Goal: Communication & Community: Answer question/provide support

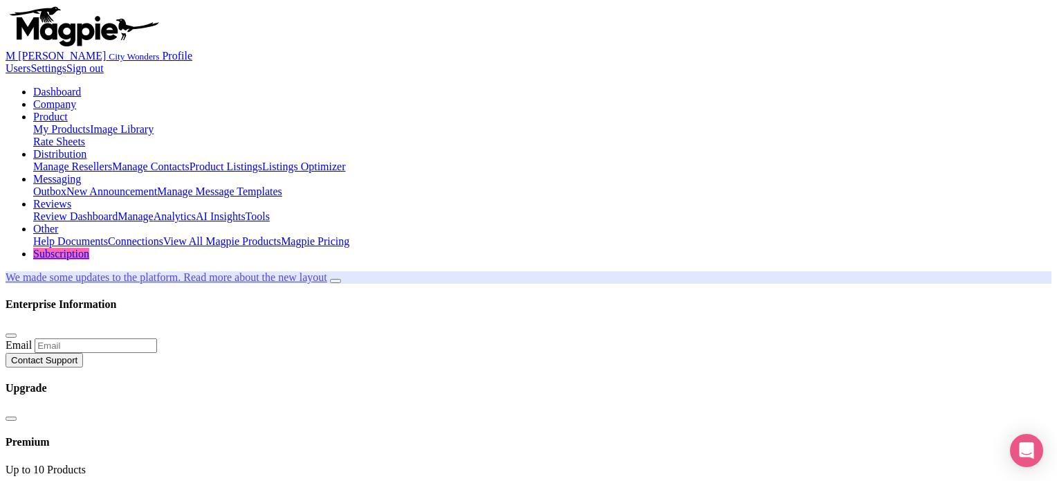
click at [71, 198] on link "Reviews" at bounding box center [52, 204] width 38 height 12
click at [154, 210] on link "Manage" at bounding box center [136, 216] width 36 height 12
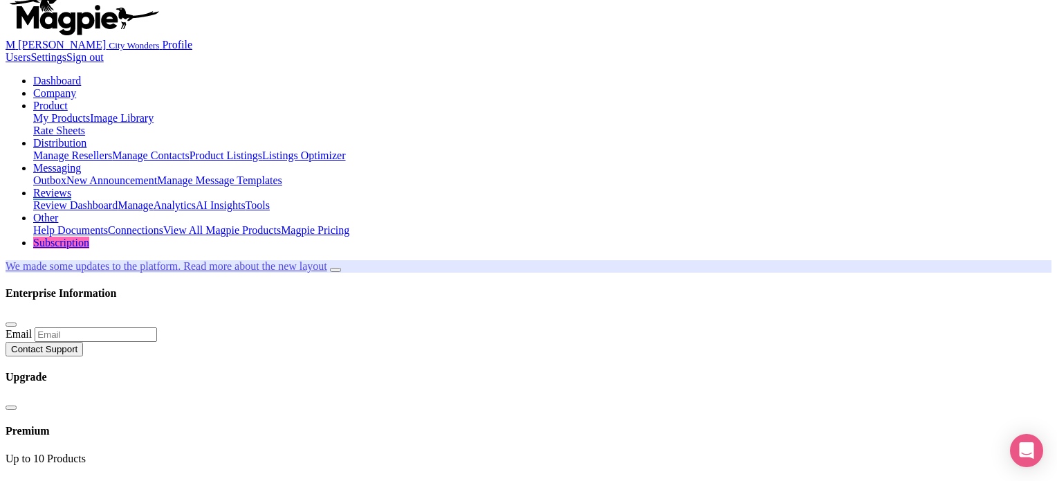
scroll to position [346, 0]
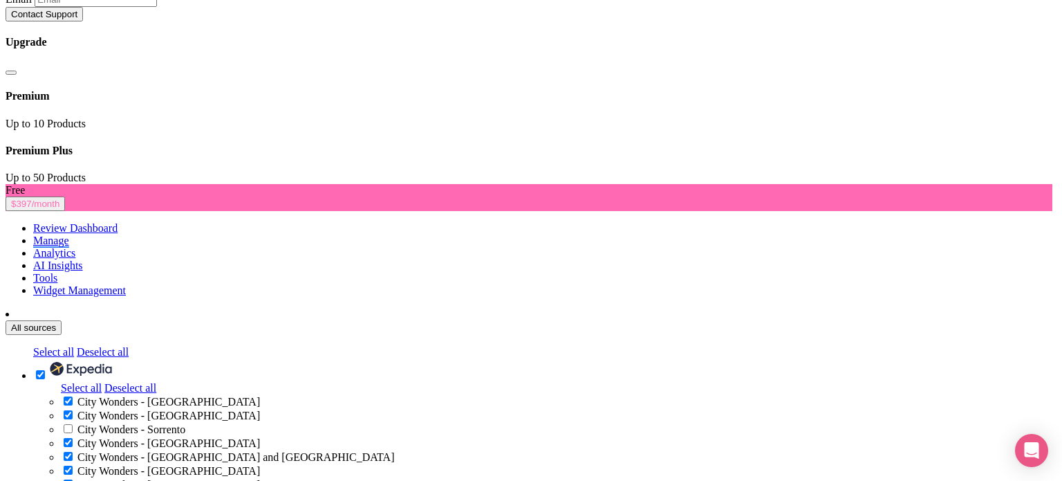
radio input "true"
drag, startPoint x: 248, startPoint y: 306, endPoint x: 354, endPoint y: 301, distance: 105.9
type textarea "Thank you, G for booking with City Wonders and for sharing your review. We stri…"
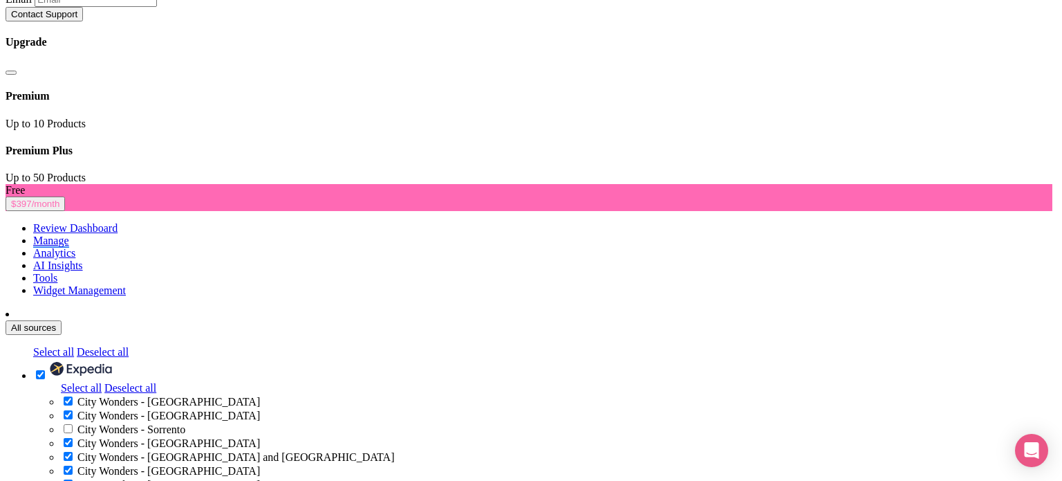
radio input "true"
type textarea "Thank you, for booking with City Wonders and for sharing your review. We strive…"
radio input "true"
type textarea "Thank you, for booking with City Wonders and for sharing your review. We strive…"
radio input "true"
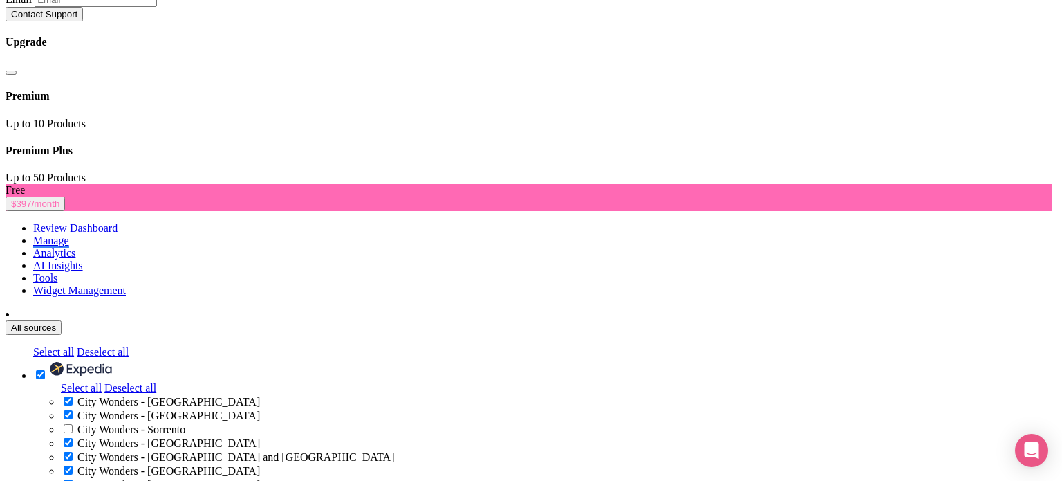
drag, startPoint x: 523, startPoint y: 311, endPoint x: 644, endPoint y: 313, distance: 121.0
drag, startPoint x: 534, startPoint y: 306, endPoint x: 387, endPoint y: 331, distance: 148.7
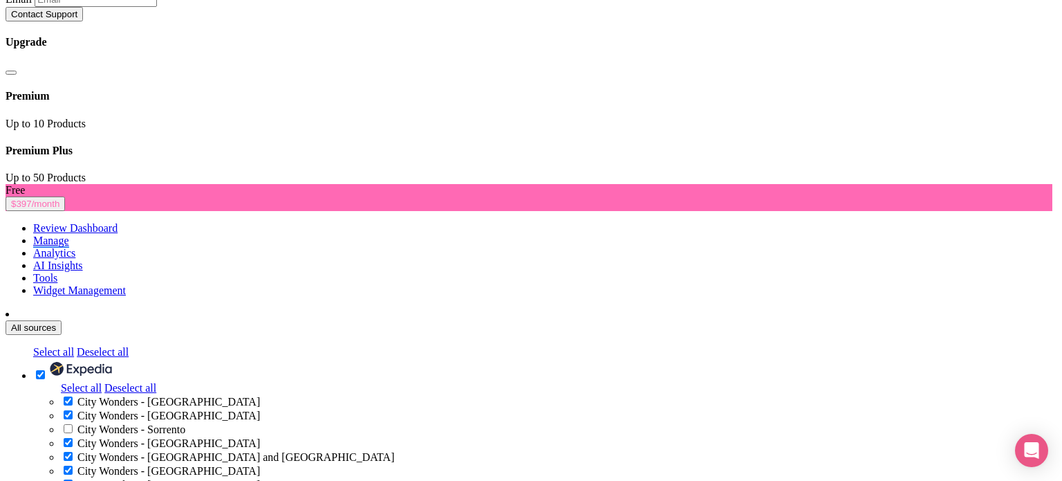
type textarea "Thank you, for booking with City Wonders and for sharing your review. If you ha…"
radio input "true"
drag, startPoint x: 350, startPoint y: 321, endPoint x: 708, endPoint y: 333, distance: 358.4
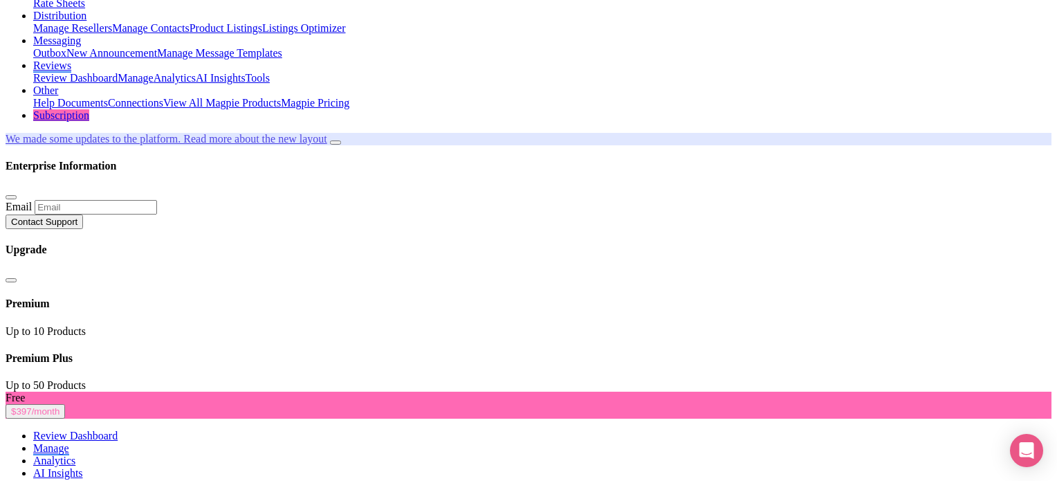
scroll to position [207, 0]
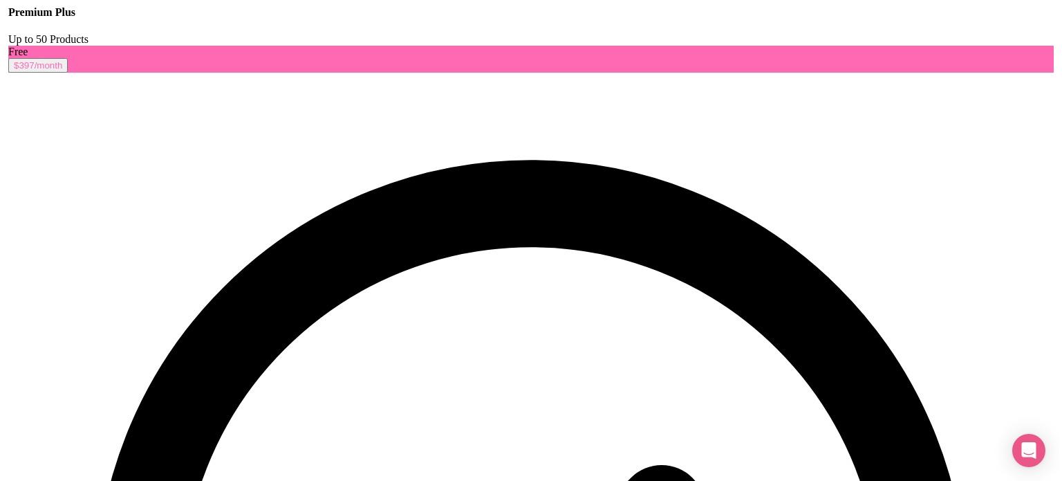
scroll to position [553, 0]
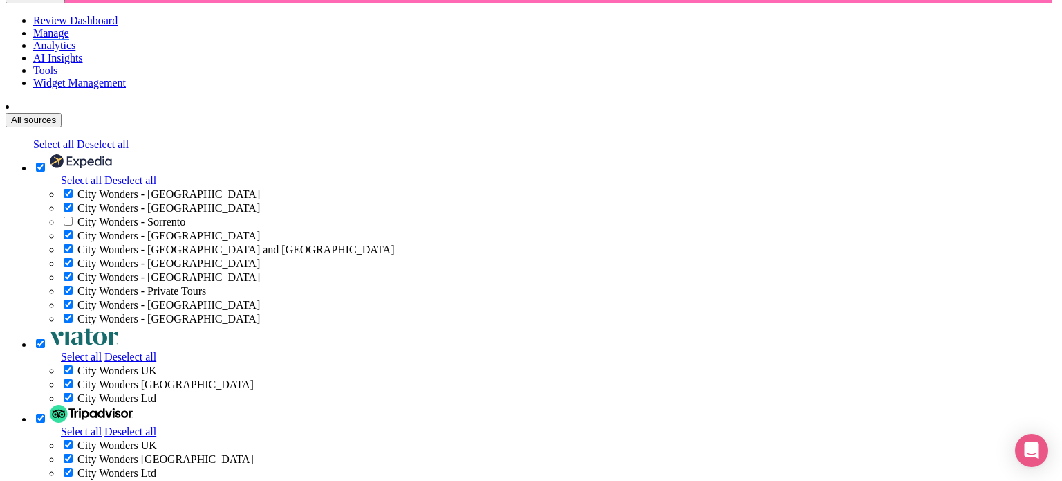
scroll to position [69, 0]
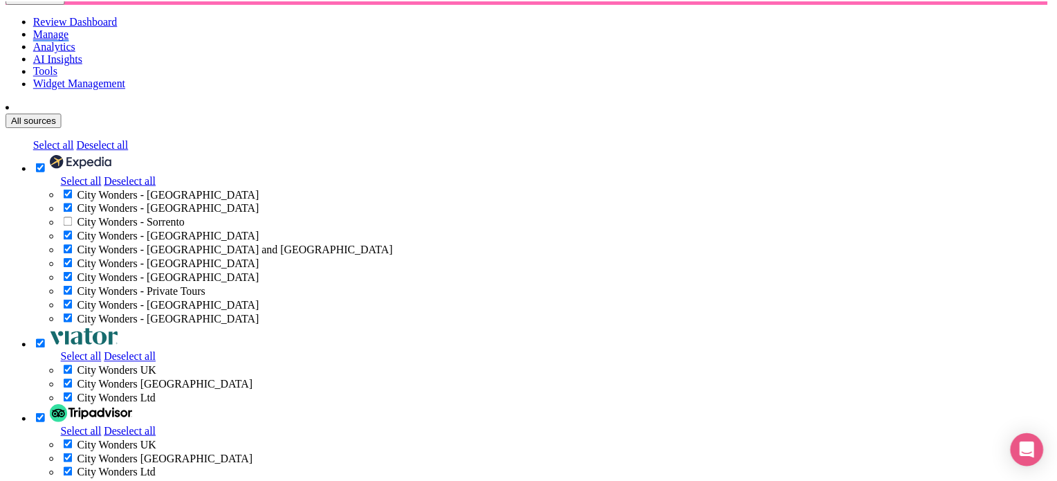
scroll to position [0, 0]
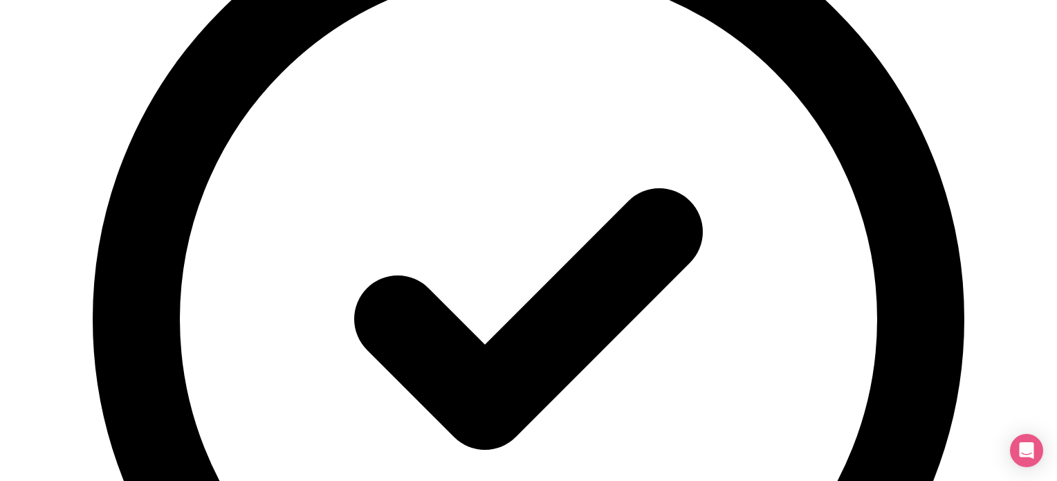
scroll to position [899, 0]
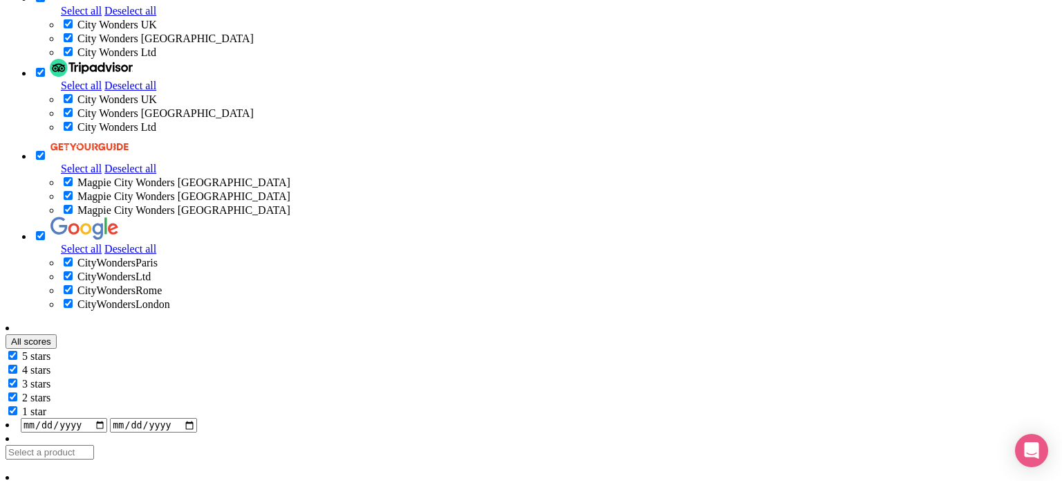
radio input "true"
drag, startPoint x: 609, startPoint y: 310, endPoint x: 445, endPoint y: 331, distance: 164.4
type textarea "Hi Melanie, thank you for choosing City Wonders and for leaving such a lovely r…"
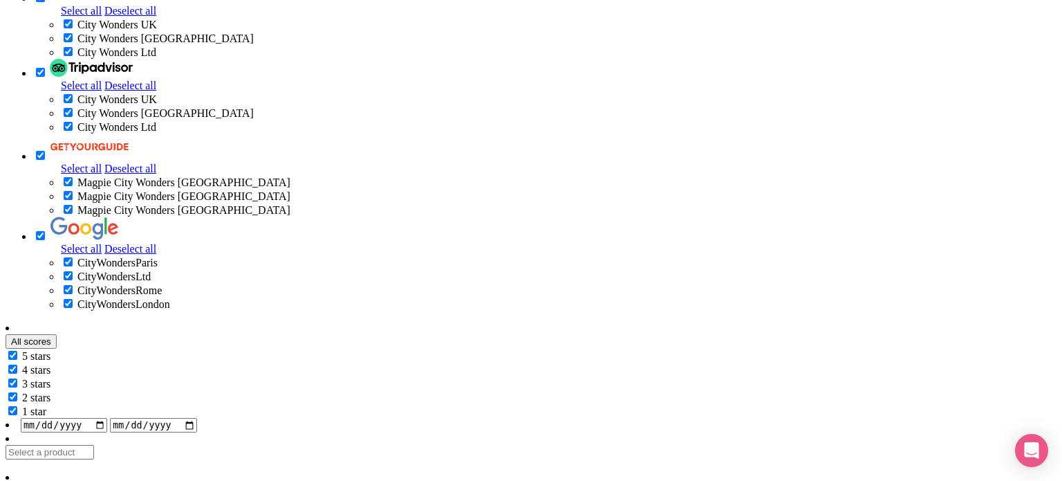
radio input "true"
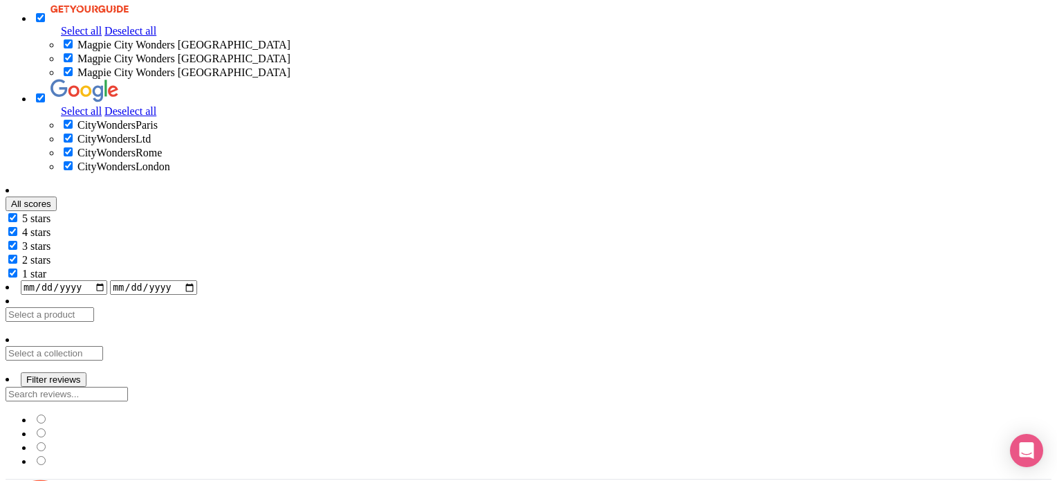
scroll to position [1037, 0]
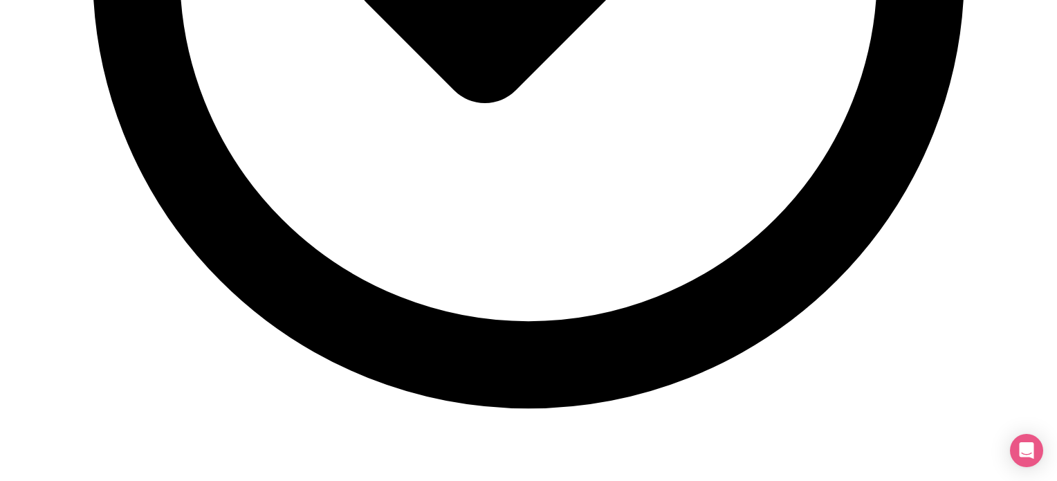
scroll to position [1106, 0]
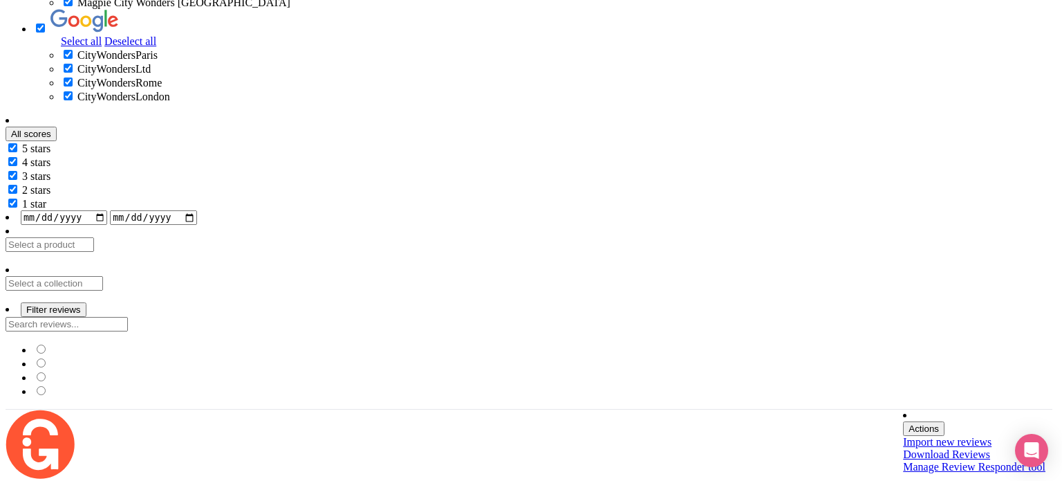
radio input "true"
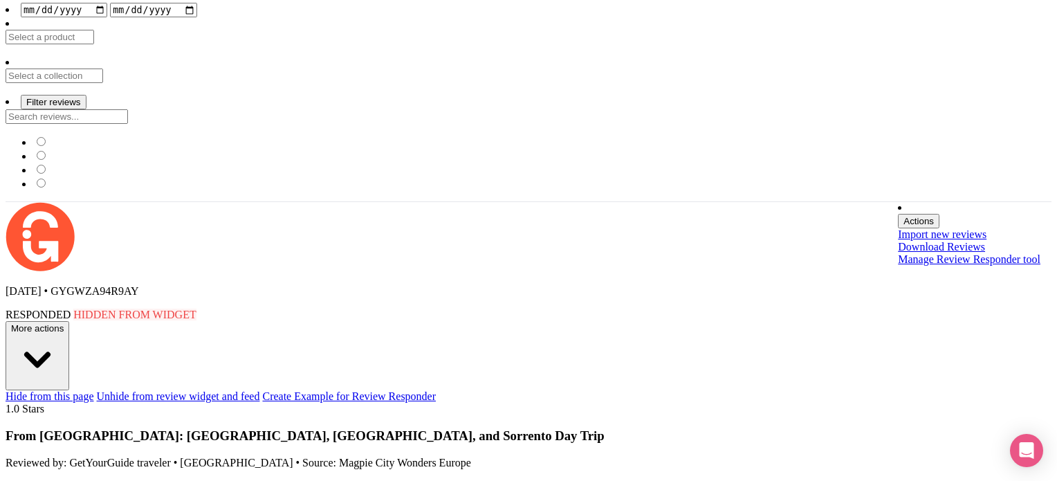
scroll to position [1314, 0]
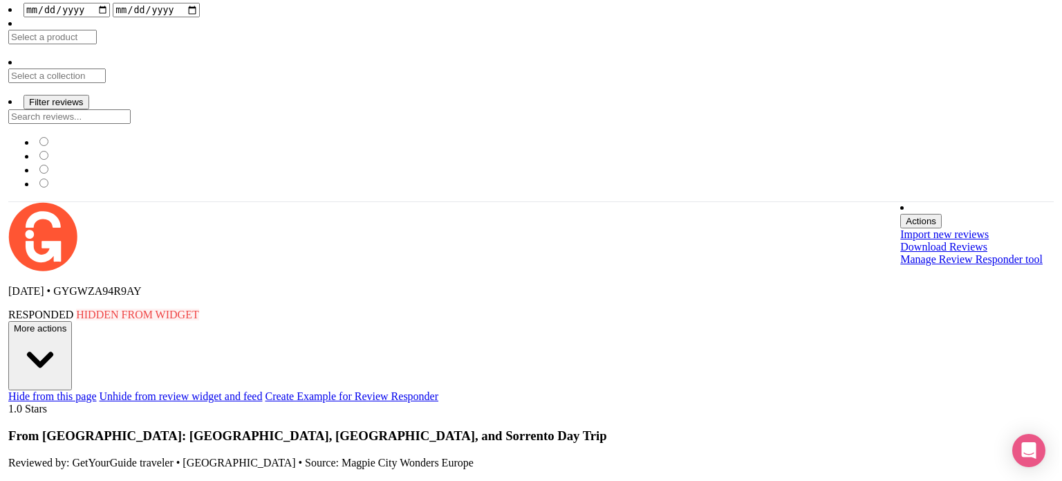
scroll to position [1383, 0]
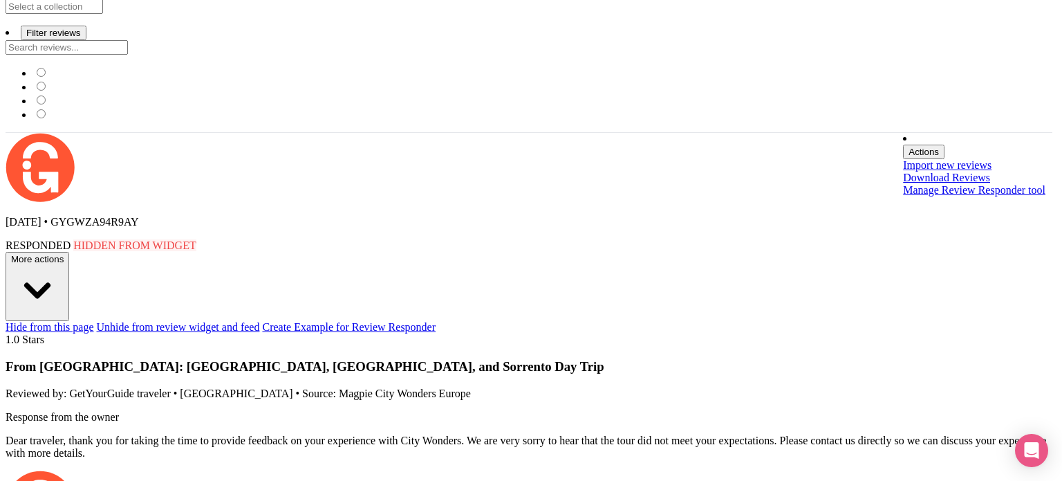
scroll to position [55, 0]
radio input "true"
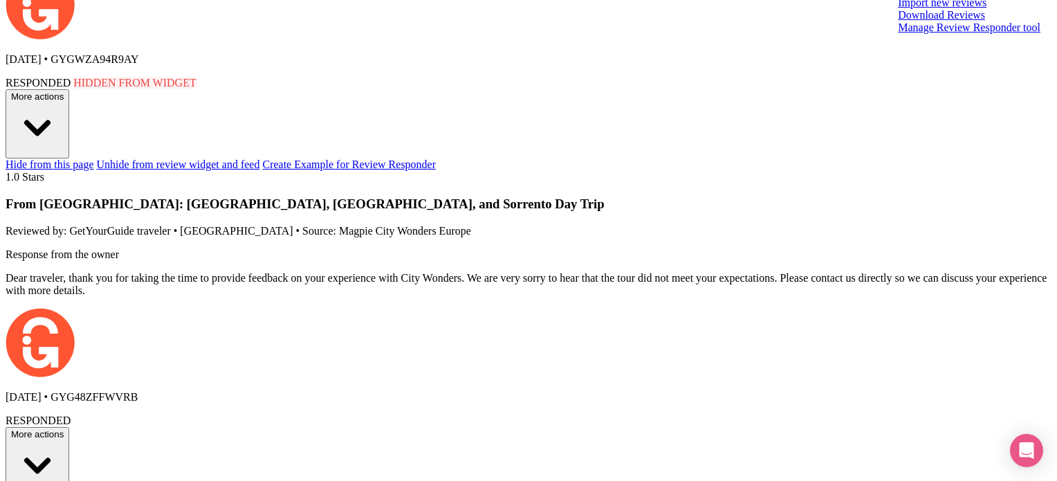
scroll to position [1521, 0]
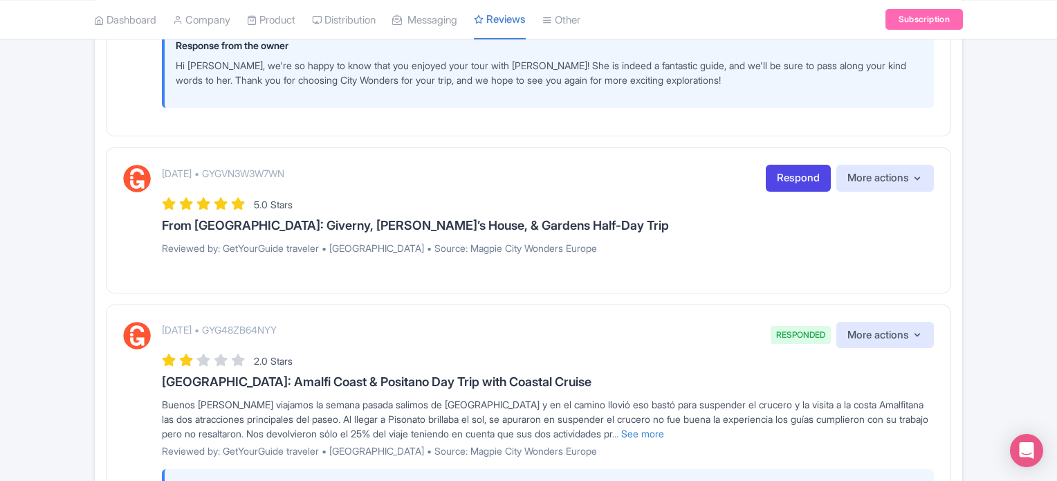
scroll to position [1590, 0]
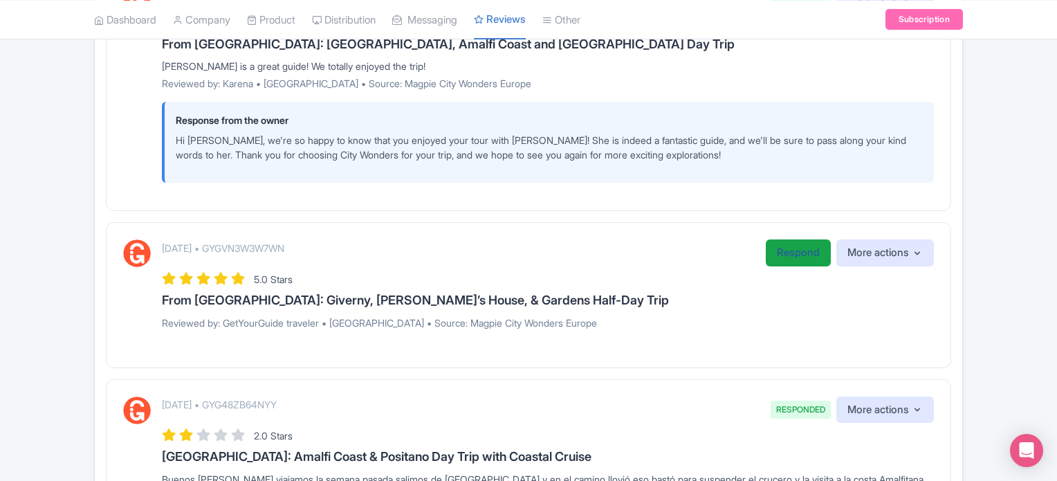
click at [788, 248] on link "Respond" at bounding box center [797, 252] width 65 height 27
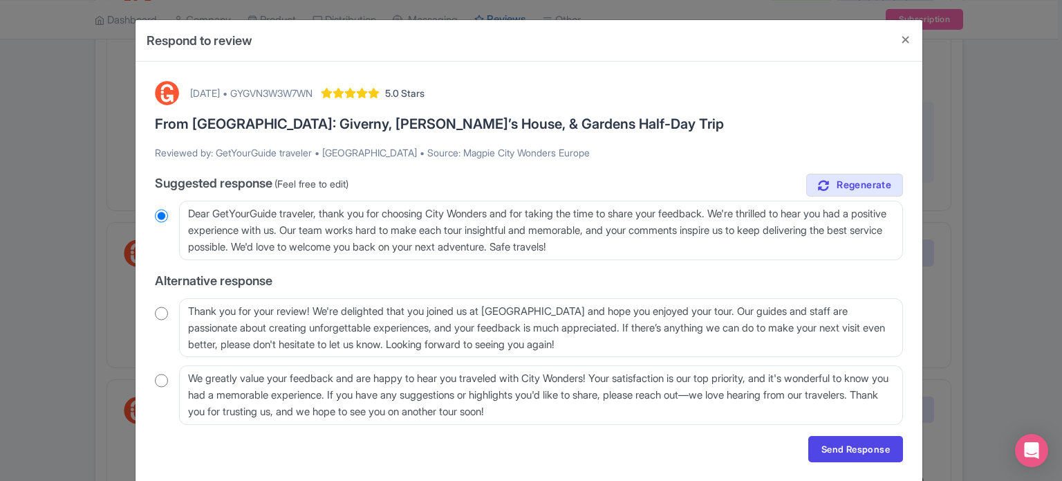
click at [158, 309] on input "radio" at bounding box center [161, 313] width 13 height 14
radio input "true"
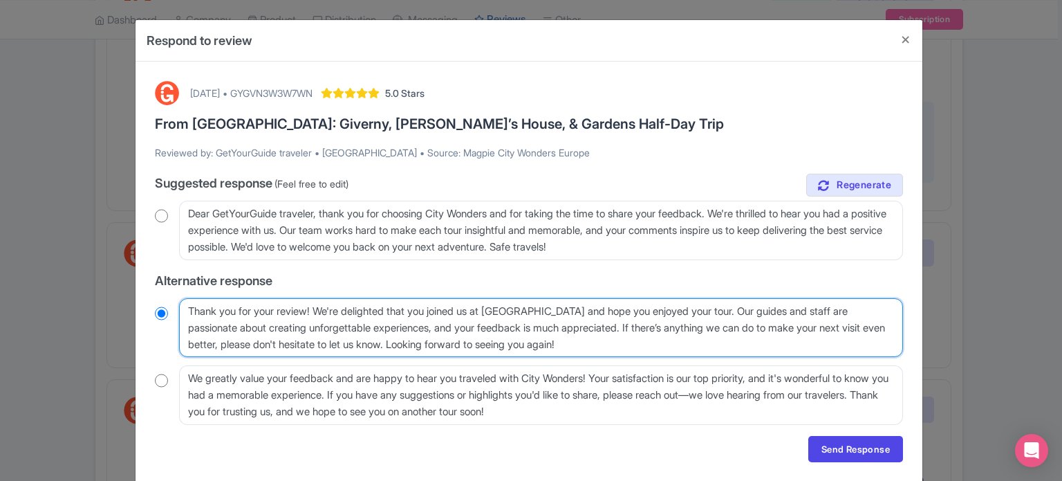
drag, startPoint x: 445, startPoint y: 342, endPoint x: 730, endPoint y: 313, distance: 286.4
click at [730, 313] on textarea "Thank you for your review! We're delighted that you joined us at City Wonders a…" at bounding box center [541, 327] width 724 height 59
type textarea "Thank you for your review! We're delighted that you joined us at [GEOGRAPHIC_DA…"
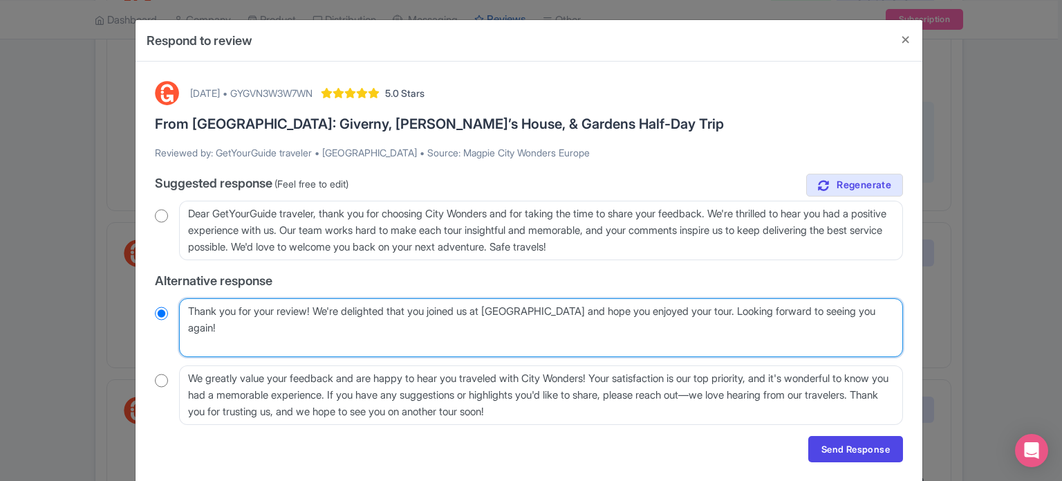
radio input "true"
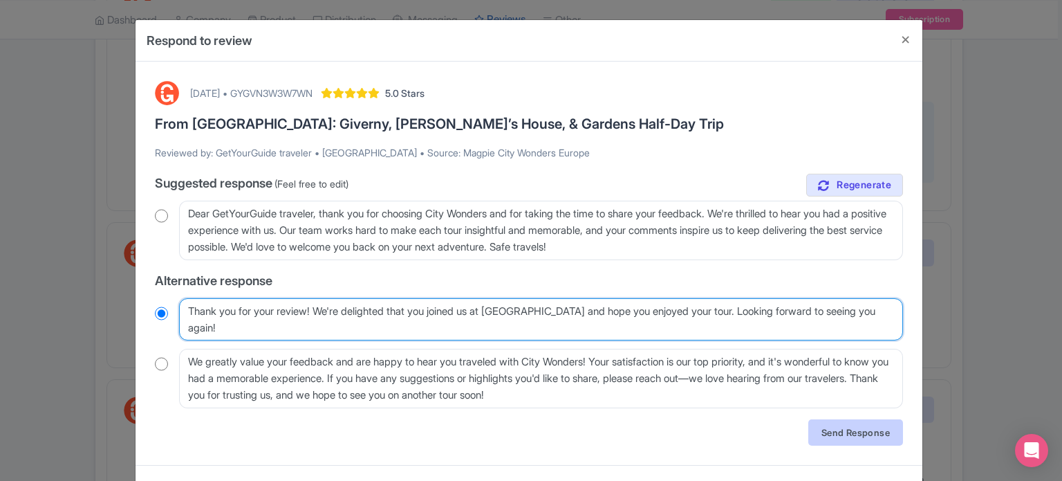
type textarea "Thank you for your review! We're delighted that you joined us at [GEOGRAPHIC_DA…"
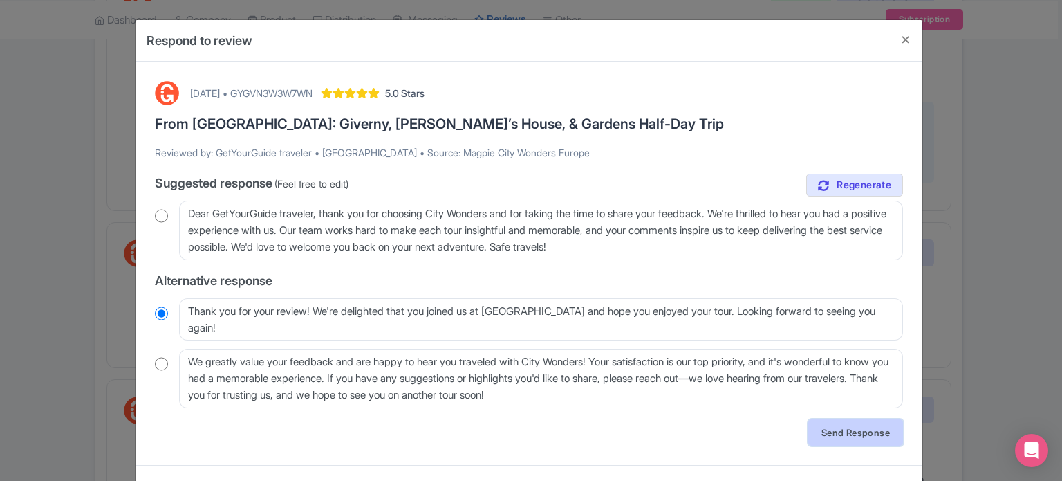
click at [877, 435] on link "Send Response" at bounding box center [855, 432] width 95 height 26
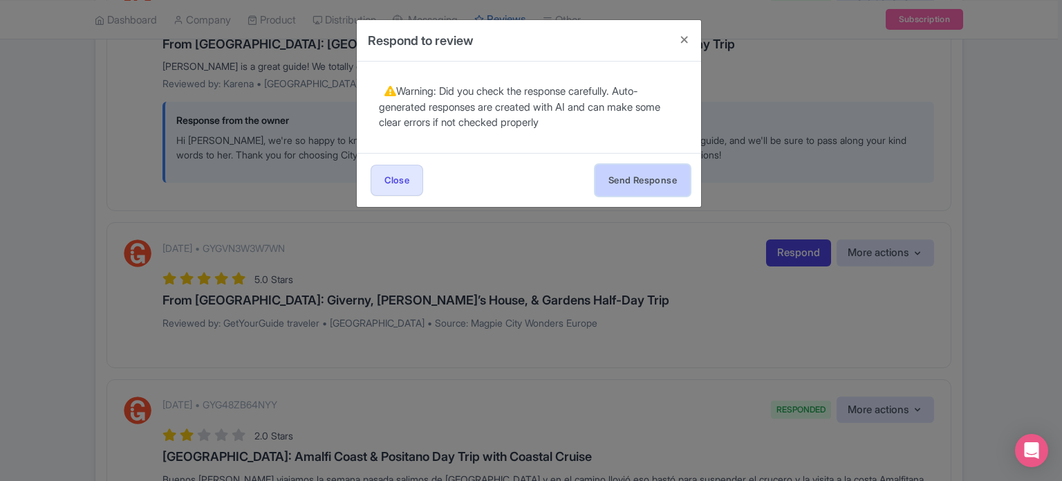
click at [636, 185] on button "Send Response" at bounding box center [642, 180] width 95 height 31
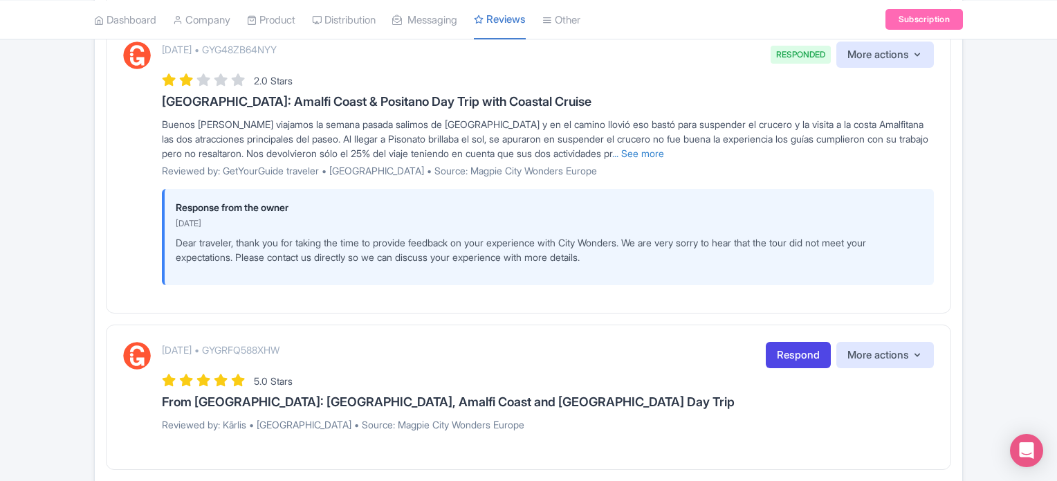
scroll to position [2030, 0]
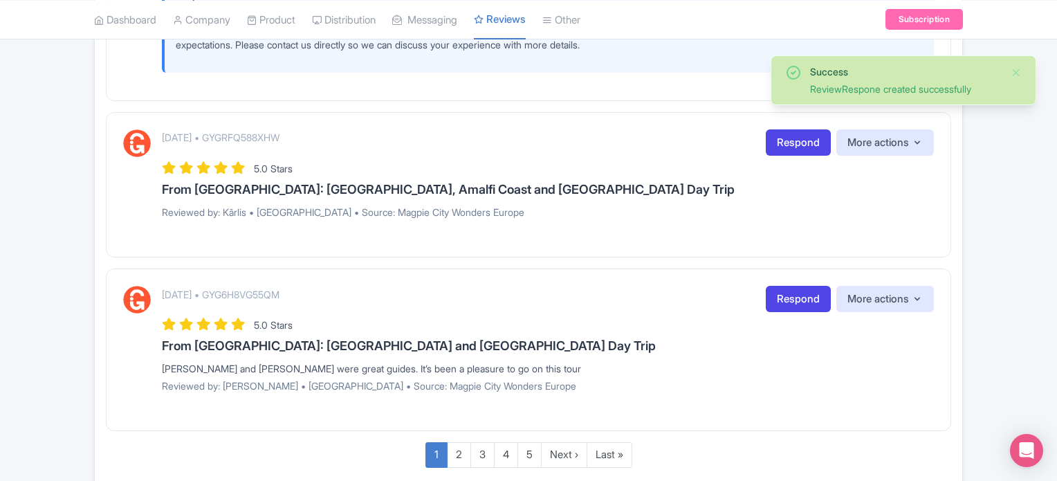
scroll to position [2150, 0]
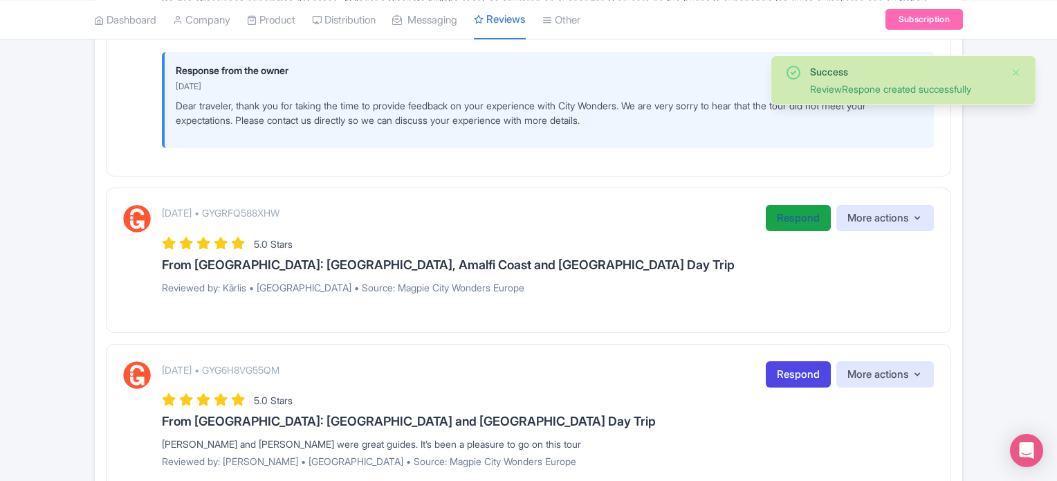
click at [798, 218] on link "Respond" at bounding box center [797, 218] width 65 height 27
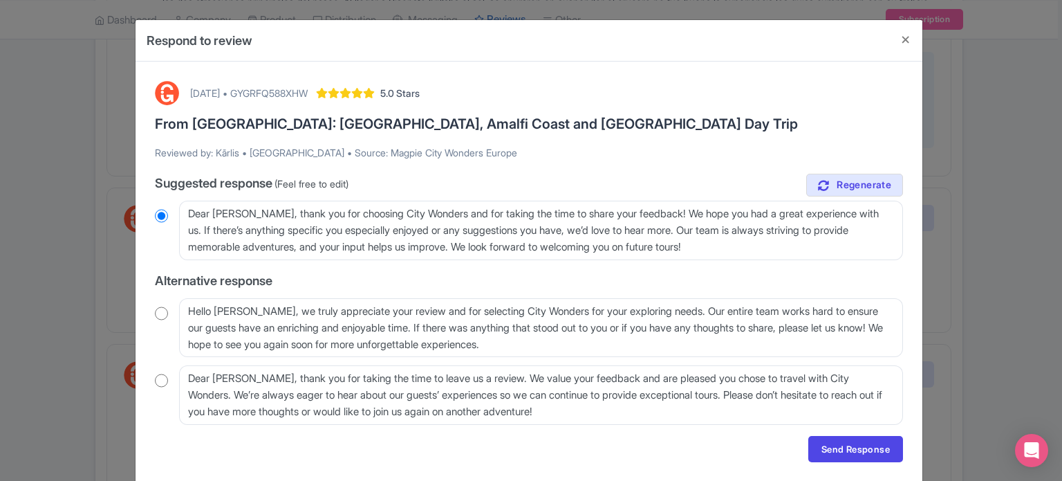
click at [165, 315] on input "radio" at bounding box center [161, 313] width 13 height 14
radio input "true"
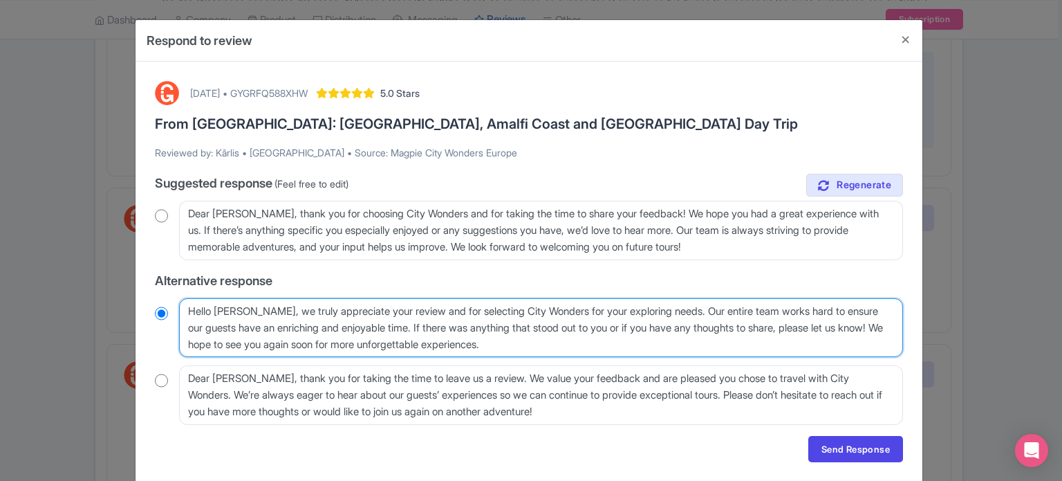
drag, startPoint x: 683, startPoint y: 310, endPoint x: 900, endPoint y: 322, distance: 218.2
click at [900, 322] on textarea "Hello Kārlis, we truly appreciate your review and for selecting City Wonders fo…" at bounding box center [541, 327] width 724 height 59
type textarea "Hello [PERSON_NAME], we truly appreciate your review and for selecting City Won…"
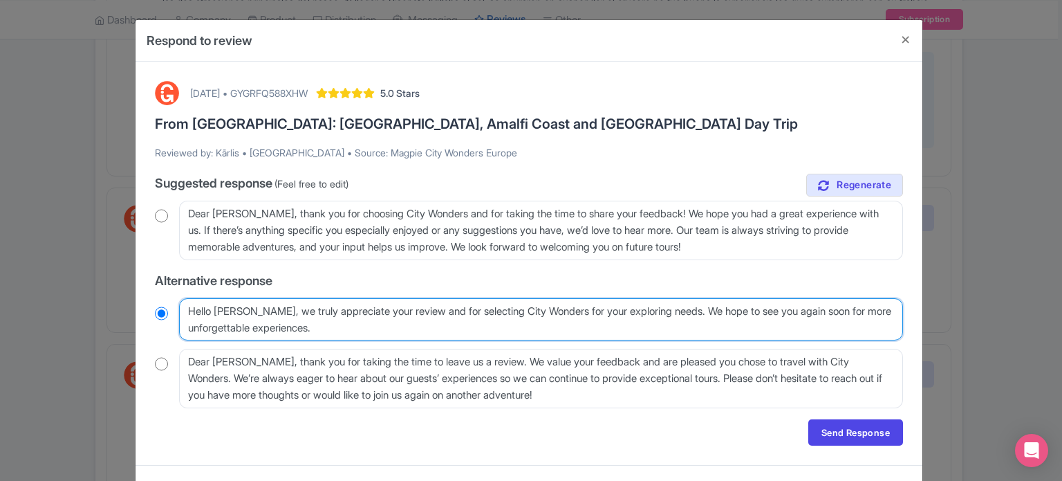
radio input "true"
type textarea "Hello [PERSON_NAME], we truly appreciate your review and for selecting City Won…"
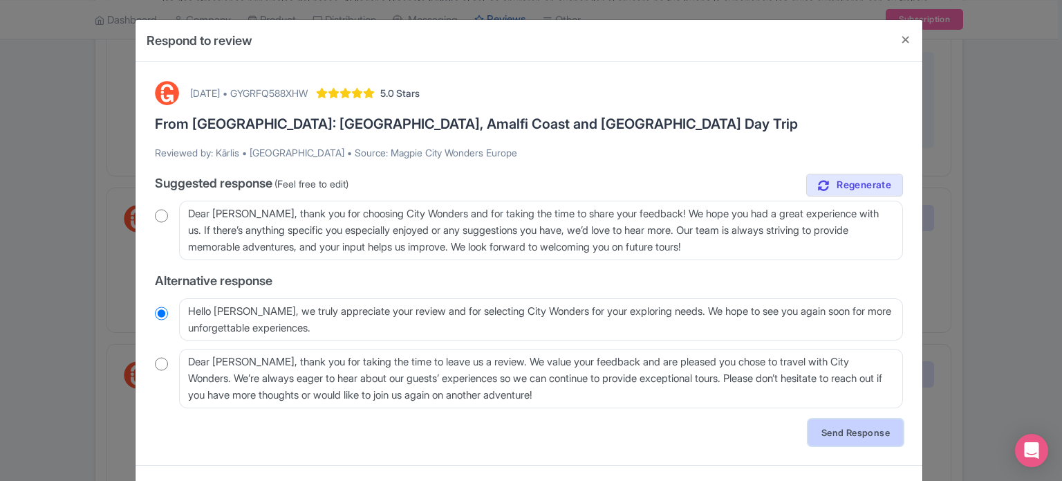
click at [844, 423] on link "Send Response" at bounding box center [855, 432] width 95 height 26
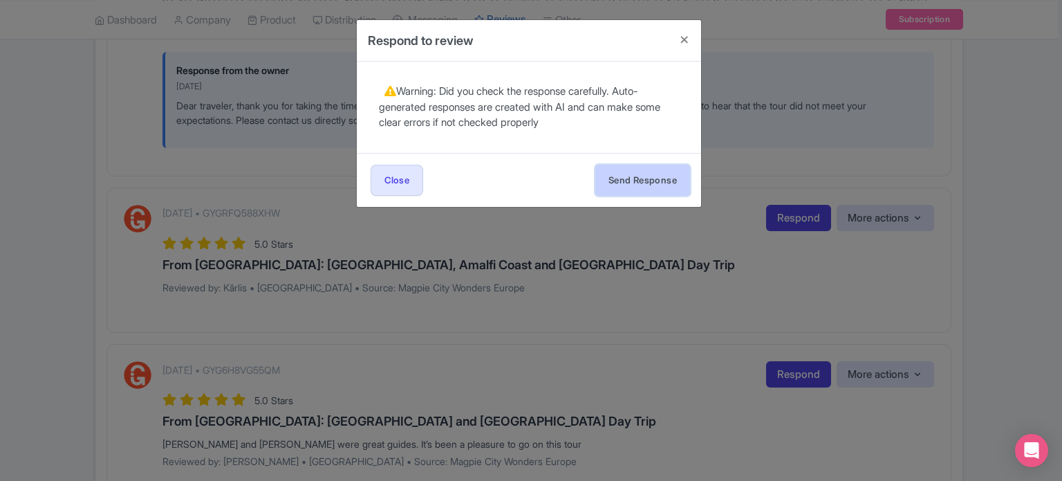
click at [643, 176] on button "Send Response" at bounding box center [642, 180] width 95 height 31
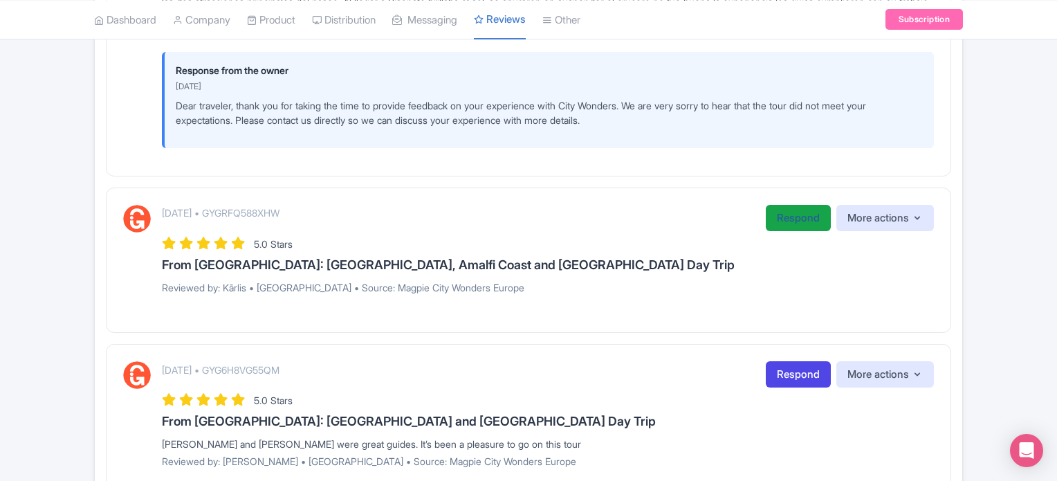
click at [813, 221] on link "Respond" at bounding box center [797, 218] width 65 height 27
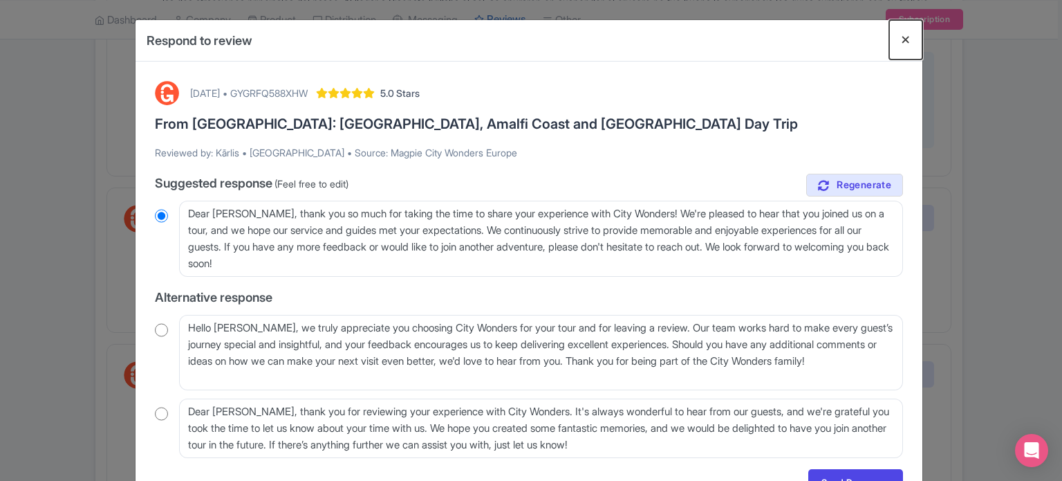
click at [909, 41] on button "Close" at bounding box center [905, 39] width 33 height 39
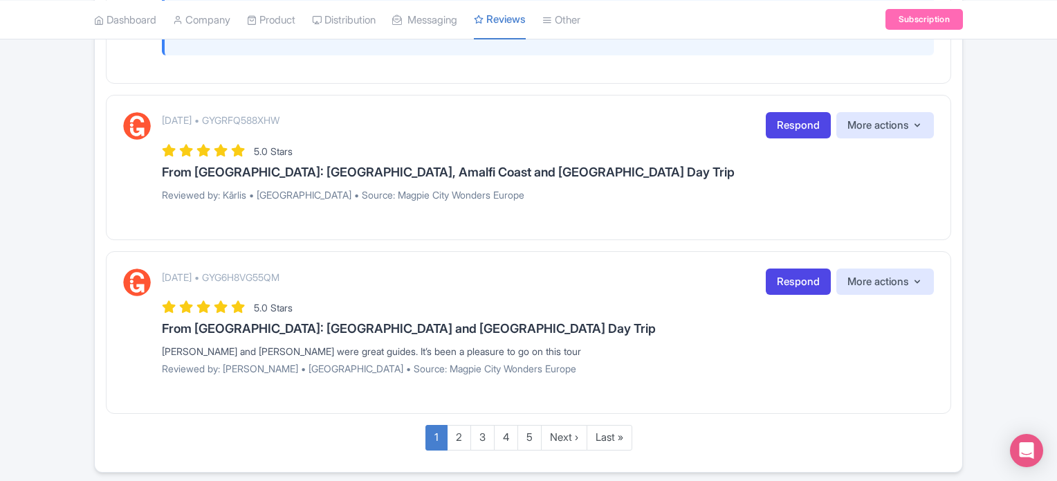
scroll to position [2219, 0]
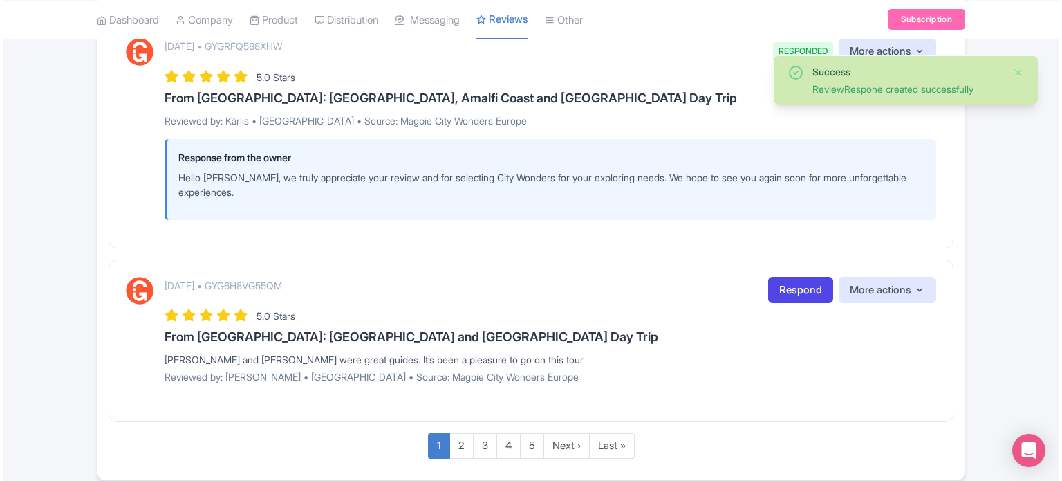
scroll to position [2301, 0]
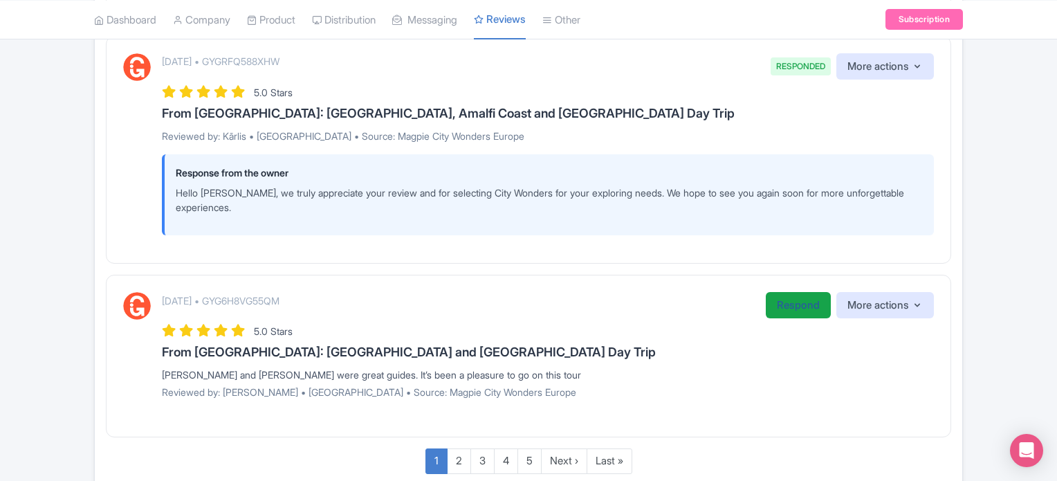
click at [779, 310] on link "Respond" at bounding box center [797, 305] width 65 height 27
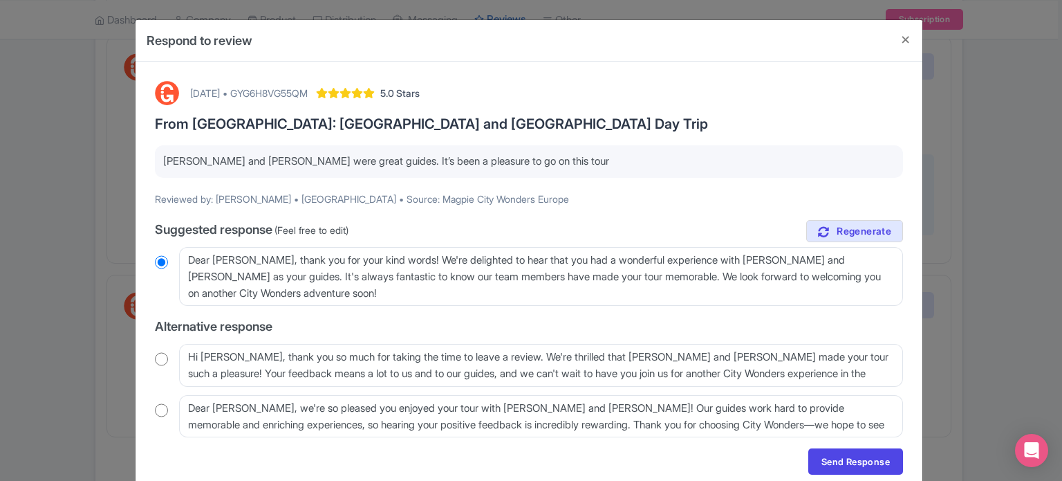
click at [167, 362] on div "Hi Bernice, thank you so much for taking the time to leave a review. We're thri…" at bounding box center [529, 365] width 748 height 43
click at [147, 366] on div "August 26, 2025 • GYG6H8VG55QM 5.0 Stars From Florence: Cinque Terre and Pisa D…" at bounding box center [529, 278] width 765 height 410
click at [159, 362] on input "radio" at bounding box center [161, 359] width 13 height 14
radio input "true"
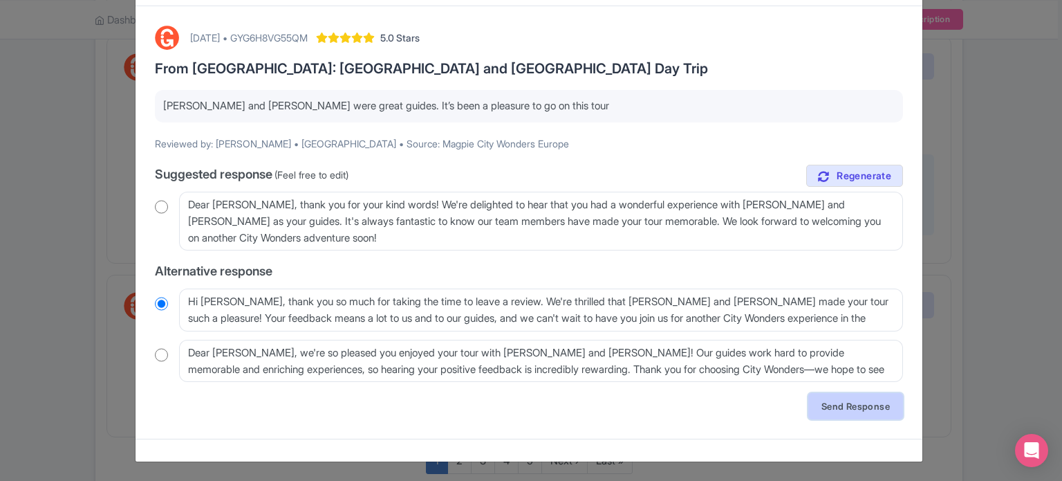
click at [835, 414] on link "Send Response" at bounding box center [855, 406] width 95 height 26
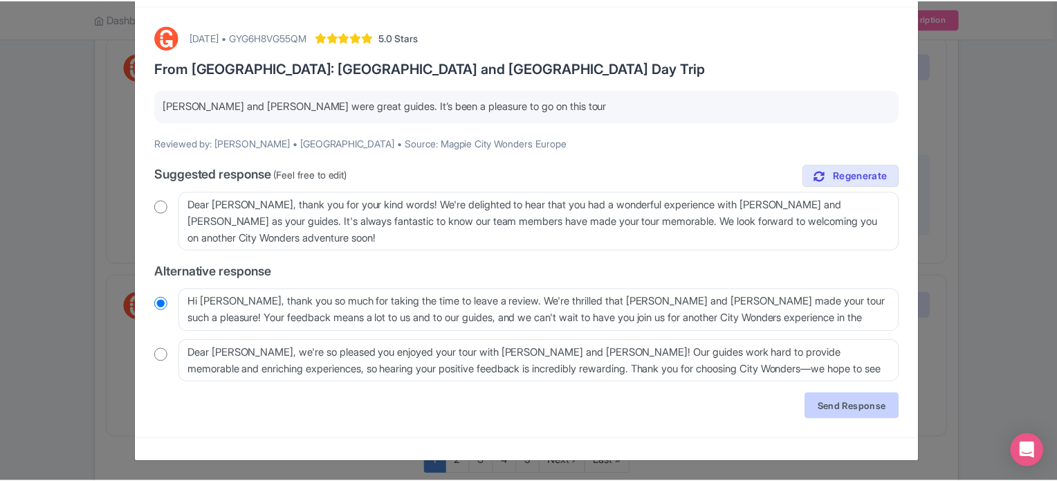
scroll to position [0, 0]
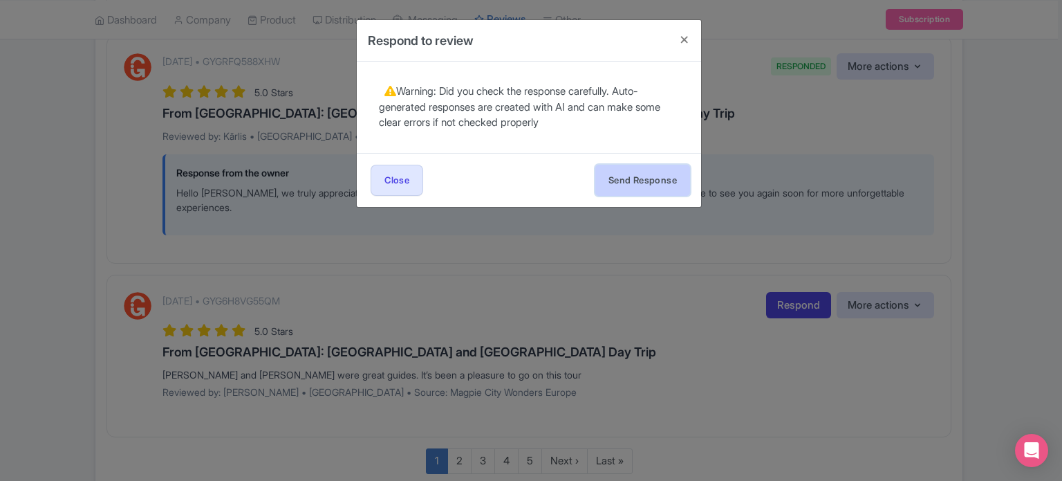
click at [635, 187] on button "Send Response" at bounding box center [642, 180] width 95 height 31
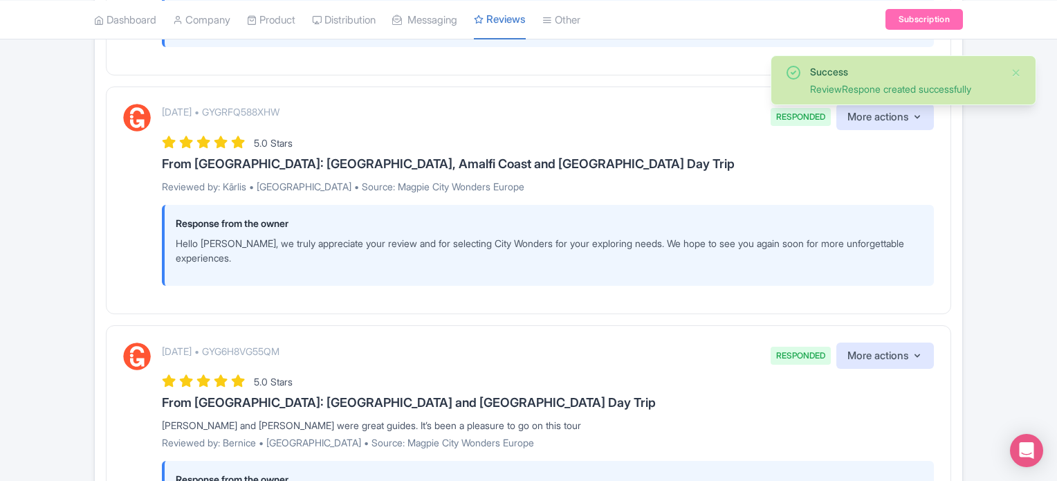
scroll to position [2453, 0]
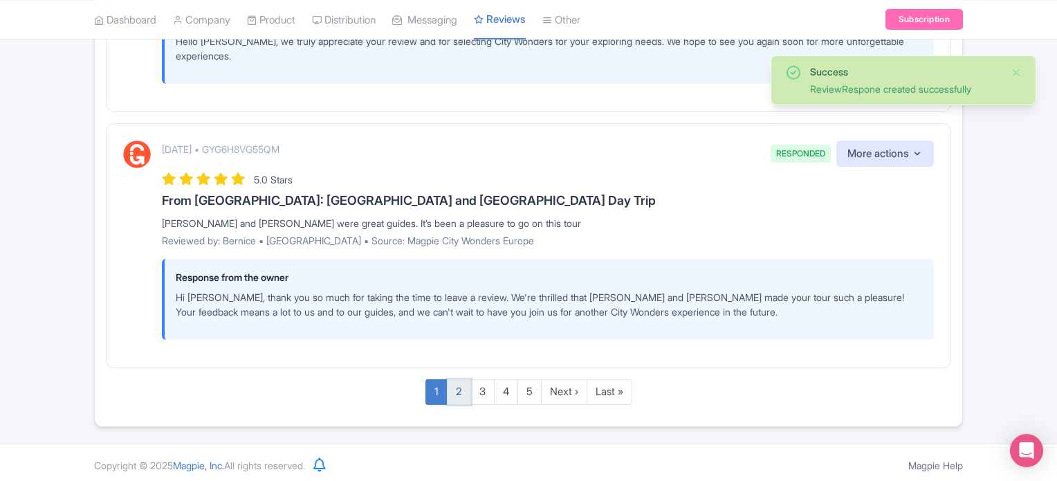
click at [467, 393] on link "2" at bounding box center [459, 392] width 24 height 26
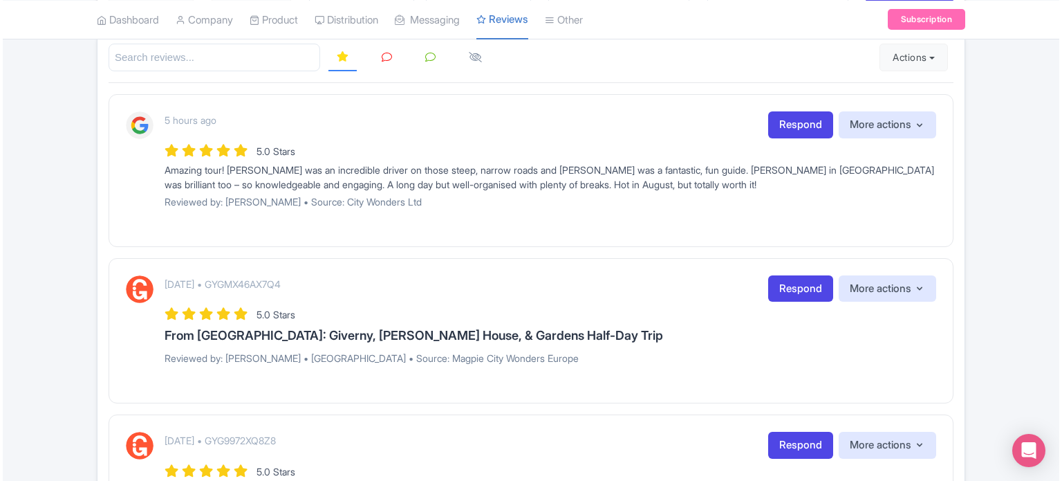
scroll to position [207, 0]
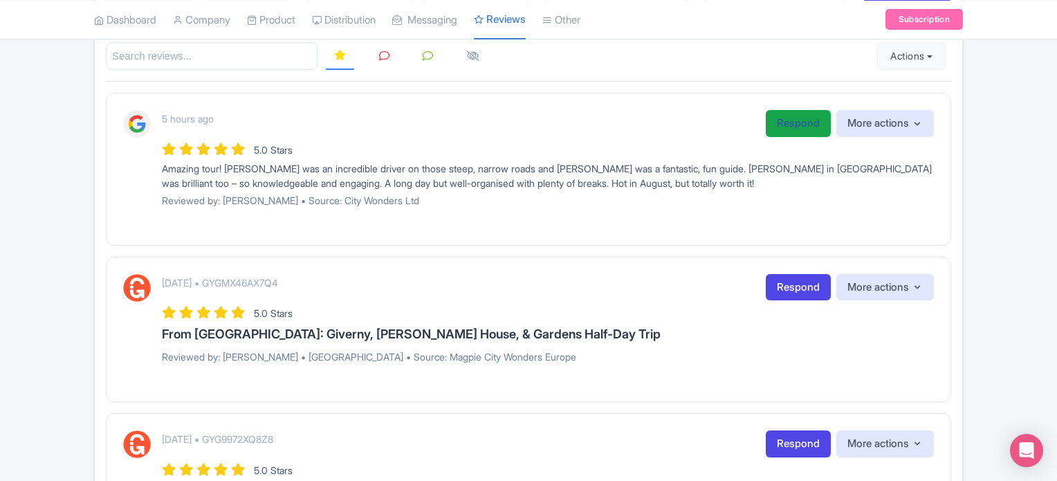
click at [789, 128] on link "Respond" at bounding box center [797, 123] width 65 height 27
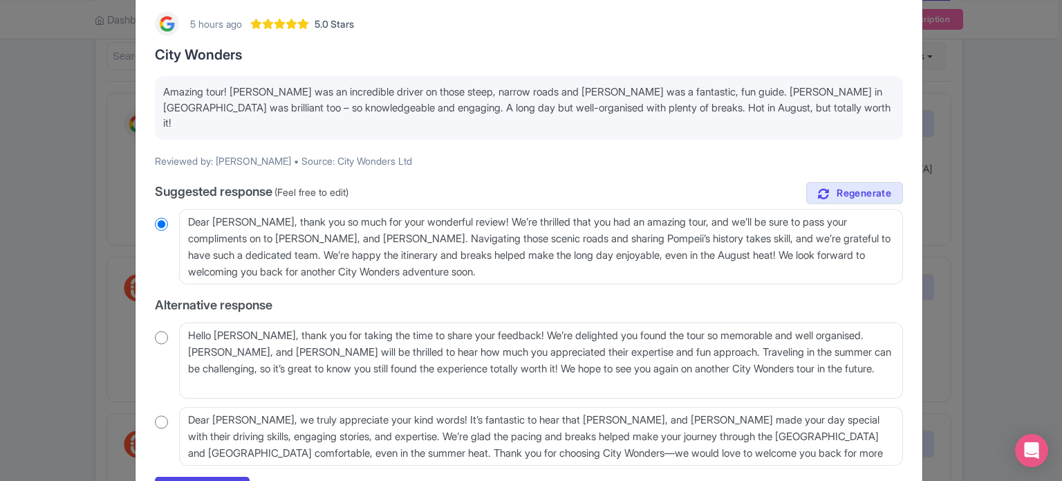
scroll to position [137, 0]
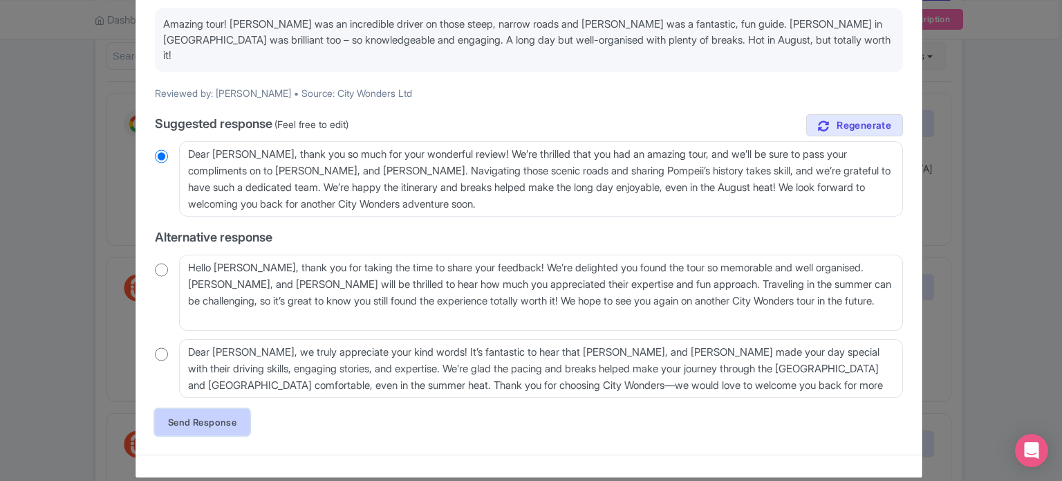
click at [205, 409] on link "Send Response" at bounding box center [202, 422] width 95 height 26
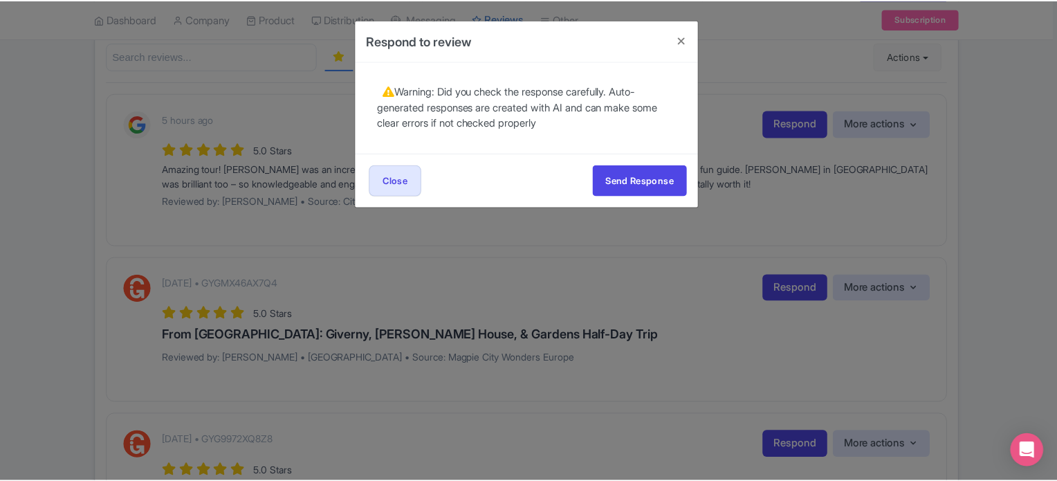
scroll to position [0, 0]
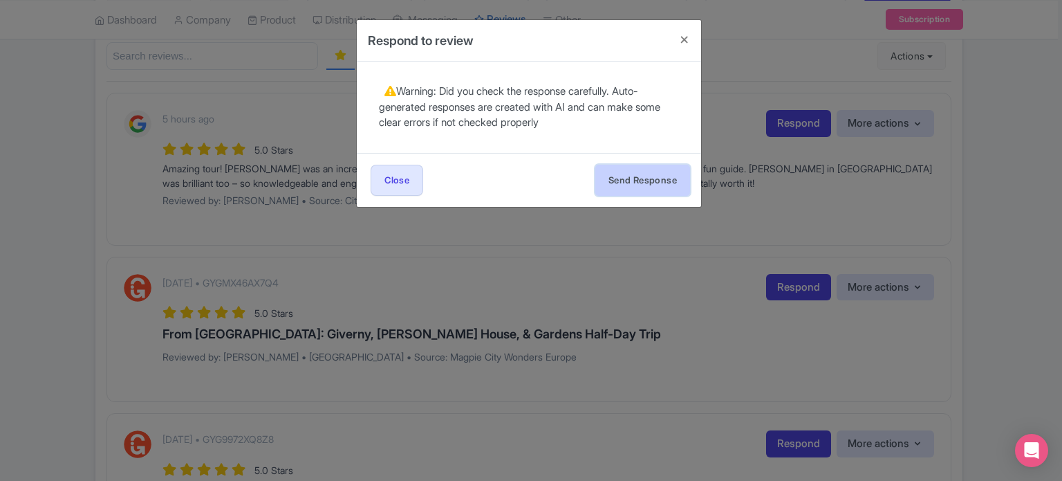
click at [633, 184] on button "Send Response" at bounding box center [642, 180] width 95 height 31
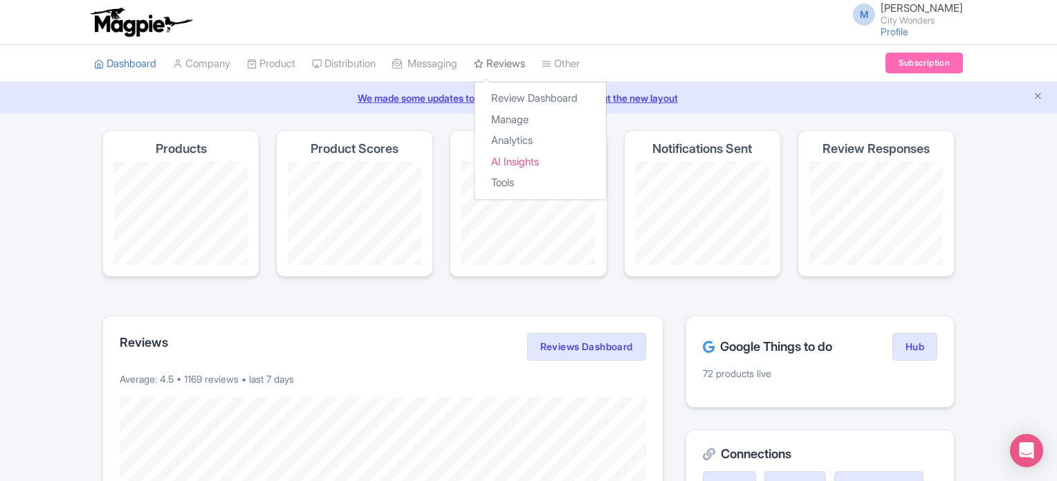
click at [523, 60] on link "Reviews" at bounding box center [499, 64] width 51 height 38
click at [530, 116] on link "Manage" at bounding box center [539, 119] width 131 height 21
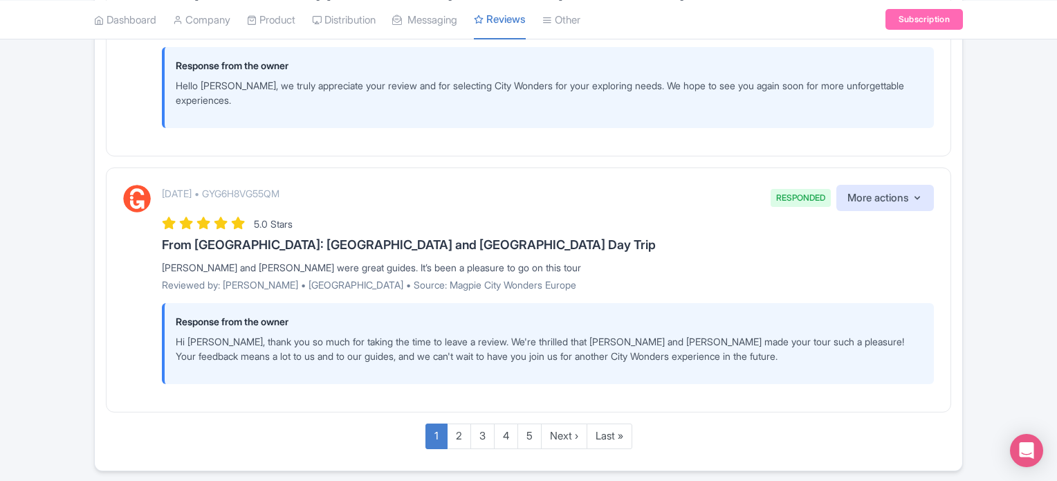
scroll to position [2453, 0]
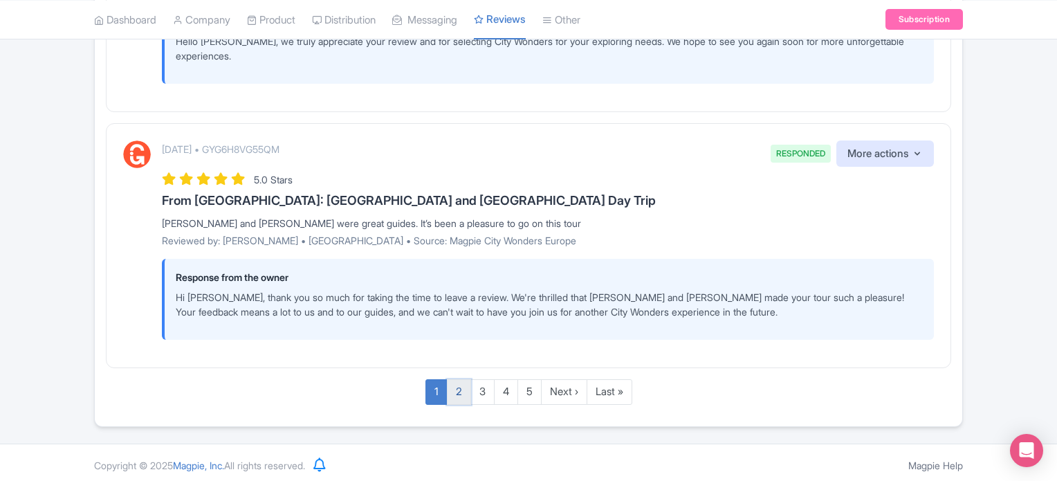
click at [454, 383] on link "2" at bounding box center [459, 392] width 24 height 26
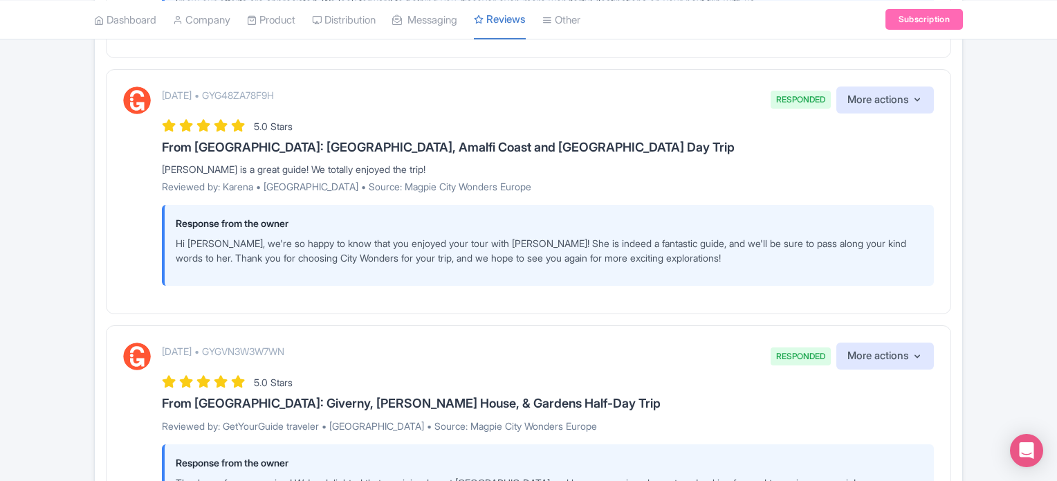
scroll to position [1347, 0]
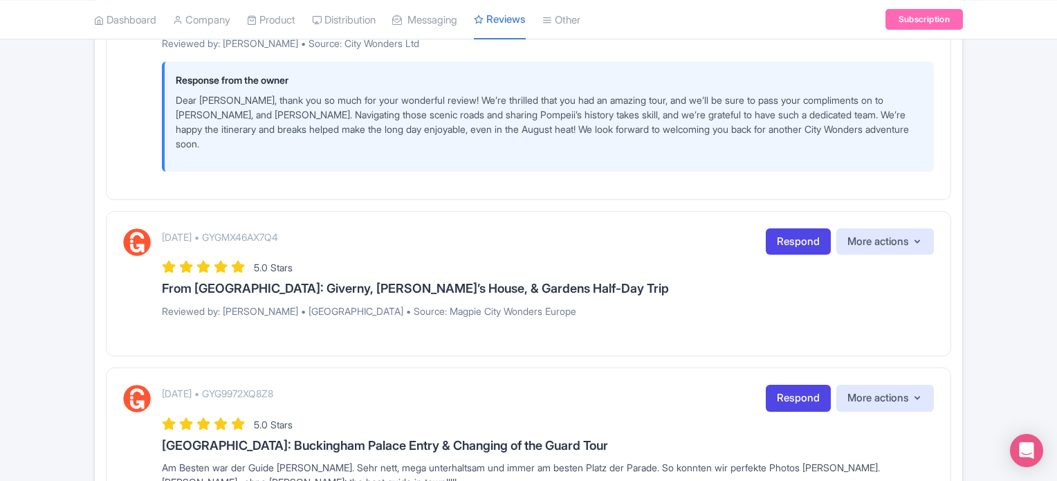
scroll to position [346, 0]
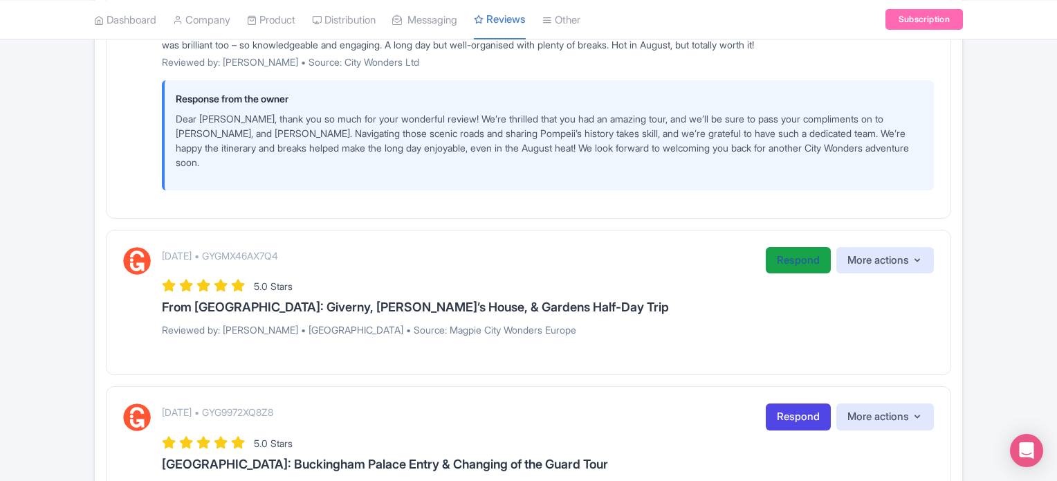
click at [802, 263] on link "Respond" at bounding box center [797, 260] width 65 height 27
click at [781, 259] on link "Respond" at bounding box center [797, 260] width 65 height 27
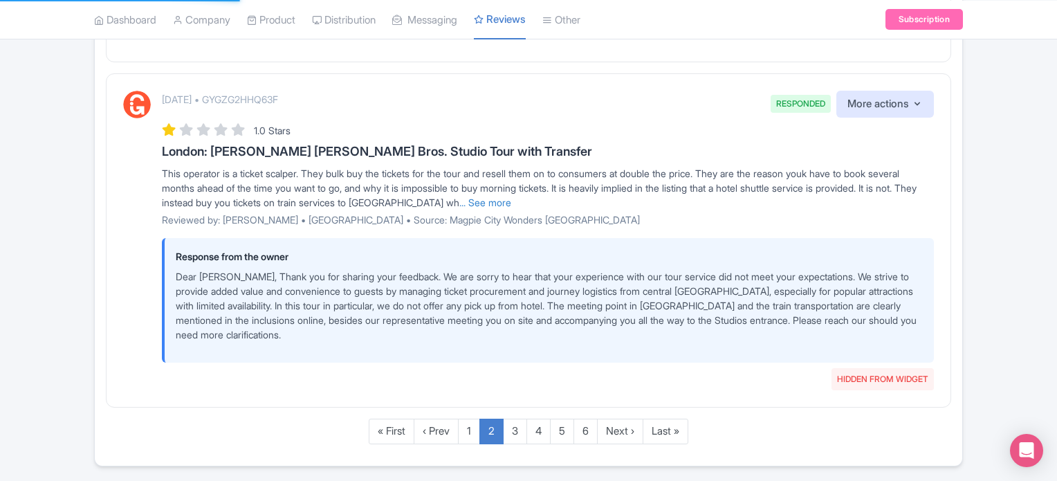
scroll to position [1865, 0]
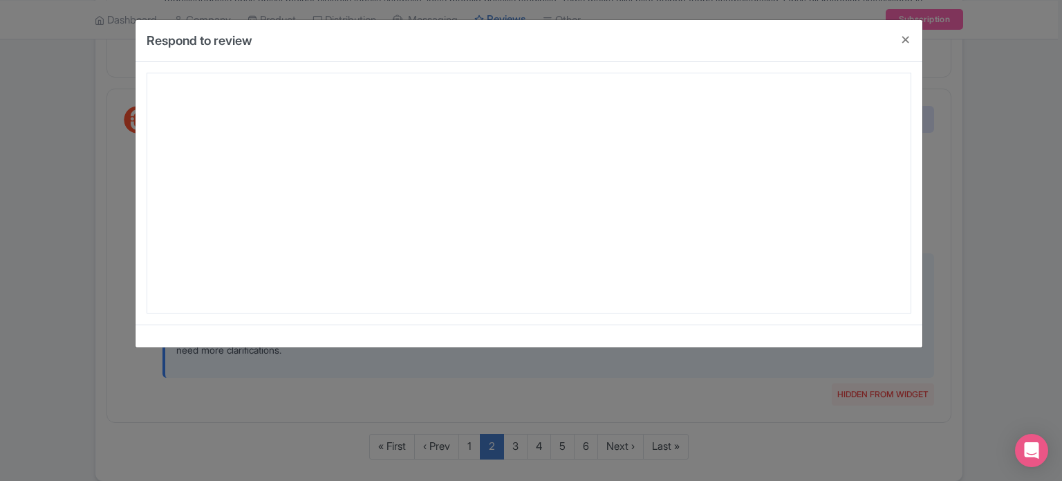
drag, startPoint x: 571, startPoint y: 33, endPoint x: 614, endPoint y: 113, distance: 91.0
click at [614, 113] on div "Respond to review [DATE] • GYGMX46AX7Q4 5.0 Stars From [GEOGRAPHIC_DATA]: [GEOG…" at bounding box center [529, 183] width 788 height 328
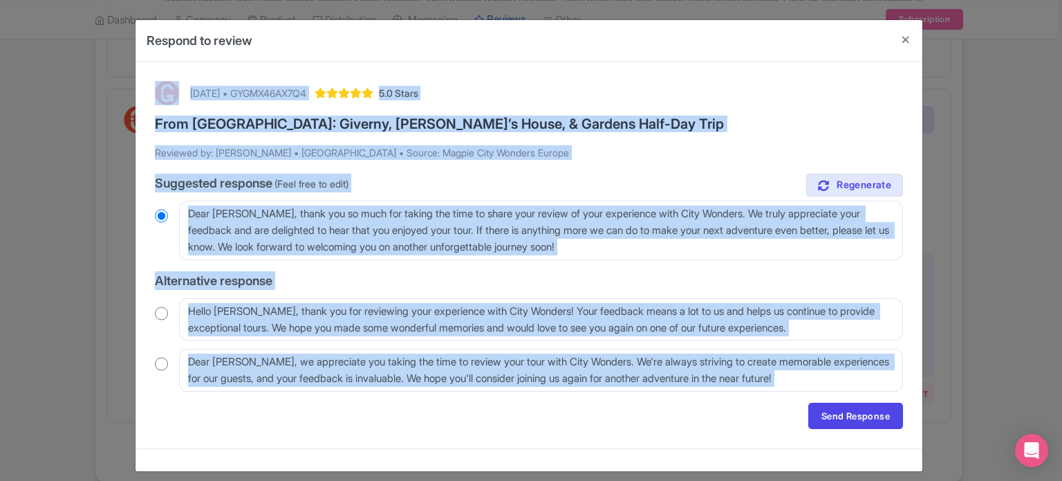
click at [332, 262] on div "true Suggested response (Feel free to edit) Dear [PERSON_NAME], thank you so mu…" at bounding box center [529, 283] width 748 height 218
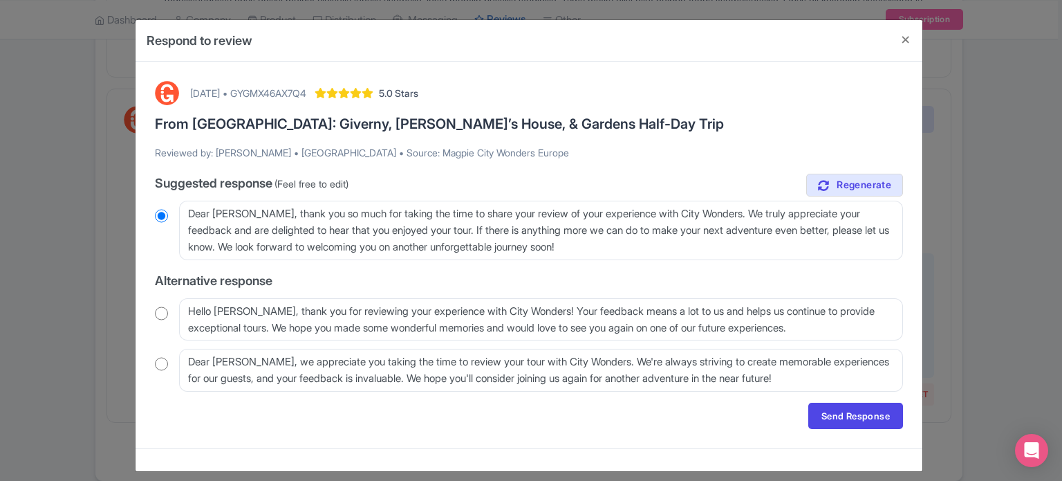
click at [158, 315] on input "radio" at bounding box center [161, 313] width 13 height 14
radio input "true"
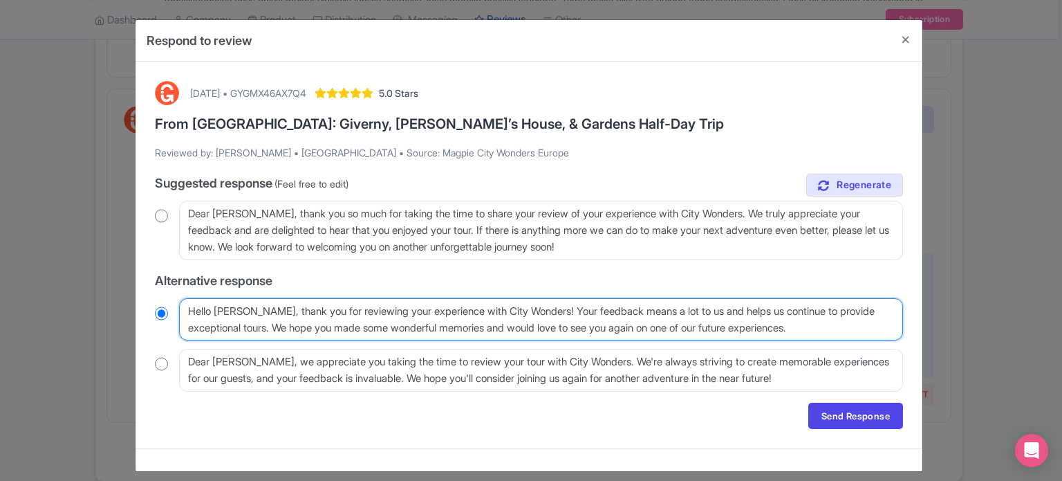
drag, startPoint x: 281, startPoint y: 332, endPoint x: 812, endPoint y: 331, distance: 530.4
click at [810, 331] on textarea "Hello [PERSON_NAME], thank you for reviewing your experience with City Wonders!…" at bounding box center [541, 319] width 724 height 43
click at [824, 331] on textarea "Hello [PERSON_NAME], thank you for reviewing your experience with City Wonders!…" at bounding box center [541, 319] width 724 height 43
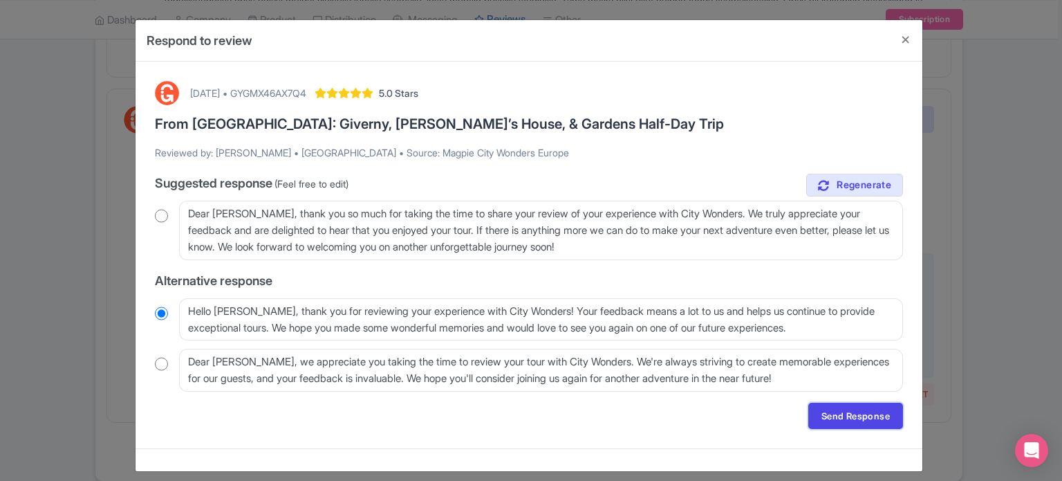
click at [837, 420] on link "Send Response" at bounding box center [855, 415] width 95 height 26
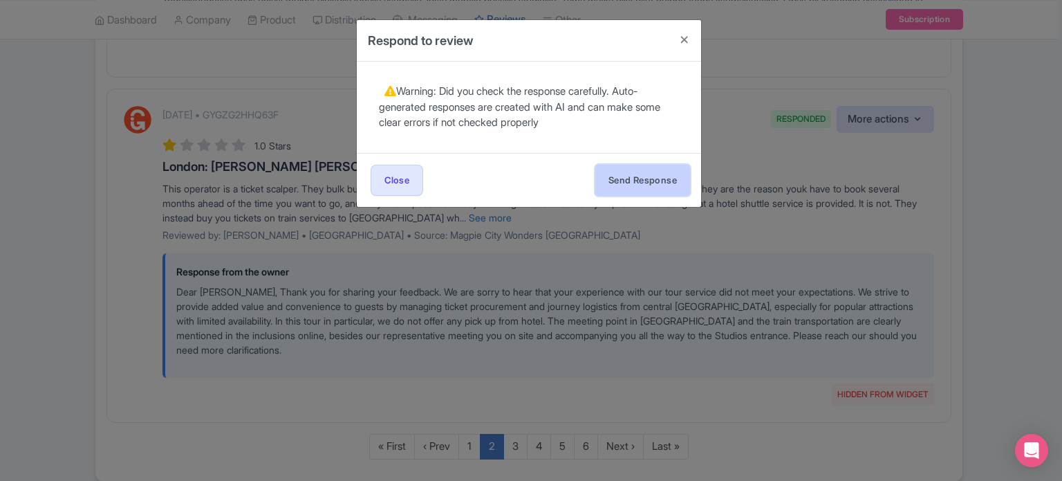
click at [662, 181] on button "Send Response" at bounding box center [642, 180] width 95 height 31
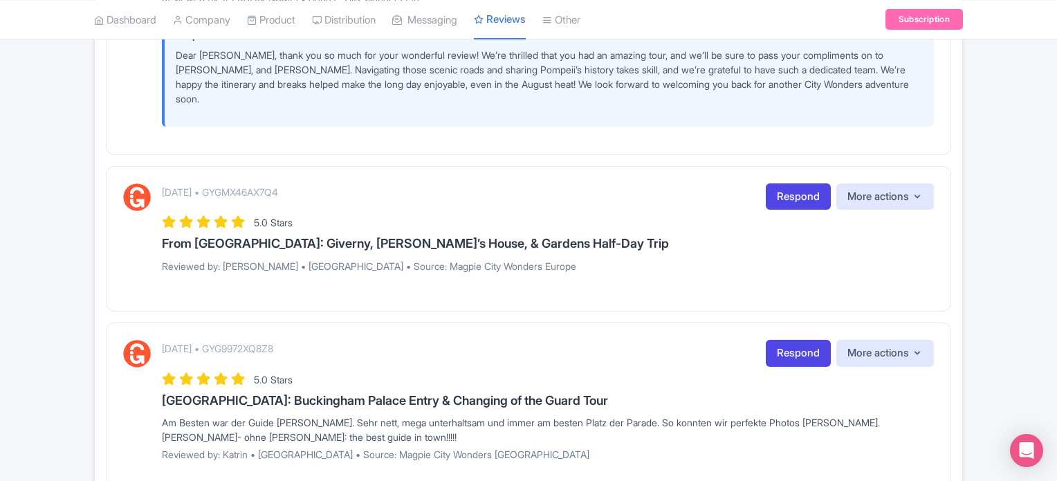
scroll to position [484, 0]
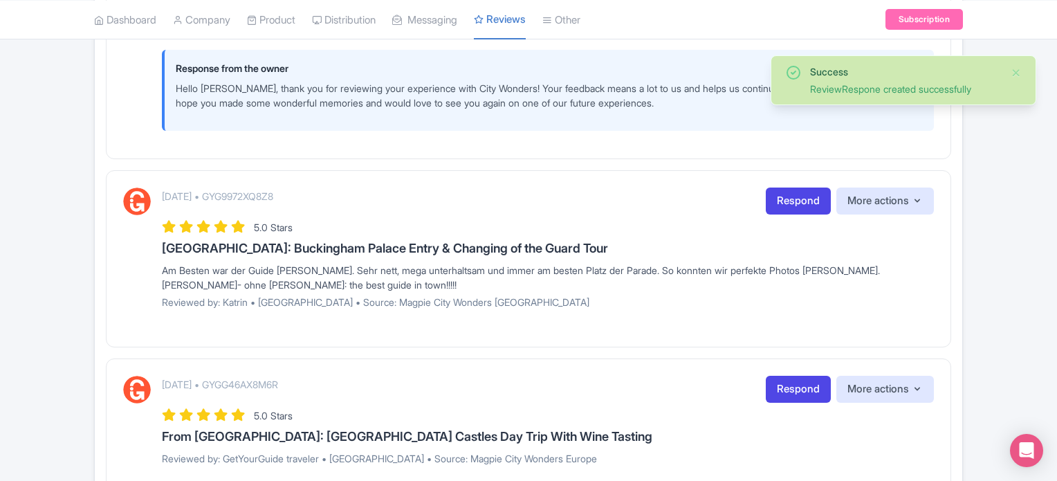
scroll to position [622, 0]
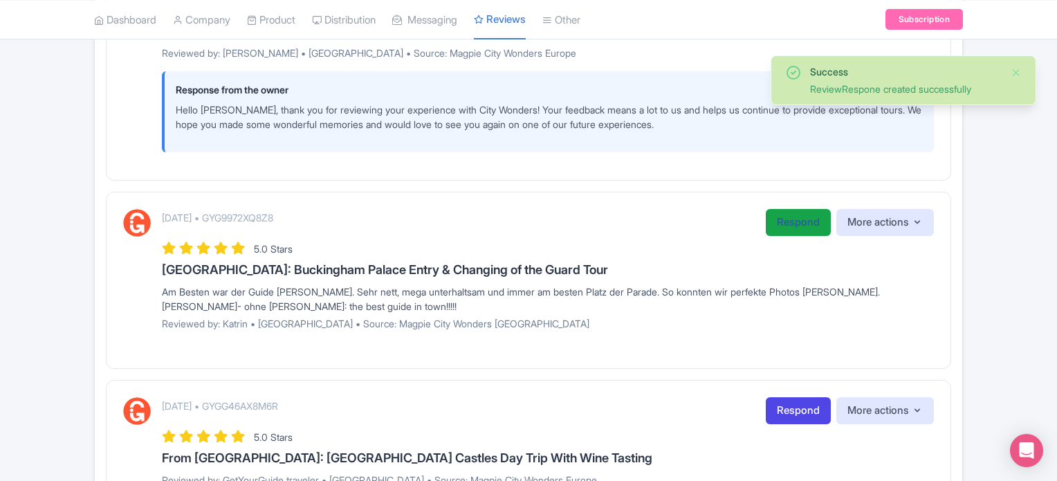
click at [800, 223] on link "Respond" at bounding box center [797, 222] width 65 height 27
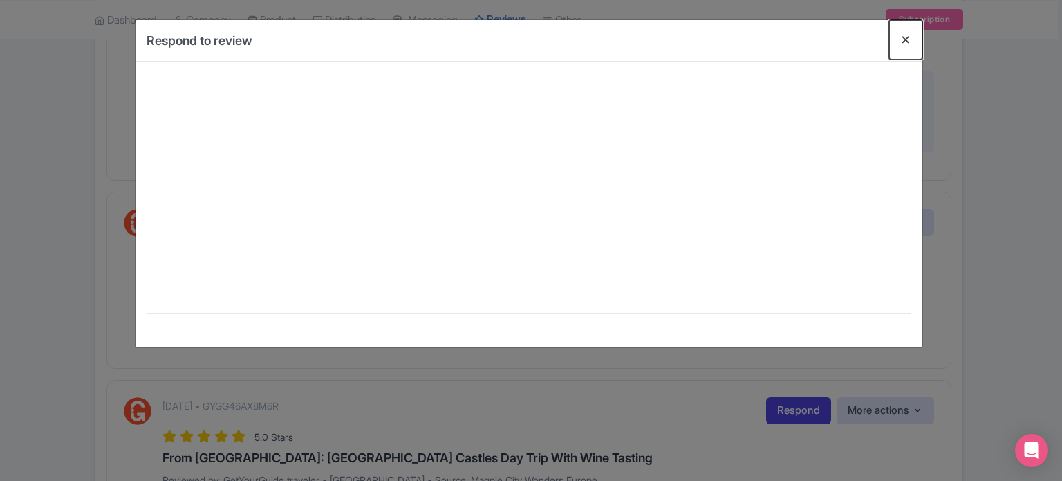
click at [902, 41] on button "Close" at bounding box center [905, 39] width 33 height 39
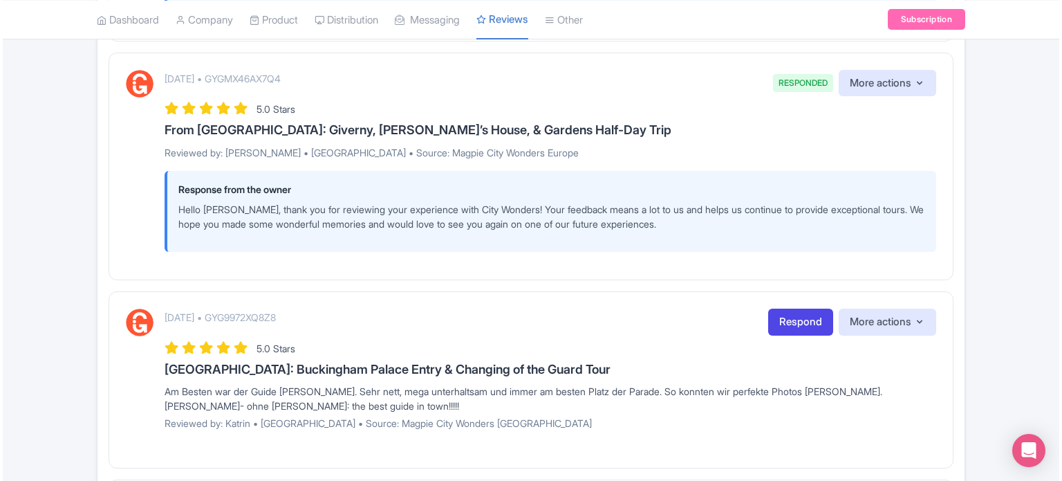
scroll to position [484, 0]
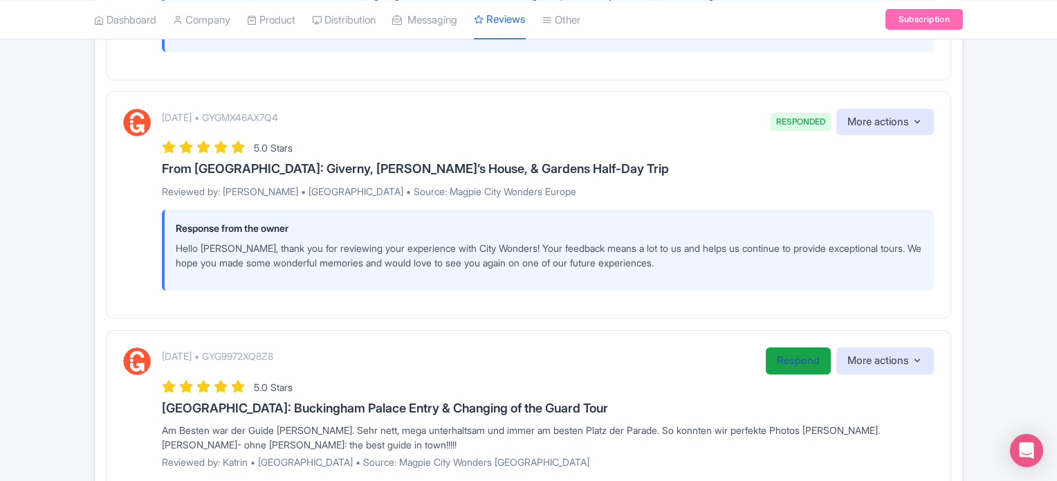
click at [781, 354] on link "Respond" at bounding box center [797, 360] width 65 height 27
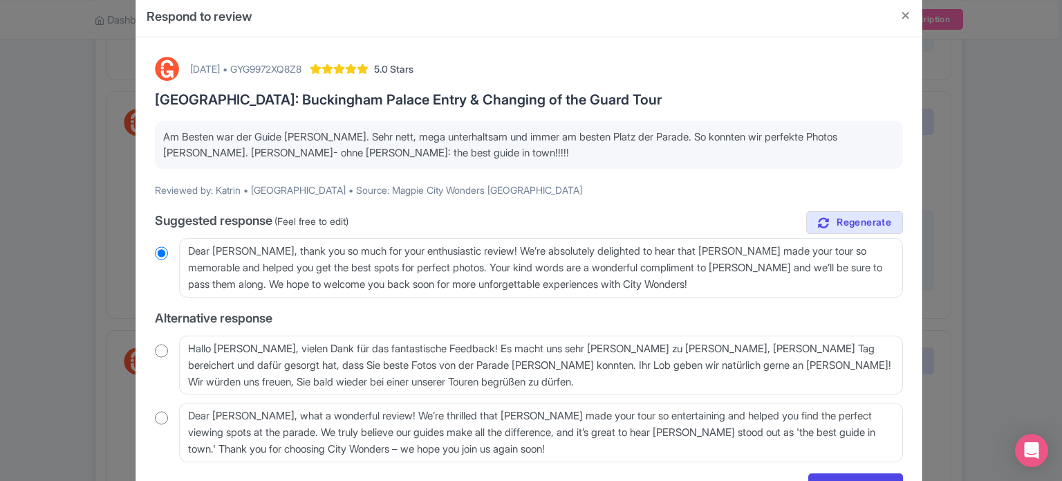
scroll to position [0, 0]
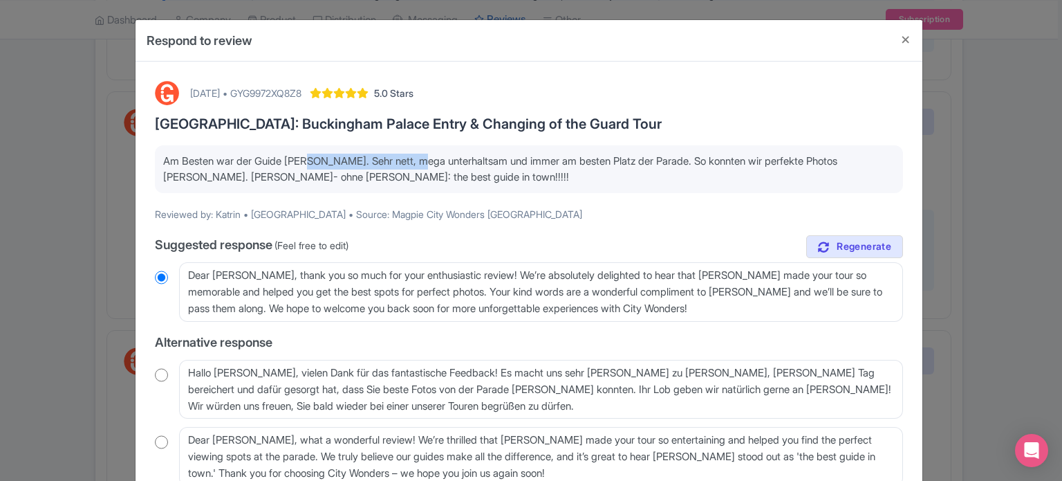
drag, startPoint x: 420, startPoint y: 163, endPoint x: 333, endPoint y: 163, distance: 87.1
click at [307, 161] on p "Am Besten war der Guide [PERSON_NAME]. Sehr nett, mega unterhaltsam und immer a…" at bounding box center [529, 169] width 732 height 31
click at [431, 180] on p "Am Besten war der Guide [PERSON_NAME]. Sehr nett, mega unterhaltsam und immer a…" at bounding box center [529, 169] width 732 height 31
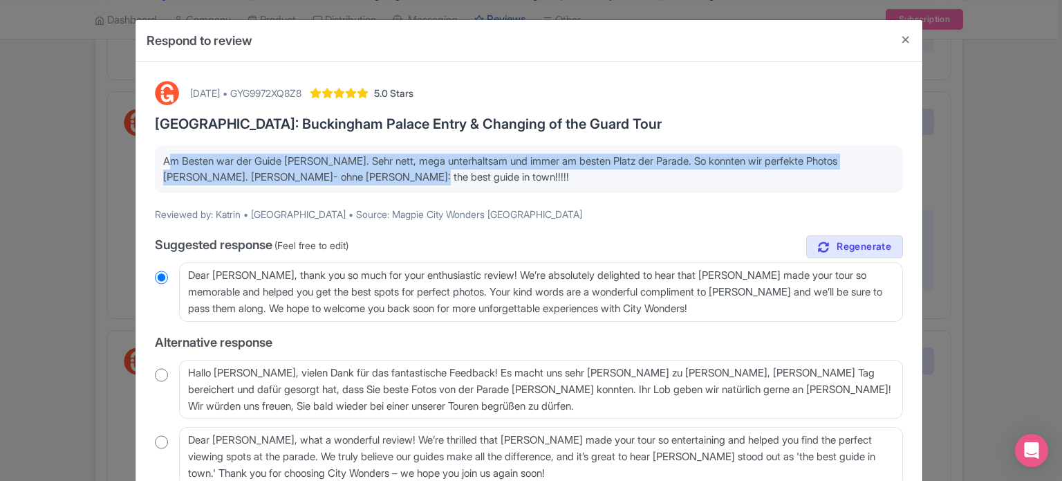
drag, startPoint x: 420, startPoint y: 179, endPoint x: 152, endPoint y: 145, distance: 269.7
click at [152, 145] on div "August 26, 2025 • GYG9972XQ8Z8 5.0 Stars London: Buckingham Palace Entry & Chan…" at bounding box center [529, 302] width 765 height 459
copy p "Am Besten war der Guide Kevin. Sehr nett, mega unterhaltsam und immer am besten…"
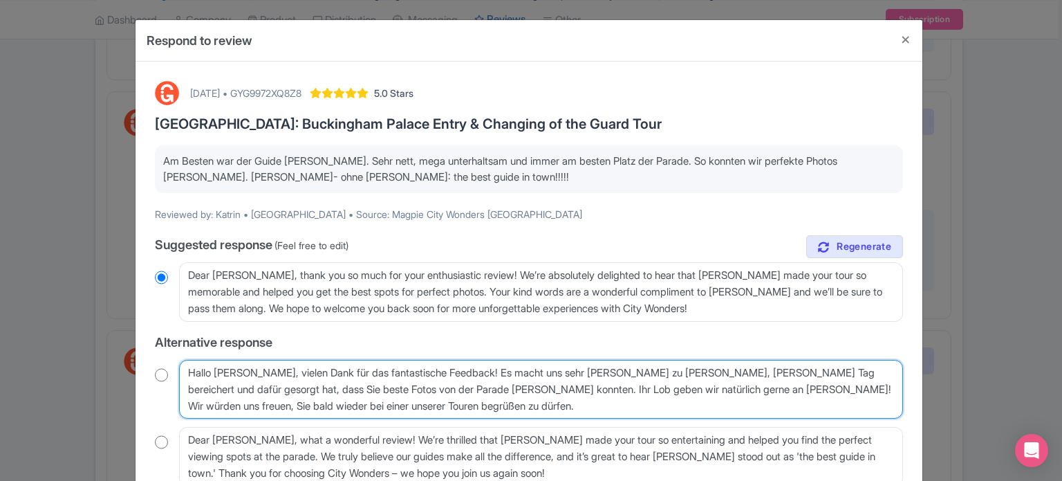
drag, startPoint x: 469, startPoint y: 411, endPoint x: 146, endPoint y: 354, distance: 328.0
click at [147, 354] on div "August 26, 2025 • GYG9972XQ8Z8 5.0 Stars London: Buckingham Palace Entry & Chan…" at bounding box center [529, 302] width 765 height 459
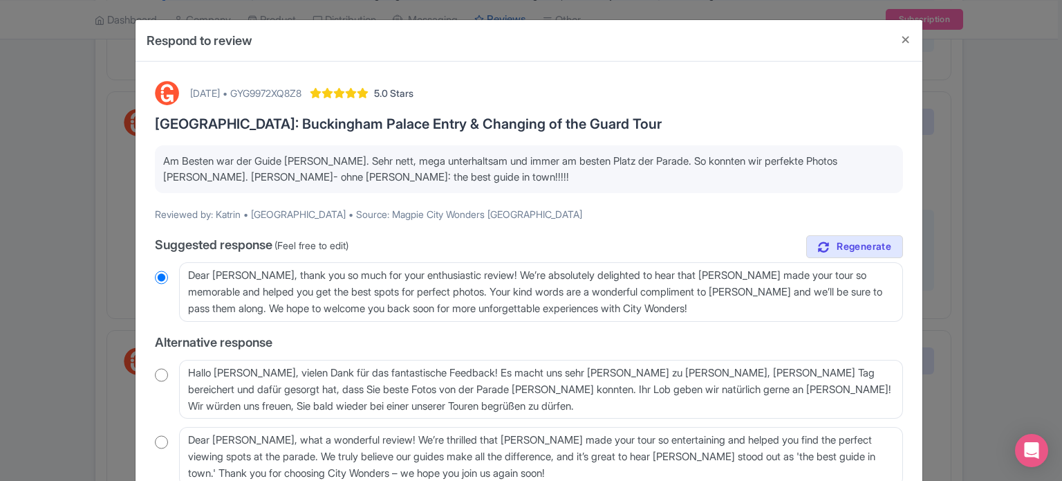
click at [155, 378] on input "radio" at bounding box center [161, 375] width 13 height 14
radio input "true"
click at [650, 183] on p "Am Besten war der Guide Kevin. Sehr nett, mega unterhaltsam und immer am besten…" at bounding box center [529, 169] width 732 height 31
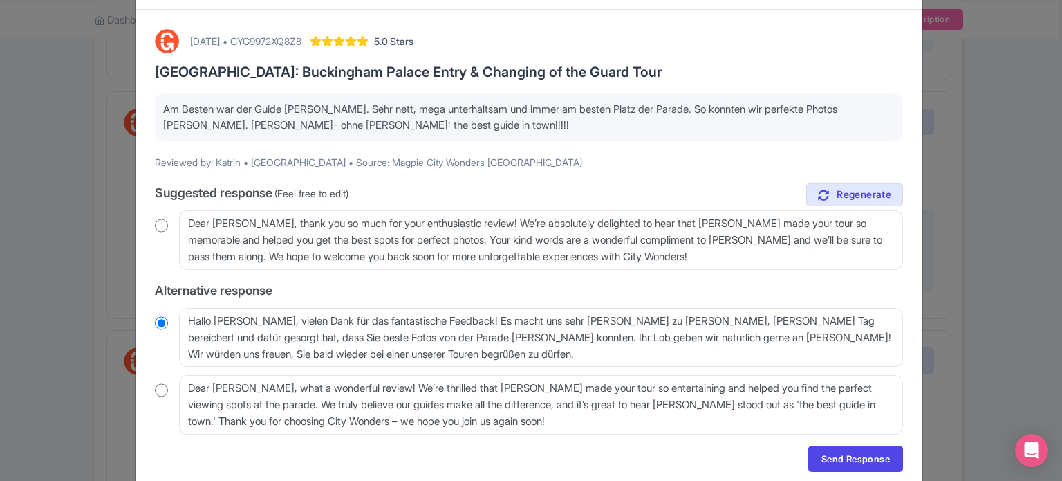
scroll to position [104, 0]
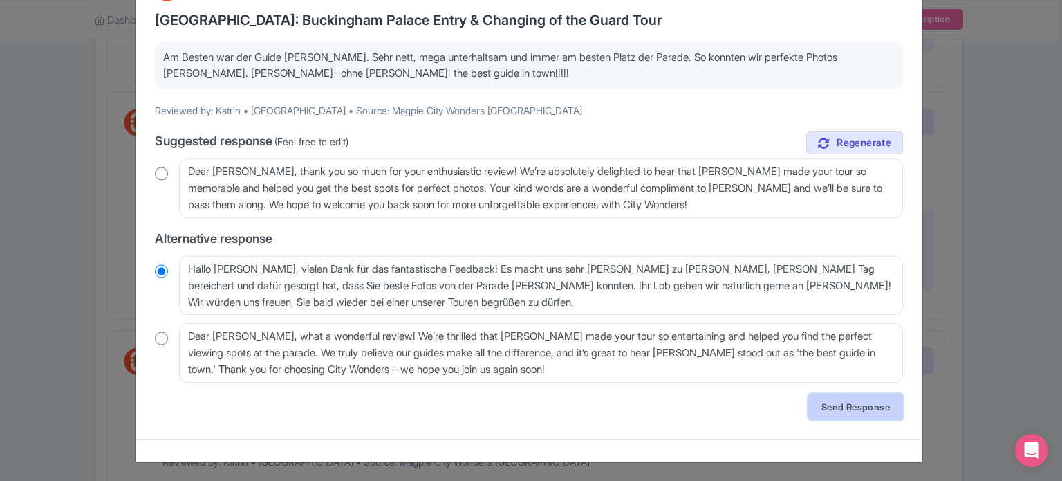
click at [875, 400] on link "Send Response" at bounding box center [855, 406] width 95 height 26
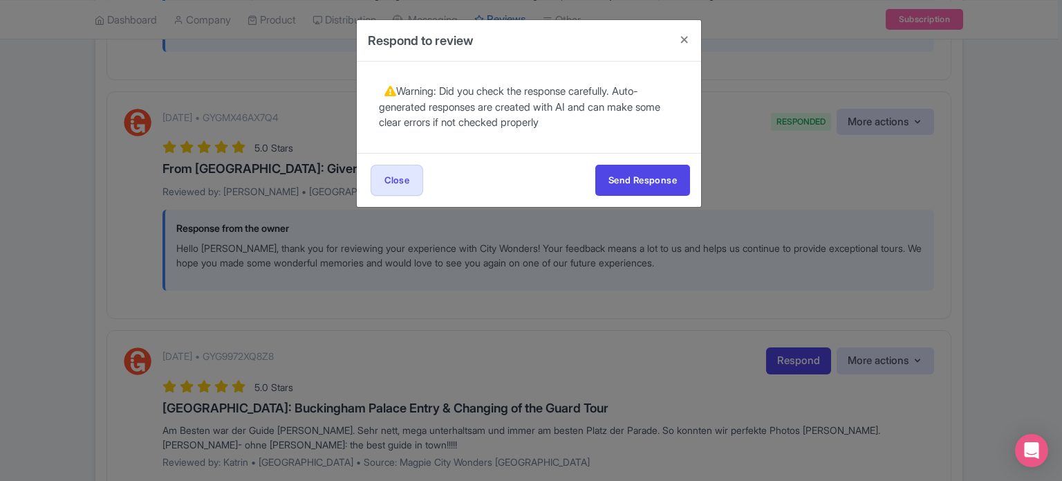
scroll to position [0, 0]
click at [645, 176] on button "Send Response" at bounding box center [642, 180] width 95 height 31
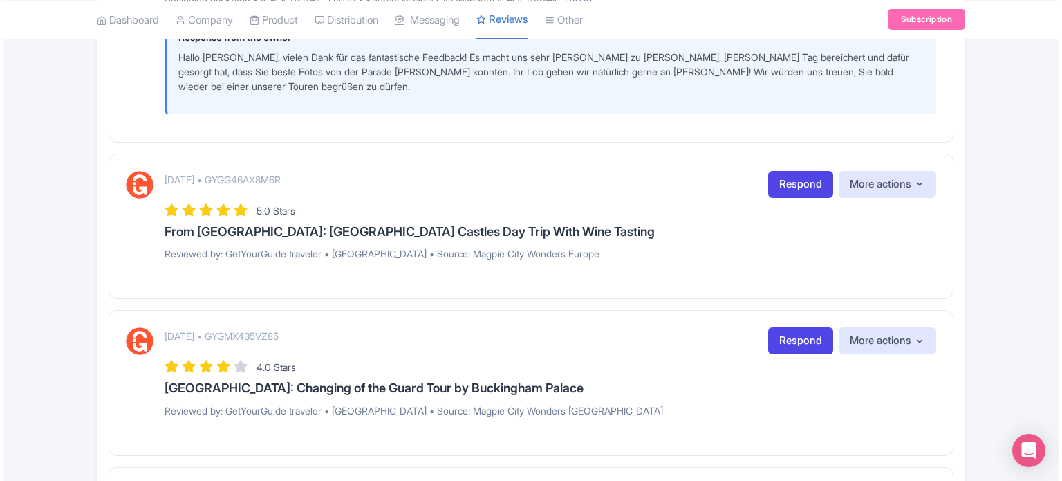
scroll to position [968, 0]
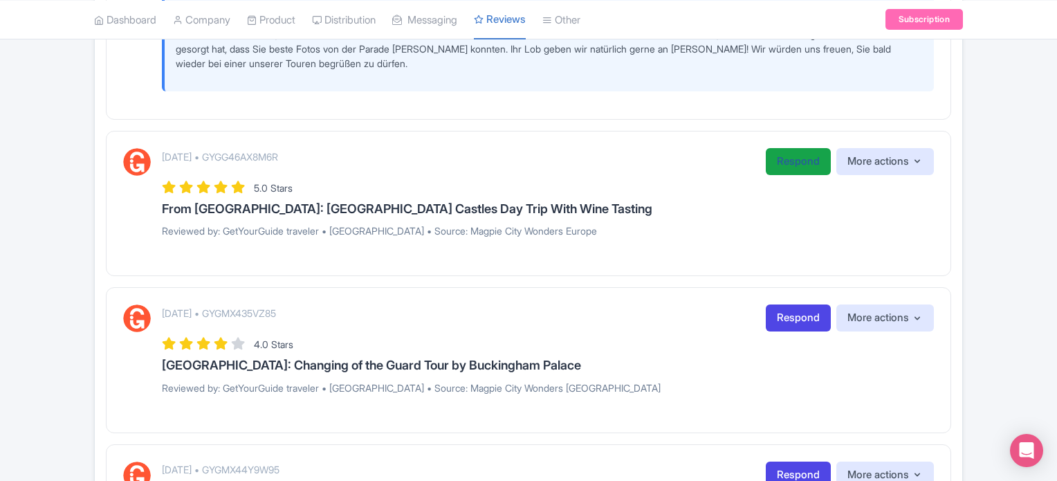
click at [819, 136] on div "[DATE] • GYGG46AX8M6R Respond More actions Hide from this page Hide from review…" at bounding box center [528, 203] width 845 height 145
click at [817, 150] on link "Respond" at bounding box center [797, 161] width 65 height 27
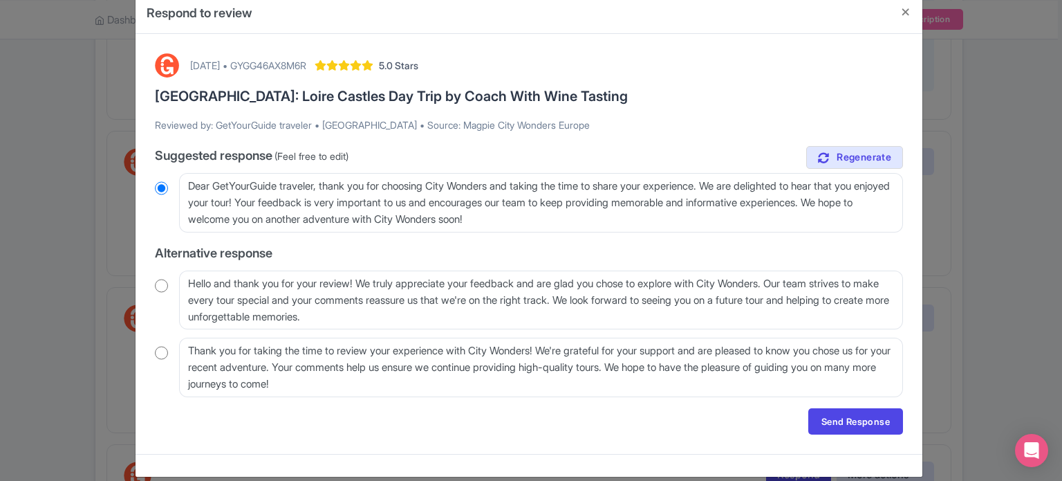
scroll to position [42, 0]
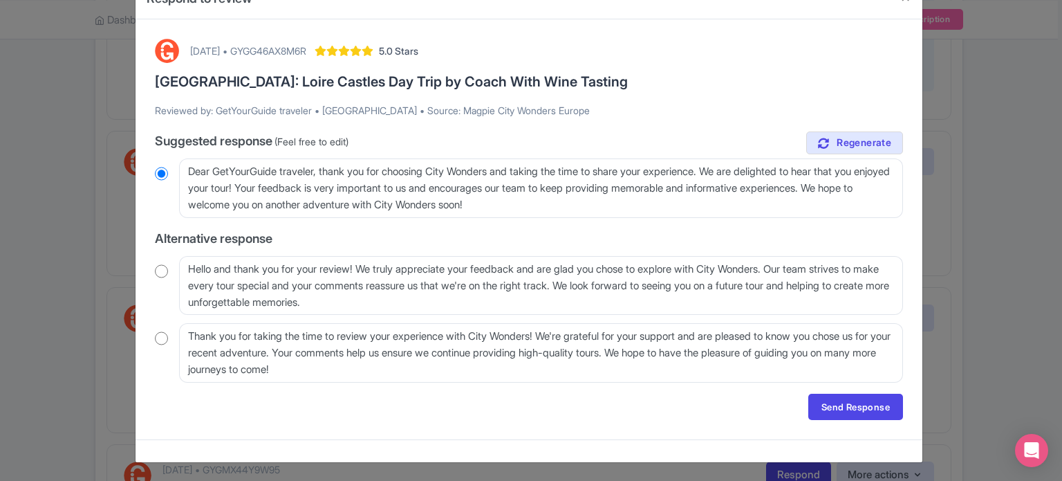
click at [162, 265] on input "radio" at bounding box center [161, 271] width 13 height 14
radio input "true"
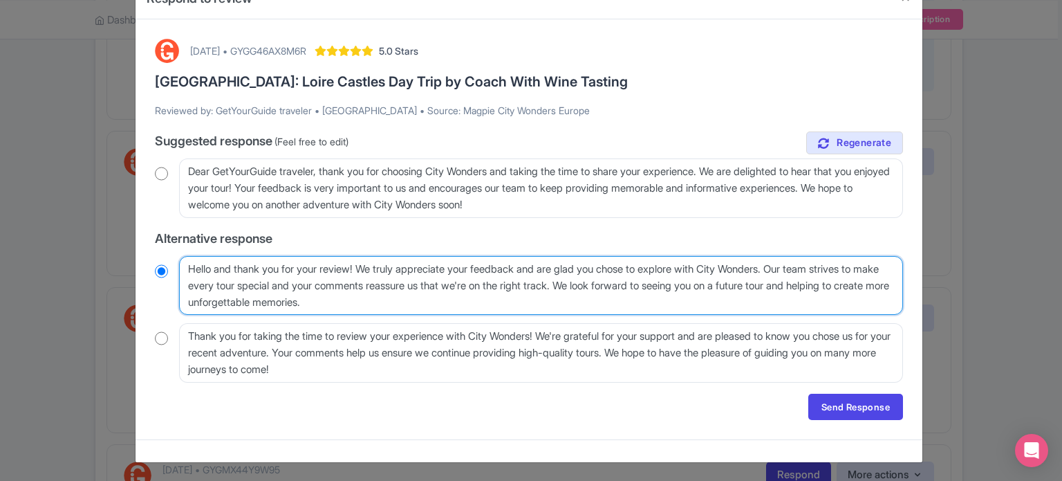
drag, startPoint x: 796, startPoint y: 266, endPoint x: 603, endPoint y: 282, distance: 193.6
click at [603, 282] on textarea "Hello and thank you for your review! We truly appreciate your feedback and are …" at bounding box center [541, 285] width 724 height 59
type textarea "Hello and thank you for your review! We truly appreciate your feedback and are …"
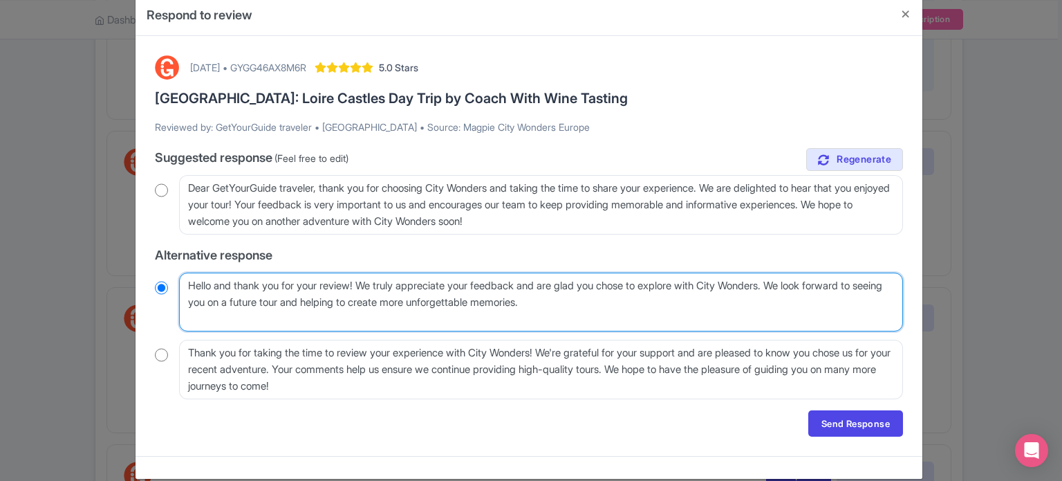
radio input "true"
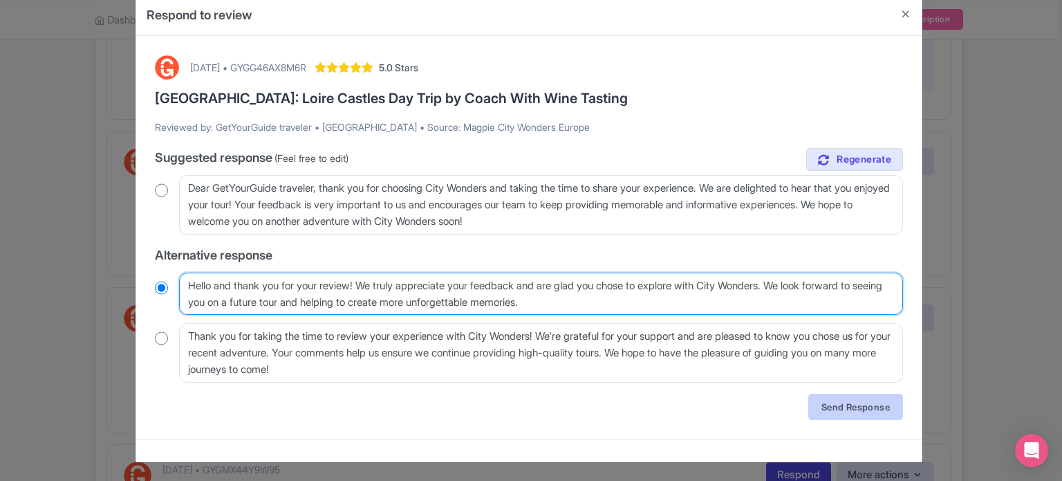
type textarea "Hello and thank you for your review! We truly appreciate your feedback and are …"
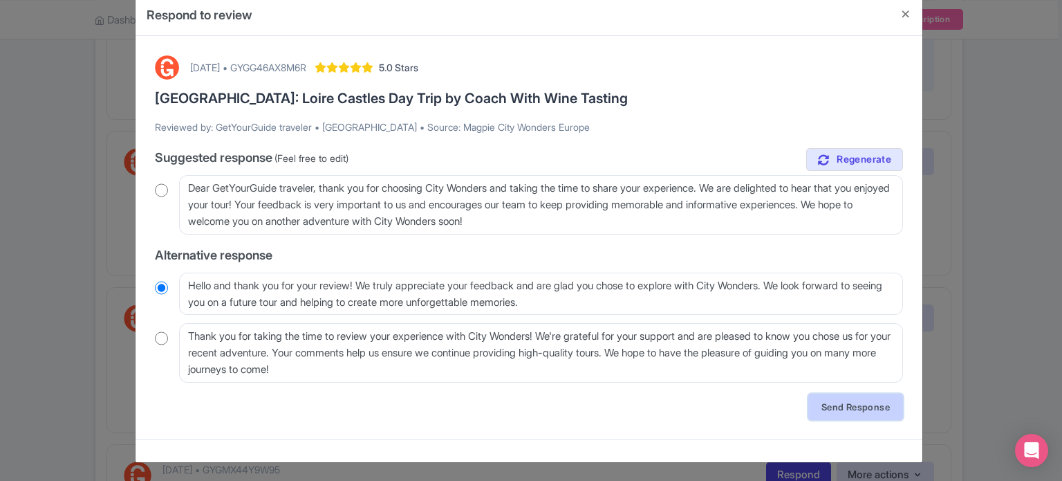
click at [844, 409] on link "Send Response" at bounding box center [855, 406] width 95 height 26
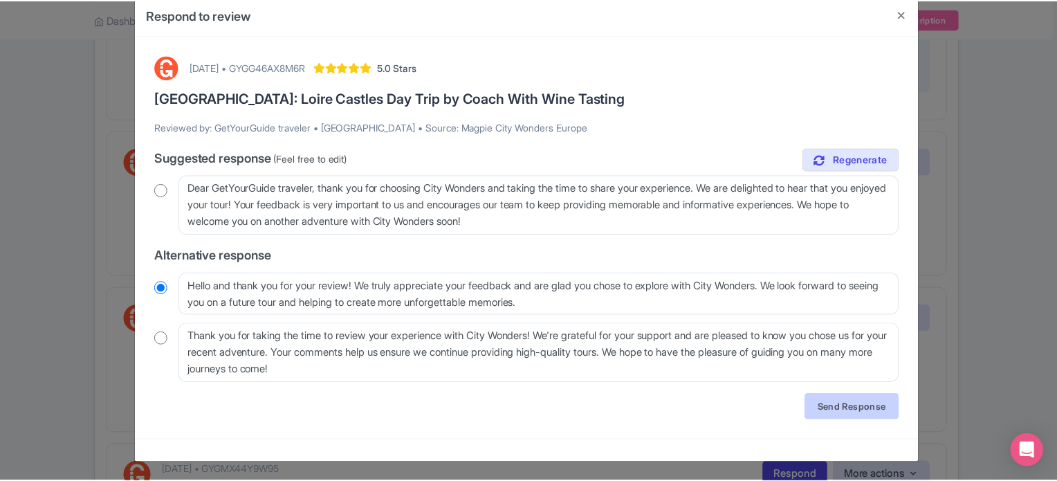
scroll to position [0, 0]
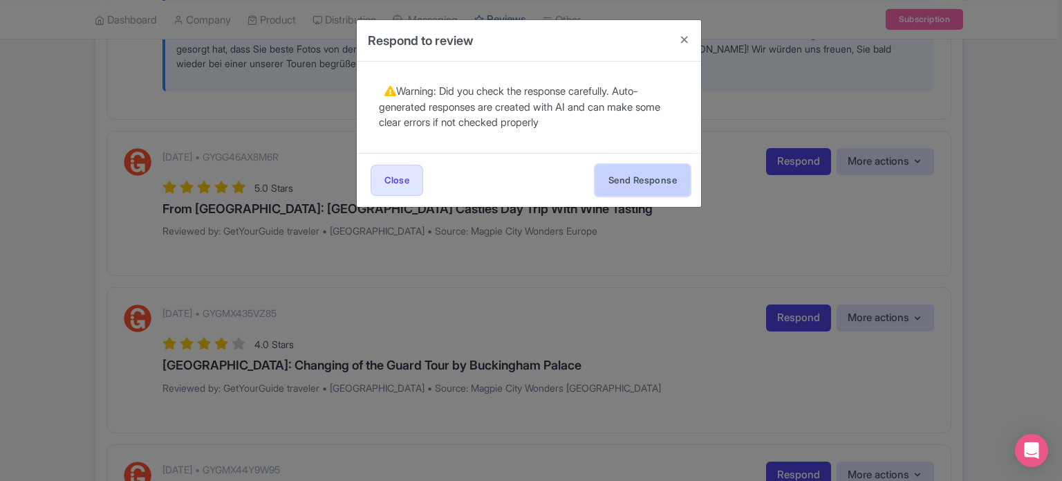
click at [646, 189] on button "Send Response" at bounding box center [642, 180] width 95 height 31
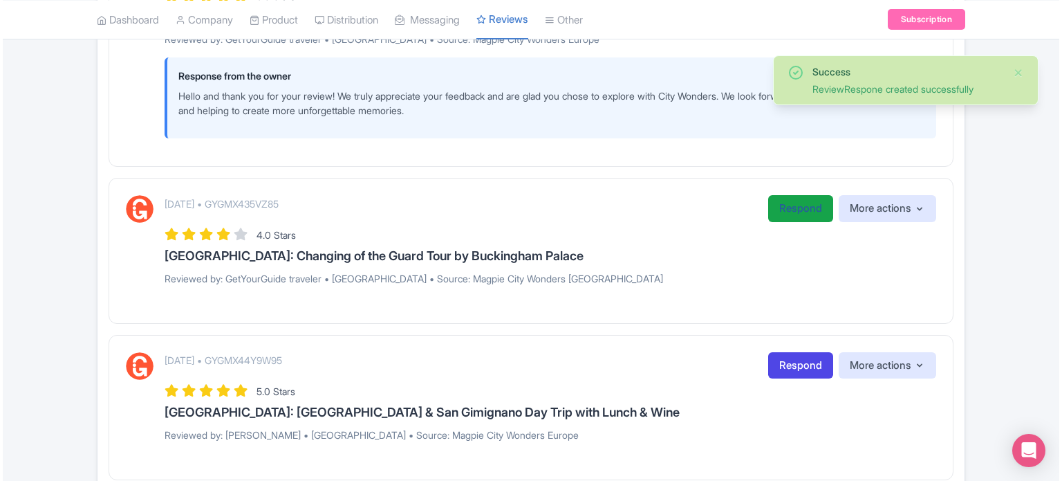
scroll to position [1106, 0]
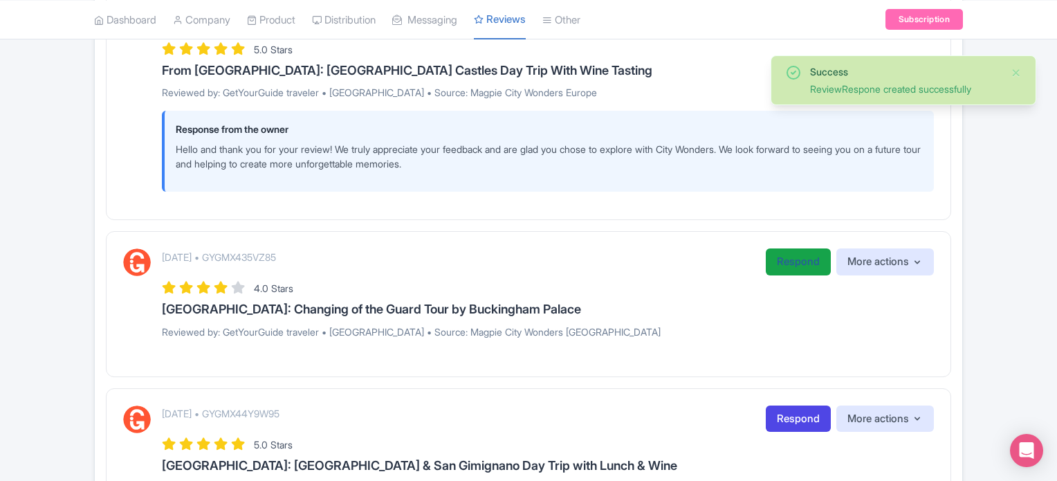
click at [797, 259] on link "Respond" at bounding box center [797, 261] width 65 height 27
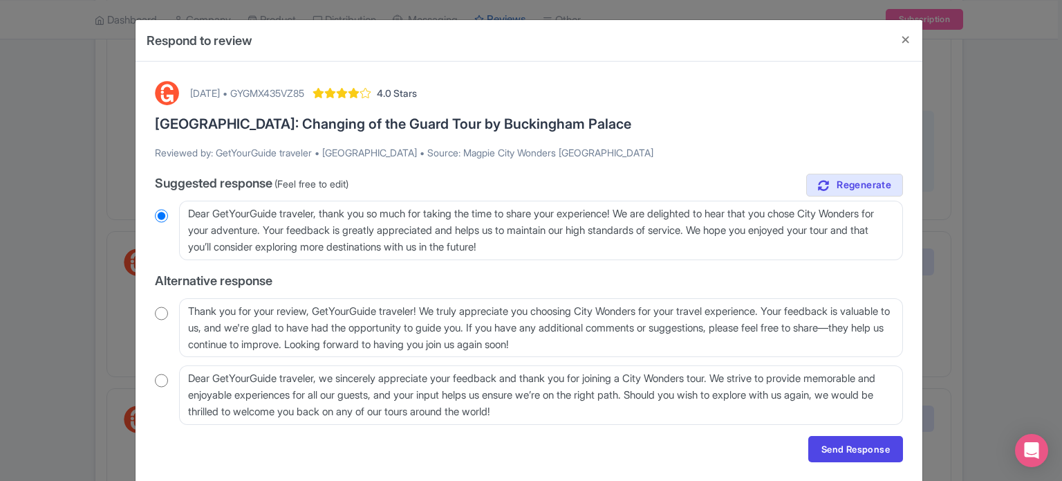
click at [160, 310] on input "radio" at bounding box center [161, 313] width 13 height 14
radio input "true"
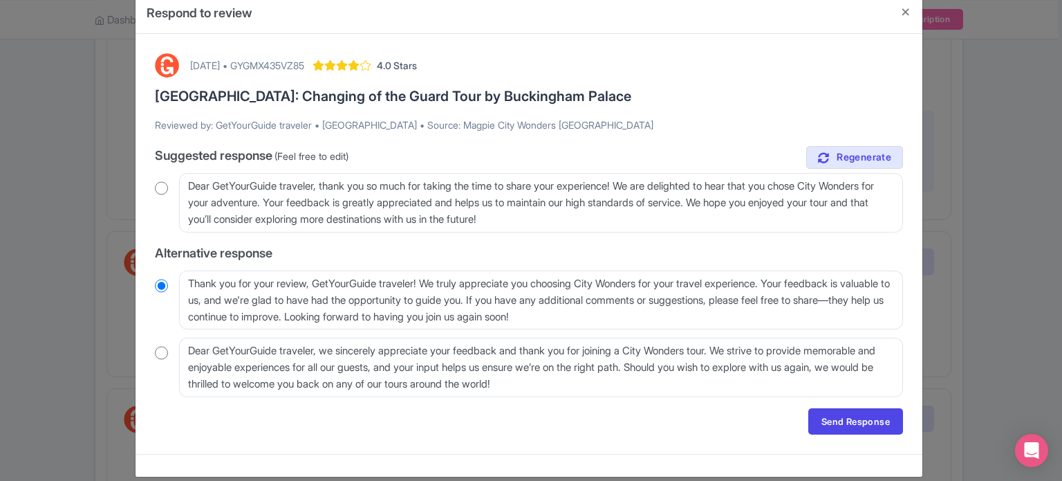
scroll to position [42, 0]
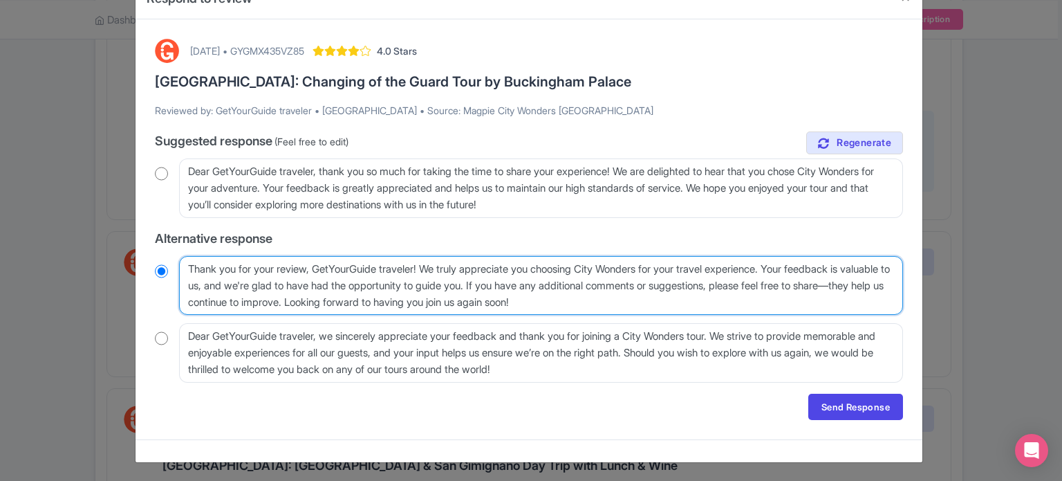
drag, startPoint x: 426, startPoint y: 268, endPoint x: 310, endPoint y: 264, distance: 115.5
click at [310, 264] on textarea "Thank you for your review, GetYourGuide traveler! We truly appreciate you choos…" at bounding box center [541, 285] width 724 height 59
type textarea "Thank you for your review! We truly appreciate you choosing City Wonders for yo…"
radio input "true"
click at [686, 266] on textarea "Thank you for your review, GetYourGuide traveler! We truly appreciate you choos…" at bounding box center [541, 285] width 724 height 59
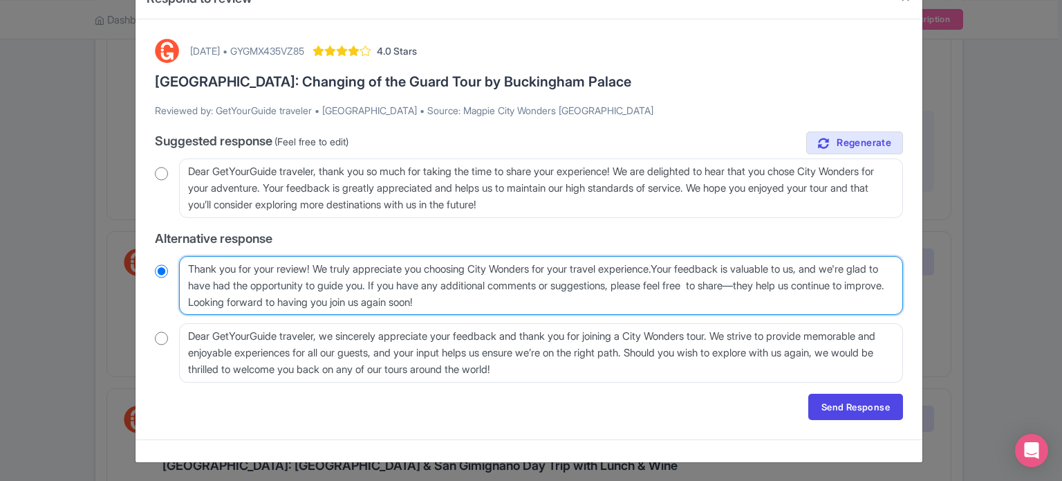
click at [698, 285] on textarea "Thank you for your review, GetYourGuide traveler! We truly appreciate you choos…" at bounding box center [541, 285] width 724 height 59
drag, startPoint x: 684, startPoint y: 266, endPoint x: 291, endPoint y: 296, distance: 393.9
click at [291, 296] on textarea "Thank you for your review, GetYourGuide traveler! We truly appreciate you choos…" at bounding box center [541, 285] width 724 height 59
type textarea "Thank you for your review! We truly appreciate you choosing City Wonders for yo…"
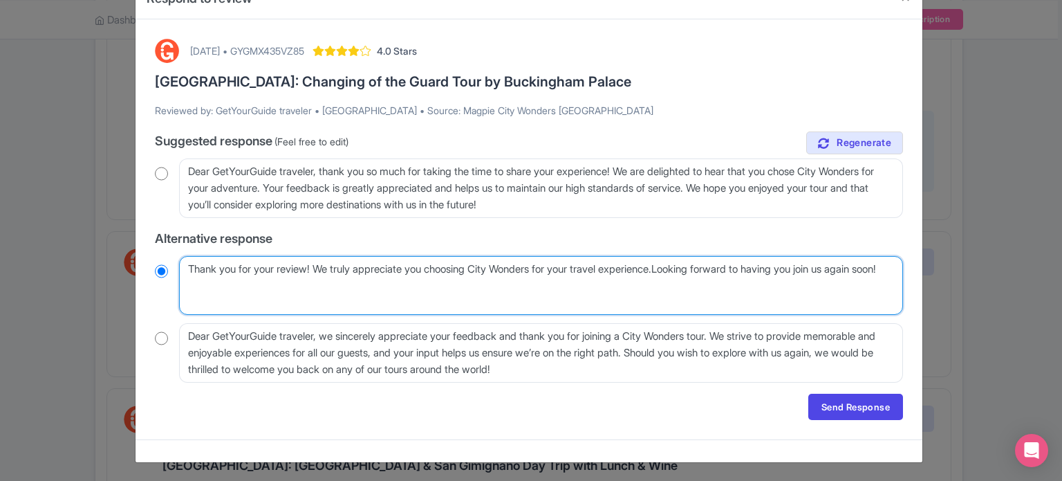
scroll to position [26, 0]
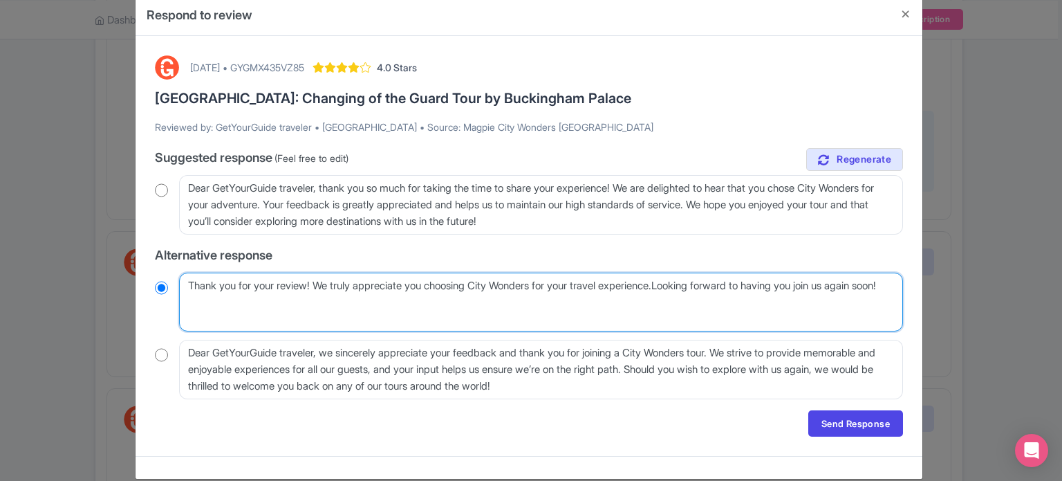
radio input "true"
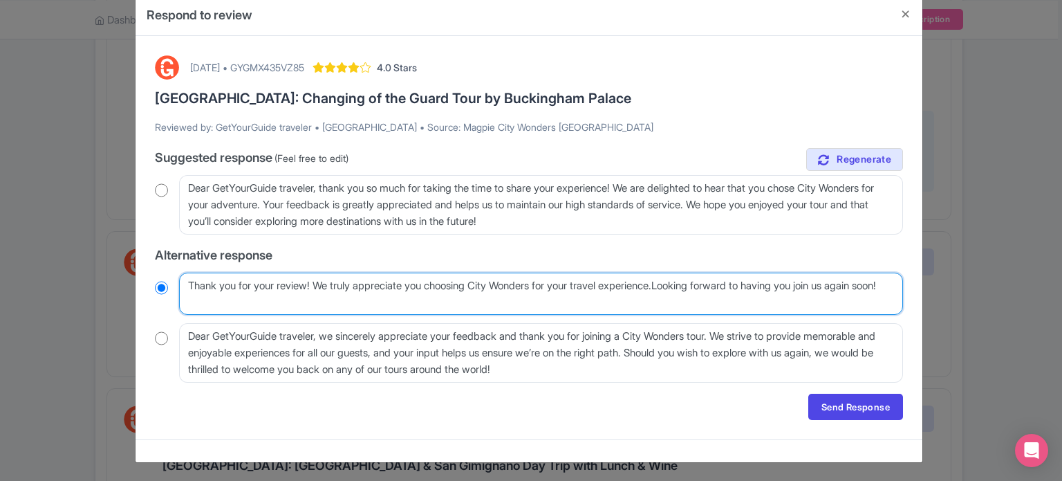
type textarea "Thank you for your review! We truly appreciate you choosing City Wonders for yo…"
radio input "true"
type textarea "Thank you for your review! We truly appreciate you choosing City Wonders for yo…"
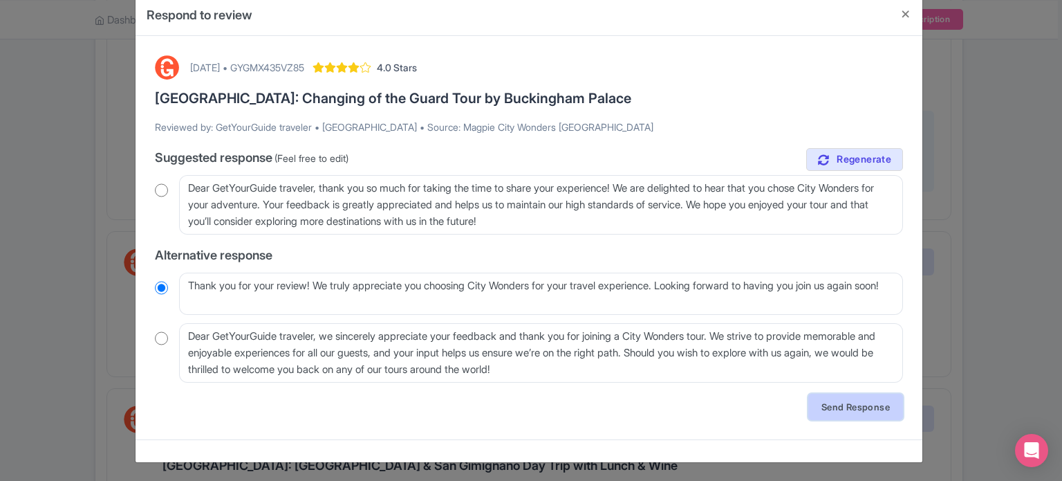
click at [847, 411] on link "Send Response" at bounding box center [855, 406] width 95 height 26
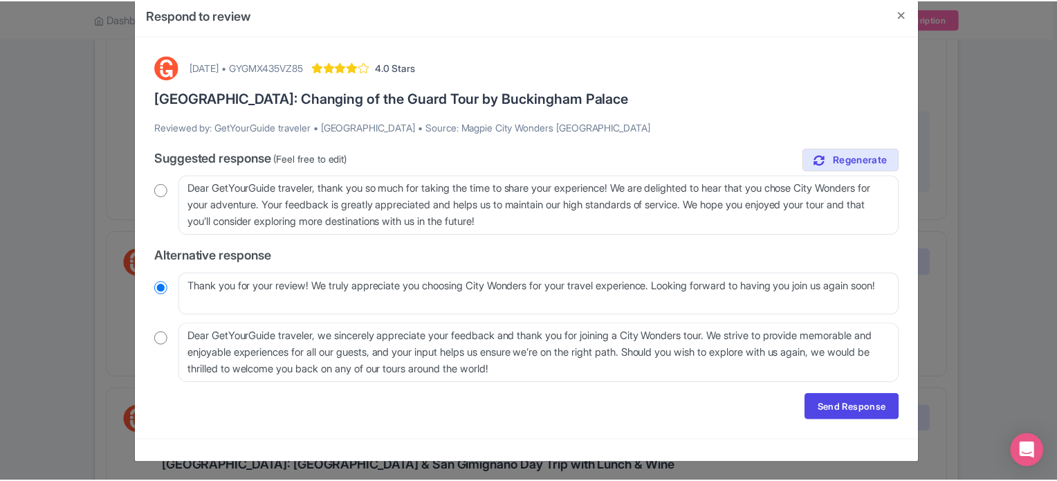
scroll to position [0, 0]
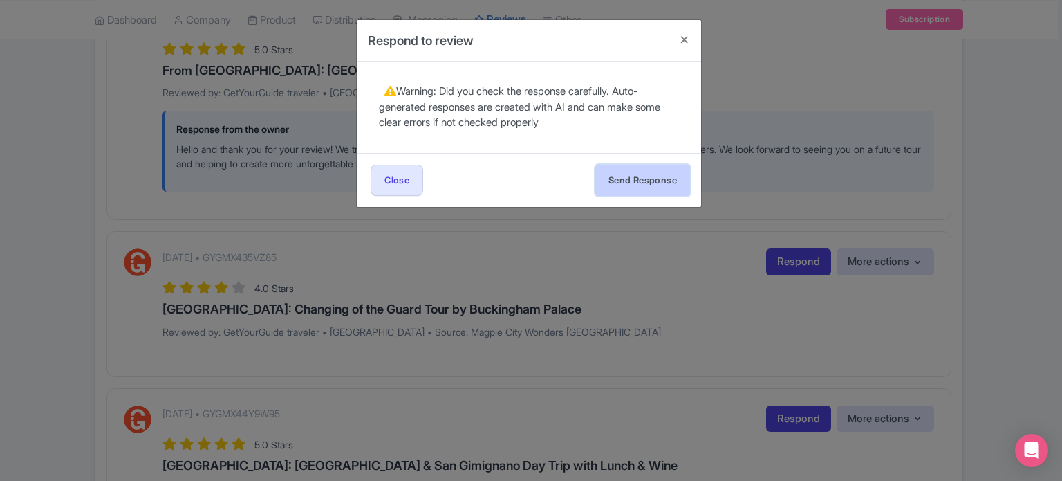
click at [629, 178] on button "Send Response" at bounding box center [642, 180] width 95 height 31
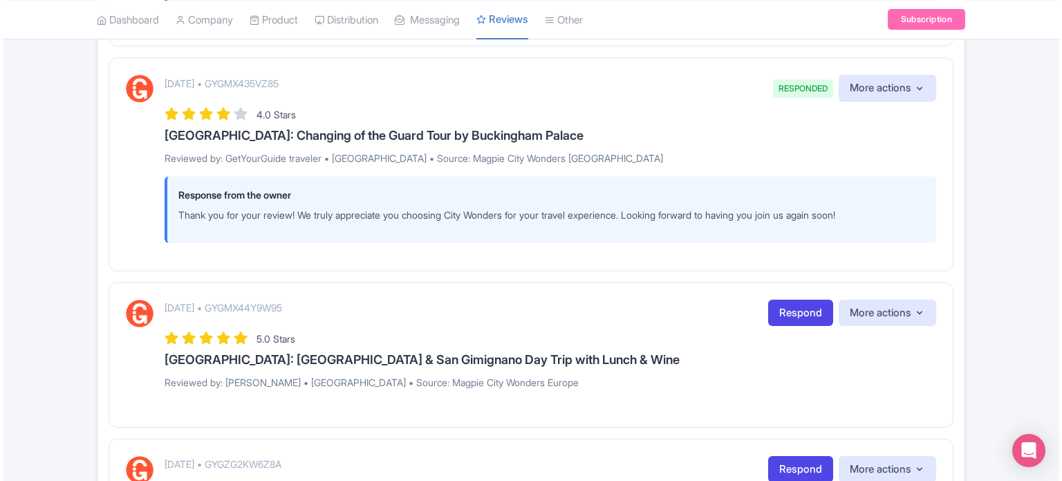
scroll to position [1314, 0]
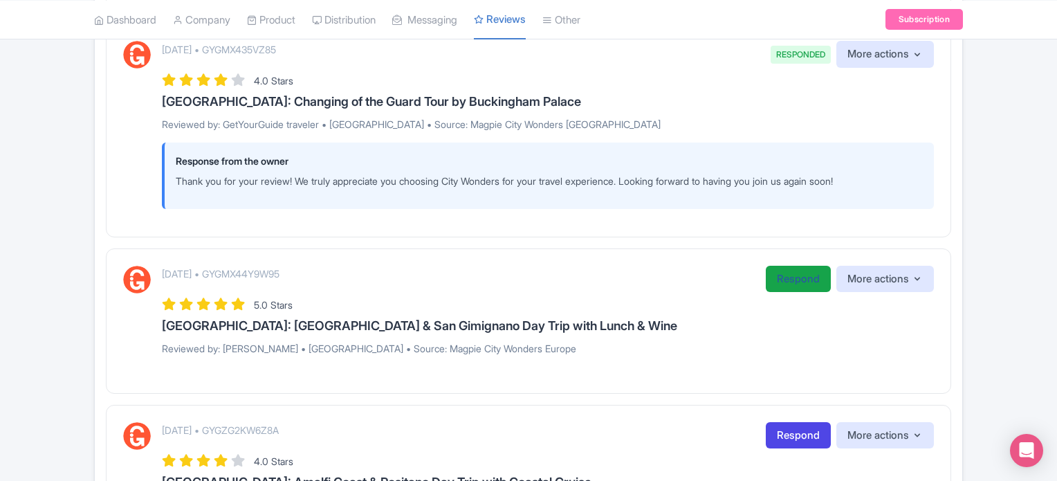
click at [782, 279] on link "Respond" at bounding box center [797, 279] width 65 height 27
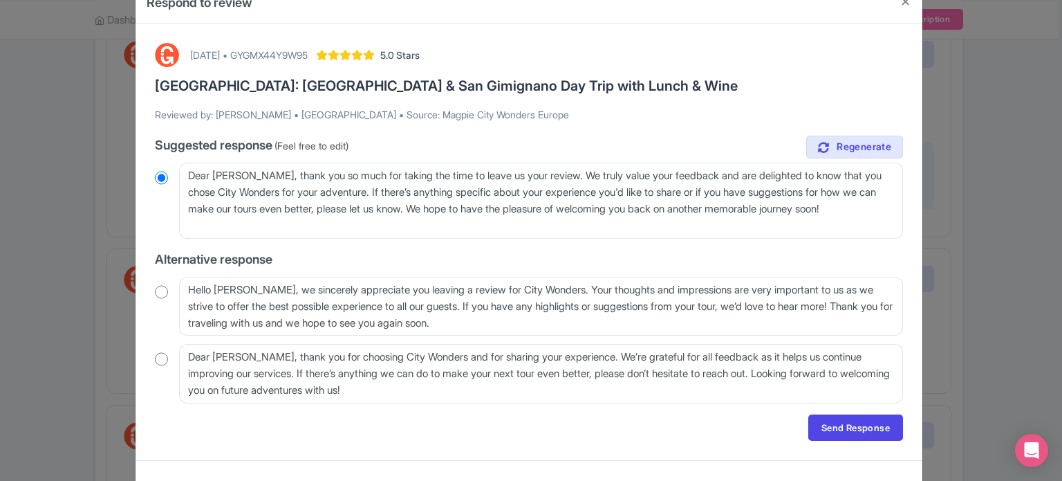
scroll to position [59, 0]
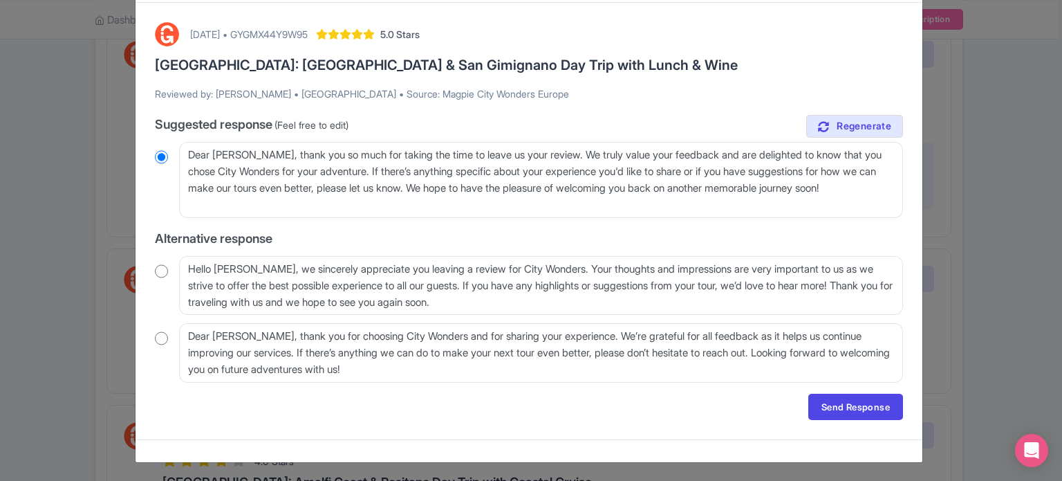
click at [160, 273] on input "radio" at bounding box center [161, 271] width 13 height 14
radio input "true"
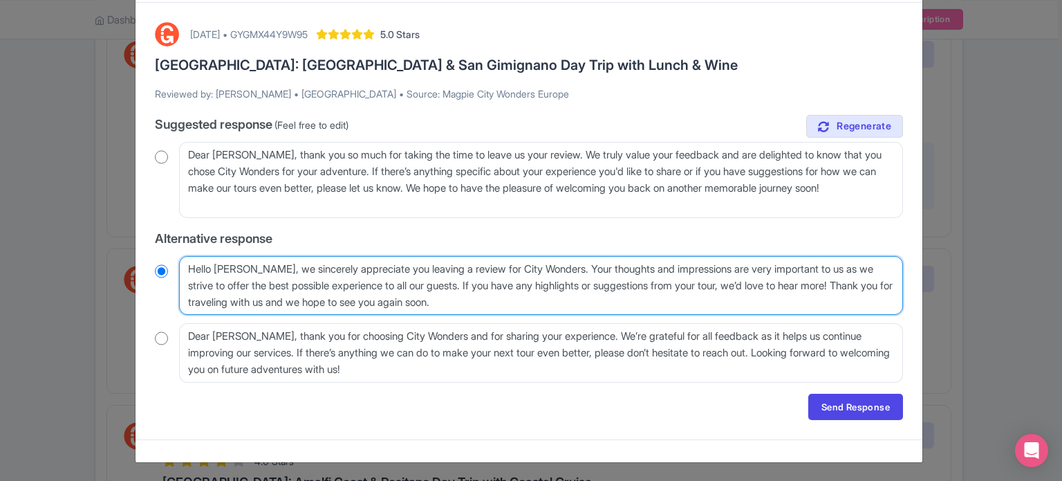
drag, startPoint x: 579, startPoint y: 266, endPoint x: 882, endPoint y: 287, distance: 304.3
click at [882, 287] on textarea "Hello [PERSON_NAME], we sincerely appreciate you leaving a review for City Wond…" at bounding box center [541, 285] width 724 height 59
type textarea "Hello Fernando, we sincerely appreciate you leaving a review for City Wonders. …"
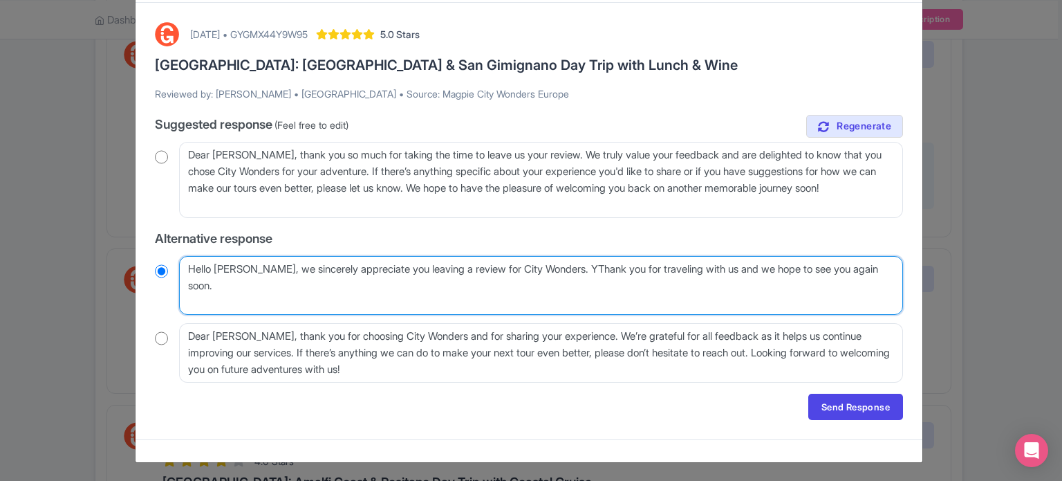
scroll to position [42, 0]
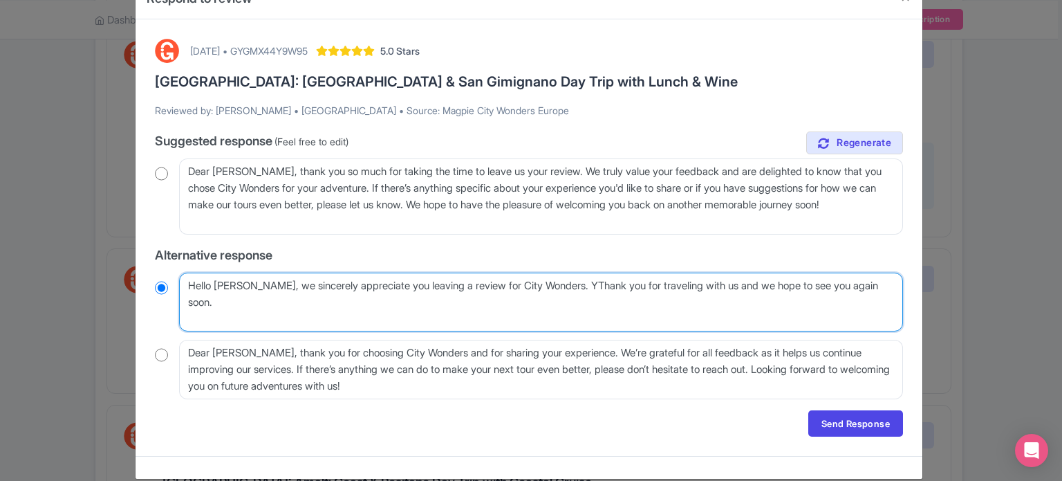
radio input "true"
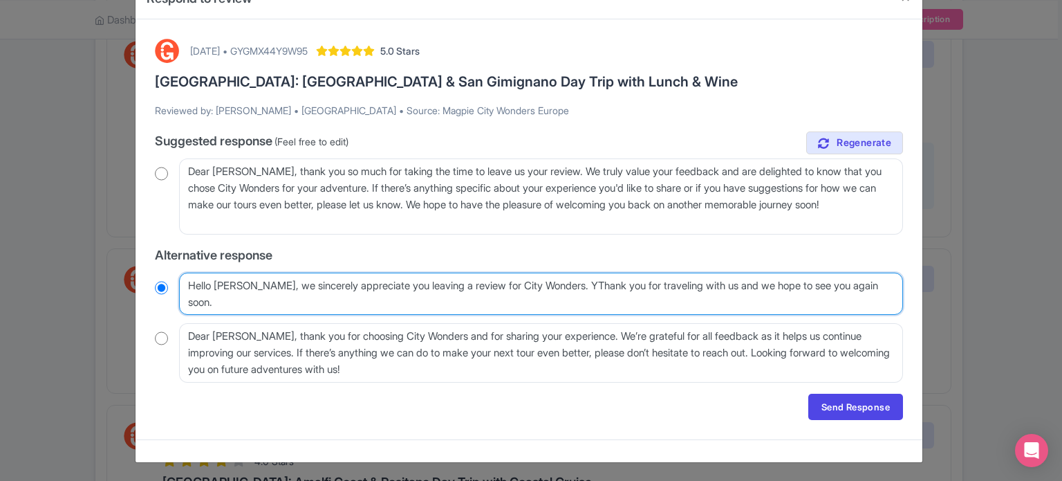
type textarea "Hello [PERSON_NAME], we sincerely appreciate you leaving a review for City Wond…"
radio input "true"
type textarea "Hello [PERSON_NAME], we sincerely appreciate you leaving a review for City Wond…"
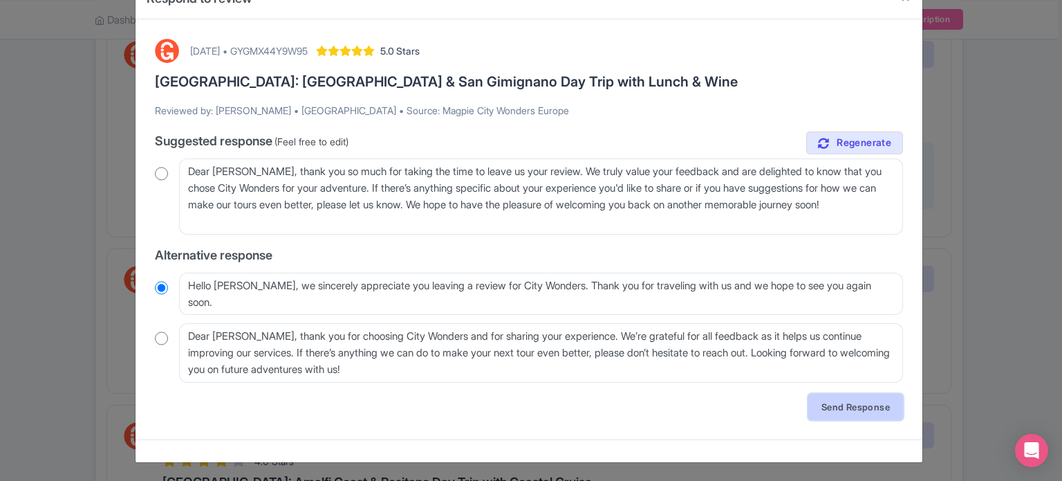
click at [830, 410] on link "Send Response" at bounding box center [855, 406] width 95 height 26
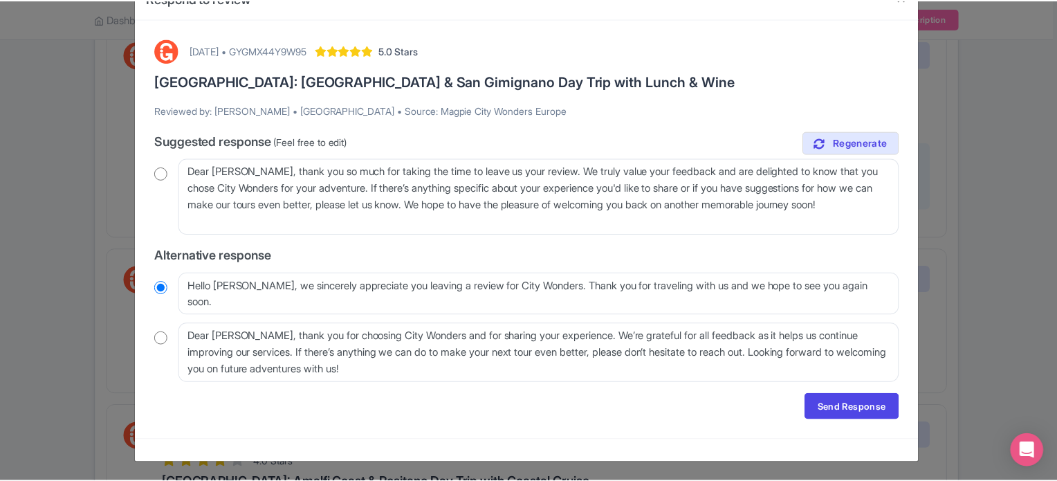
scroll to position [0, 0]
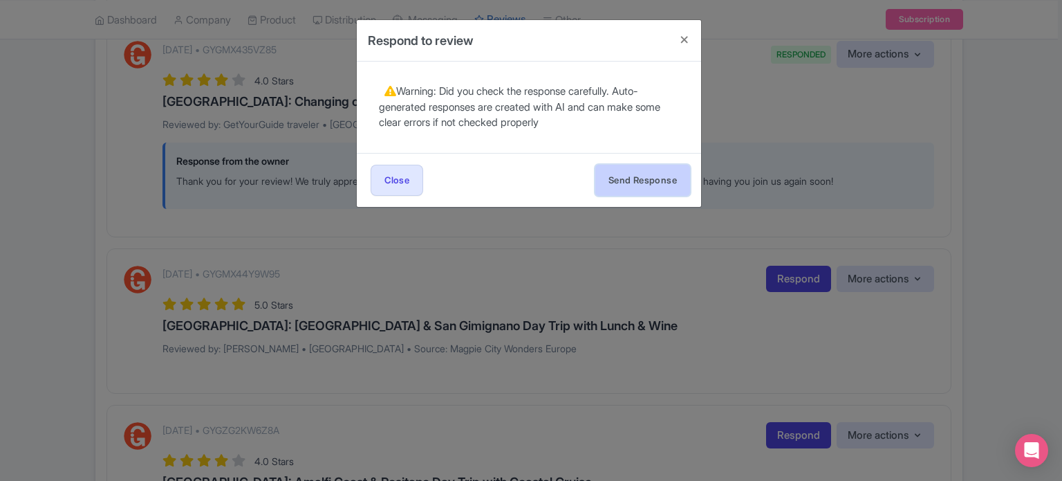
click at [655, 179] on button "Send Response" at bounding box center [642, 180] width 95 height 31
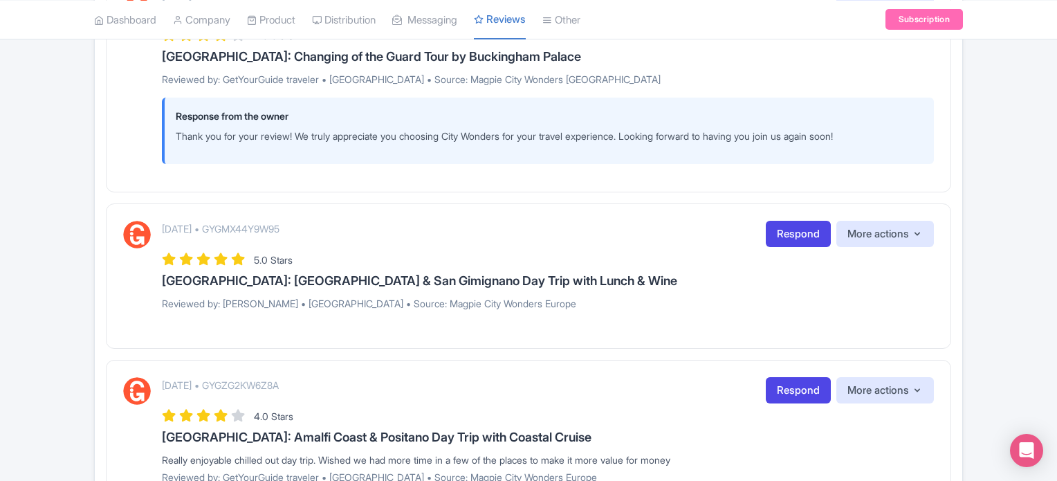
scroll to position [1383, 0]
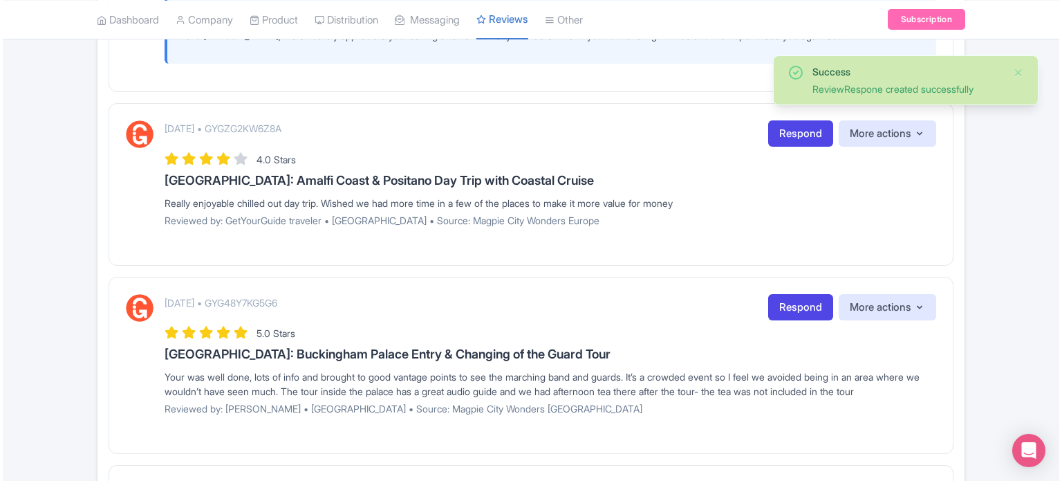
scroll to position [1660, 0]
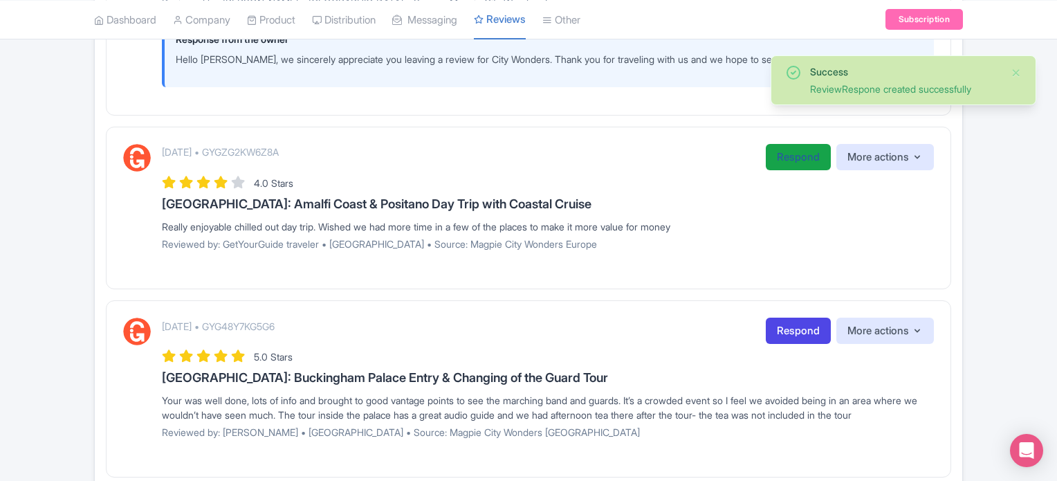
click at [797, 165] on link "Respond" at bounding box center [797, 157] width 65 height 27
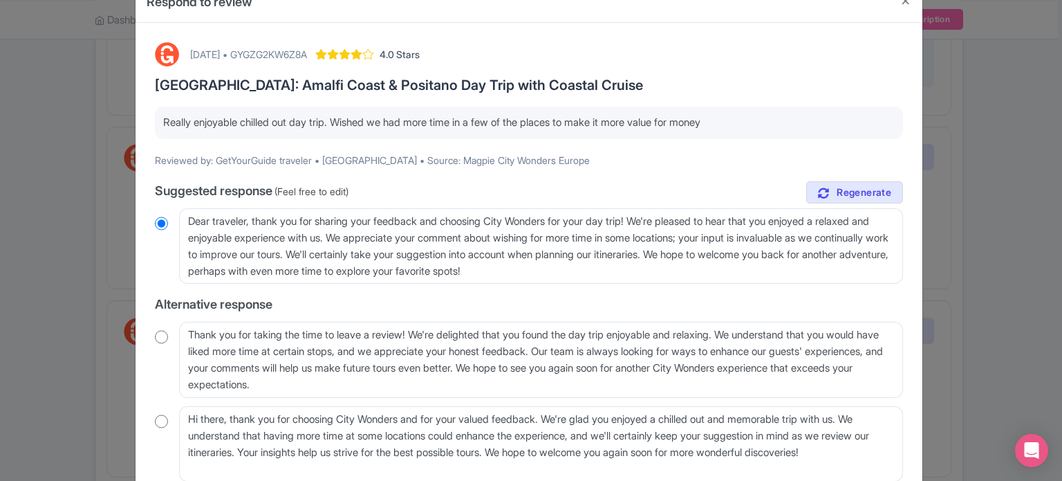
scroll to position [69, 0]
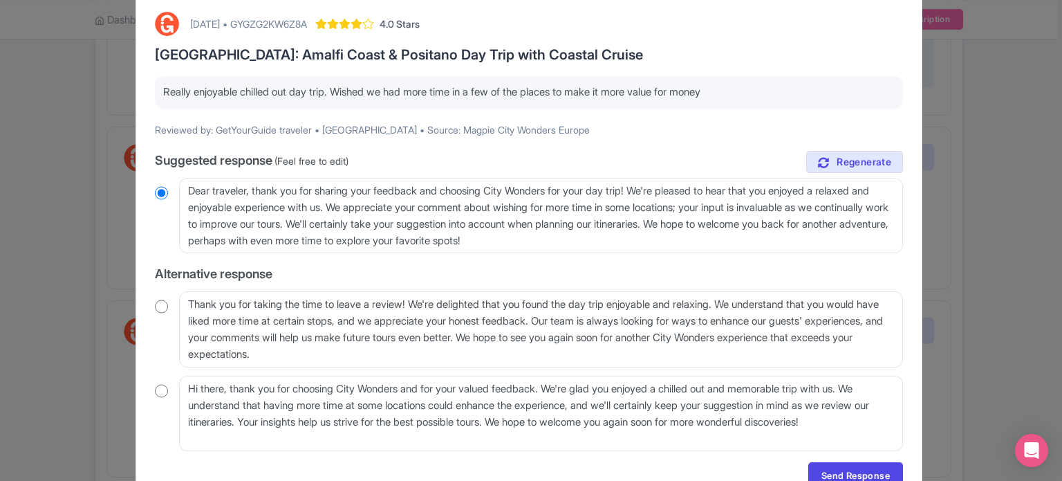
click at [160, 311] on input "radio" at bounding box center [161, 306] width 13 height 14
radio input "true"
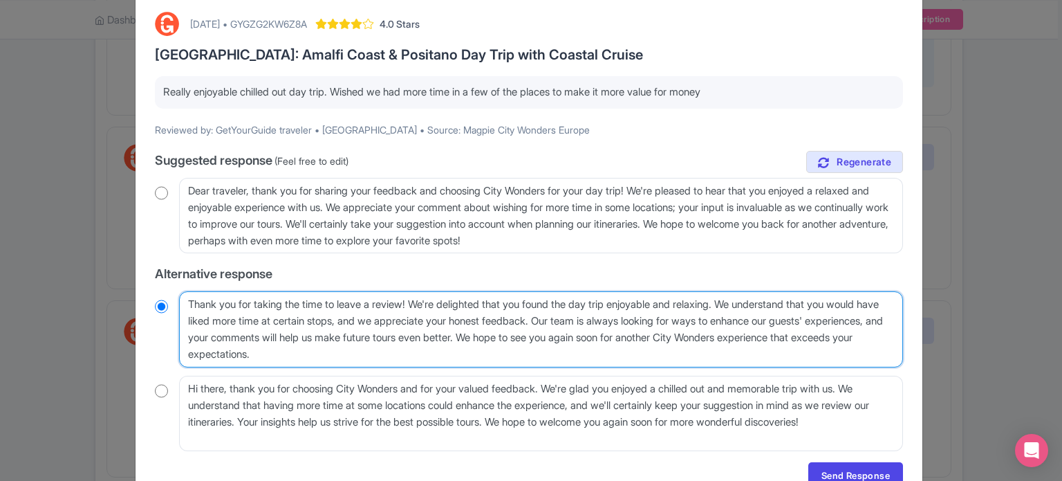
drag, startPoint x: 609, startPoint y: 320, endPoint x: 745, endPoint y: 301, distance: 138.3
click at [745, 301] on textarea "Thank you for taking the time to leave a review! We're delighted that you found…" at bounding box center [541, 329] width 724 height 76
type textarea "Thank you for taking the time to leave a review! We're delighted that you found…"
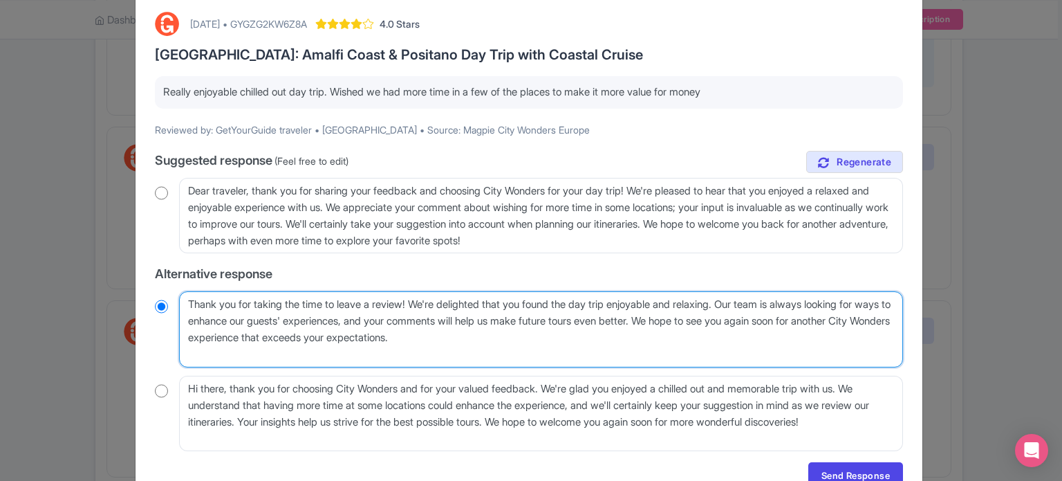
radio input "true"
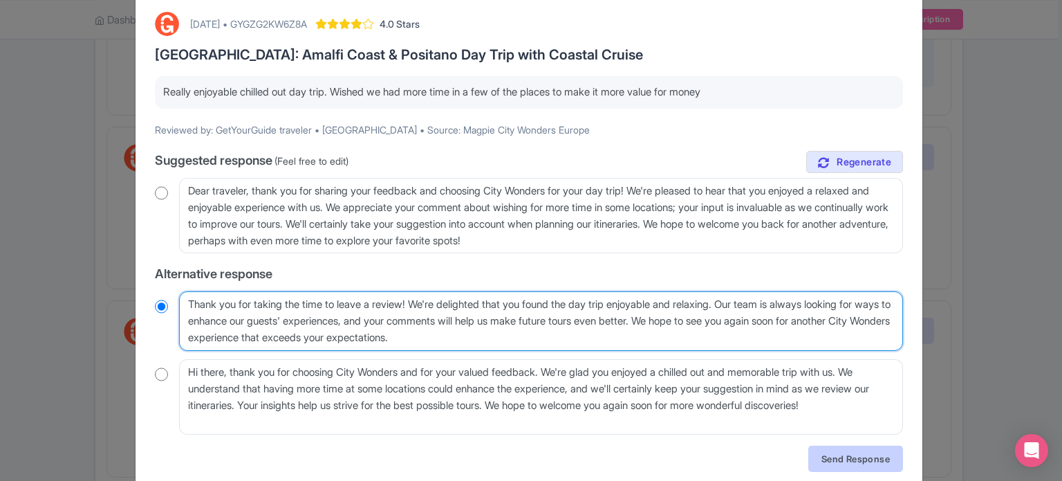
type textarea "Thank you for taking the time to leave a review! We're delighted that you found…"
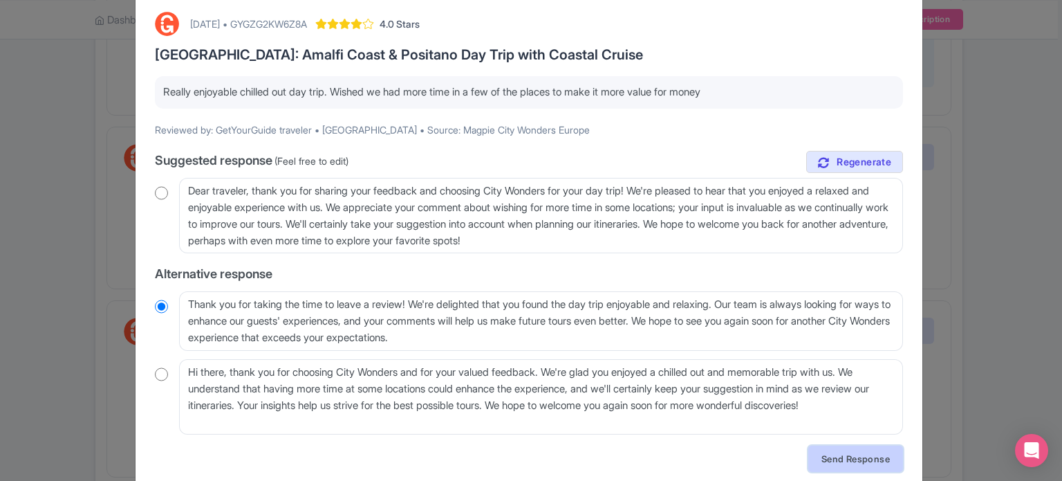
click at [822, 458] on link "Send Response" at bounding box center [855, 458] width 95 height 26
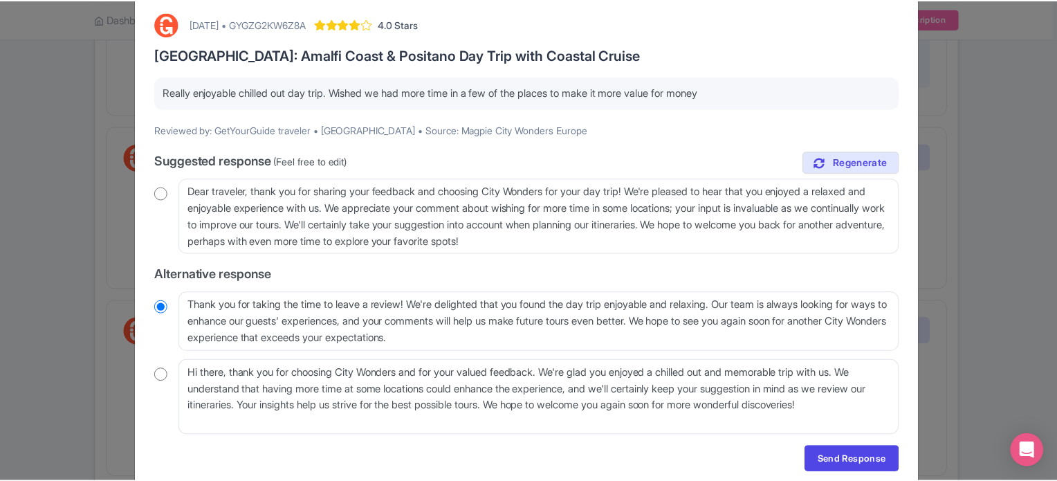
scroll to position [0, 0]
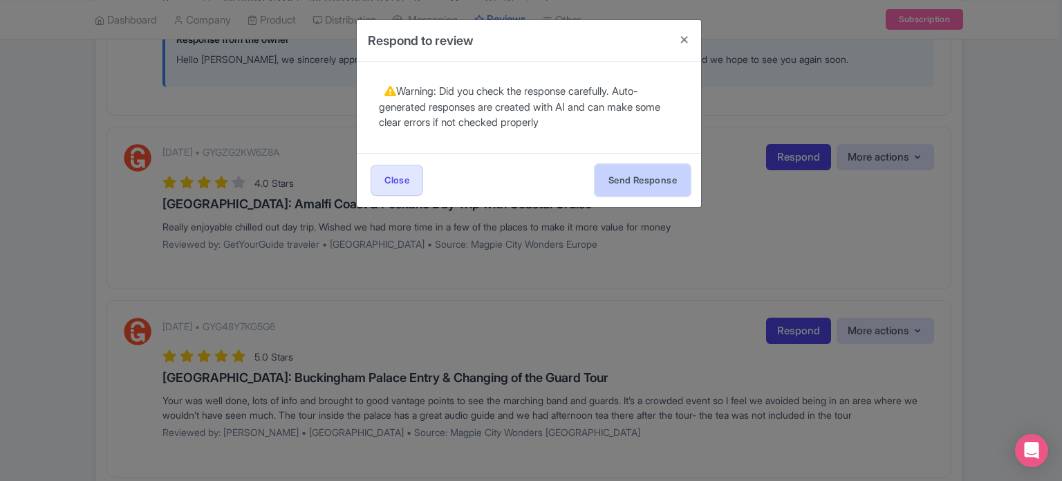
click at [657, 172] on button "Send Response" at bounding box center [642, 180] width 95 height 31
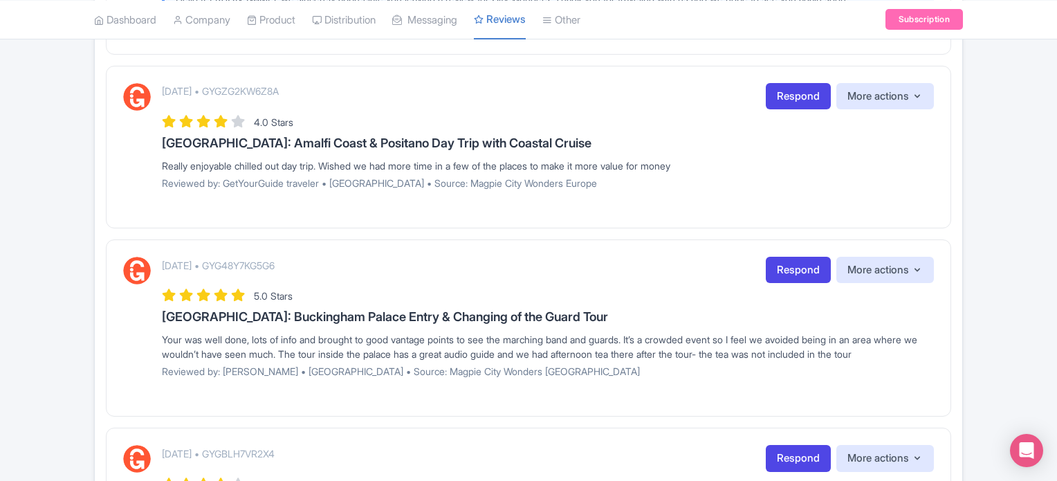
scroll to position [1798, 0]
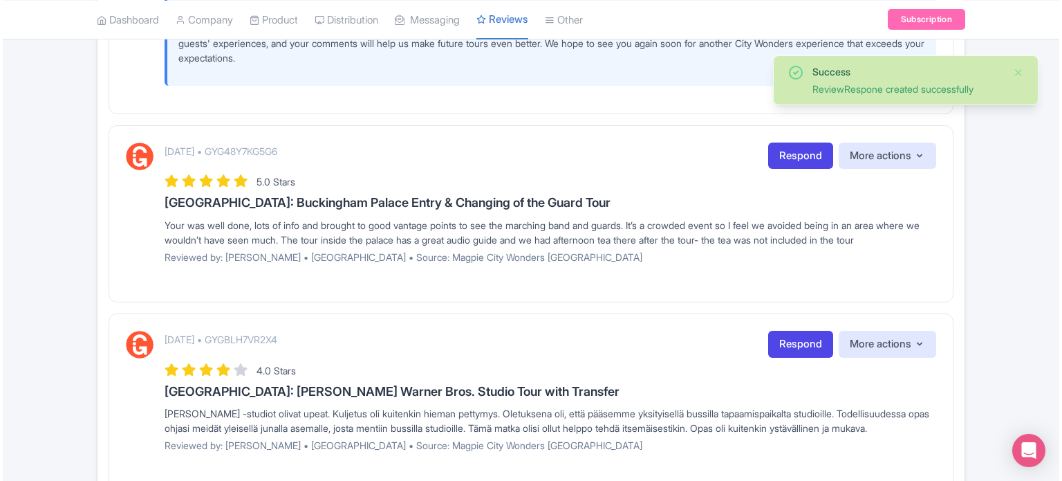
scroll to position [1867, 0]
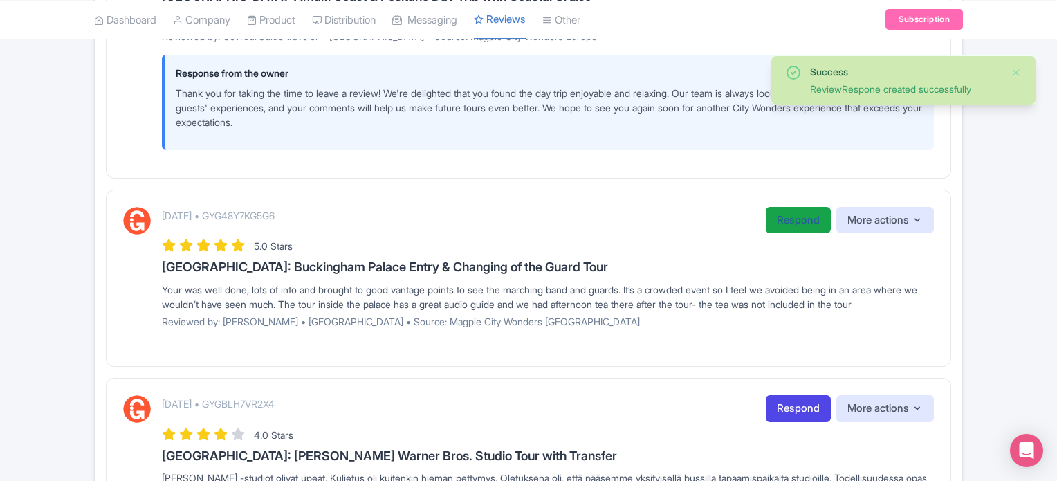
click at [780, 221] on link "Respond" at bounding box center [797, 220] width 65 height 27
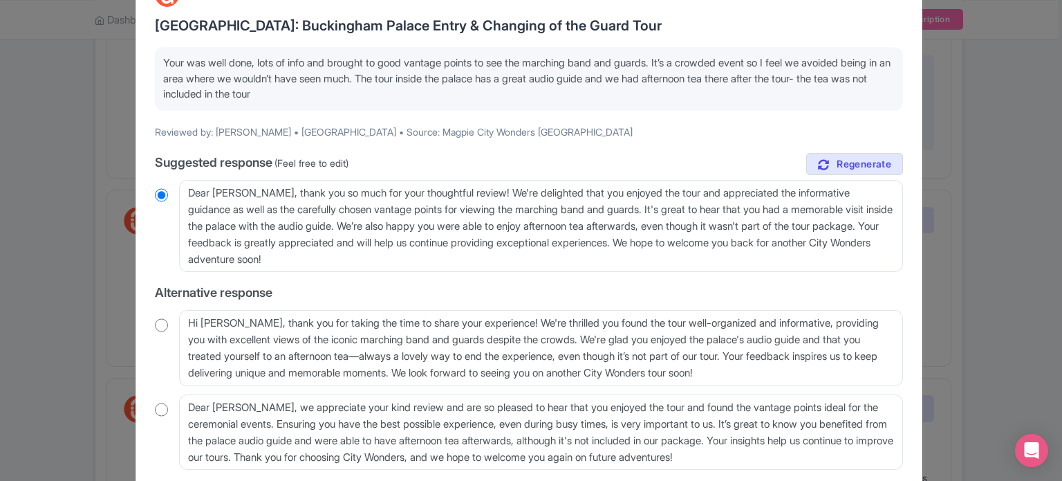
scroll to position [138, 0]
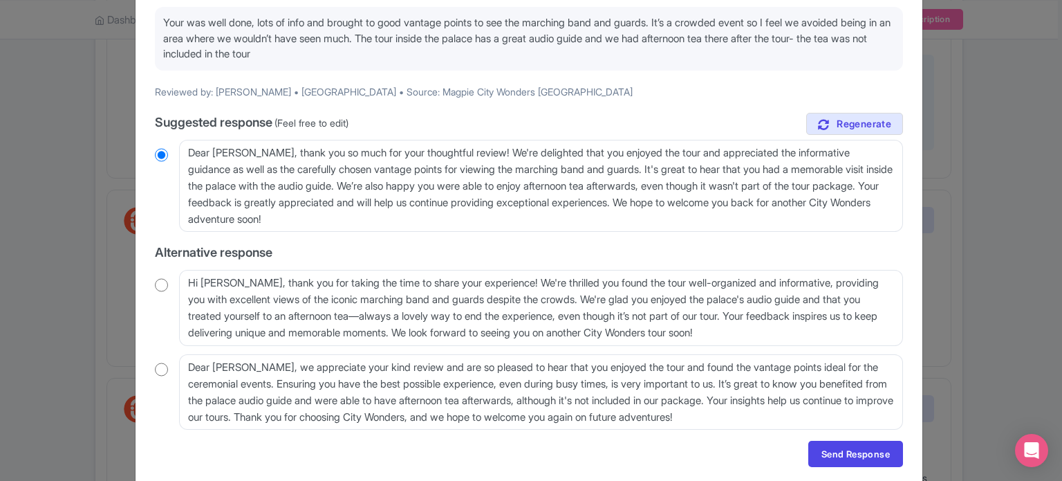
click at [163, 281] on input "radio" at bounding box center [161, 285] width 13 height 14
radio input "true"
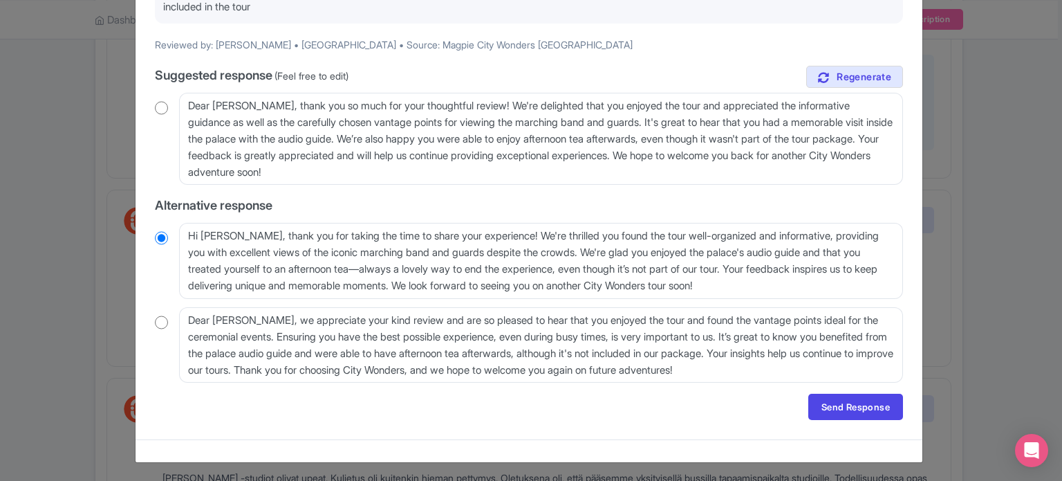
scroll to position [185, 0]
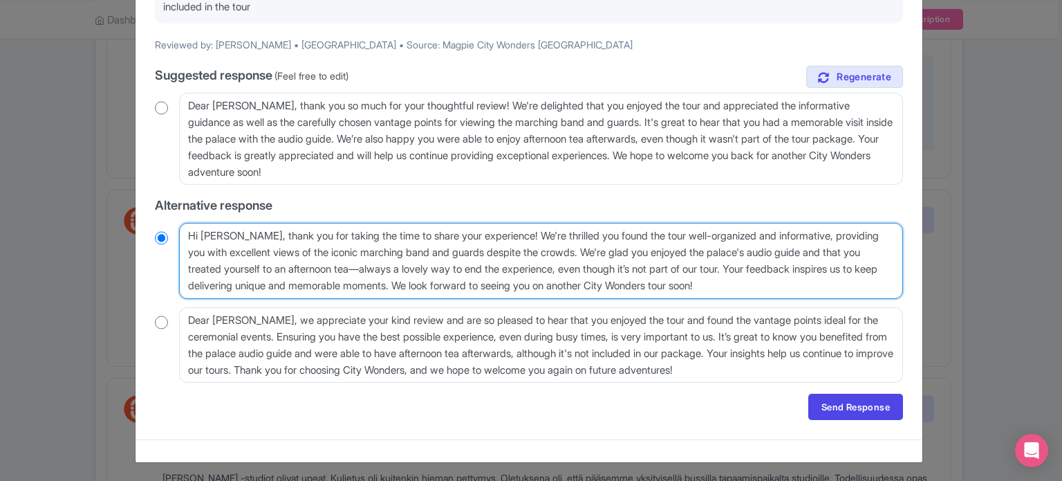
drag, startPoint x: 607, startPoint y: 249, endPoint x: 778, endPoint y: 268, distance: 171.9
click at [778, 268] on textarea "Hi Elizabeth, thank you for taking the time to share your experience! We're thr…" at bounding box center [541, 261] width 724 height 76
type textarea "Hi Elizabeth, thank you for taking the time to share your experience! We're thr…"
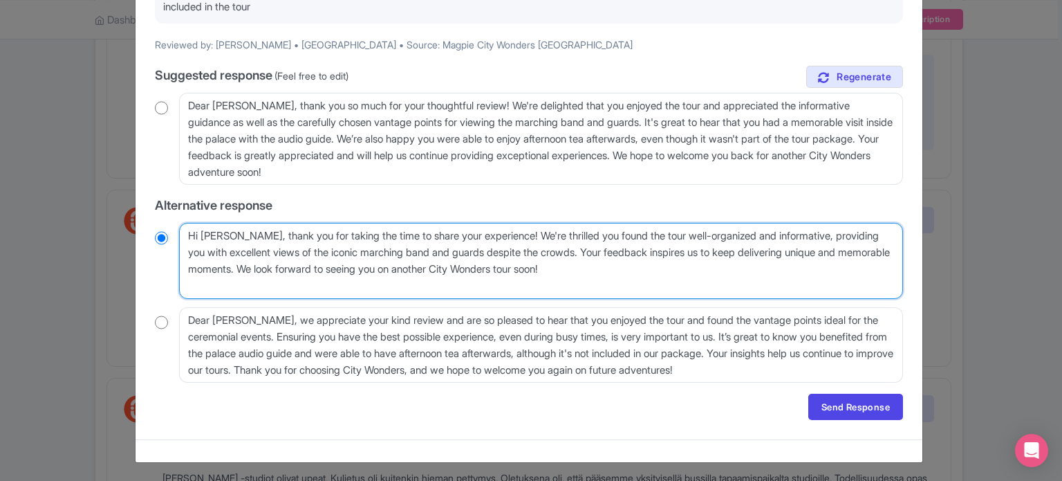
radio input "true"
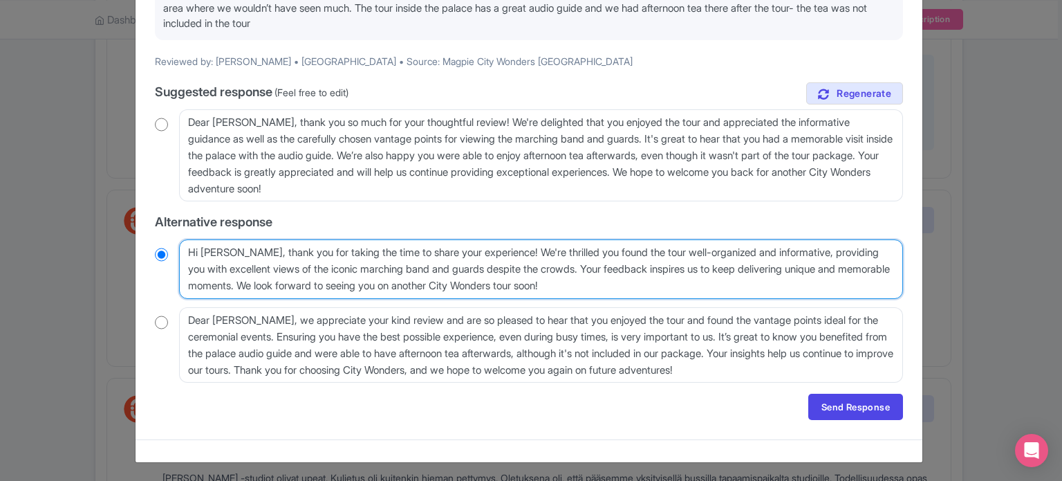
drag, startPoint x: 602, startPoint y: 264, endPoint x: 296, endPoint y: 286, distance: 306.4
click at [296, 286] on textarea "Hi Elizabeth, thank you for taking the time to share your experience! We're thr…" at bounding box center [541, 268] width 724 height 59
type textarea "Hi [PERSON_NAME], thank you for taking the time to share your experience! We're…"
radio input "true"
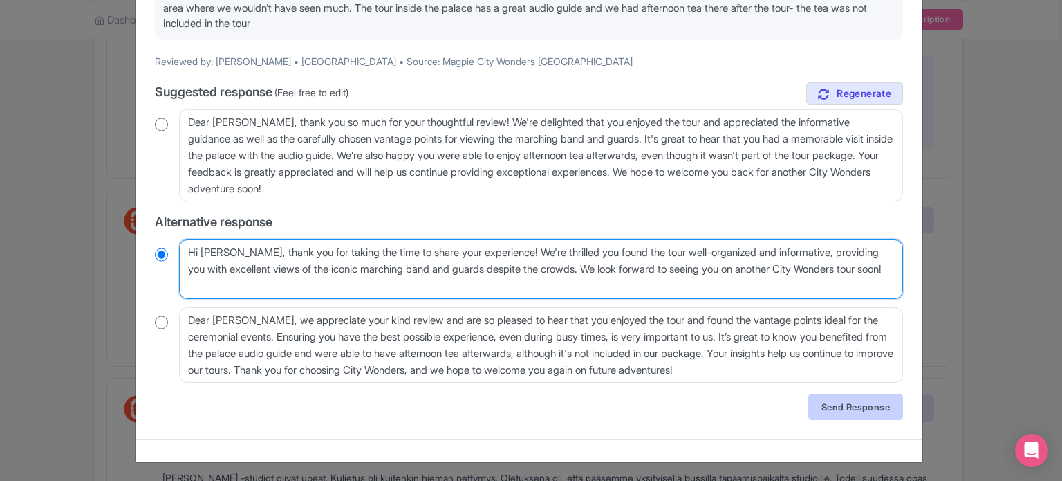
type textarea "Hi [PERSON_NAME], thank you for taking the time to share your experience! We're…"
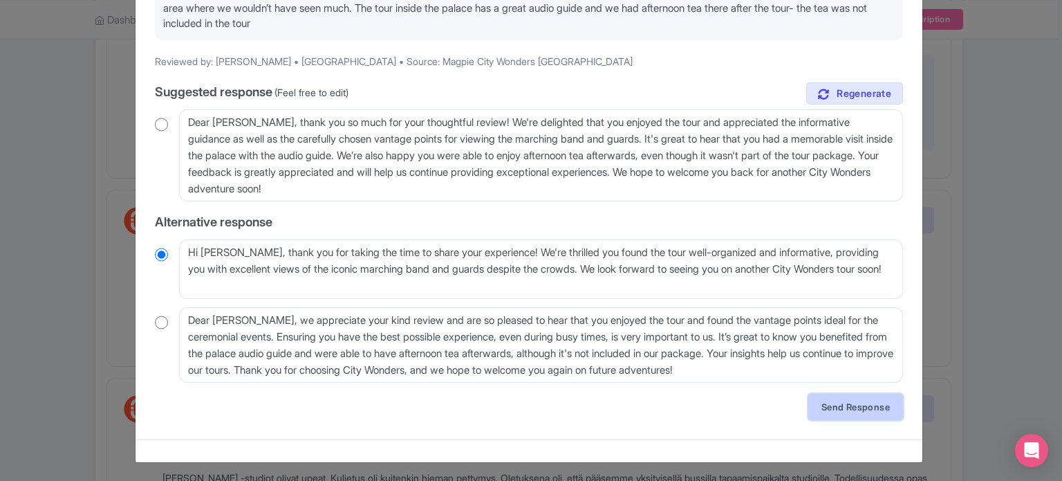
click at [884, 405] on link "Send Response" at bounding box center [855, 406] width 95 height 26
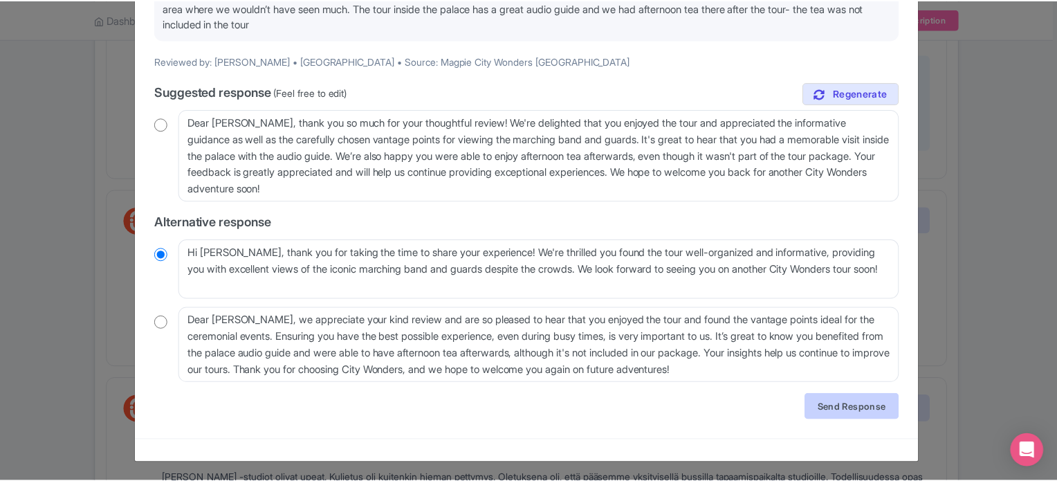
scroll to position [0, 0]
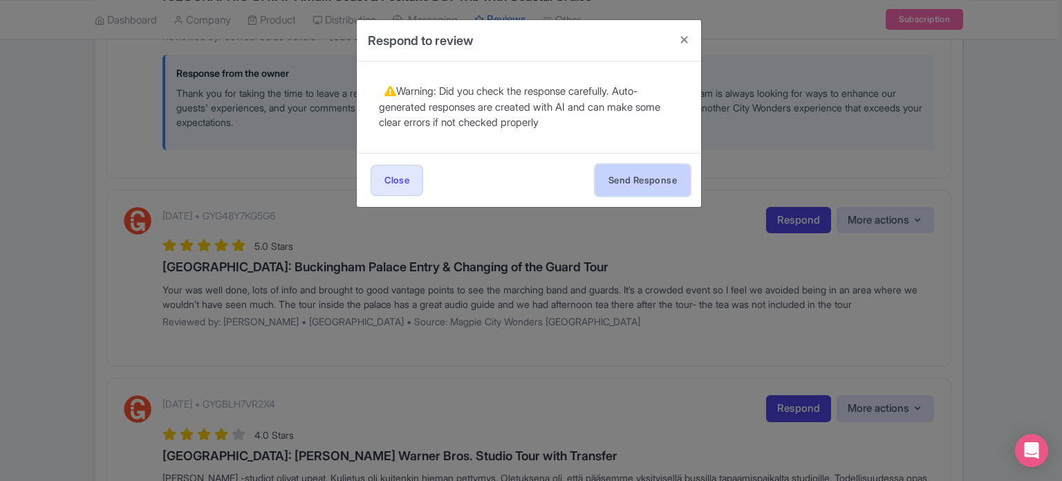
click at [667, 187] on button "Send Response" at bounding box center [642, 180] width 95 height 31
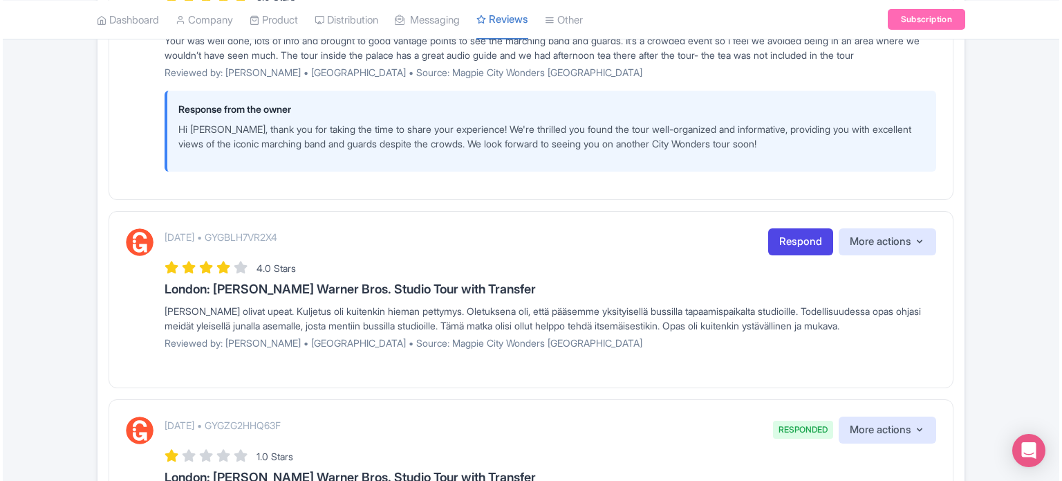
scroll to position [2095, 0]
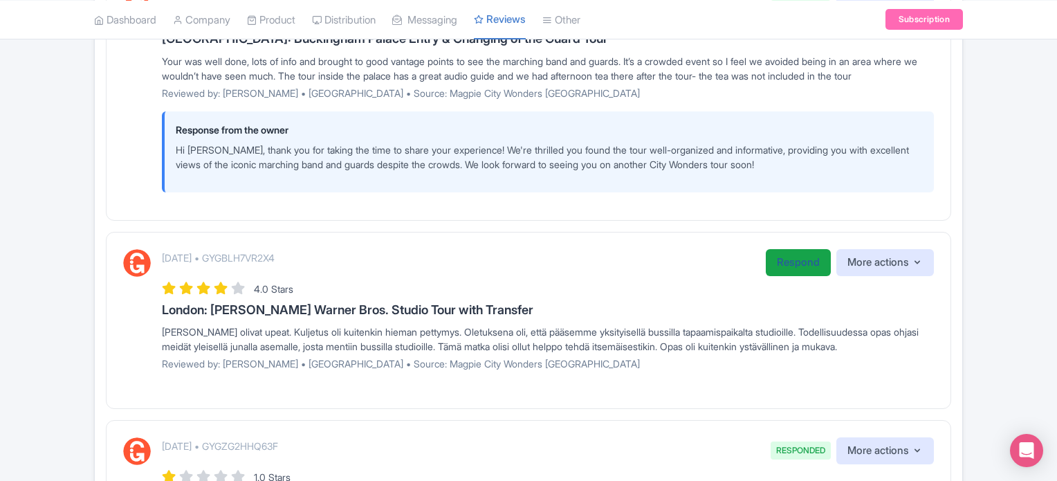
click at [777, 276] on link "Respond" at bounding box center [797, 262] width 65 height 27
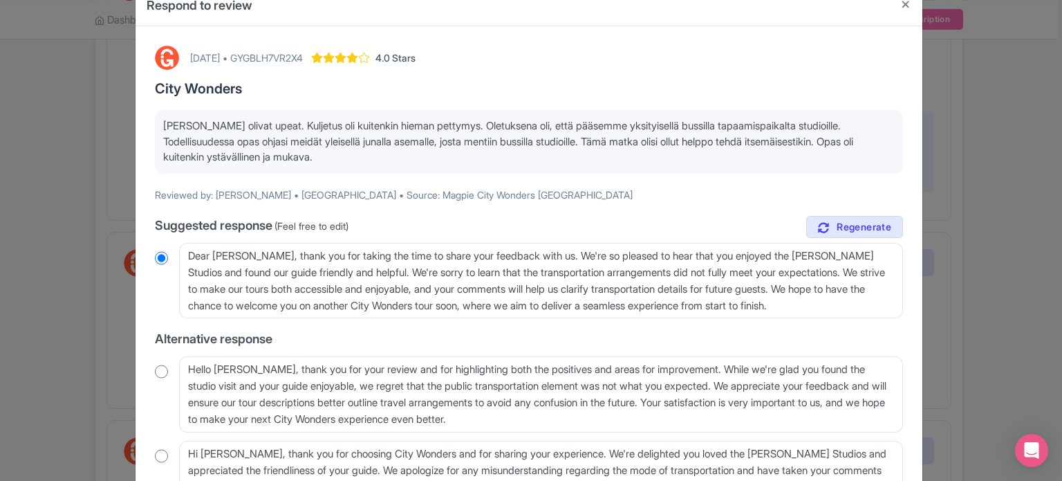
scroll to position [69, 0]
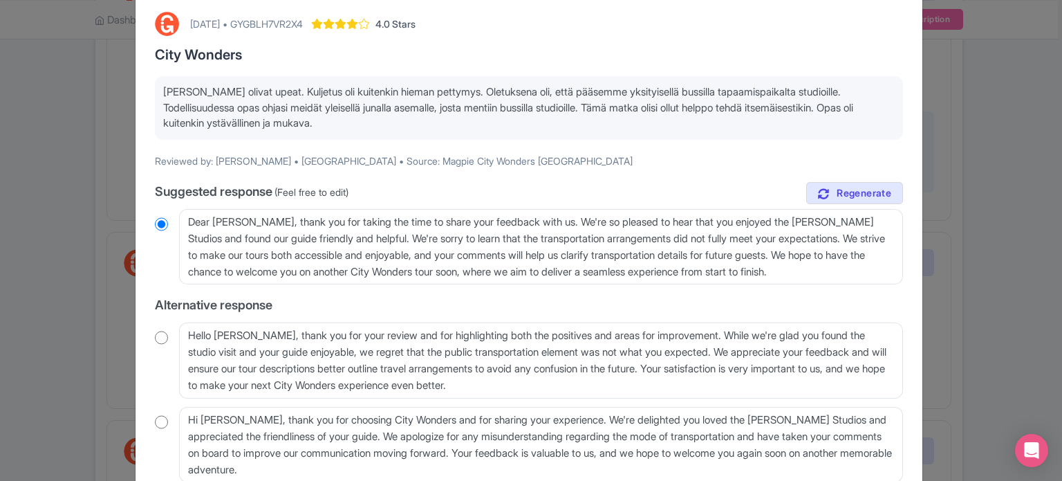
drag, startPoint x: 470, startPoint y: 129, endPoint x: 129, endPoint y: 89, distance: 343.3
click at [129, 89] on div "Respond to review [DATE] • GYGBLH7VR2X4 4.0 Stars City Wonders [PERSON_NAME] ol…" at bounding box center [531, 240] width 1062 height 481
copy p "[PERSON_NAME] olivat upeat. Kuljetus oli kuitenkin hieman pettymys. Oletuksena …"
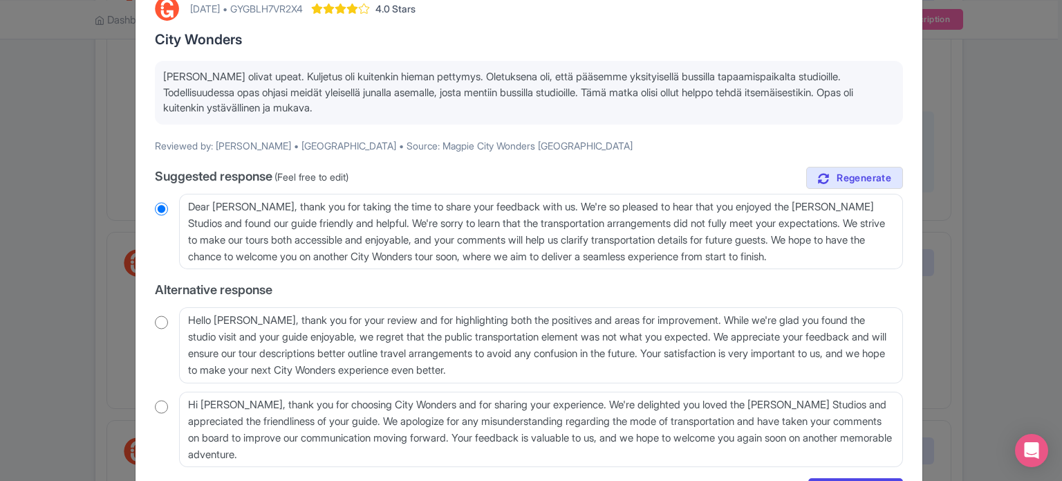
scroll to position [0, 0]
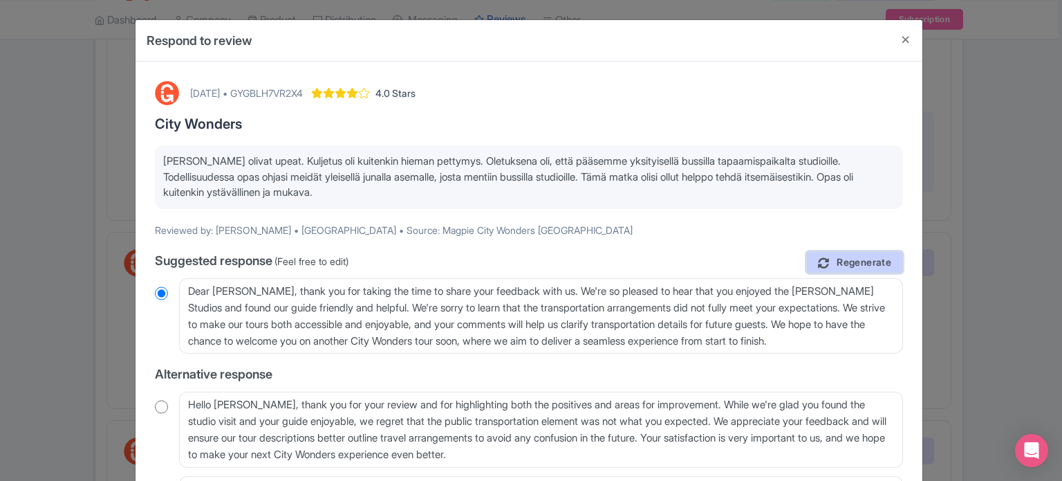
click at [864, 263] on span "Regenerate" at bounding box center [864, 262] width 55 height 13
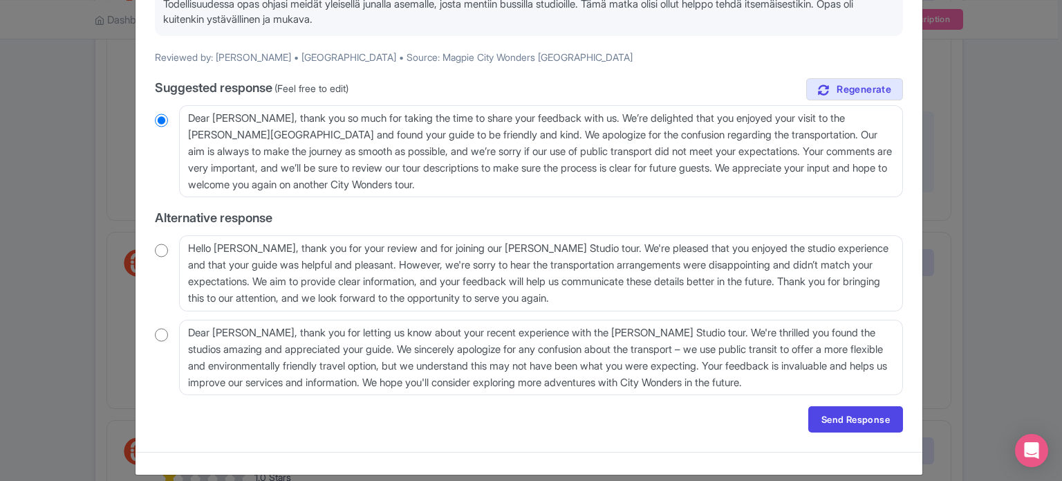
scroll to position [185, 0]
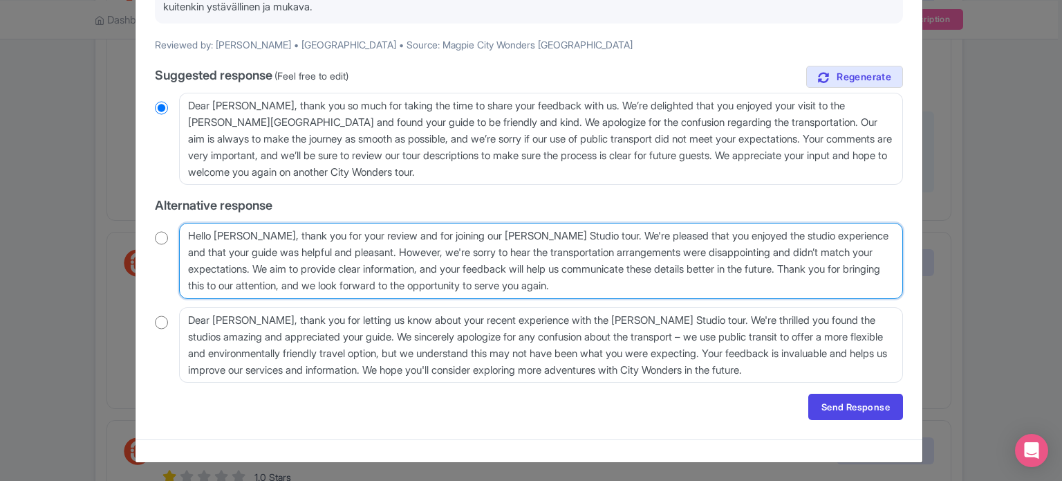
drag, startPoint x: 641, startPoint y: 293, endPoint x: 178, endPoint y: 238, distance: 466.5
click at [179, 238] on textarea "Hello [PERSON_NAME], thank you for your review and for joining our [PERSON_NAME…" at bounding box center [541, 261] width 724 height 76
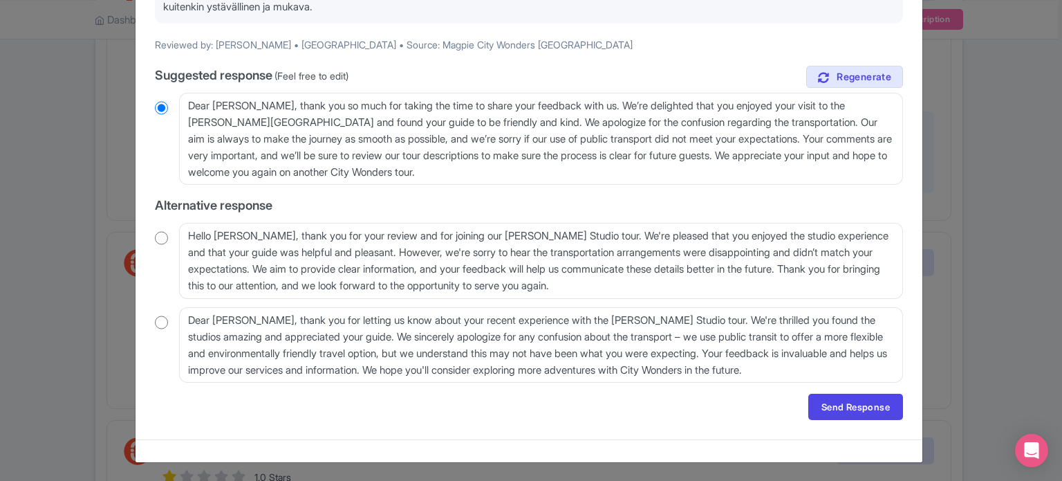
click at [160, 235] on input "radio" at bounding box center [161, 238] width 13 height 14
radio input "true"
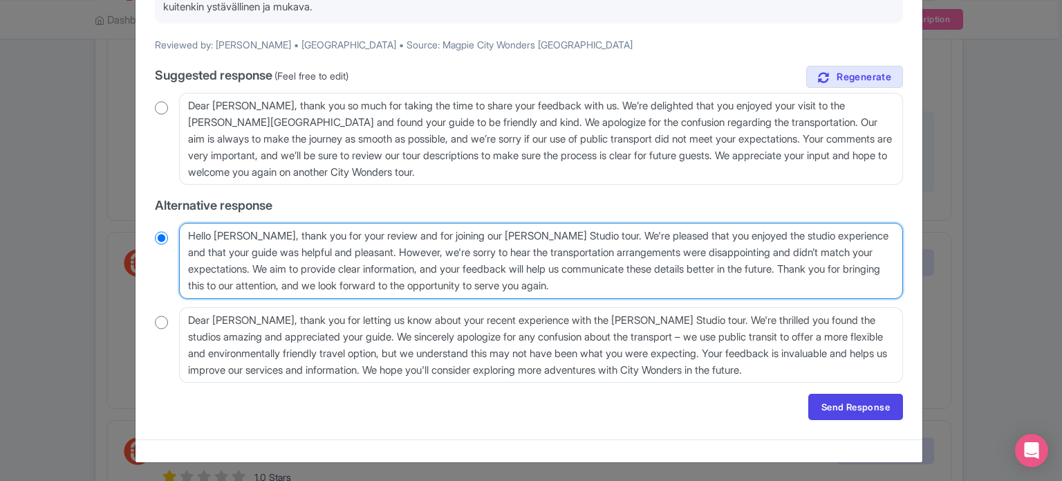
paste textarea "i [PERSON_NAME], kiitos arviostasi ja osallistumisestasi [PERSON_NAME] -studiok…"
type textarea "[PERSON_NAME], kiitos arviostasi ja osallistumisestasi [PERSON_NAME] -studiokie…"
radio input "true"
type textarea "[PERSON_NAME], kiitos arviostasi ja osallistumisestasi [PERSON_NAME] -studiokie…"
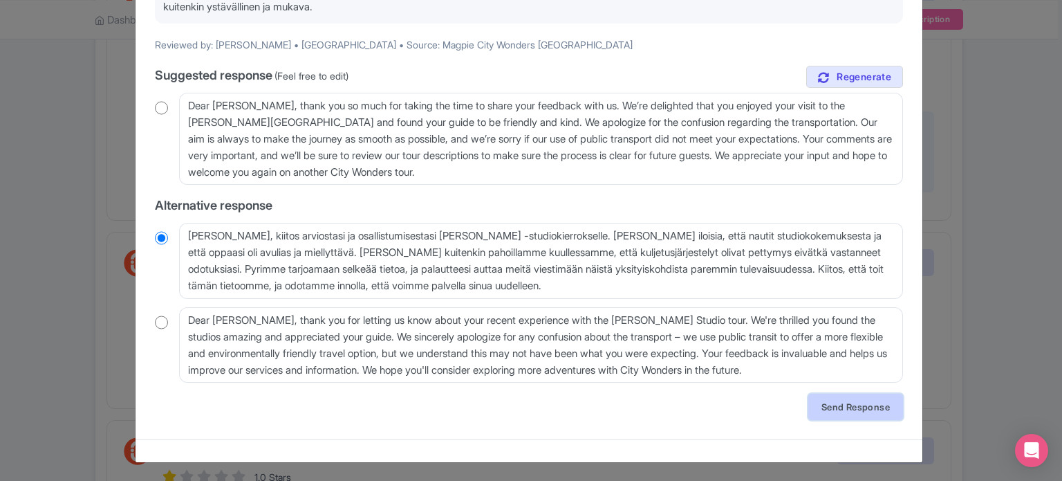
click at [838, 400] on link "Send Response" at bounding box center [855, 406] width 95 height 26
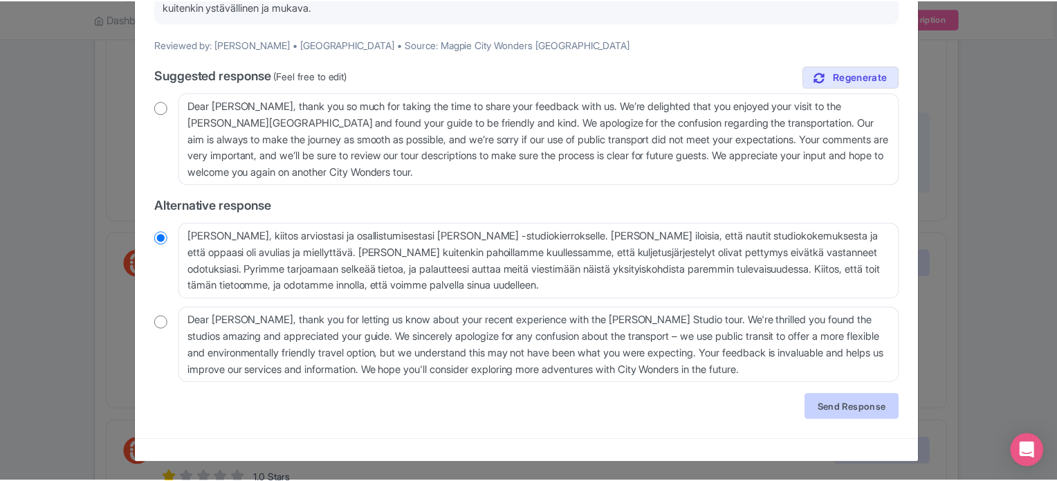
scroll to position [0, 0]
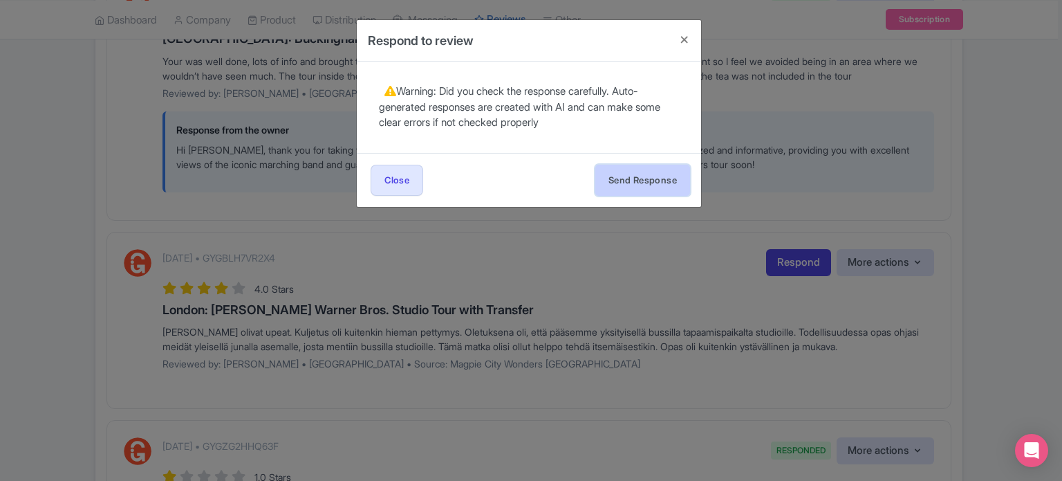
click at [649, 176] on button "Send Response" at bounding box center [642, 180] width 95 height 31
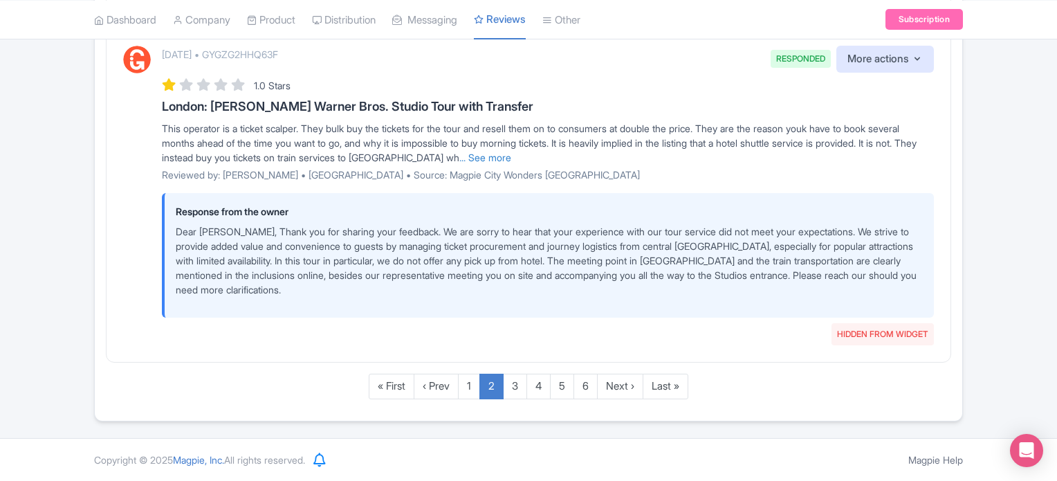
scroll to position [2510, 0]
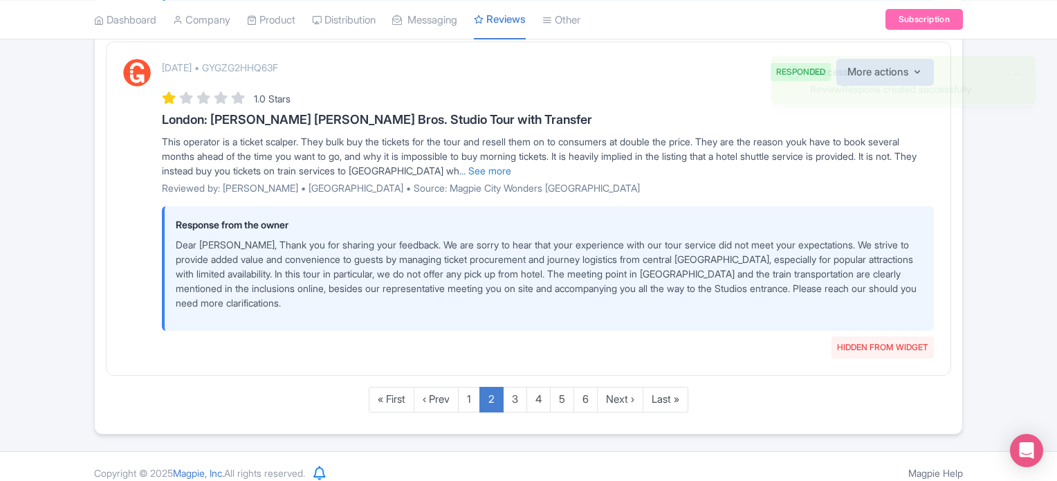
scroll to position [2622, 0]
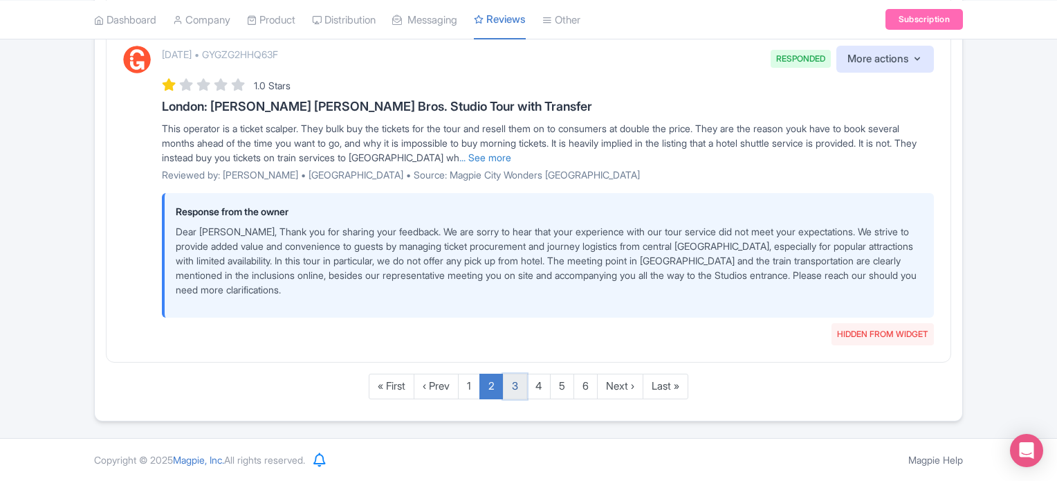
click at [510, 391] on link "3" at bounding box center [515, 386] width 24 height 26
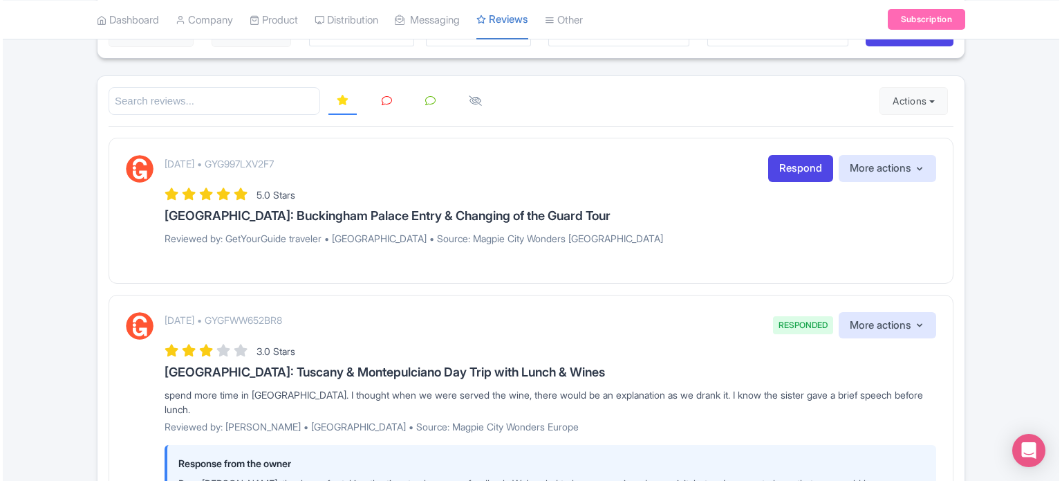
scroll to position [149, 0]
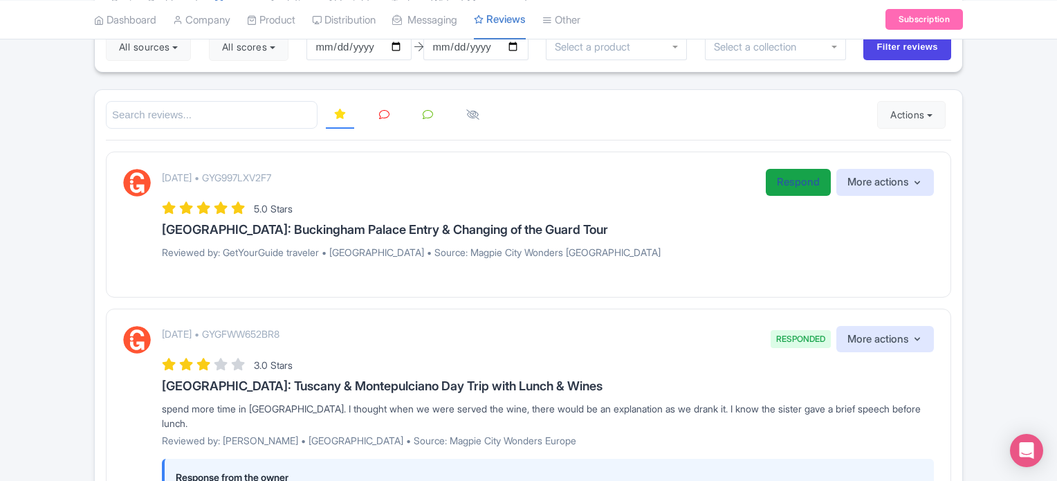
click at [797, 179] on link "Respond" at bounding box center [797, 182] width 65 height 27
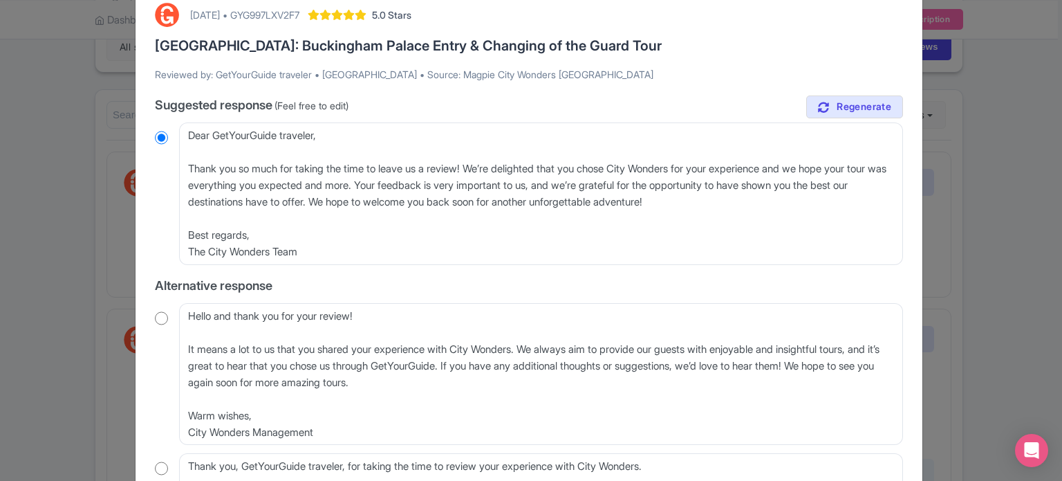
scroll to position [138, 0]
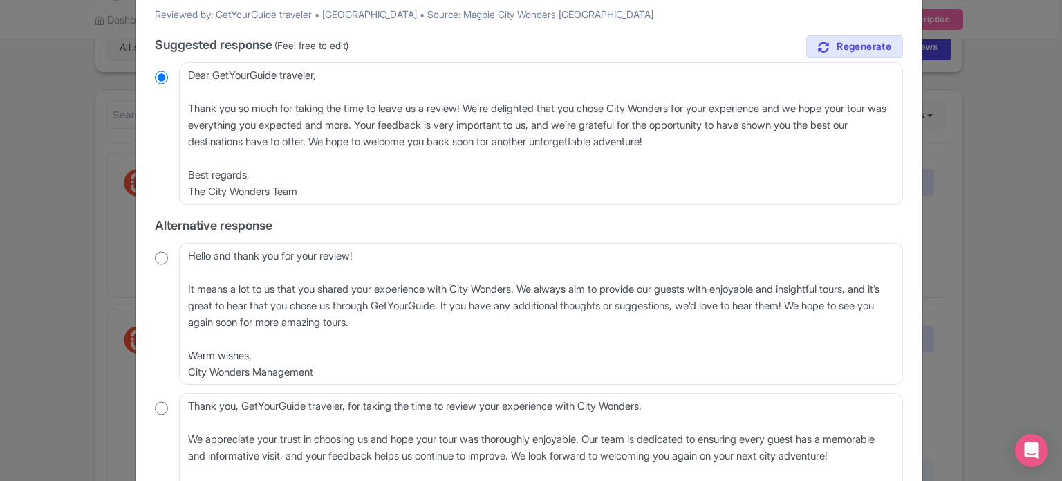
click at [155, 258] on input "radio" at bounding box center [161, 258] width 13 height 14
radio input "true"
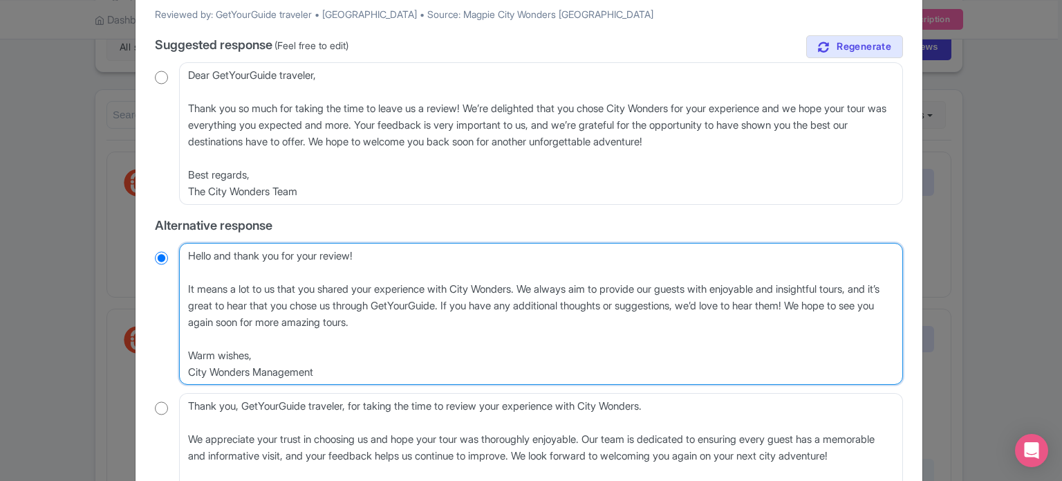
click at [185, 290] on textarea "Hello and thank you for your review! It means a lot to us that you shared your …" at bounding box center [541, 314] width 724 height 142
type textarea "Hello and thank you for your review! It means a lot to us that you shared your …"
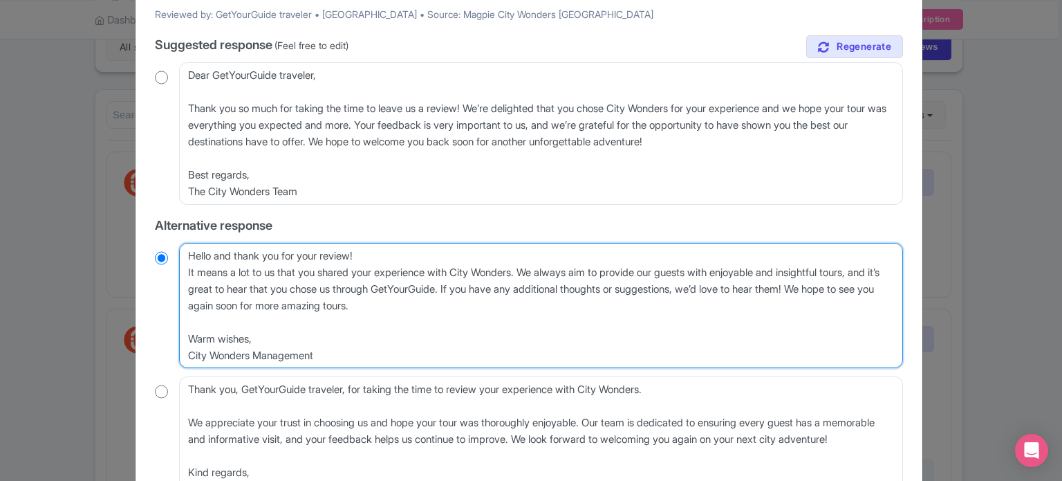
radio input "true"
type textarea "Hello and thank you for your review!It means a lot to us that you shared your e…"
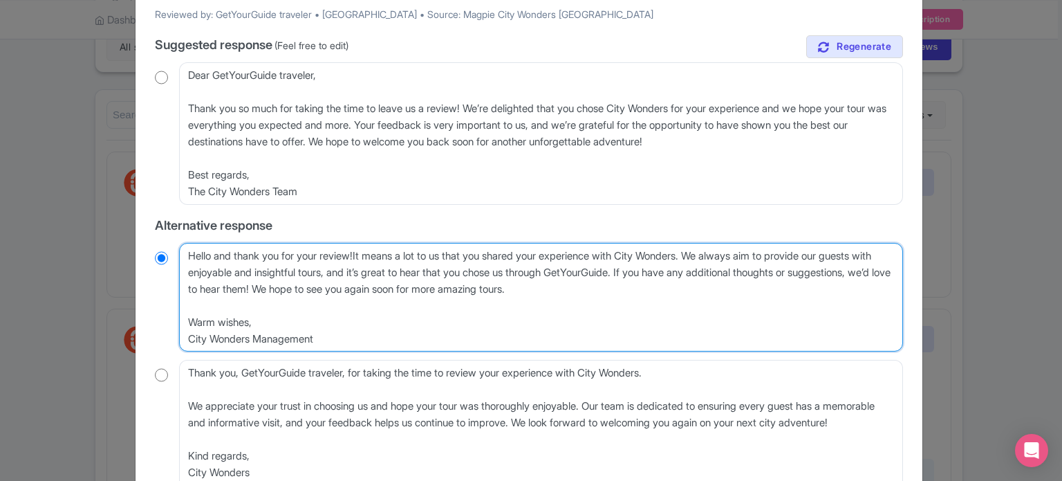
radio input "true"
type textarea "Hello and thank you for your review! It means a lot to us that you shared your …"
radio input "true"
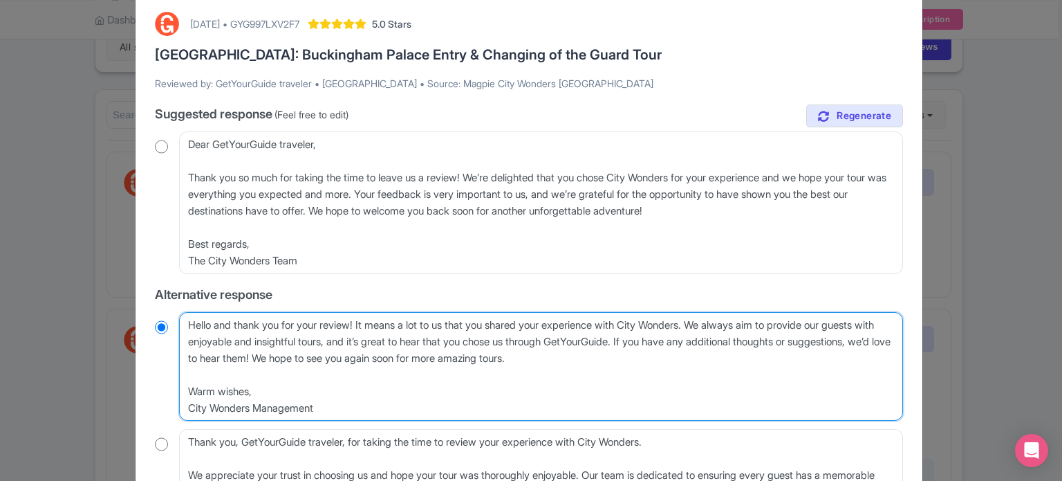
drag, startPoint x: 719, startPoint y: 322, endPoint x: 369, endPoint y: 356, distance: 351.6
click at [369, 356] on textarea "Hello and thank you for your review! It means a lot to us that you shared your …" at bounding box center [541, 366] width 724 height 109
type textarea "Hello and thank you for your review! It means a lot to us that you shared your …"
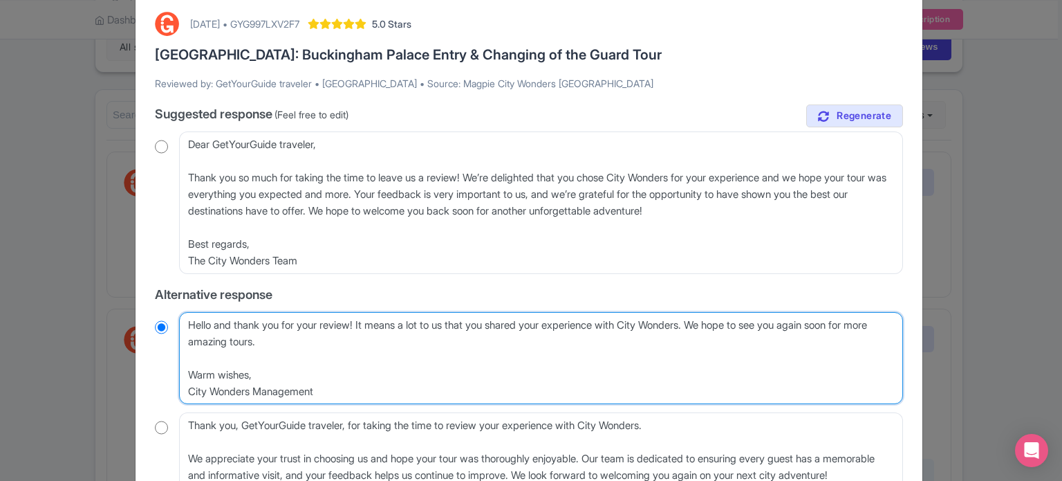
radio input "true"
drag, startPoint x: 364, startPoint y: 392, endPoint x: 322, endPoint y: 339, distance: 67.5
click at [322, 339] on textarea "Hello and thank you for your review! It means a lot to us that you shared your …" at bounding box center [541, 358] width 724 height 93
type textarea "Hello and thank you for your review! It means a lot to us that you shared your …"
radio input "true"
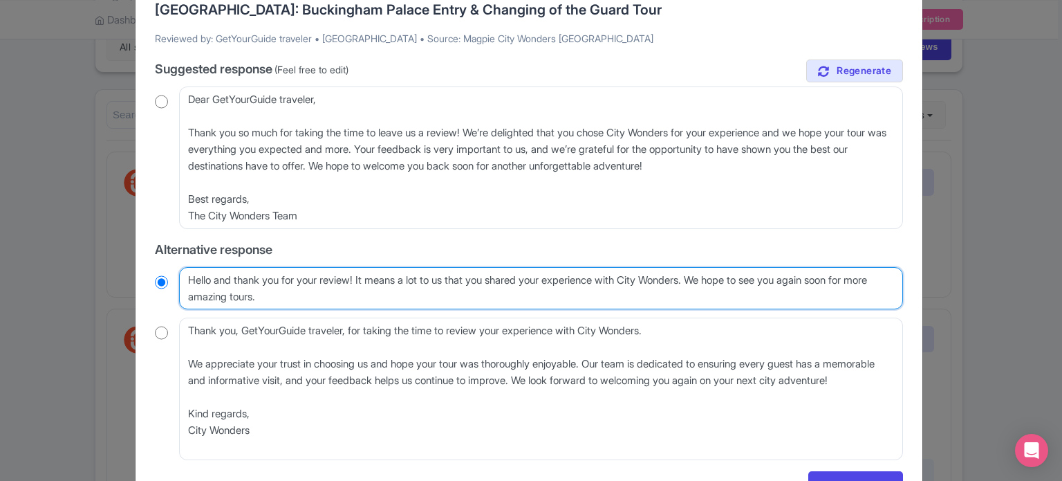
scroll to position [138, 0]
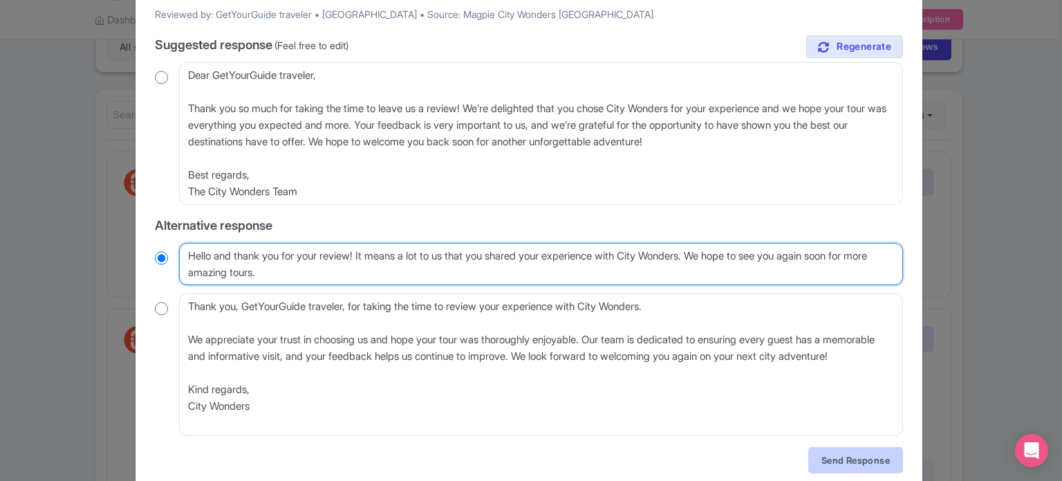
type textarea "Hello and thank you for your review! It means a lot to us that you shared your …"
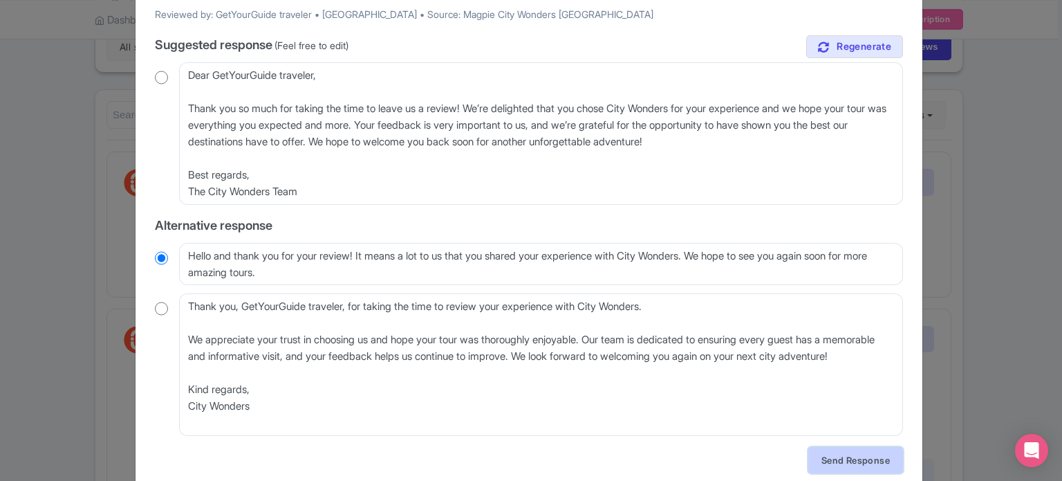
click at [864, 453] on link "Send Response" at bounding box center [855, 460] width 95 height 26
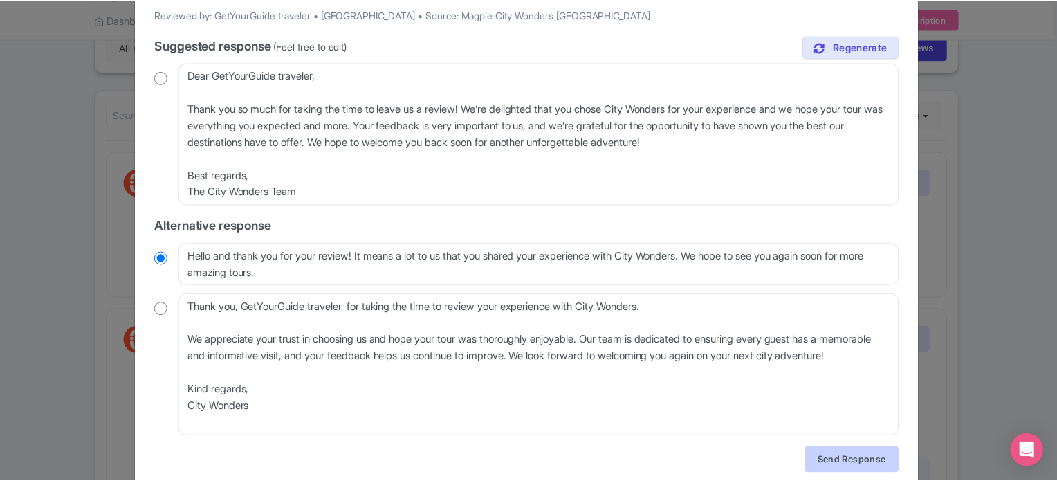
scroll to position [0, 0]
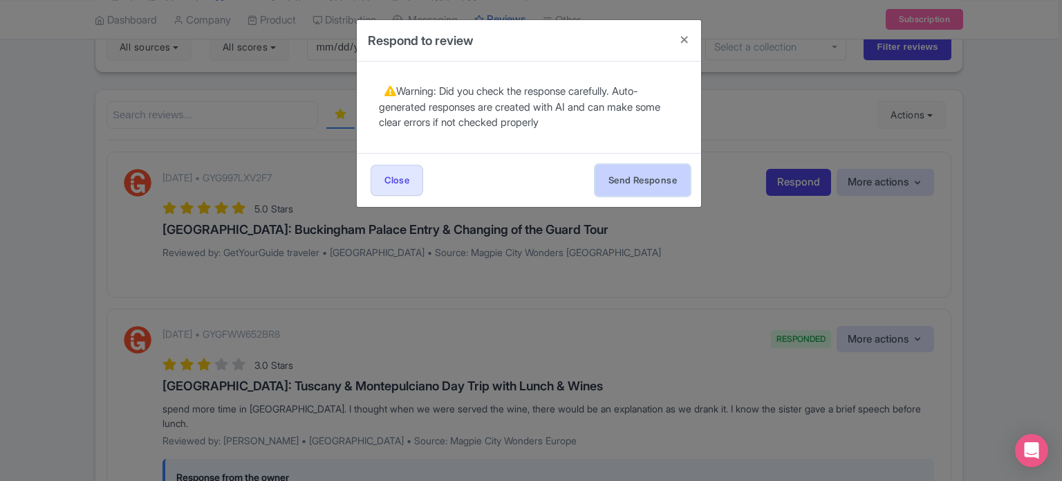
click at [655, 179] on button "Send Response" at bounding box center [642, 180] width 95 height 31
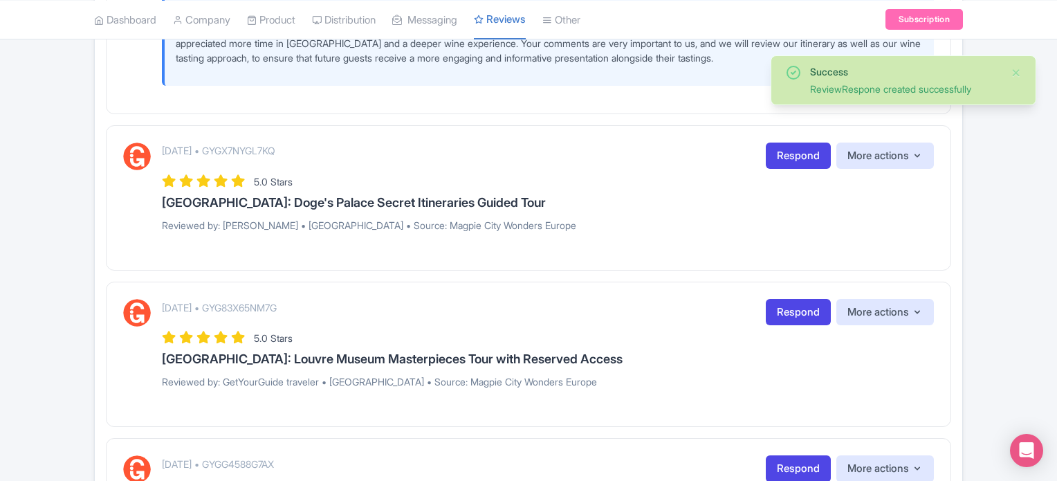
scroll to position [691, 0]
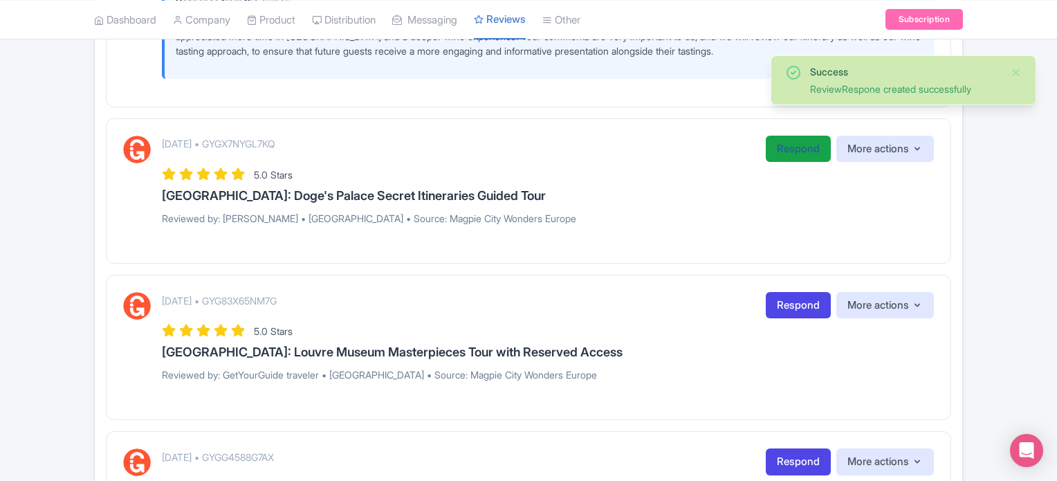
click at [792, 148] on link "Respond" at bounding box center [797, 149] width 65 height 27
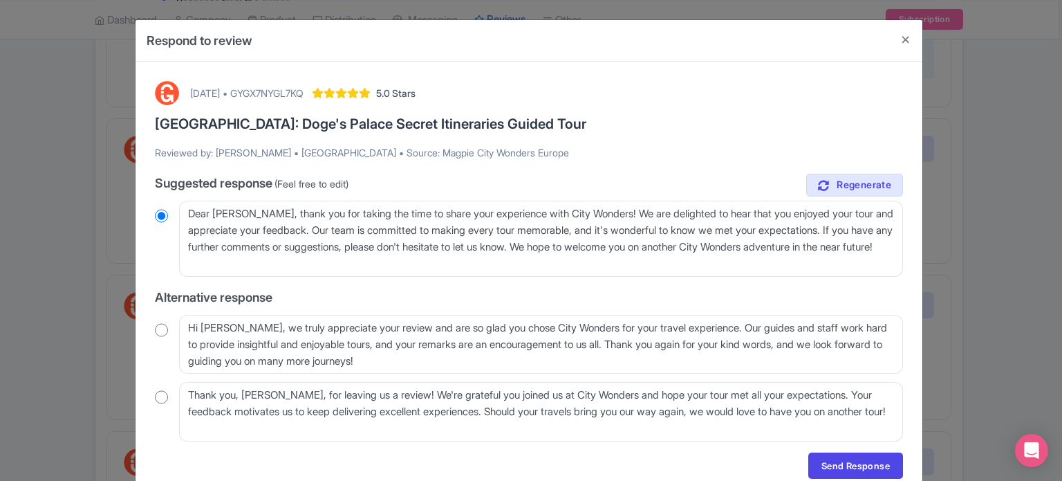
click at [170, 336] on div "Hi [PERSON_NAME], we truly appreciate your review and are so glad you chose Cit…" at bounding box center [529, 344] width 748 height 59
click at [160, 329] on input "radio" at bounding box center [161, 330] width 13 height 14
radio input "true"
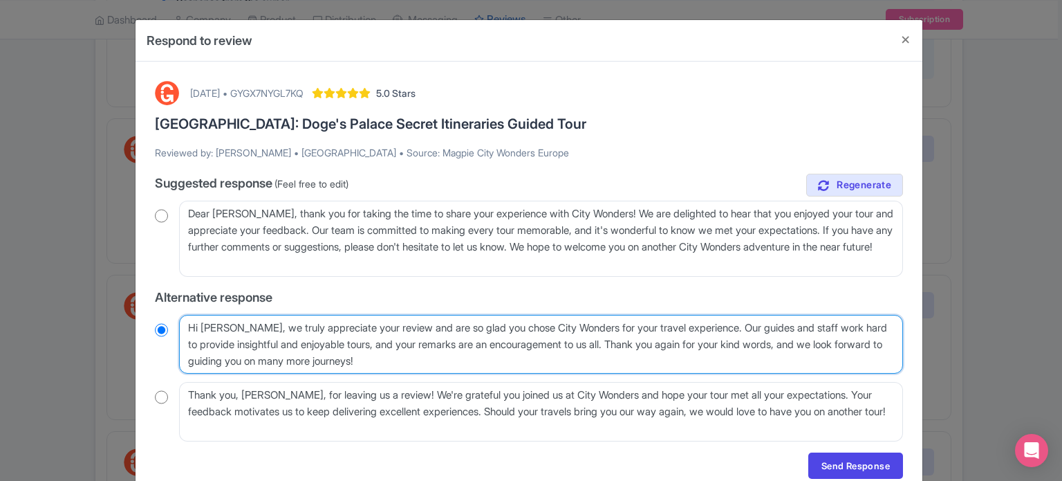
drag, startPoint x: 727, startPoint y: 325, endPoint x: 770, endPoint y: 353, distance: 51.4
click at [770, 353] on textarea "Hi [PERSON_NAME], we truly appreciate your review and are so glad you chose Cit…" at bounding box center [541, 344] width 724 height 59
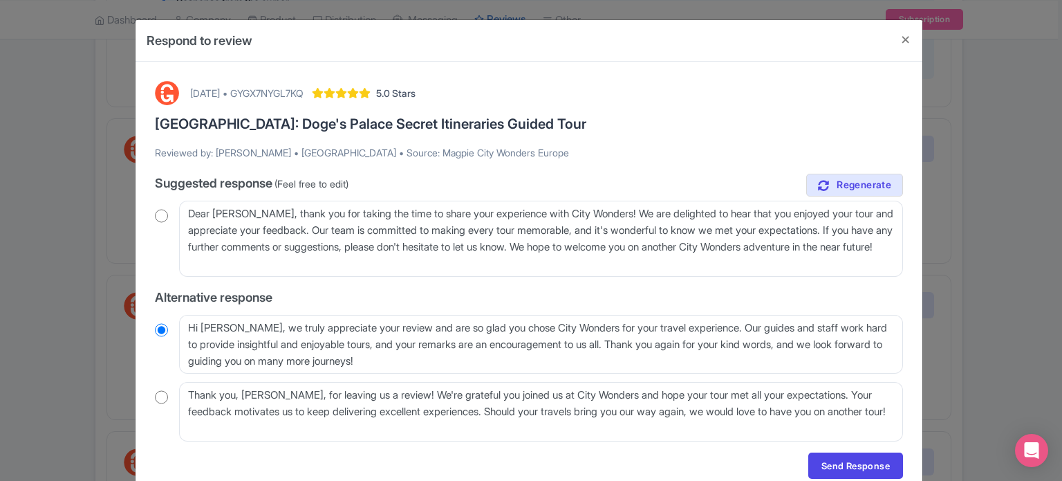
click at [162, 215] on input "radio" at bounding box center [161, 216] width 13 height 14
radio input "true"
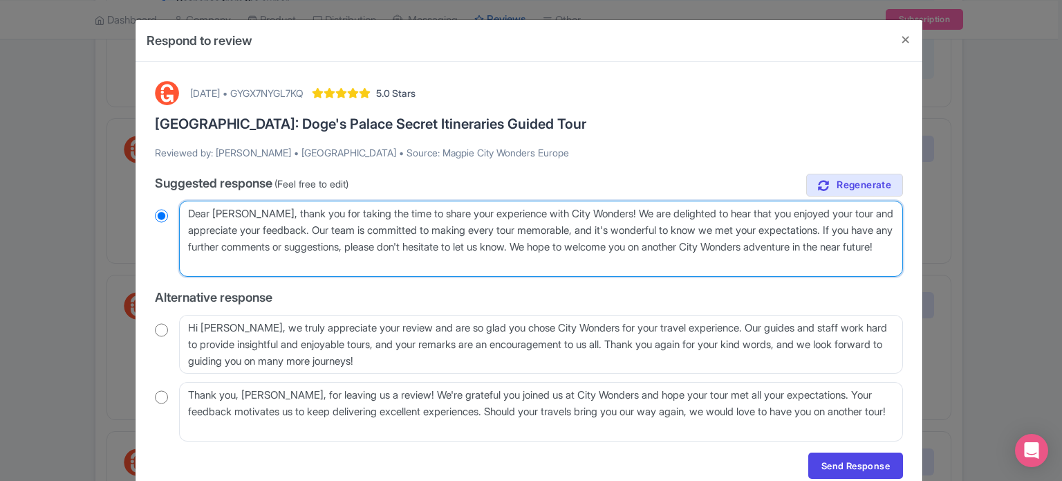
drag, startPoint x: 318, startPoint y: 228, endPoint x: 582, endPoint y: 253, distance: 265.4
click at [582, 253] on textarea "Dear [PERSON_NAME], thank you for taking the time to share your experience with…" at bounding box center [541, 239] width 724 height 76
type textarea "Dear [PERSON_NAME], thank you for taking the time to share your experience with…"
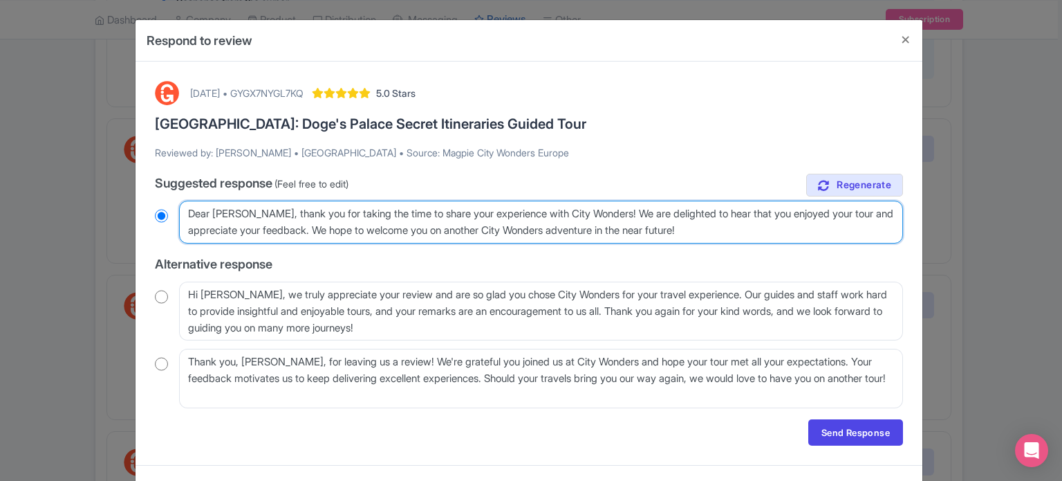
radio input "true"
type textarea "Dear [PERSON_NAME], thank you for taking the time to share your experience with…"
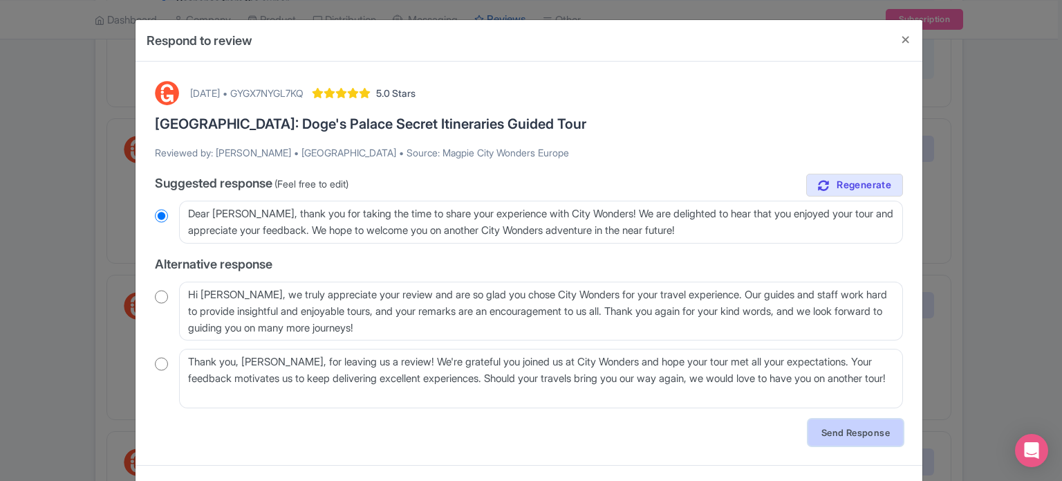
click at [889, 433] on link "Send Response" at bounding box center [855, 432] width 95 height 26
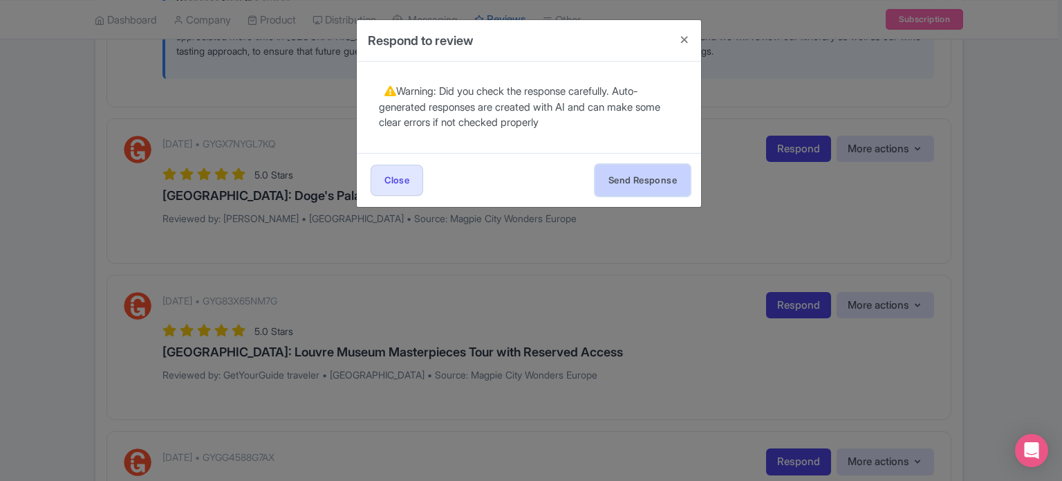
click at [665, 185] on button "Send Response" at bounding box center [642, 180] width 95 height 31
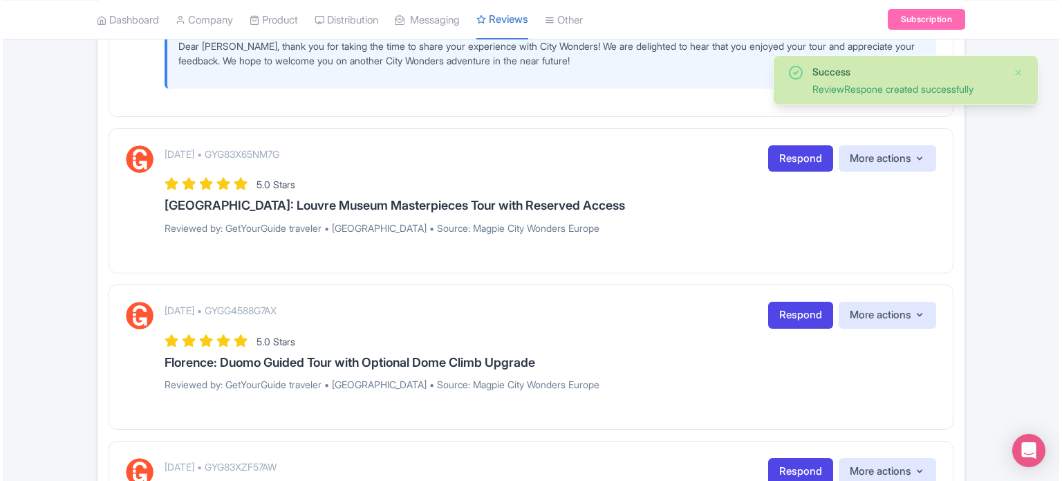
scroll to position [899, 0]
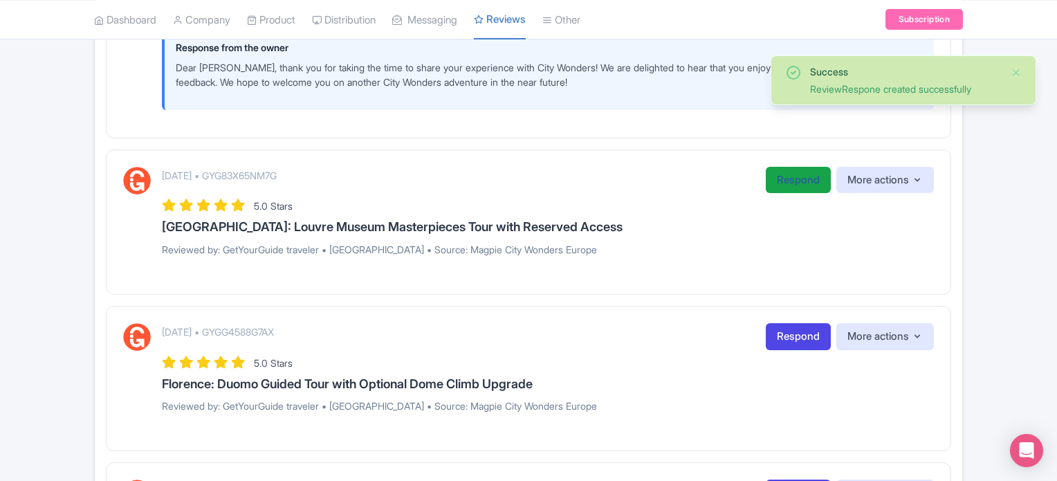
click at [775, 181] on link "Respond" at bounding box center [797, 180] width 65 height 27
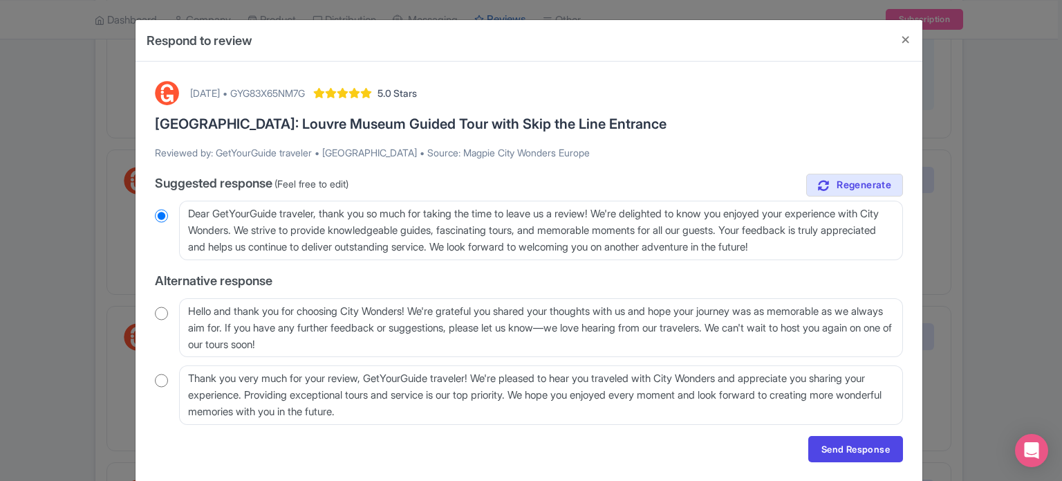
click at [159, 314] on input "radio" at bounding box center [161, 313] width 13 height 14
radio input "true"
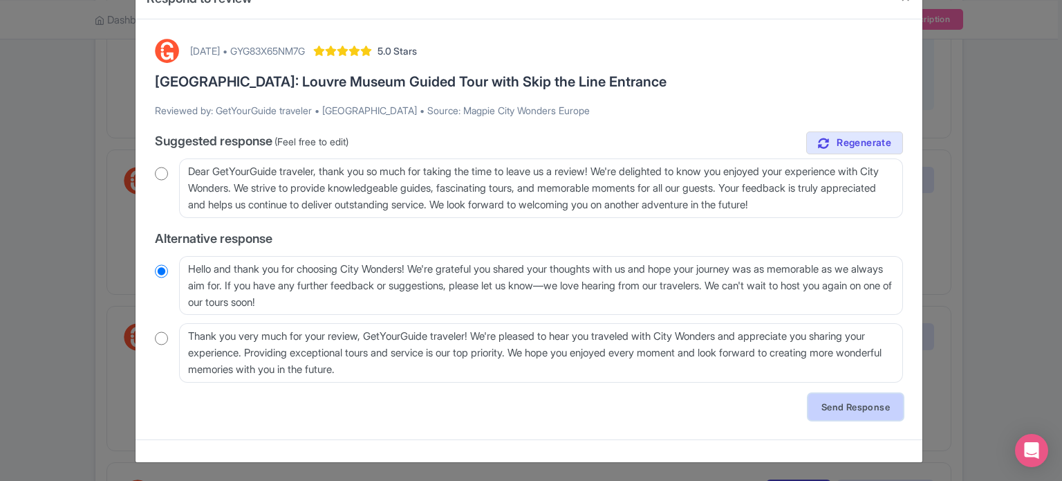
click at [841, 405] on link "Send Response" at bounding box center [855, 406] width 95 height 26
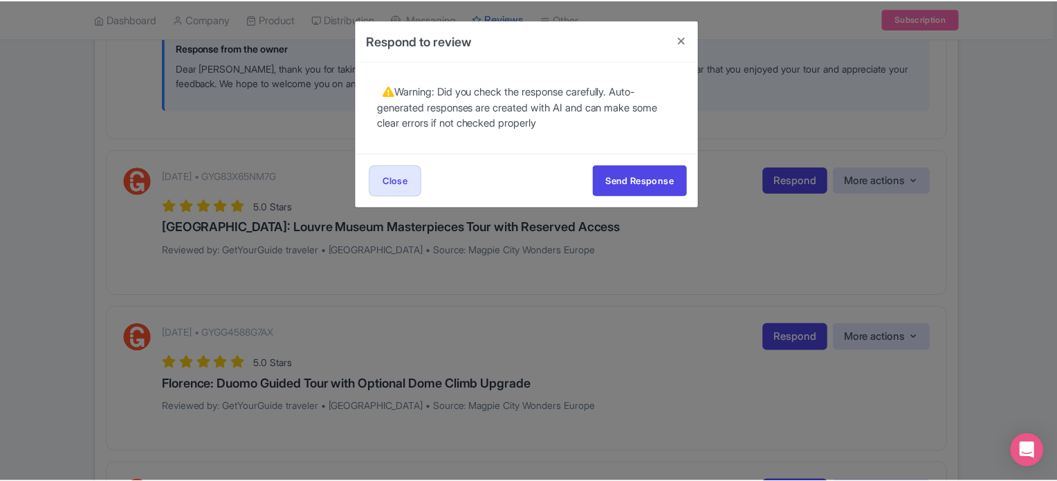
scroll to position [0, 0]
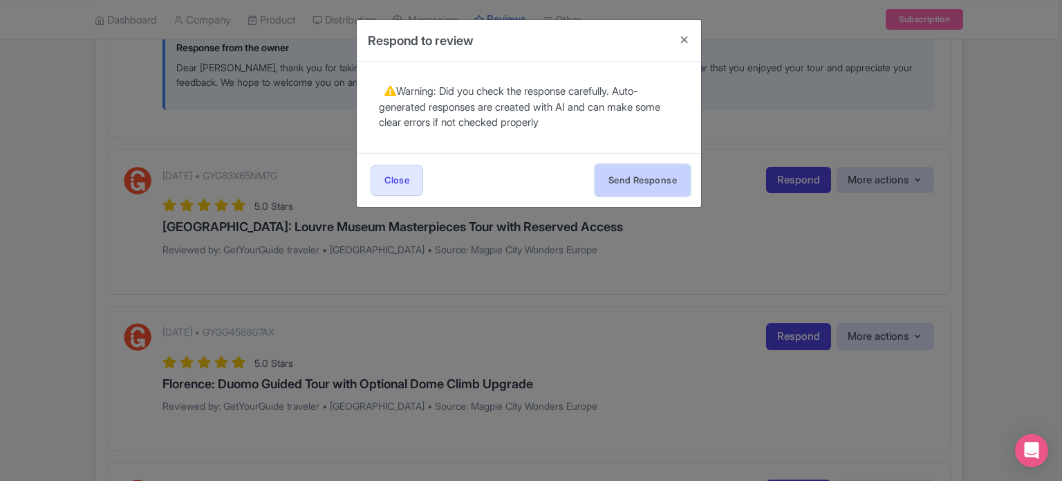
click at [658, 169] on button "Send Response" at bounding box center [642, 180] width 95 height 31
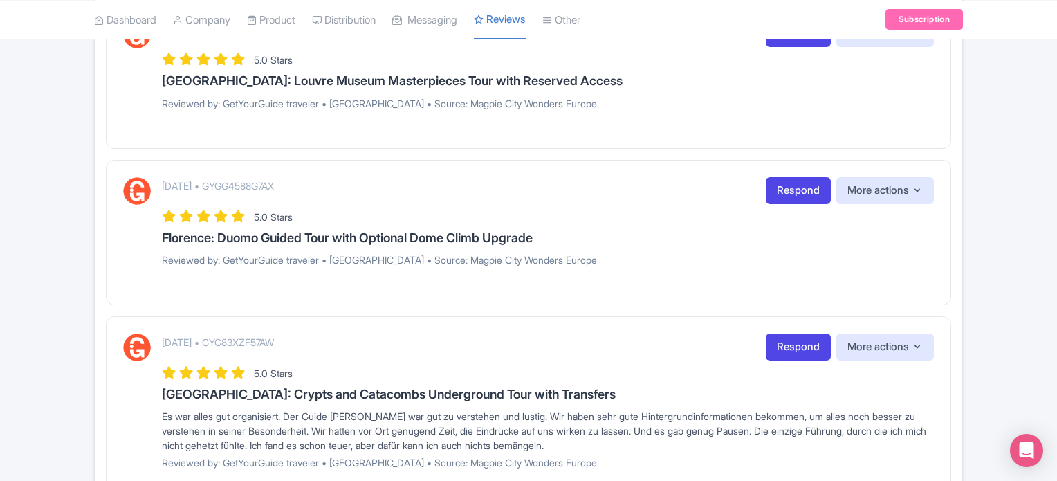
scroll to position [1037, 0]
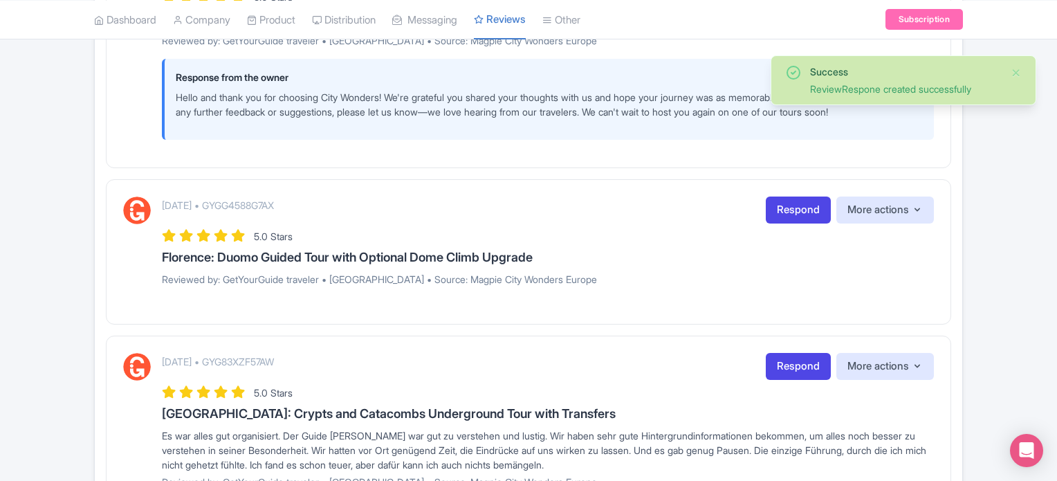
scroll to position [1106, 0]
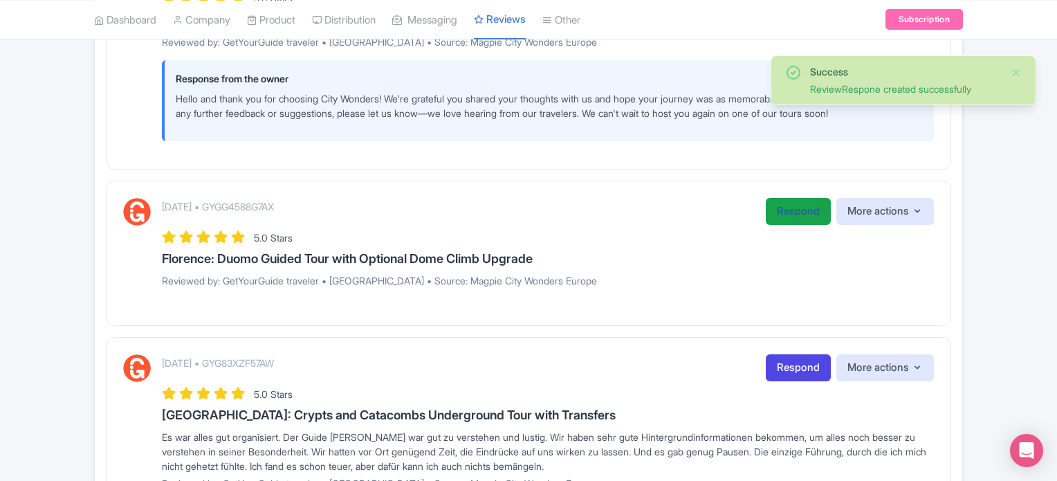
click at [805, 207] on link "Respond" at bounding box center [797, 211] width 65 height 27
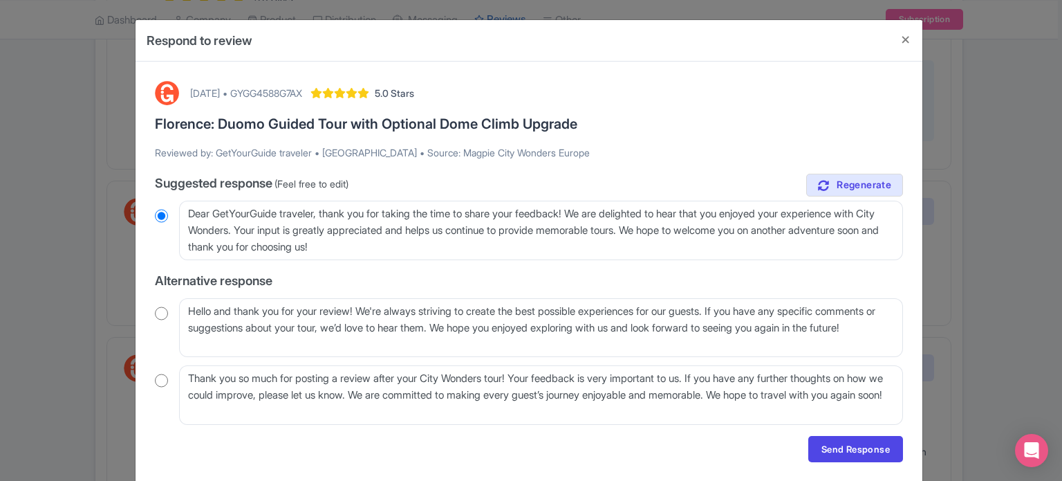
click at [163, 309] on input "radio" at bounding box center [161, 313] width 13 height 14
radio input "true"
click at [857, 444] on link "Send Response" at bounding box center [855, 449] width 95 height 26
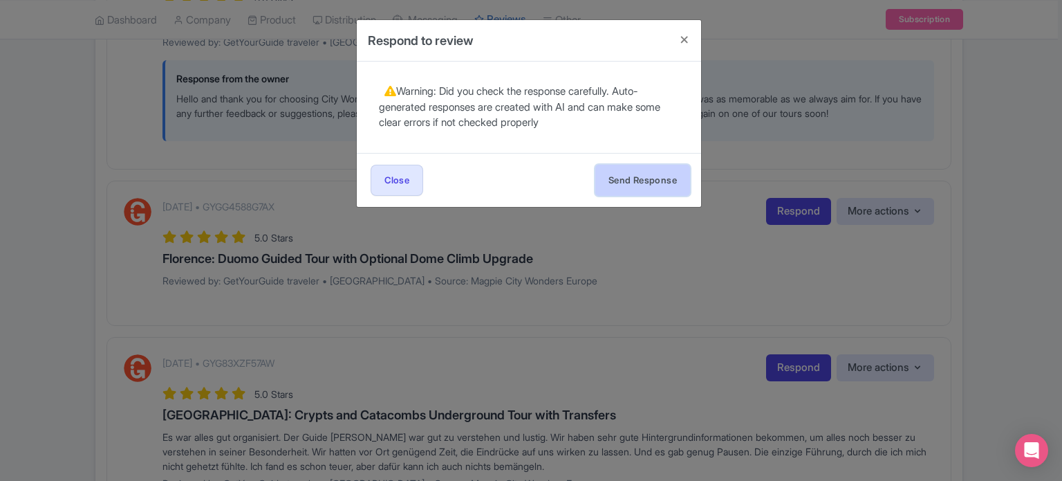
click at [661, 183] on button "Send Response" at bounding box center [642, 180] width 95 height 31
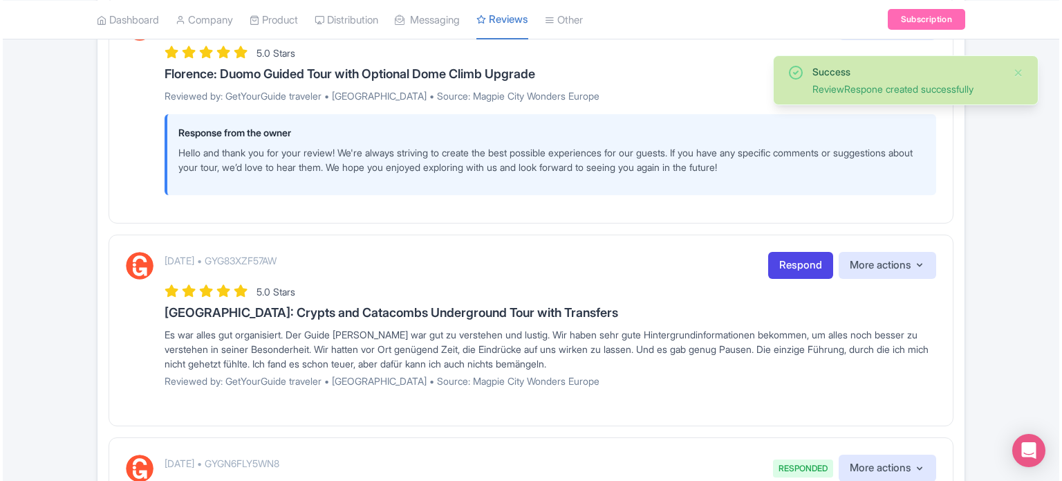
scroll to position [1383, 0]
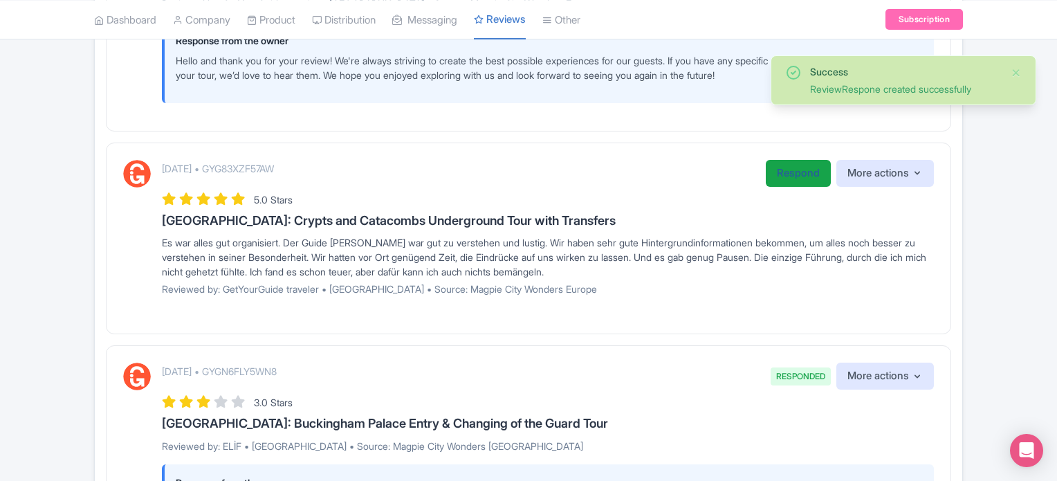
click at [786, 173] on link "Respond" at bounding box center [797, 173] width 65 height 27
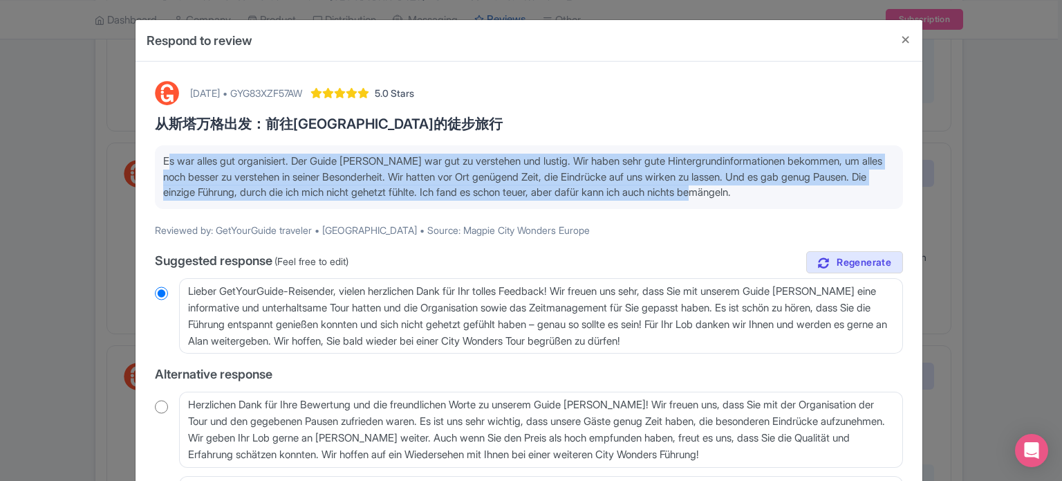
drag, startPoint x: 788, startPoint y: 197, endPoint x: 158, endPoint y: 163, distance: 631.6
click at [158, 163] on div "Es war alles gut organisiert. Der Guide [PERSON_NAME] war gut zu verstehen und …" at bounding box center [529, 177] width 748 height 64
copy p "Es war alles gut organisiert. Der Guide [PERSON_NAME] war gut zu verstehen und …"
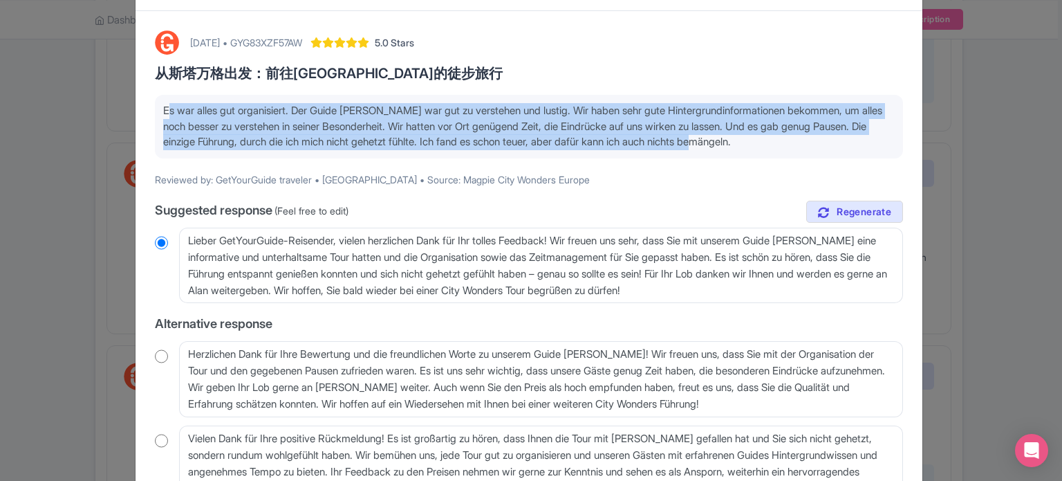
scroll to position [138, 0]
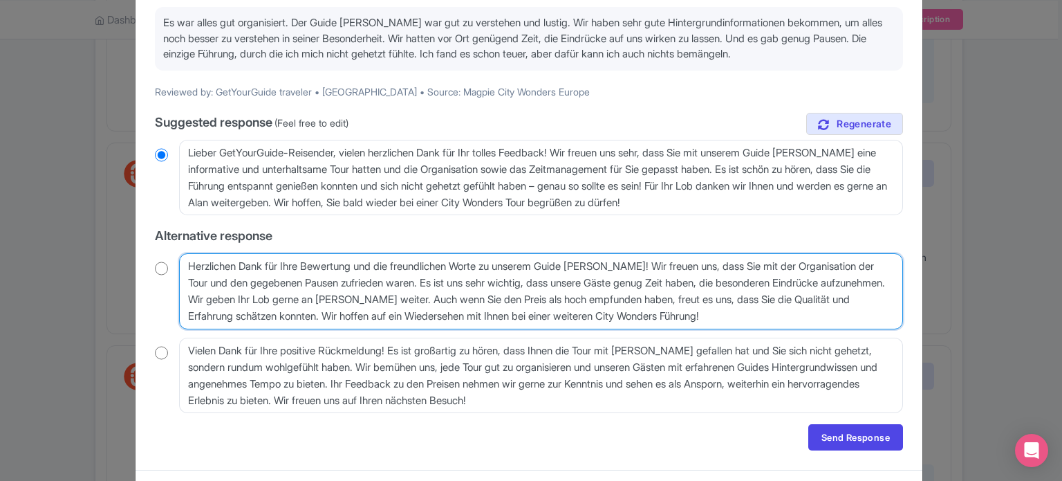
drag, startPoint x: 769, startPoint y: 320, endPoint x: 178, endPoint y: 257, distance: 594.0
click at [179, 257] on textarea "Herzlichen Dank für Ihre Bewertung und die freundlichen Worte zu unserem Guide …" at bounding box center [541, 291] width 724 height 76
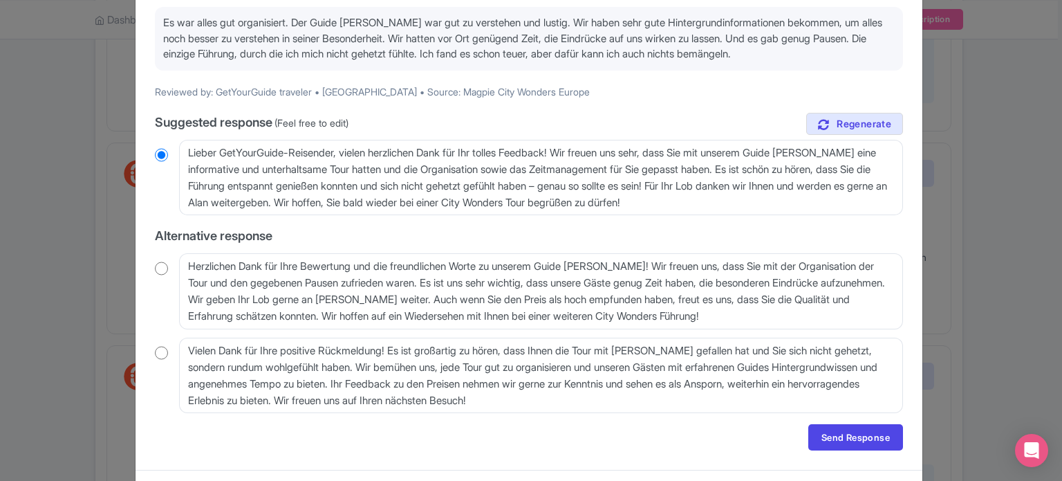
click at [158, 262] on input "radio" at bounding box center [161, 268] width 13 height 14
radio input "true"
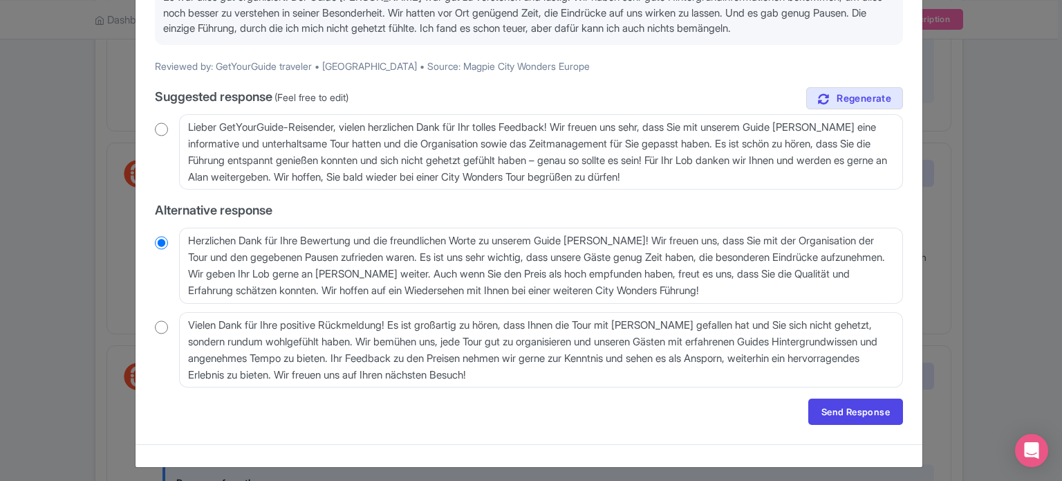
scroll to position [169, 0]
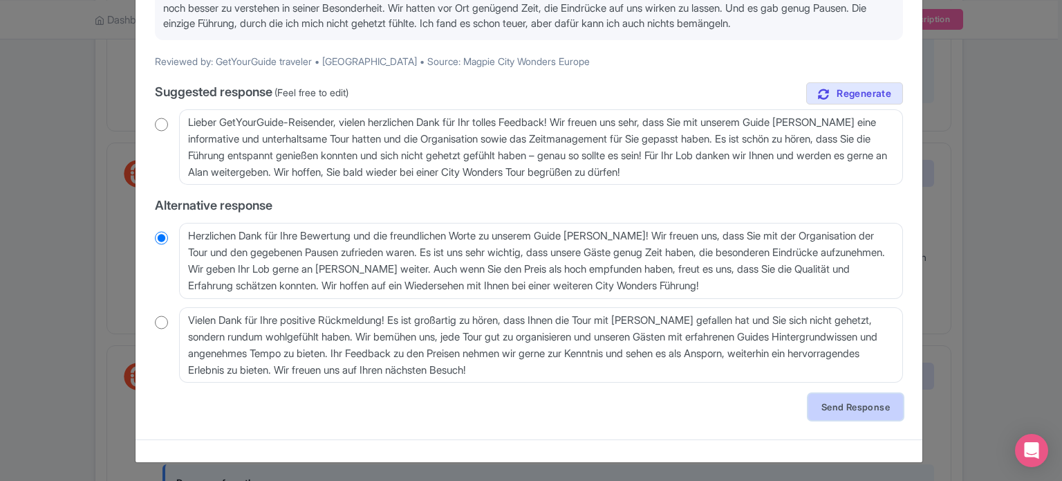
click at [831, 406] on link "Send Response" at bounding box center [855, 406] width 95 height 26
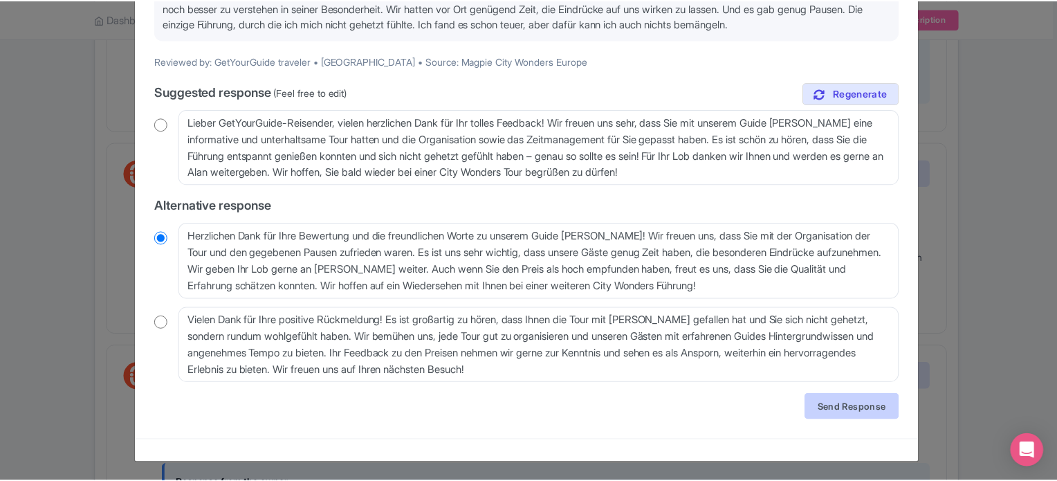
scroll to position [0, 0]
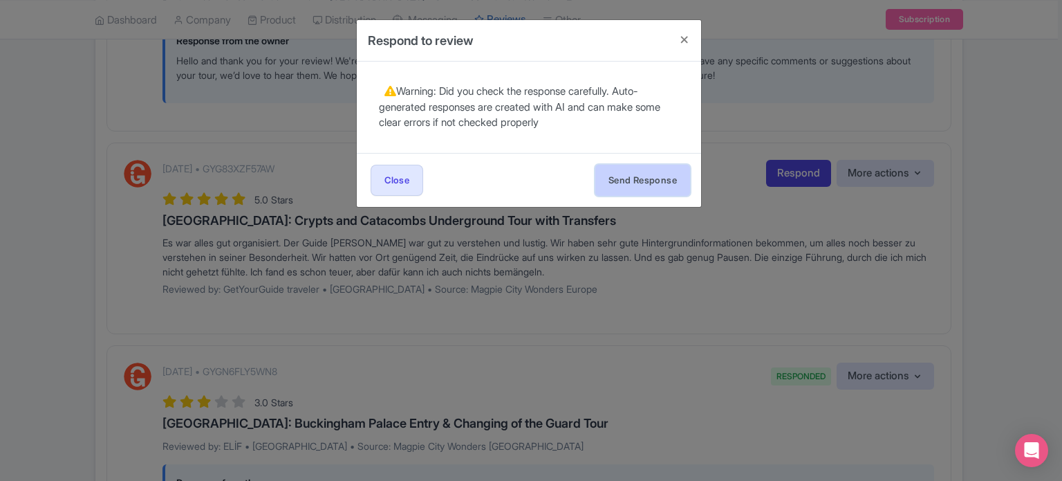
click at [644, 175] on button "Send Response" at bounding box center [642, 180] width 95 height 31
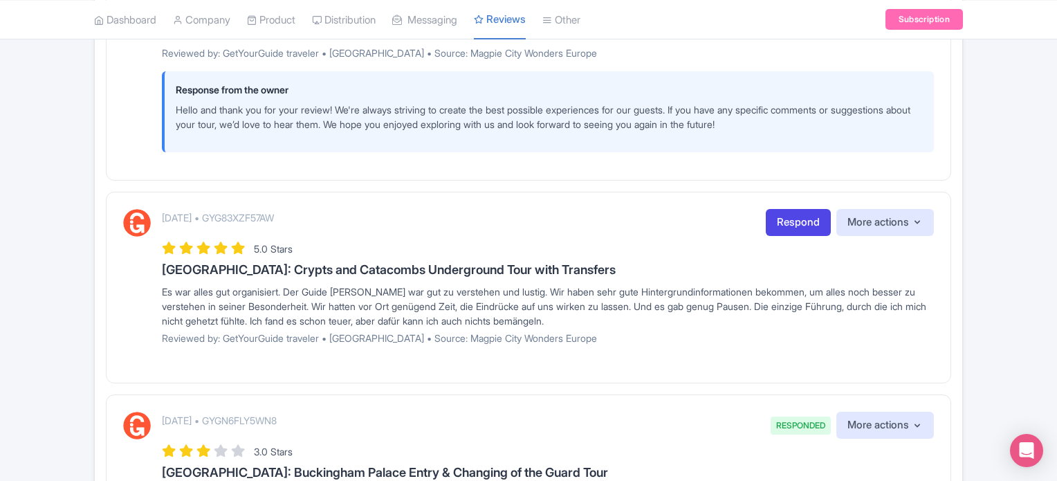
scroll to position [1314, 0]
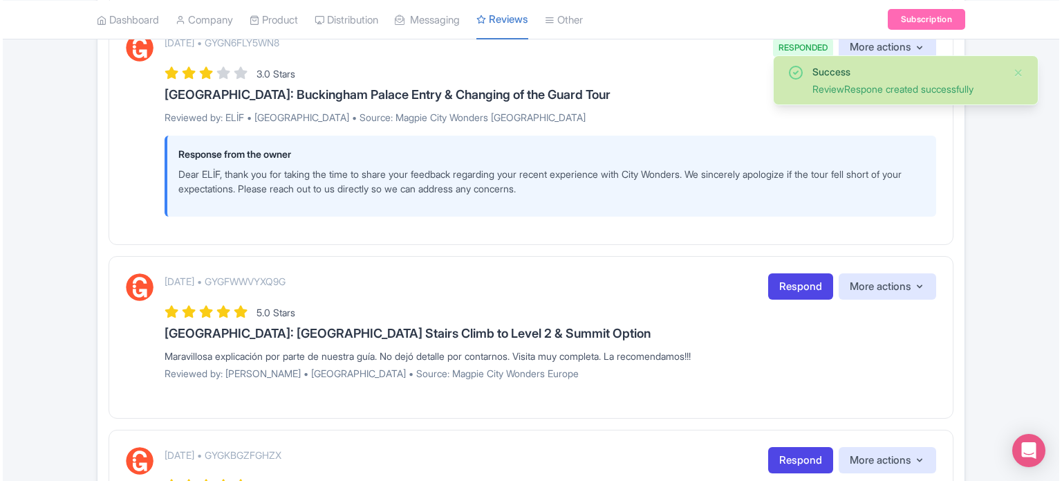
scroll to position [1936, 0]
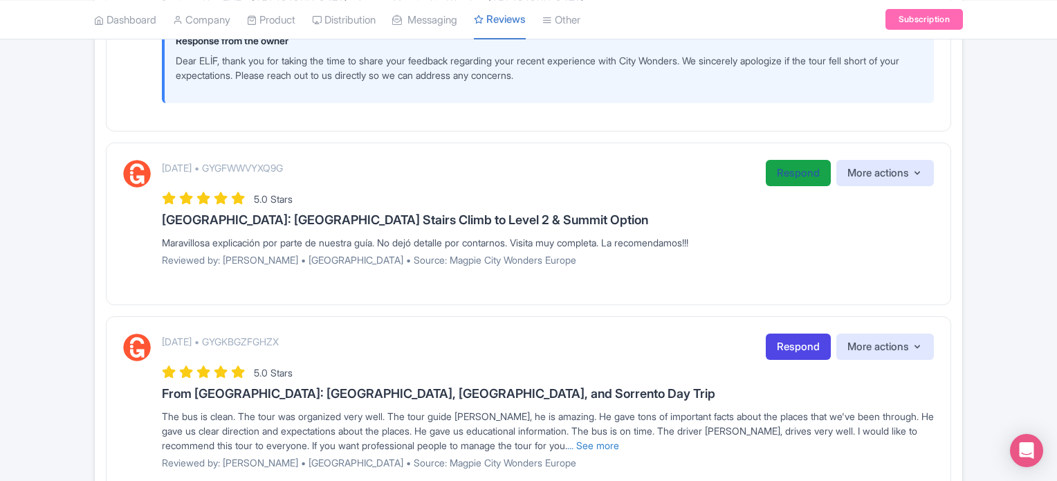
click at [769, 171] on link "Respond" at bounding box center [797, 173] width 65 height 27
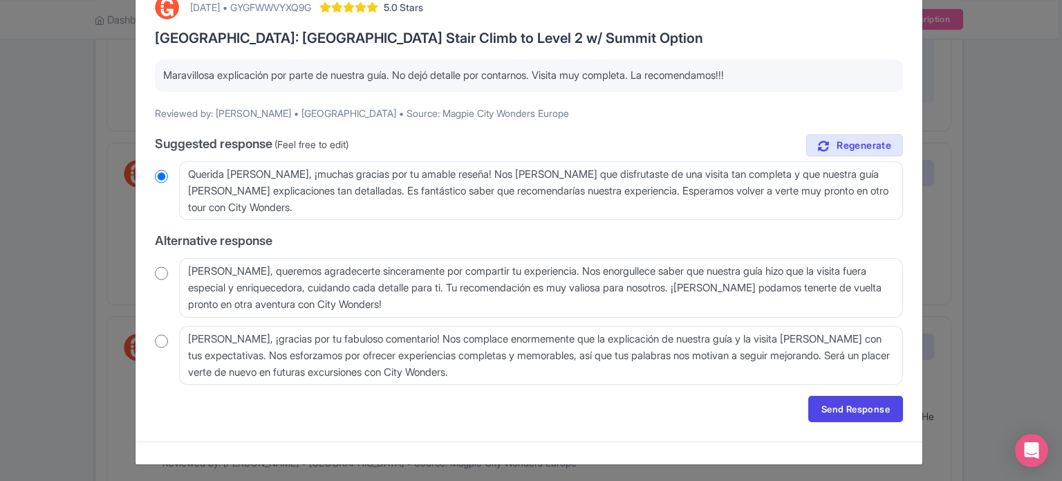
scroll to position [89, 0]
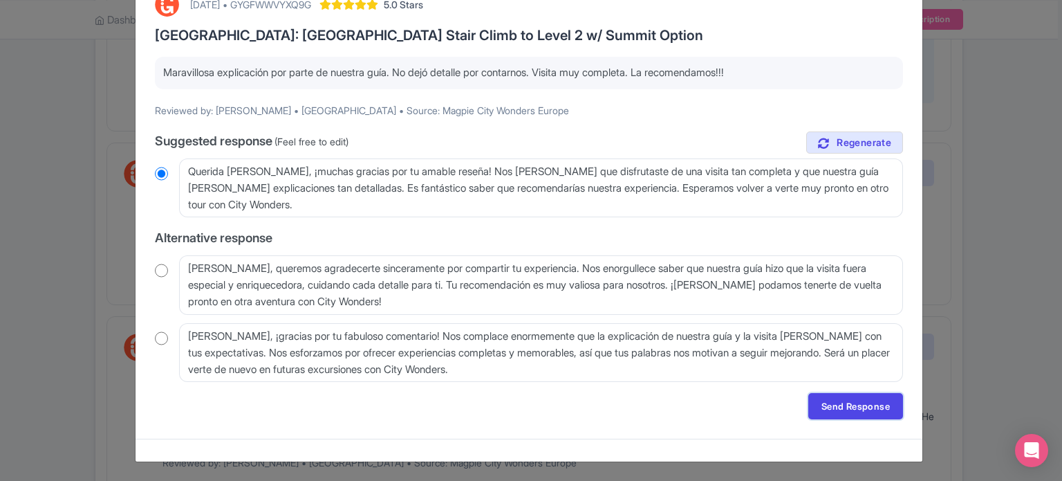
click at [863, 405] on link "Send Response" at bounding box center [855, 406] width 95 height 26
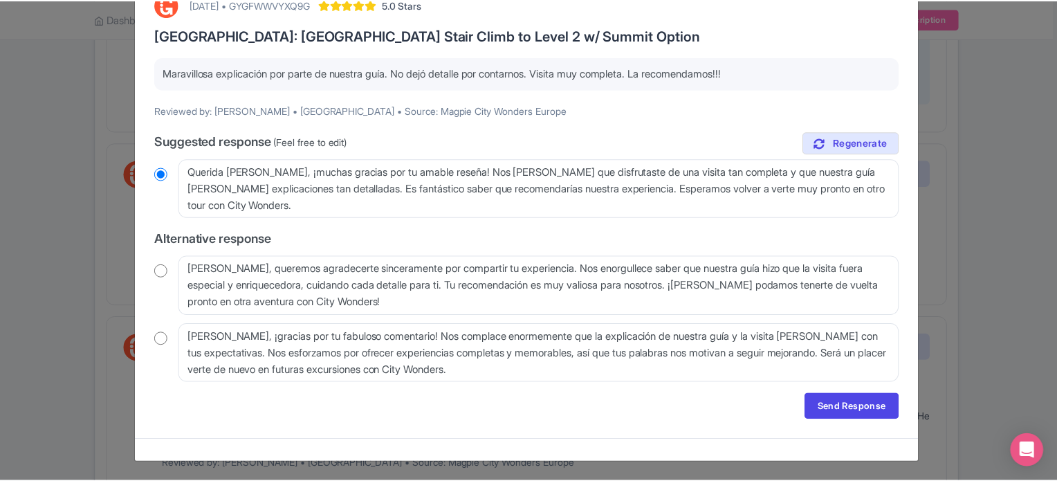
scroll to position [0, 0]
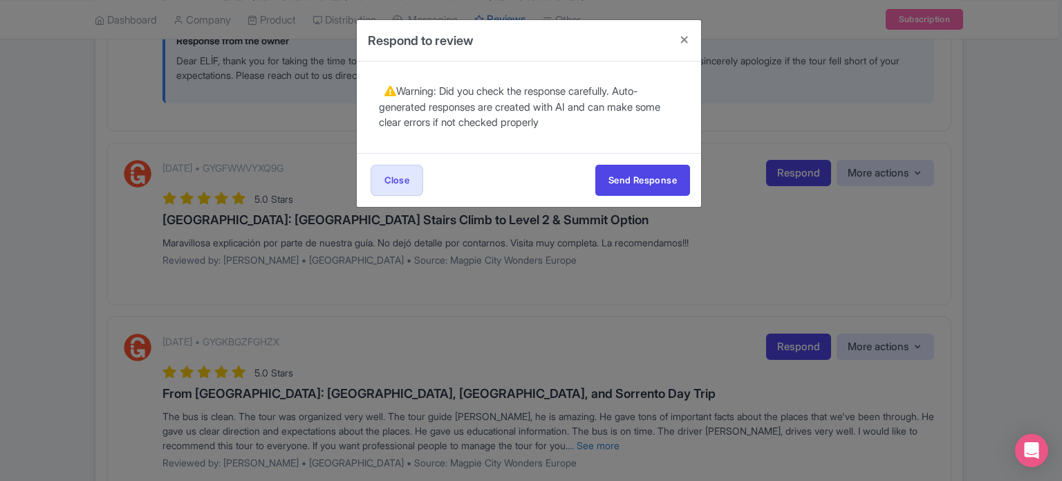
click at [685, 202] on div "Send Response Send Response Close Send Response" at bounding box center [529, 180] width 344 height 54
click at [675, 185] on button "Send Response" at bounding box center [642, 180] width 95 height 31
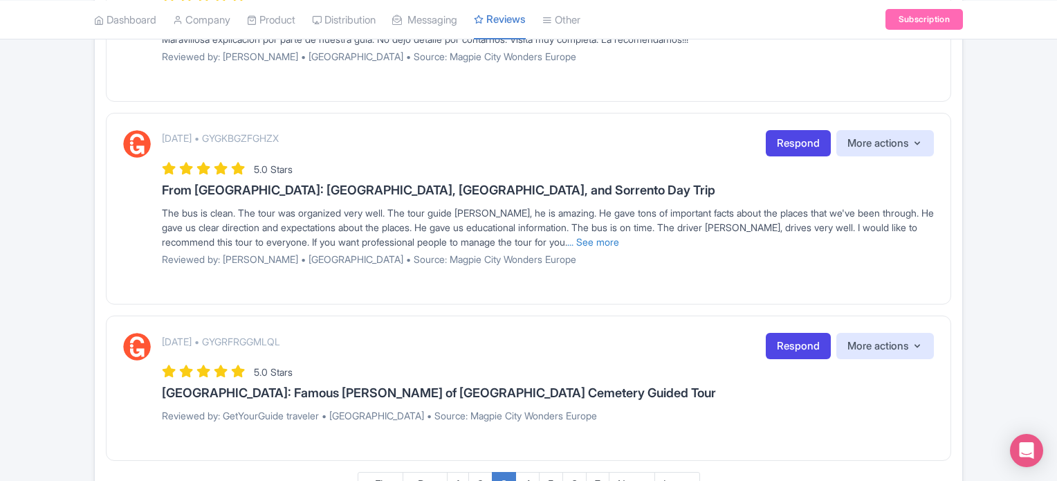
scroll to position [2232, 0]
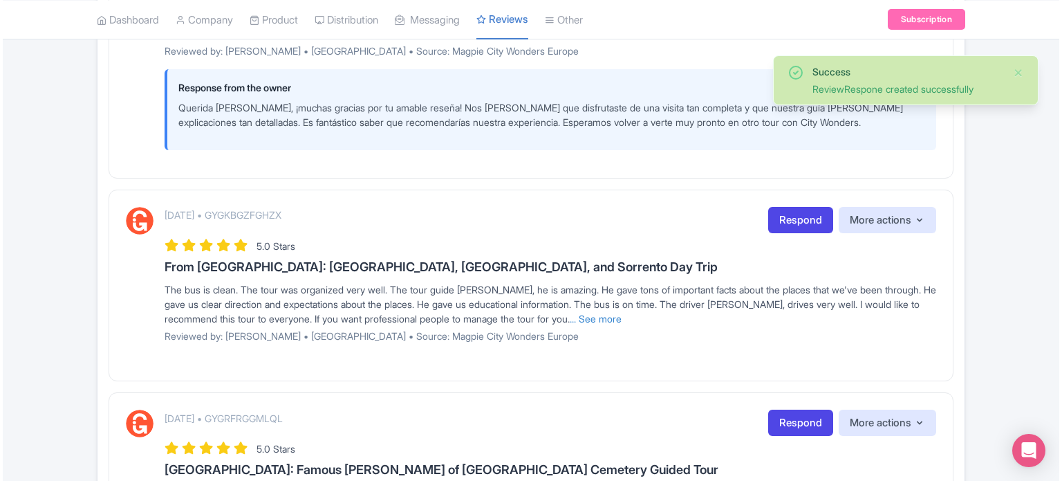
scroll to position [2144, 0]
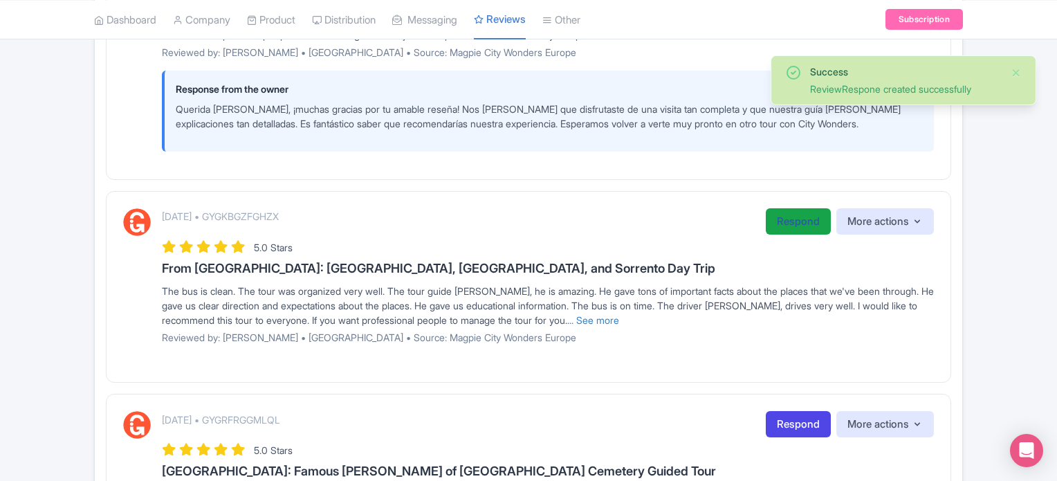
click at [783, 216] on link "Respond" at bounding box center [797, 221] width 65 height 27
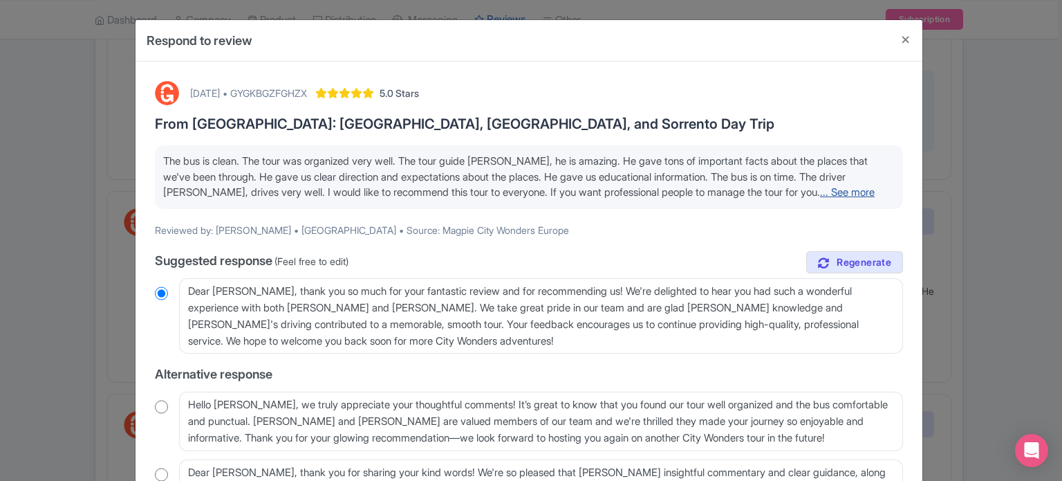
click at [851, 187] on link "... See more" at bounding box center [847, 191] width 55 height 13
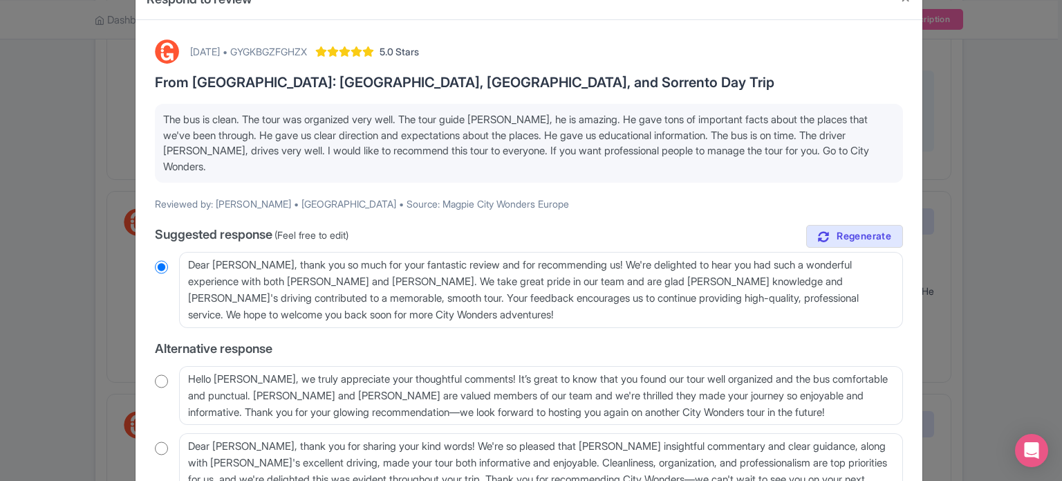
scroll to position [0, 0]
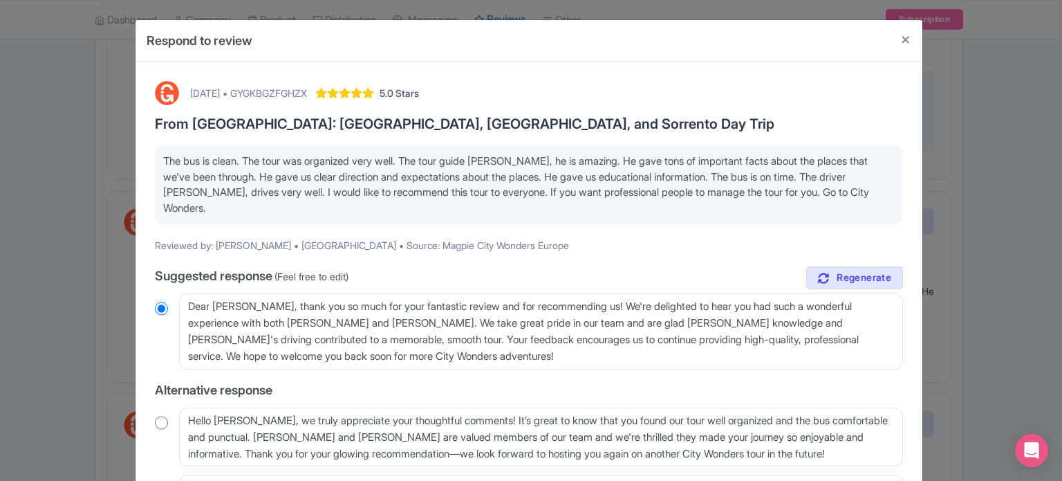
click at [301, 95] on div "[DATE] • GYGKBGZFGHZX" at bounding box center [248, 93] width 117 height 15
copy div "GYGKBGZFGHZX"
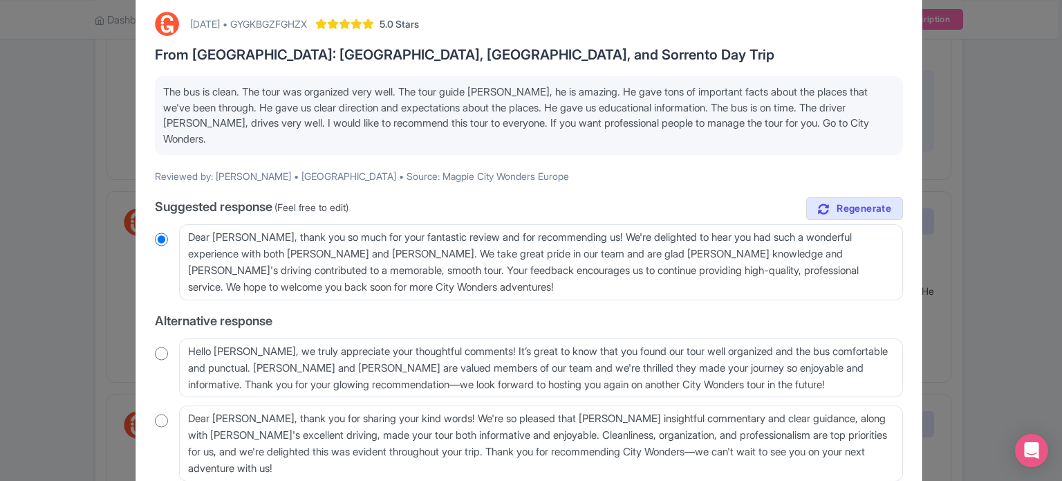
click at [158, 351] on input "radio" at bounding box center [161, 353] width 13 height 14
radio input "true"
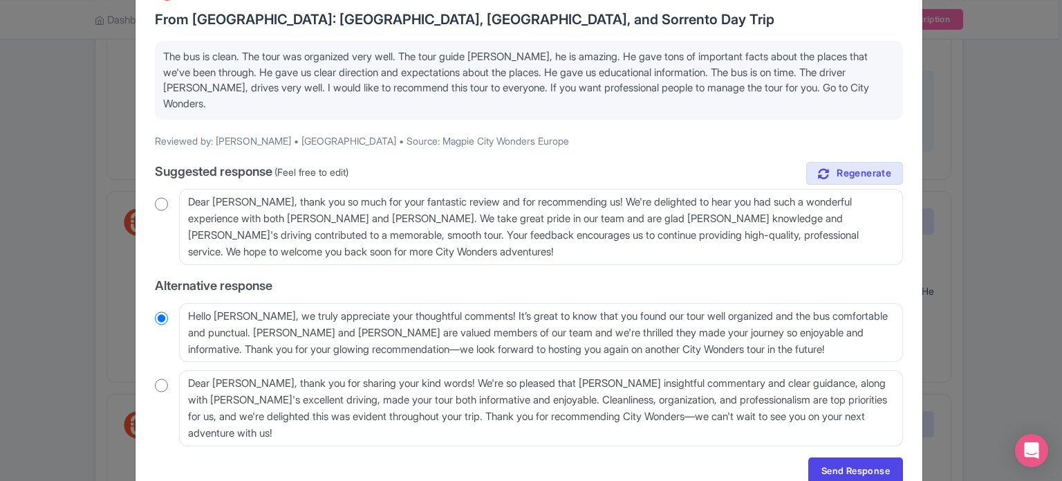
scroll to position [168, 0]
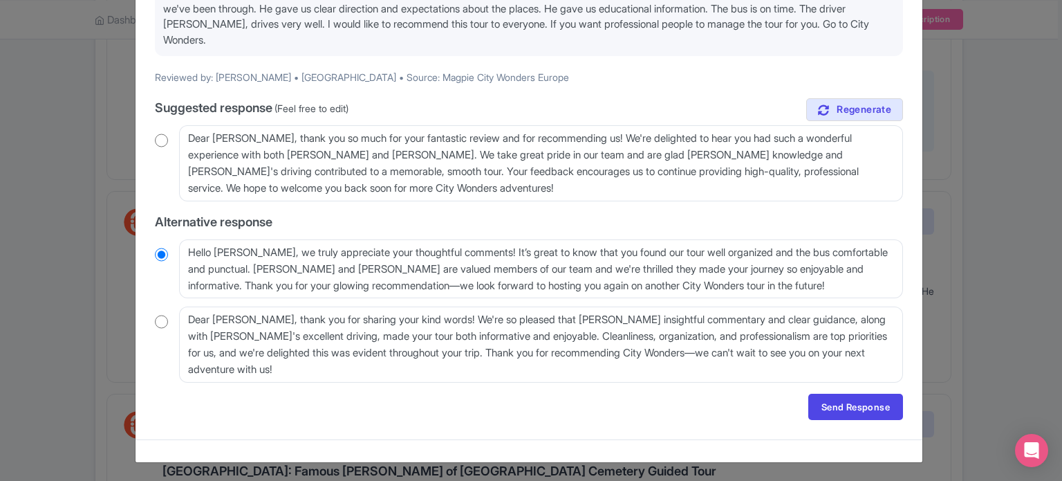
click at [156, 142] on input "radio" at bounding box center [161, 140] width 13 height 14
radio input "true"
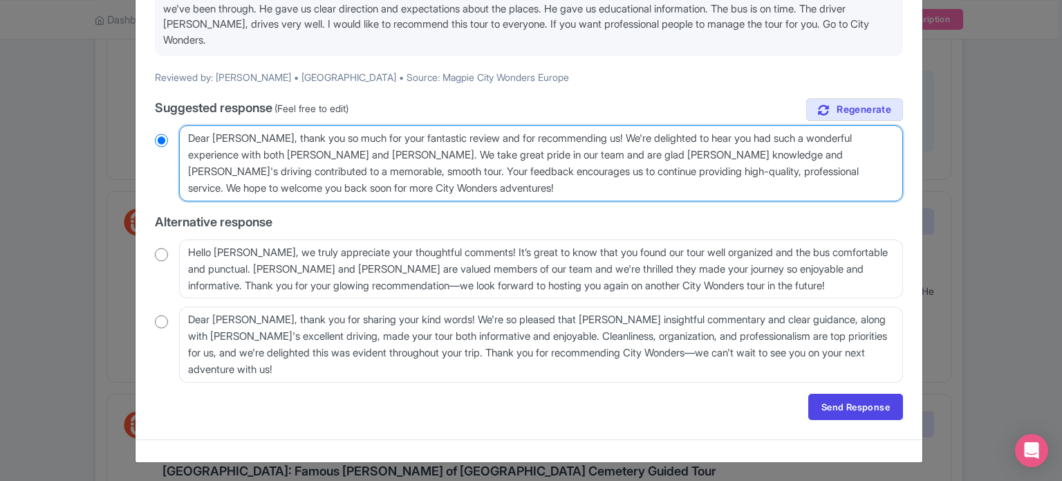
drag, startPoint x: 402, startPoint y: 151, endPoint x: 332, endPoint y: 167, distance: 72.3
click at [332, 167] on textarea "Dear Marisol, thank you so much for your fantastic review and for recommending …" at bounding box center [541, 163] width 724 height 76
type textarea "Dear [PERSON_NAME], thank you so much for your fantastic review and for recomme…"
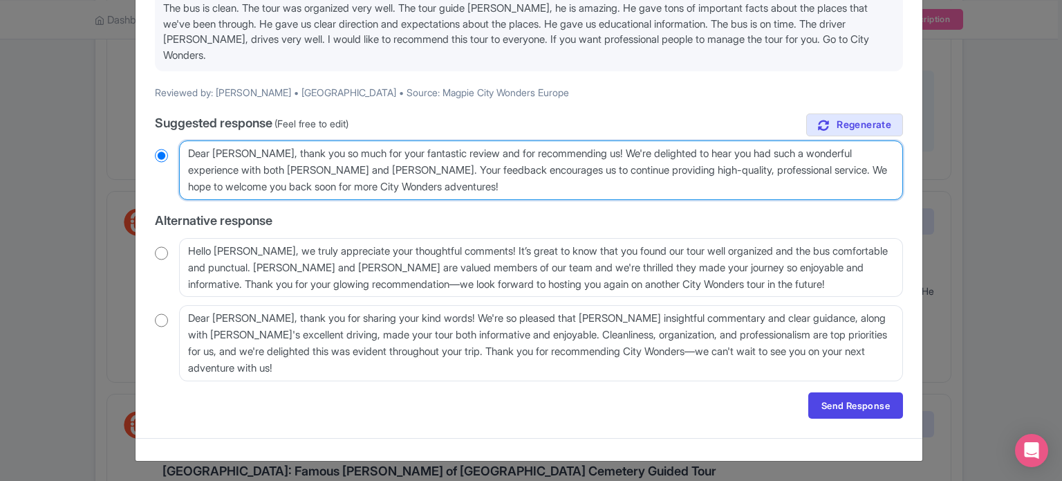
radio input "true"
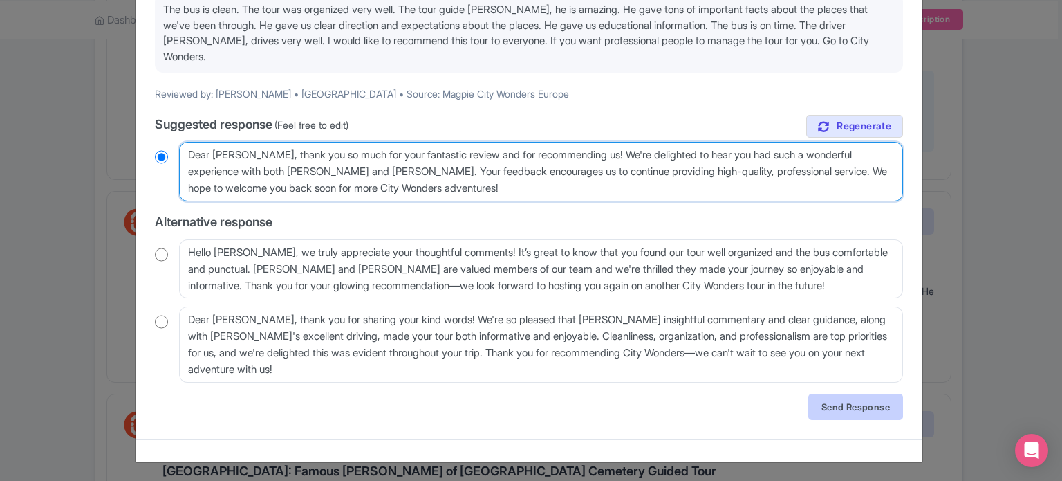
type textarea "Dear [PERSON_NAME], thank you so much for your fantastic review and for recomme…"
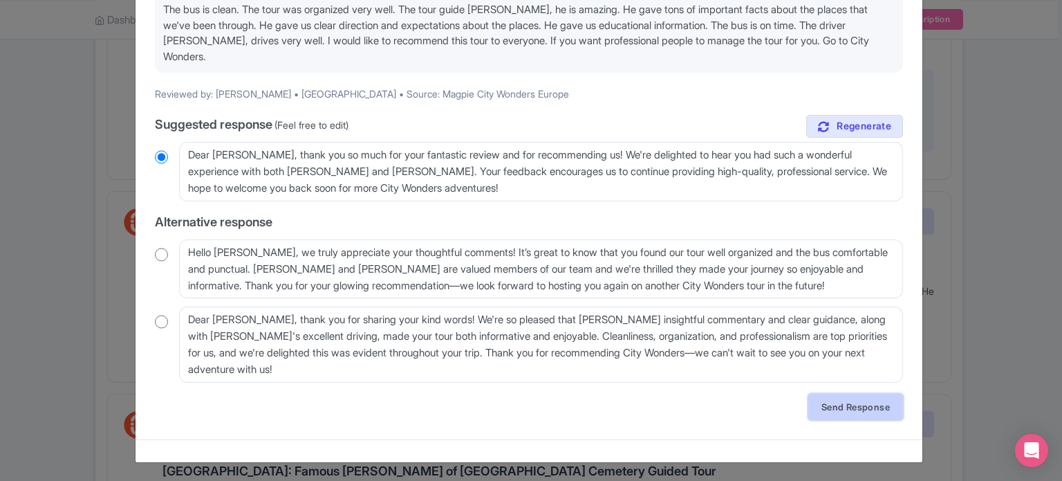
click at [864, 406] on link "Send Response" at bounding box center [855, 406] width 95 height 26
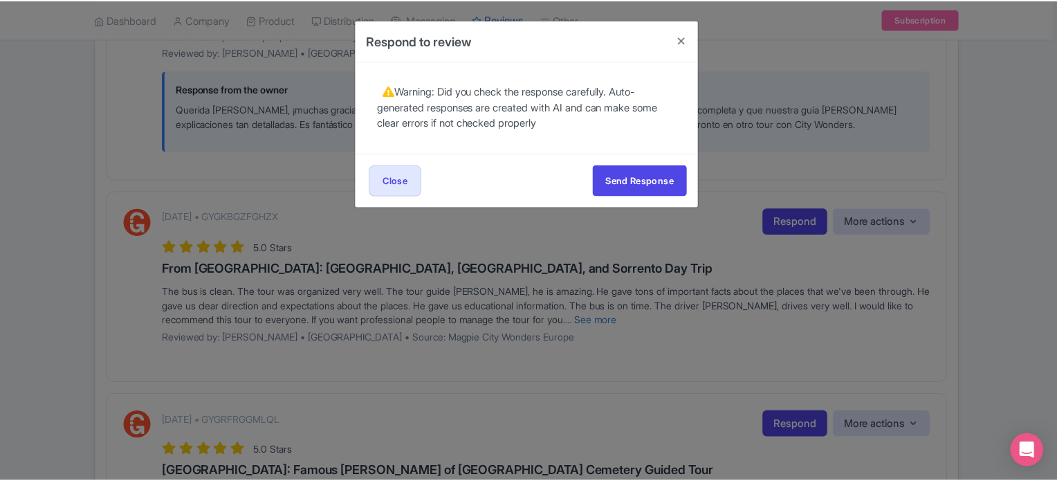
scroll to position [0, 0]
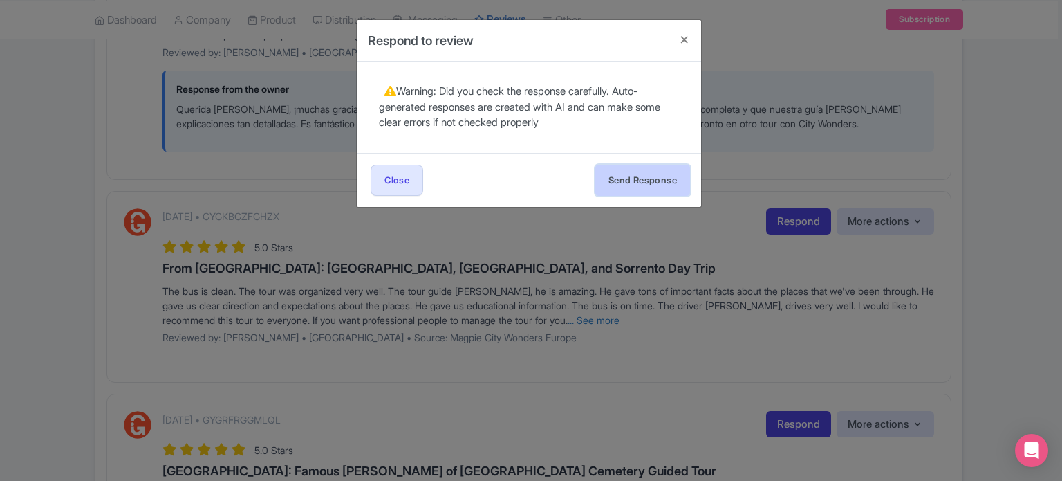
click at [663, 182] on button "Send Response" at bounding box center [642, 180] width 95 height 31
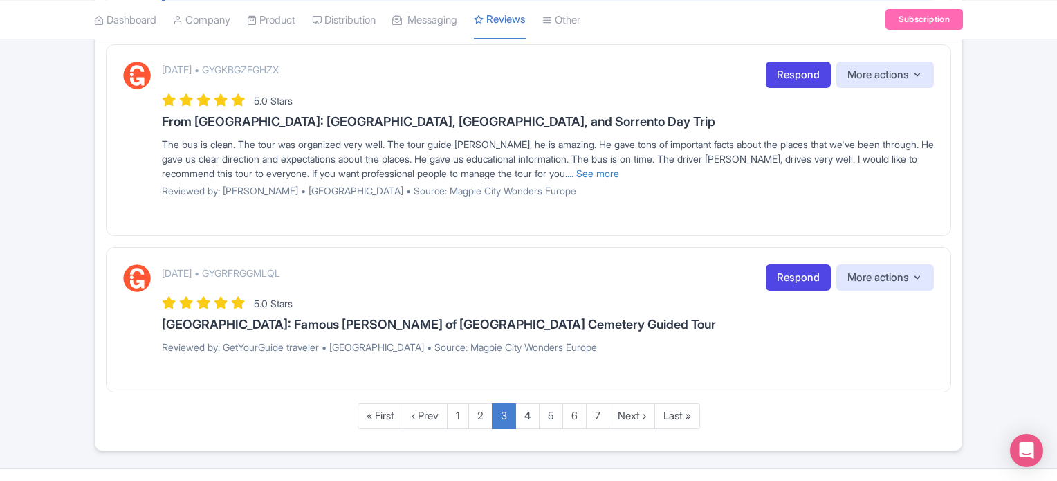
scroll to position [2314, 0]
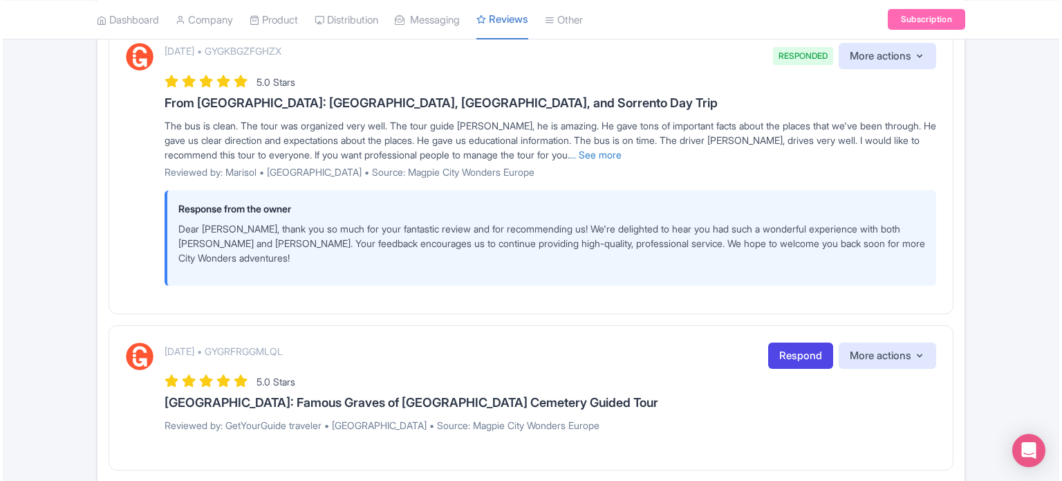
scroll to position [2411, 0]
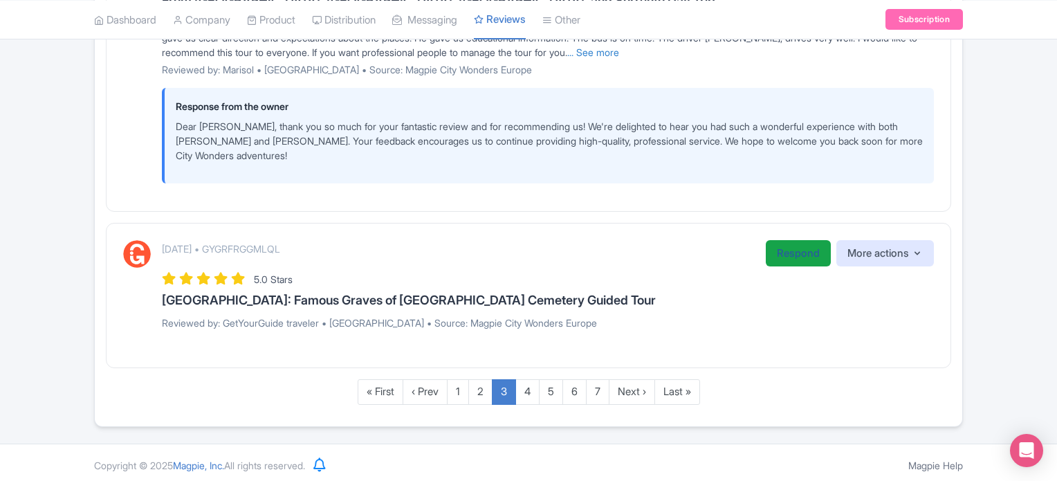
click at [789, 248] on link "Respond" at bounding box center [797, 253] width 65 height 27
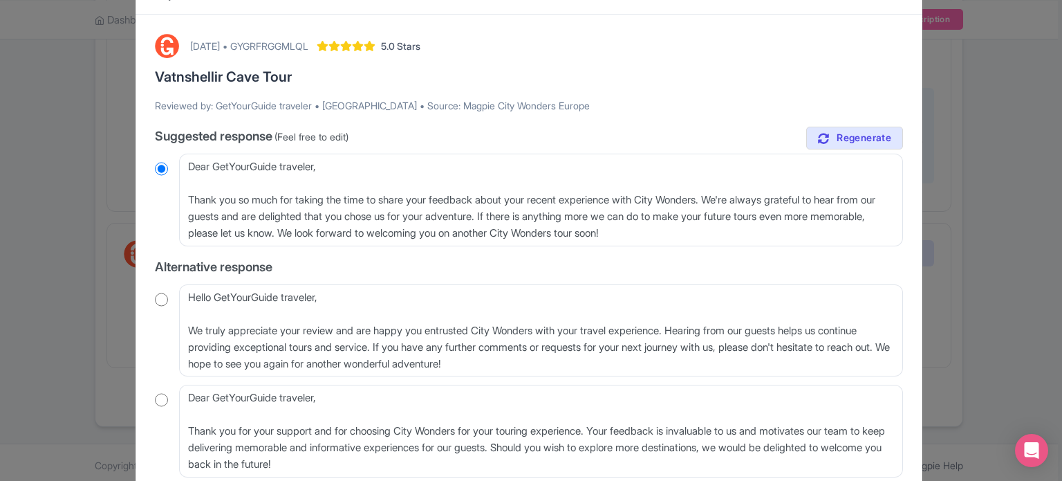
scroll to position [69, 0]
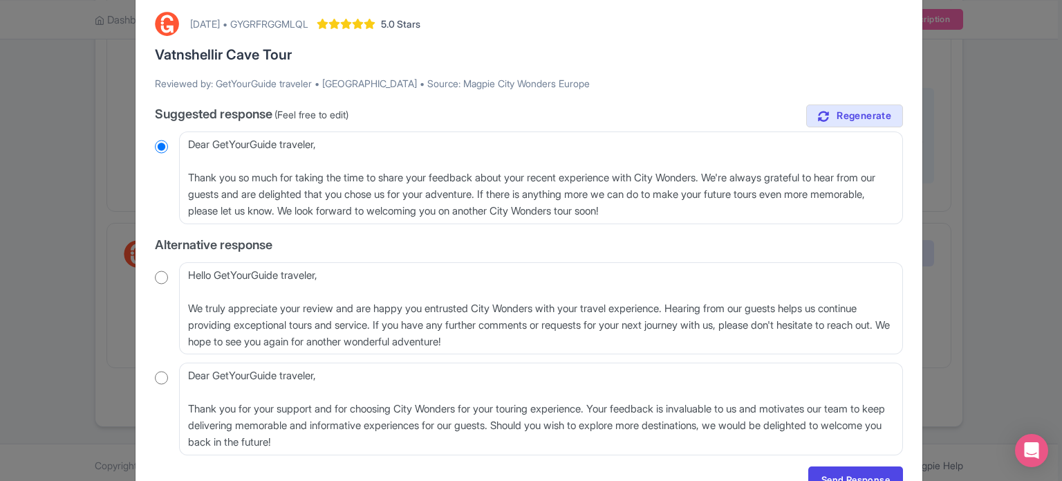
click at [162, 276] on input "radio" at bounding box center [161, 277] width 13 height 14
radio input "true"
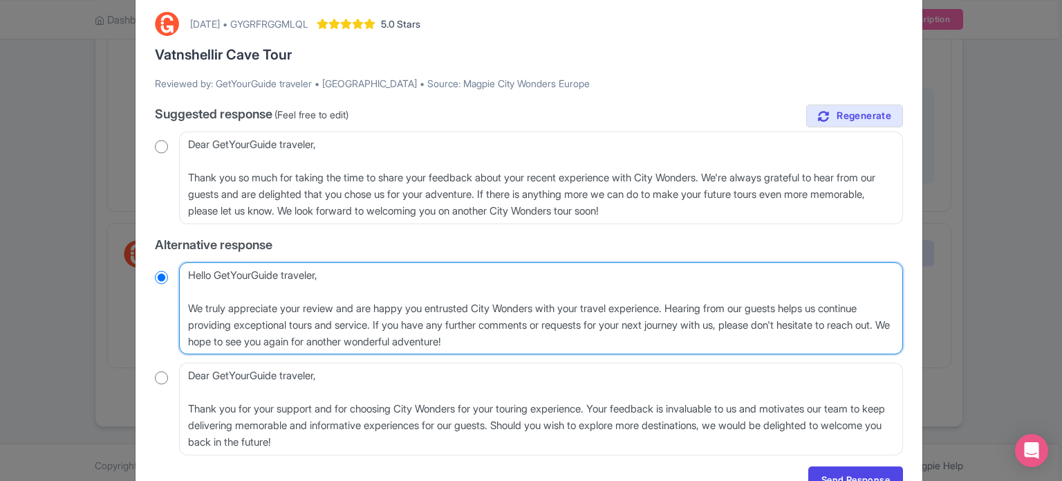
drag, startPoint x: 187, startPoint y: 306, endPoint x: 214, endPoint y: 272, distance: 42.3
click at [214, 272] on textarea "Hello GetYourGuide traveler, We truly appreciate your review and are happy you …" at bounding box center [541, 308] width 724 height 93
type textarea "Hello We truly appreciate your review and are happy you entrusted City Wonders …"
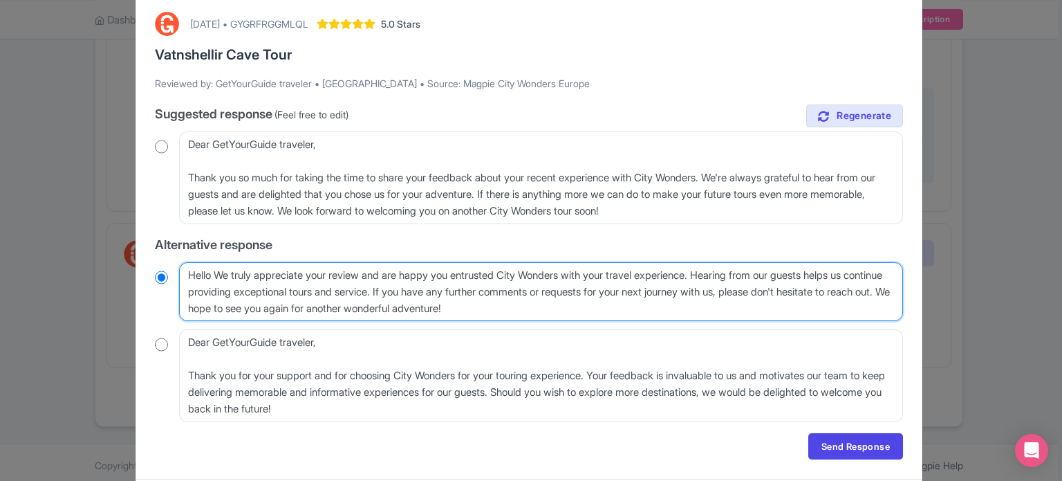
radio input "true"
type textarea "HelloWe truly appreciate your review and are happy you entrusted City Wonders w…"
radio input "true"
type textarea "Hello,We truly appreciate your review and are happy you entrusted City Wonders …"
radio input "true"
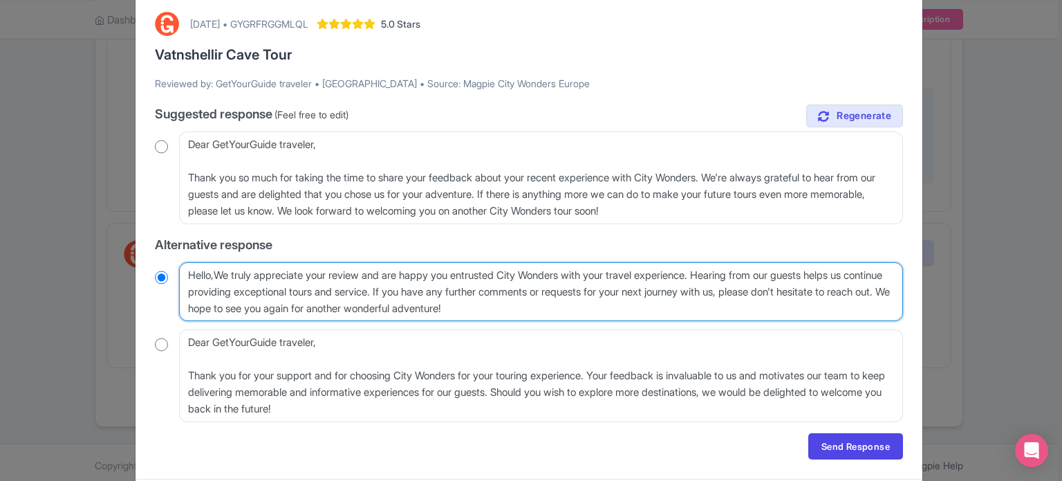
type textarea "Hello, We truly appreciate your review and are happy you entrusted City Wonders…"
radio input "true"
click at [227, 272] on textarea "Hello GetYourGuide traveler, We truly appreciate your review and are happy you …" at bounding box center [541, 291] width 724 height 59
type textarea "Hello, e truly appreciate your review and are happy you entrusted City Wonders …"
radio input "true"
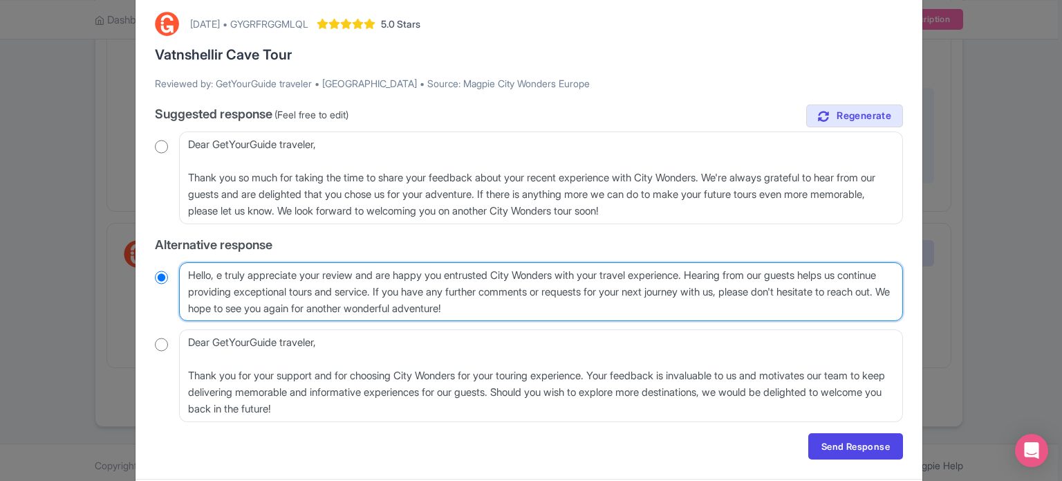
type textarea "Hello, we truly appreciate your review and are happy you entrusted City Wonders…"
radio input "true"
drag, startPoint x: 723, startPoint y: 270, endPoint x: 295, endPoint y: 306, distance: 428.9
click at [295, 306] on textarea "Hello GetYourGuide traveler, We truly appreciate your review and are happy you …" at bounding box center [541, 291] width 724 height 59
type textarea "Hello, we truly appreciate your review and are happy you entrusted City Wonders…"
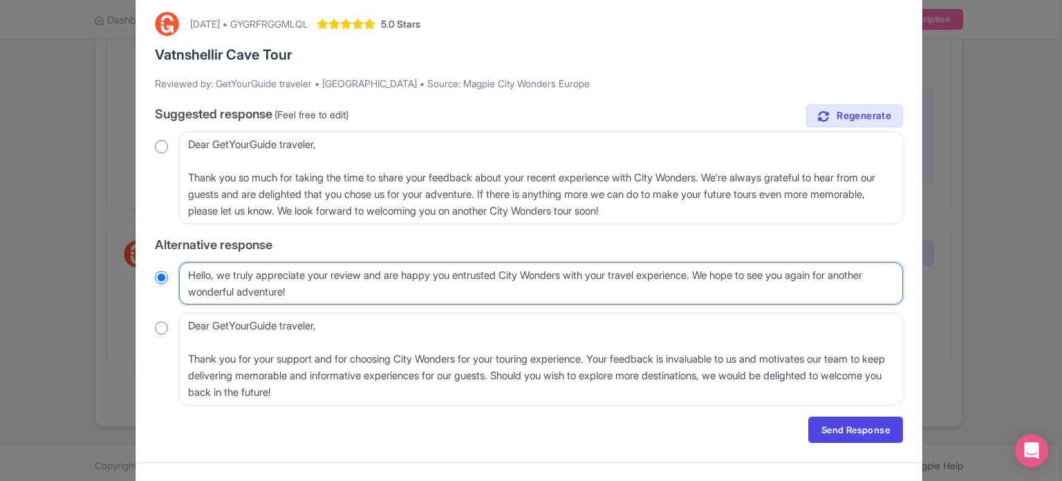
radio input "true"
type textarea "Hello, we truly appreciate your review and are happy you entrusted City Wonders…"
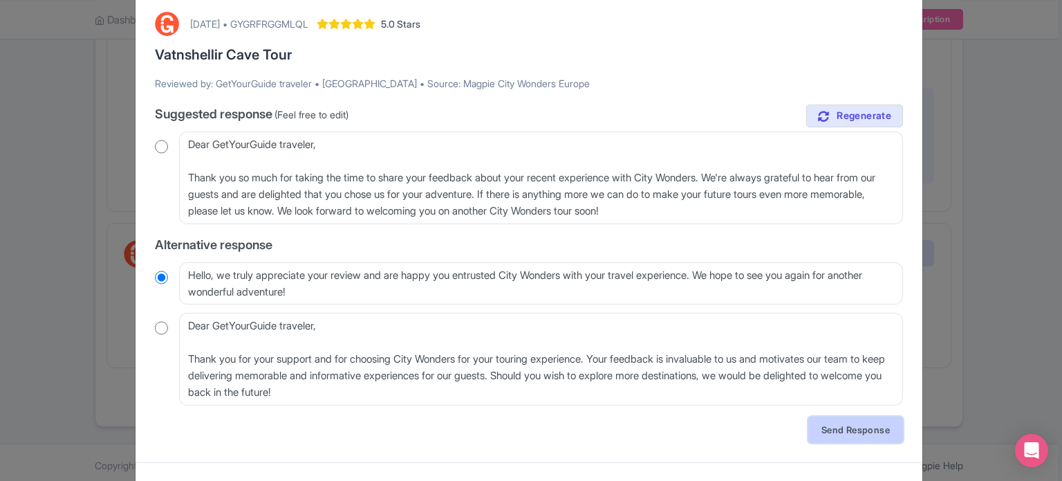
click at [850, 429] on link "Send Response" at bounding box center [855, 429] width 95 height 26
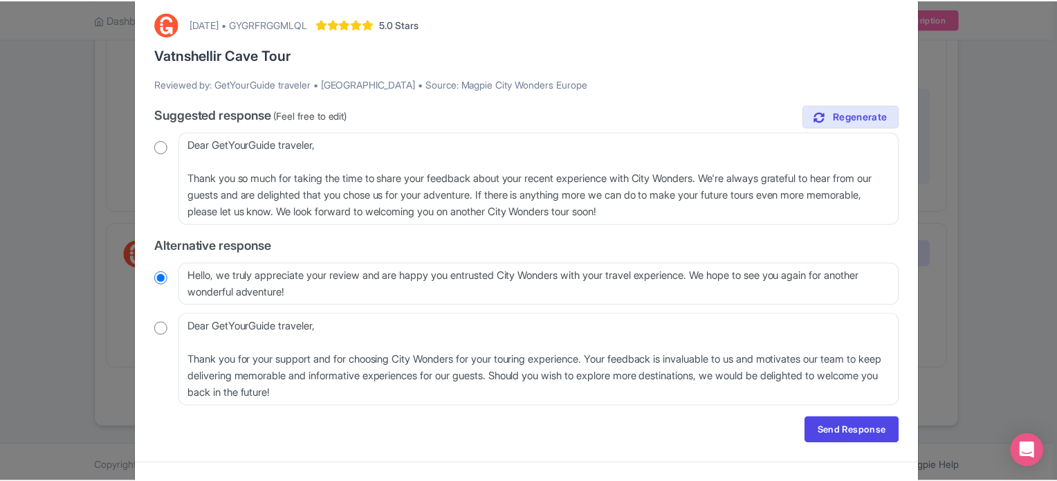
scroll to position [0, 0]
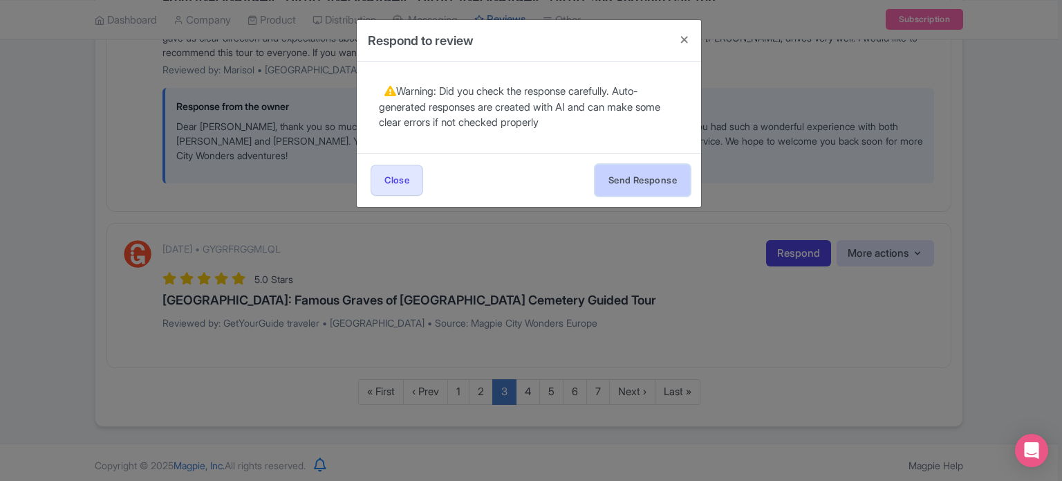
click at [658, 185] on button "Send Response" at bounding box center [642, 180] width 95 height 31
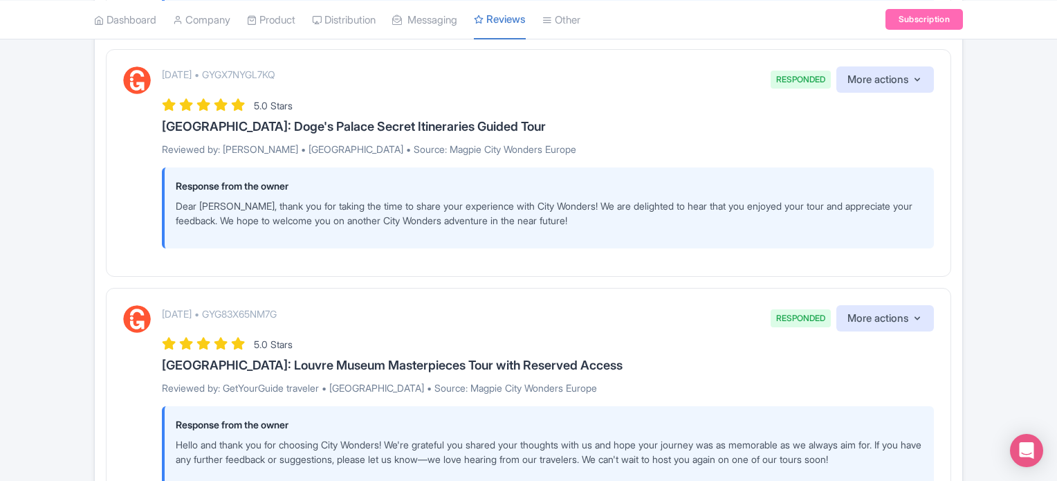
scroll to position [1057, 0]
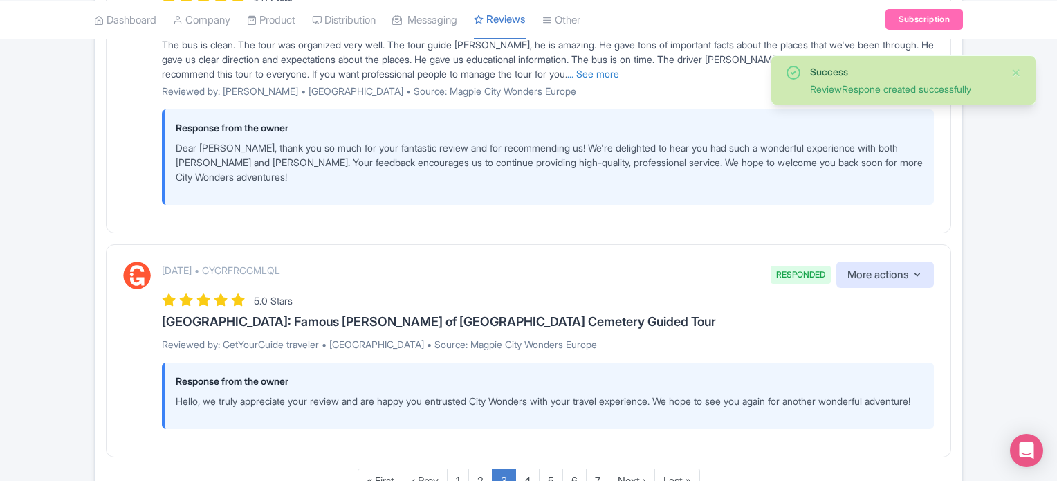
scroll to position [2494, 0]
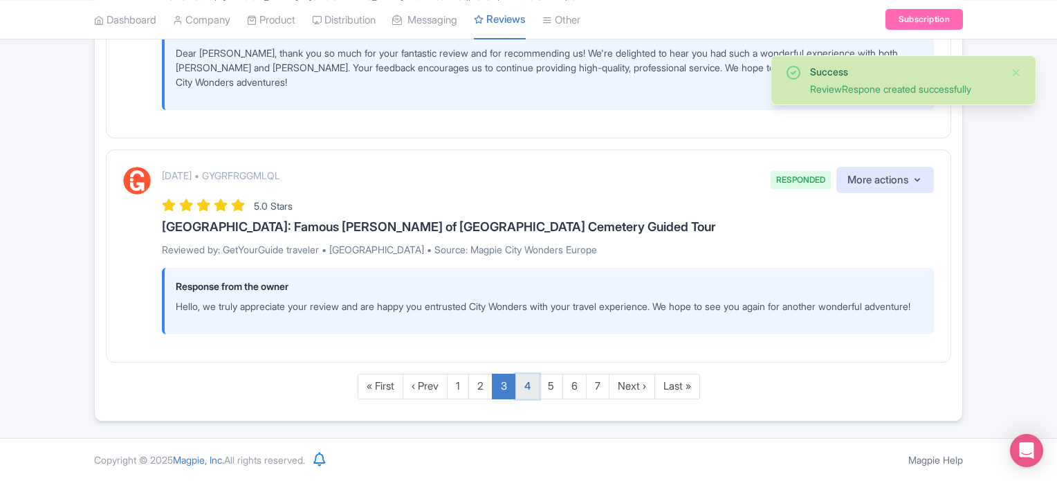
click at [531, 389] on link "4" at bounding box center [527, 386] width 24 height 26
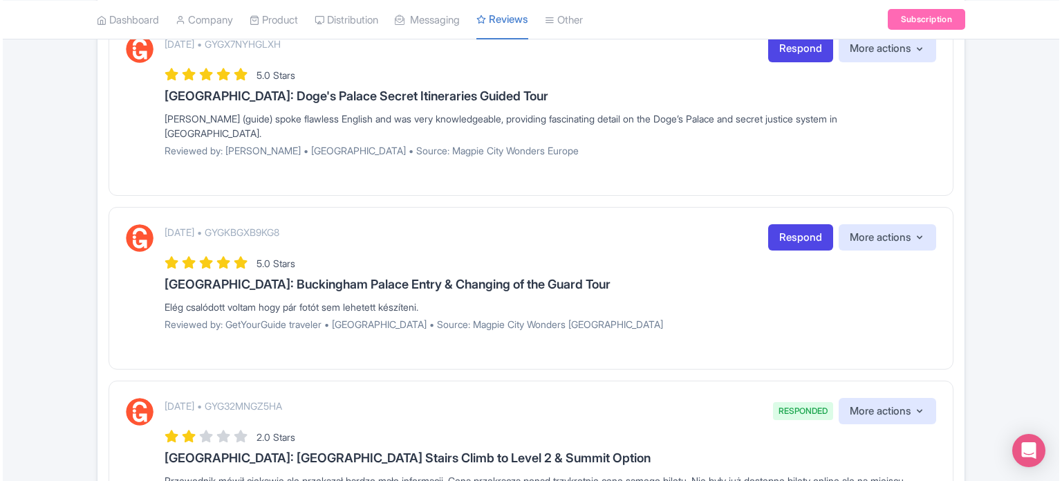
scroll to position [149, 0]
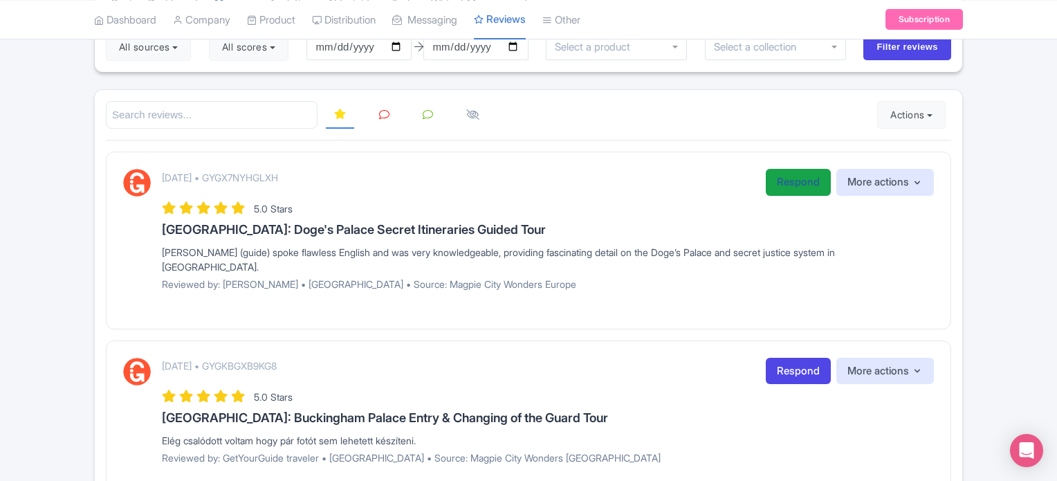
click at [794, 179] on link "Respond" at bounding box center [797, 182] width 65 height 27
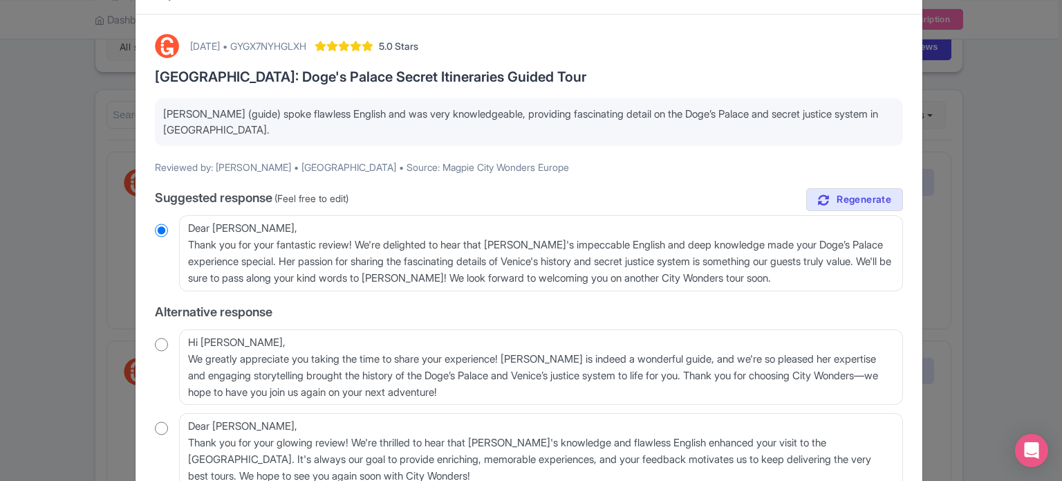
scroll to position [69, 0]
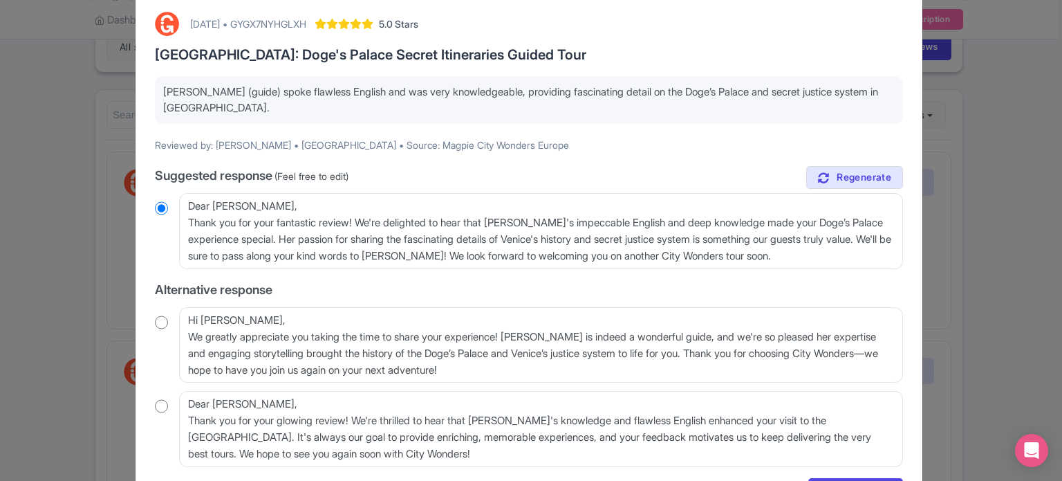
click at [161, 320] on input "radio" at bounding box center [161, 322] width 13 height 14
radio input "true"
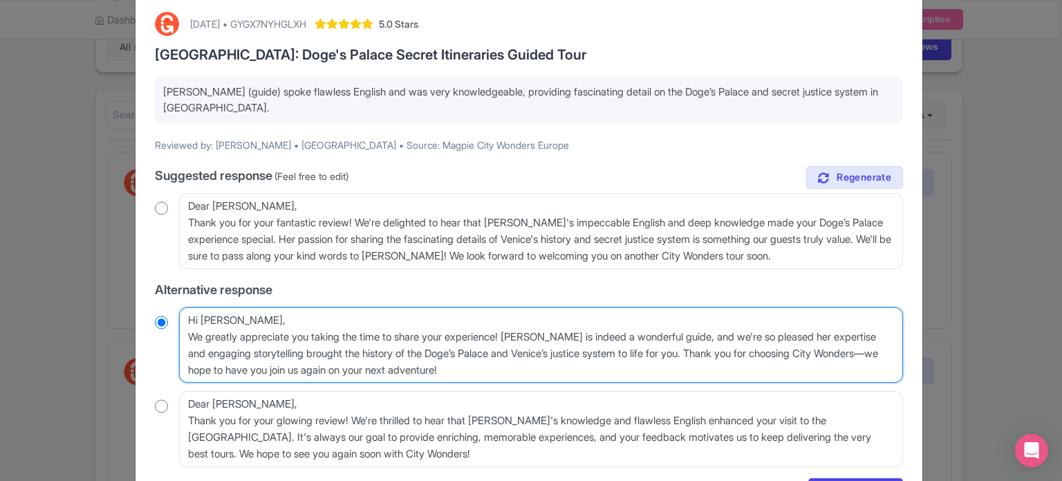
click at [187, 337] on textarea "Hi Sarah, We greatly appreciate you taking the time to share your experience! L…" at bounding box center [541, 345] width 724 height 76
type textarea "Hi Sarah,We greatly appreciate you taking the time to share your experience! Lu…"
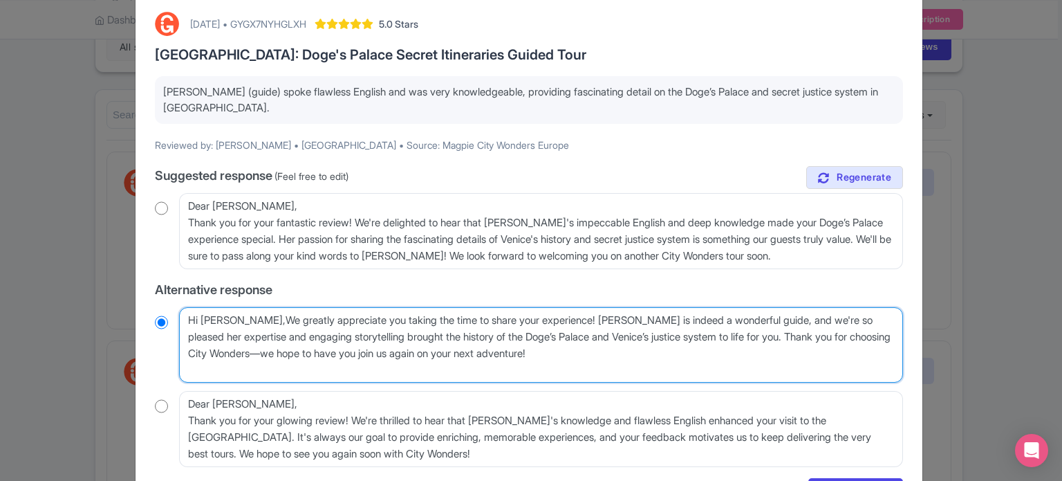
radio input "true"
type textarea "Hi SarahWe greatly appreciate you taking the time to share your experience! Luc…"
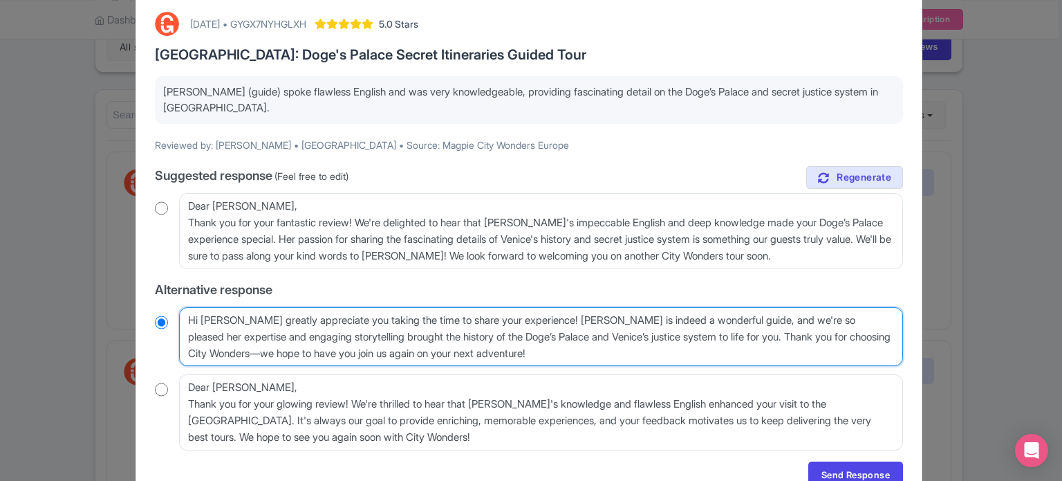
radio input "true"
type textarea "Hi Sarah,We greatly appreciate you taking the time to share your experience! Lu…"
radio input "true"
type textarea "Hi Sarah, We greatly appreciate you taking the time to share your experience! L…"
radio input "true"
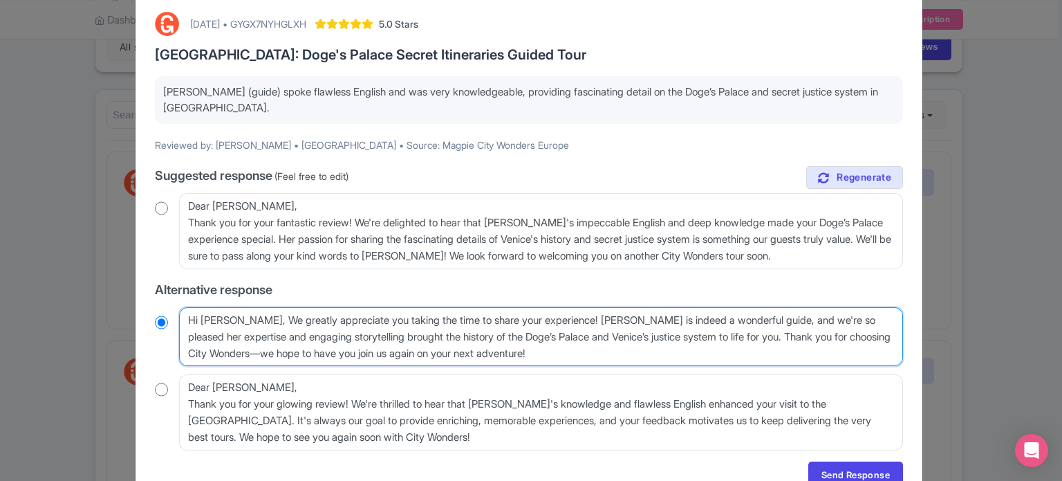
type textarea "Hi Sarah, e greatly appreciate you taking the time to share your experience! Lu…"
radio input "true"
type textarea "Hi Sarah, we greatly appreciate you taking the time to share your experience! L…"
radio input "true"
type textarea "Hi Sarah, we greatly appreciate you taking the time to share your experience! L…"
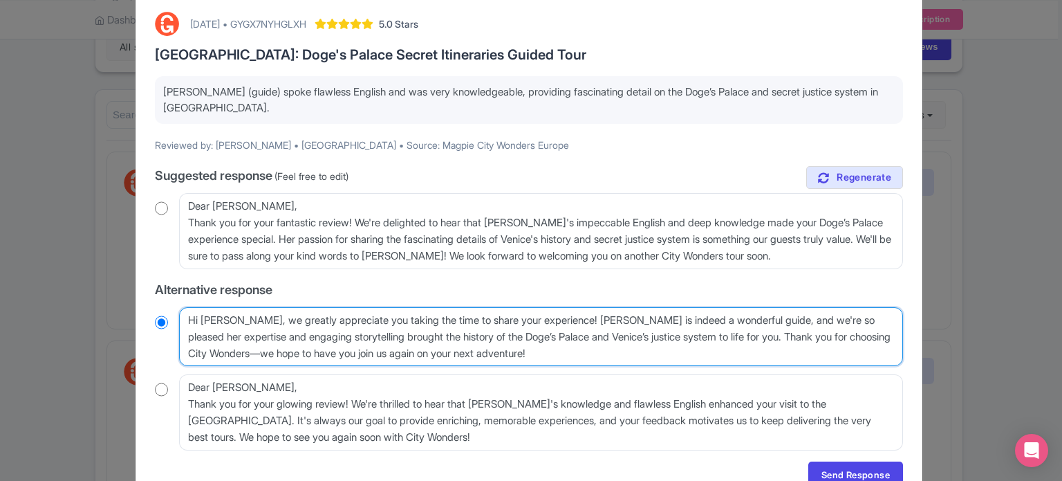
scroll to position [137, 0]
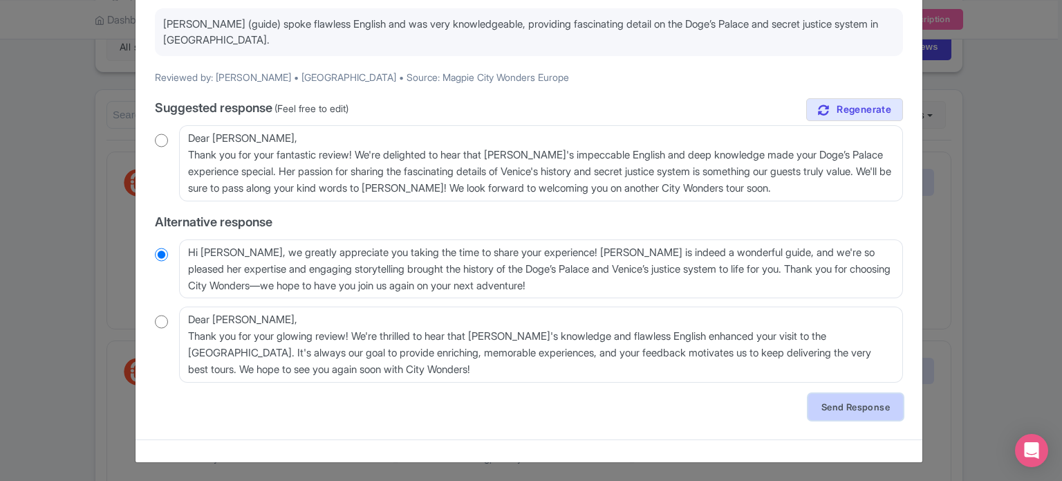
click at [832, 409] on link "Send Response" at bounding box center [855, 406] width 95 height 26
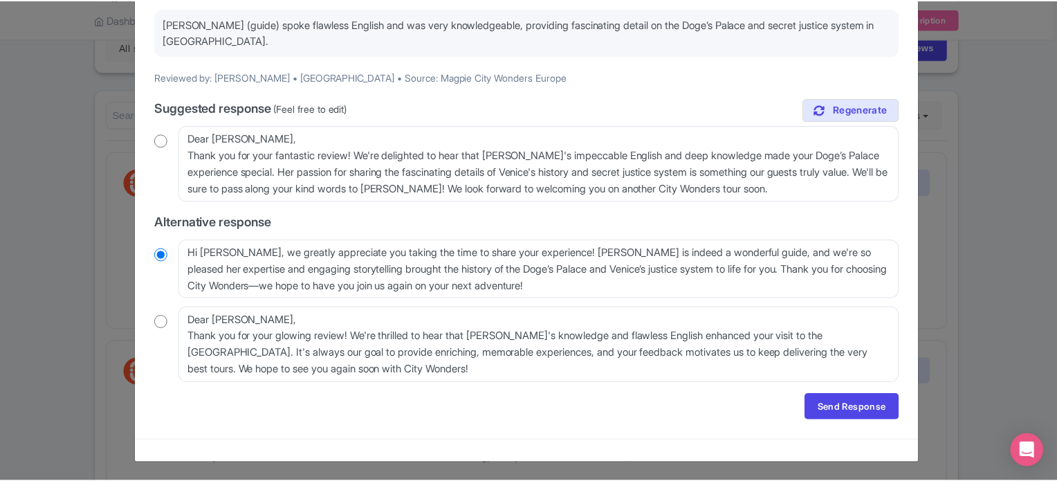
scroll to position [0, 0]
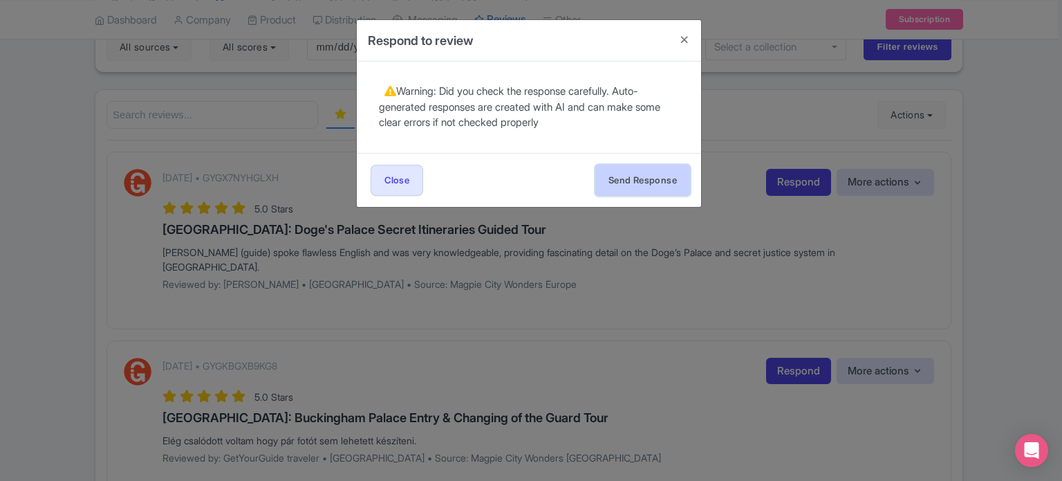
click at [658, 177] on button "Send Response" at bounding box center [642, 180] width 95 height 31
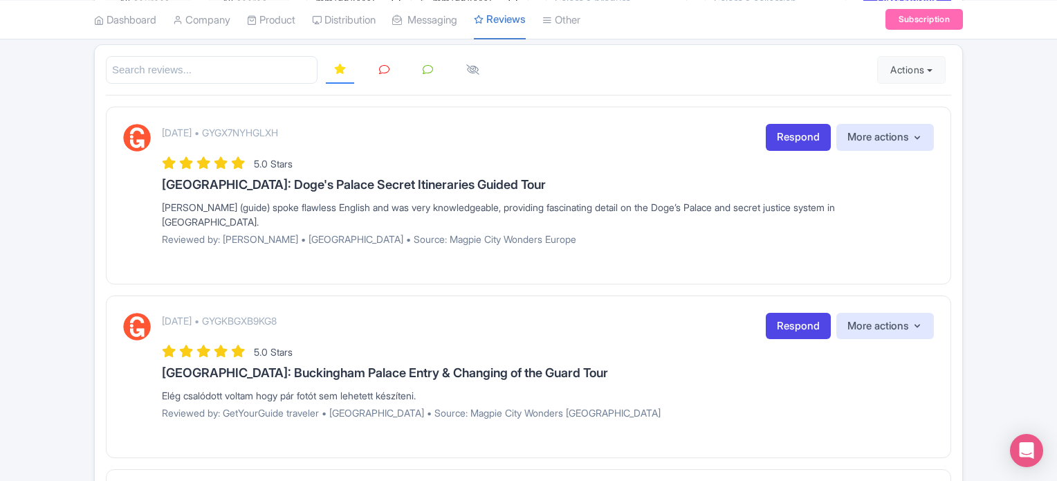
scroll to position [218, 0]
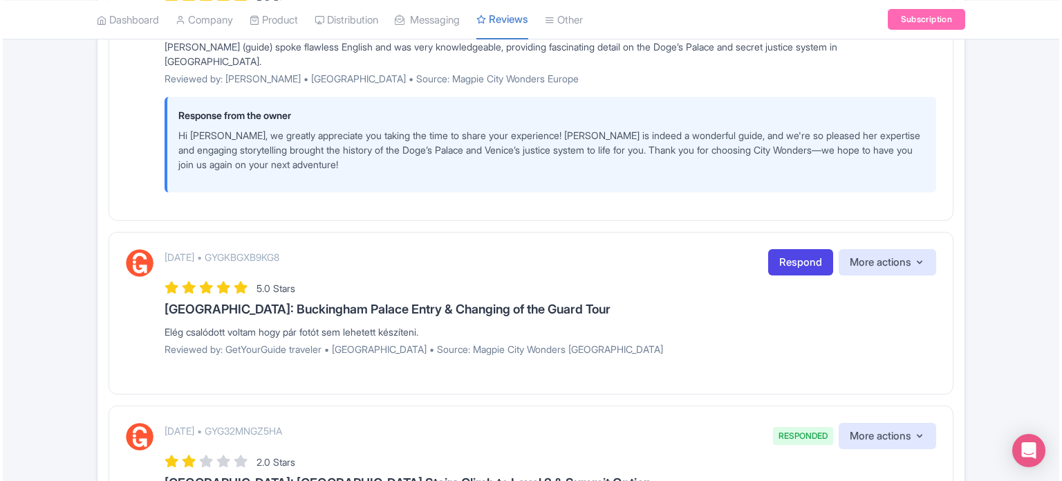
scroll to position [346, 0]
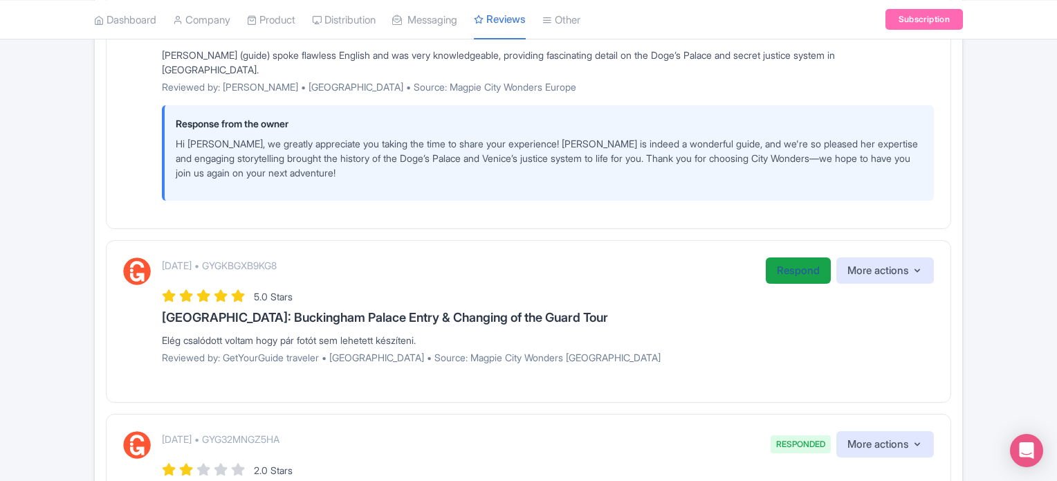
click at [783, 257] on link "Respond" at bounding box center [797, 270] width 65 height 27
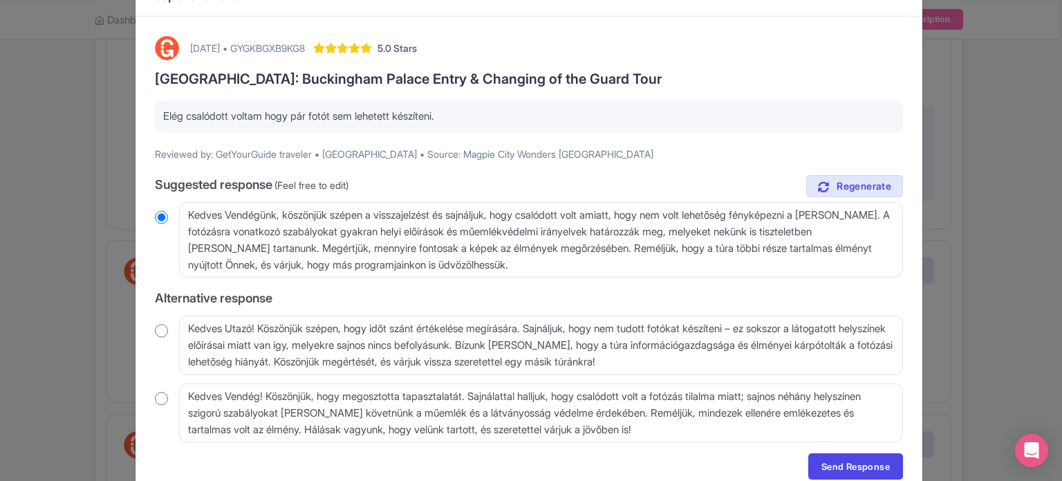
scroll to position [69, 0]
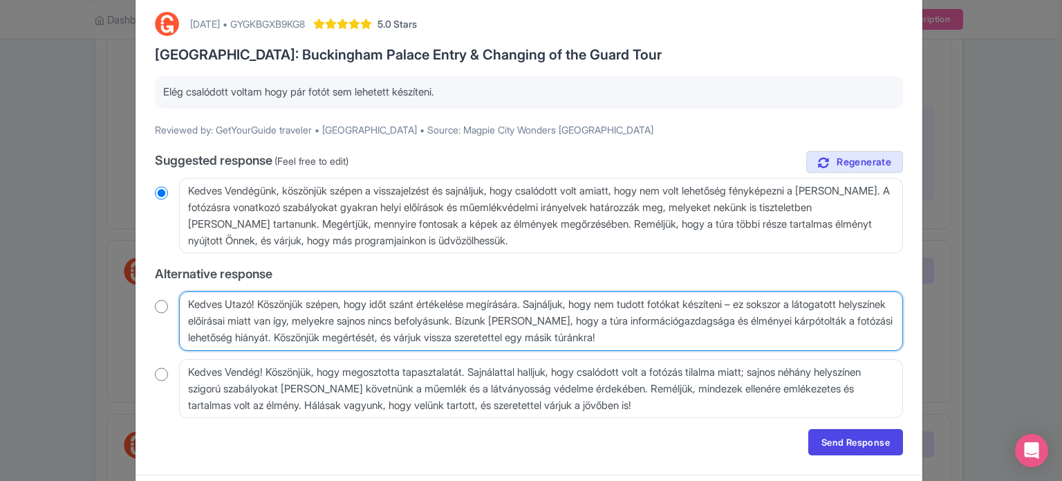
drag, startPoint x: 687, startPoint y: 341, endPoint x: 152, endPoint y: 295, distance: 537.2
click at [155, 295] on div "Kedves Utazó! Köszönjük szépen, hogy időt szánt értékelése megírására. Sajnálju…" at bounding box center [529, 320] width 748 height 59
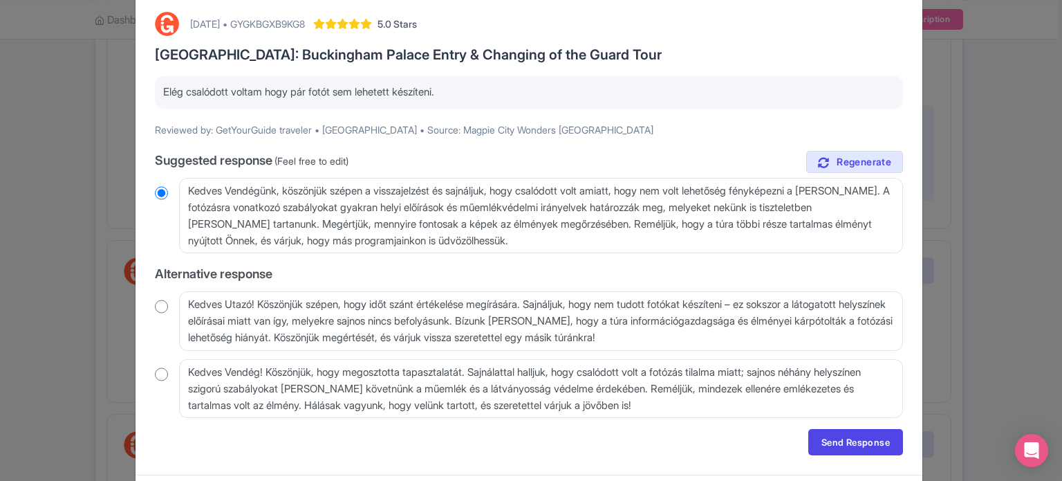
drag, startPoint x: 463, startPoint y: 87, endPoint x: 154, endPoint y: 96, distance: 309.2
click at [155, 96] on div "Elég csalódott voltam hogy pár fotót sem lehetett készíteni." at bounding box center [529, 92] width 748 height 33
copy p "Elég csalódott voltam hogy pár fotót sem lehetett készíteni."
click at [158, 301] on input "radio" at bounding box center [161, 306] width 13 height 14
radio input "true"
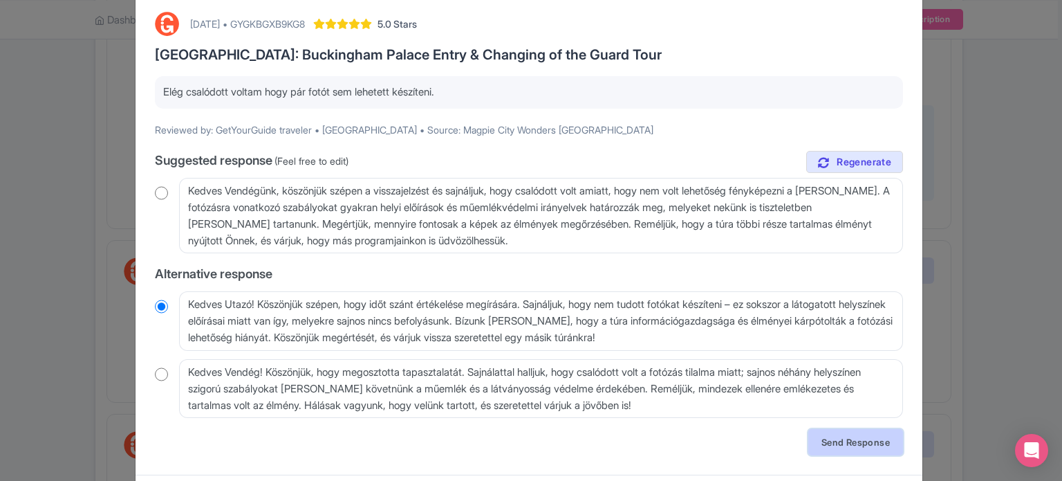
click at [841, 436] on link "Send Response" at bounding box center [855, 442] width 95 height 26
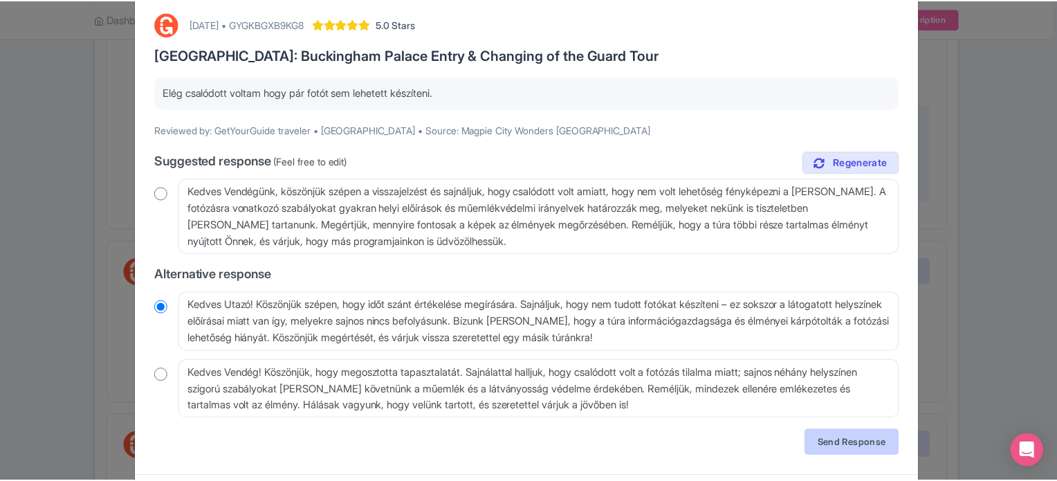
scroll to position [0, 0]
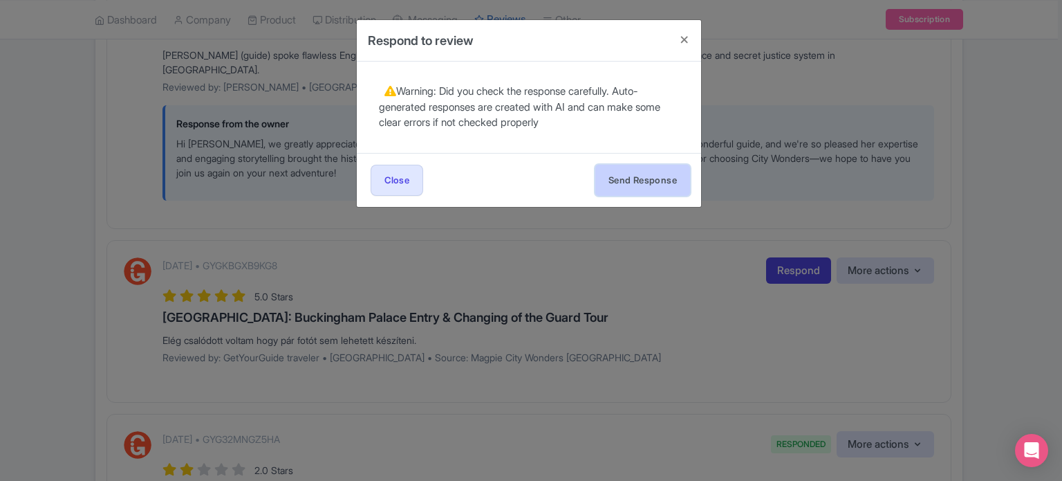
click at [644, 185] on button "Send Response" at bounding box center [642, 180] width 95 height 31
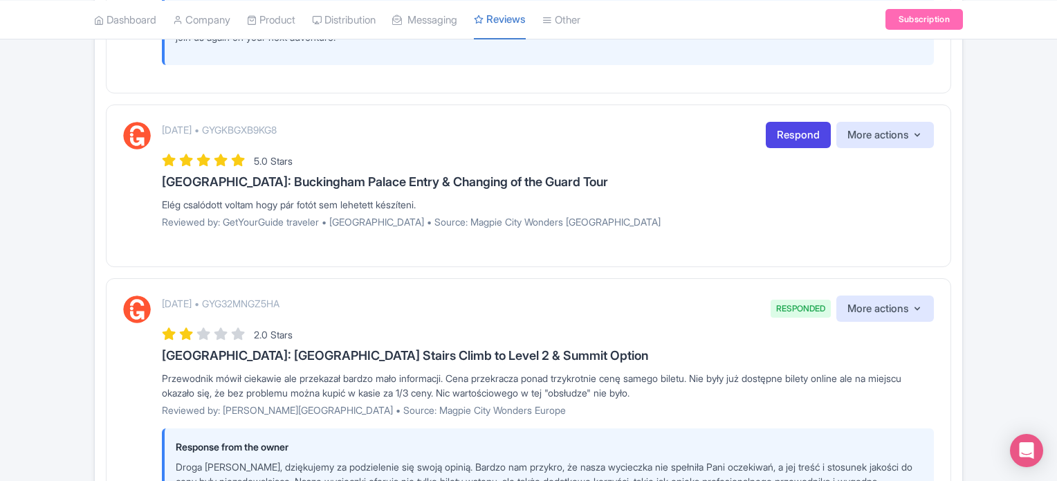
scroll to position [484, 0]
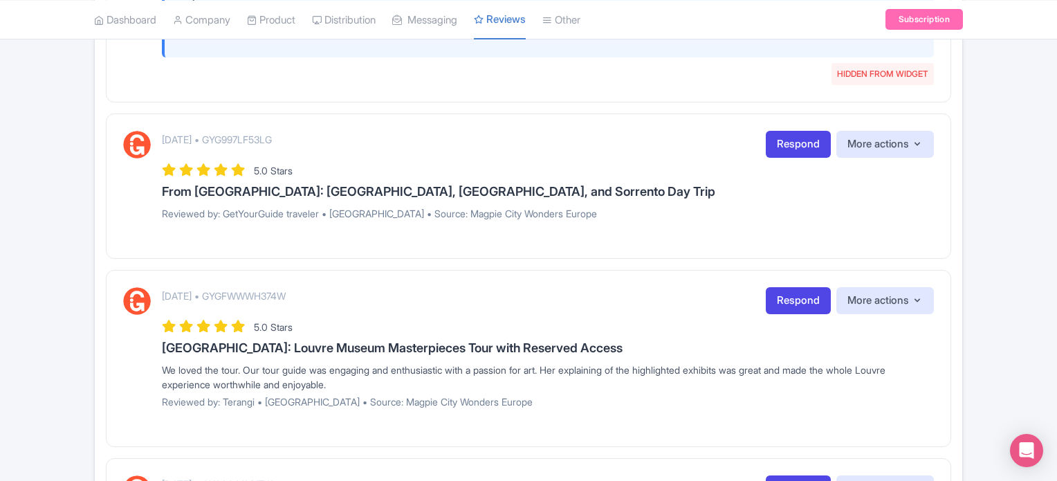
scroll to position [1176, 0]
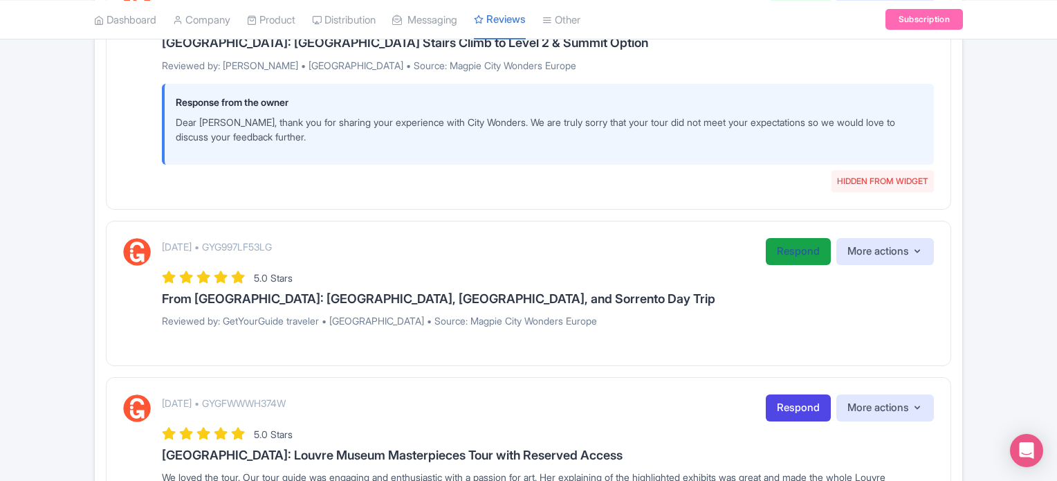
click at [778, 252] on link "Respond" at bounding box center [797, 251] width 65 height 27
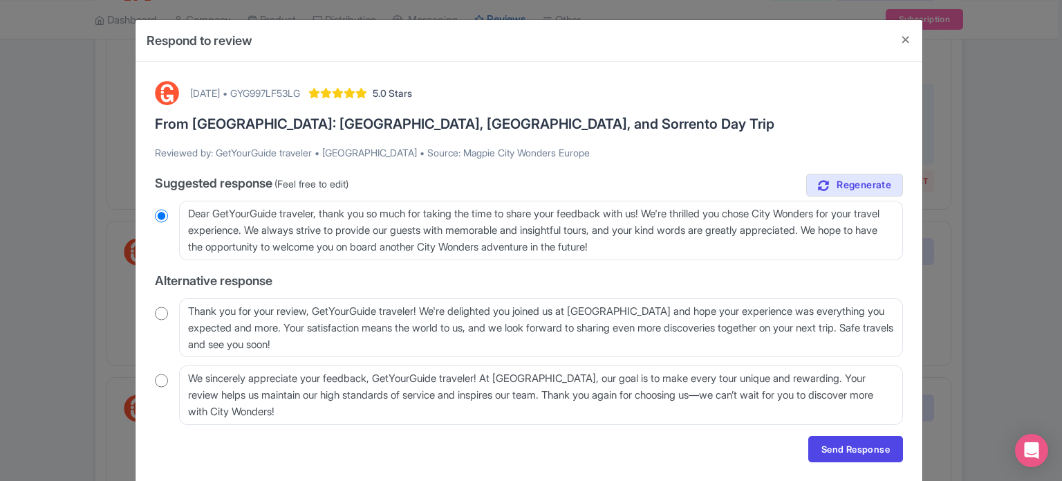
click at [151, 315] on div "[DATE] • GYG997LF53LG 5.0 Stars From [GEOGRAPHIC_DATA]: [GEOGRAPHIC_DATA], [GEO…" at bounding box center [529, 272] width 765 height 398
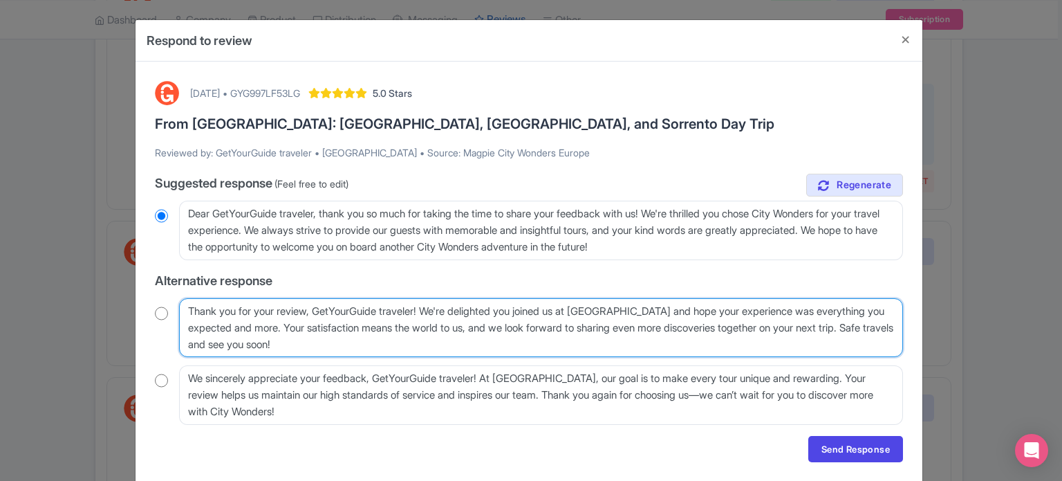
drag, startPoint x: 432, startPoint y: 308, endPoint x: 312, endPoint y: 313, distance: 120.4
click at [312, 313] on textarea "Thank you for your review, GetYourGuide traveler! We're delighted you joined us…" at bounding box center [541, 327] width 724 height 59
type textarea "Thank you for your review! We're delighted you joined us at [GEOGRAPHIC_DATA] a…"
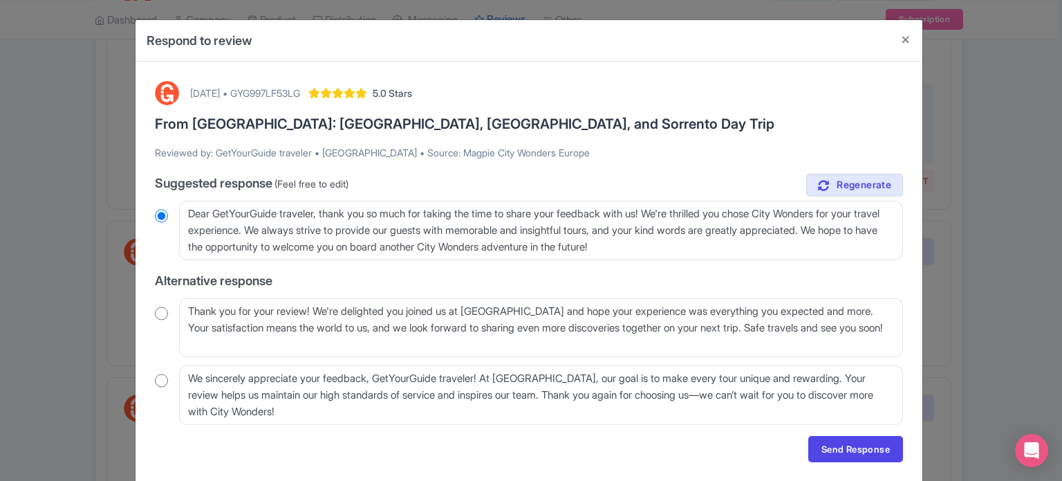
click at [163, 311] on input "radio" at bounding box center [161, 313] width 13 height 14
radio input "true"
click at [843, 449] on link "Send Response" at bounding box center [855, 449] width 95 height 26
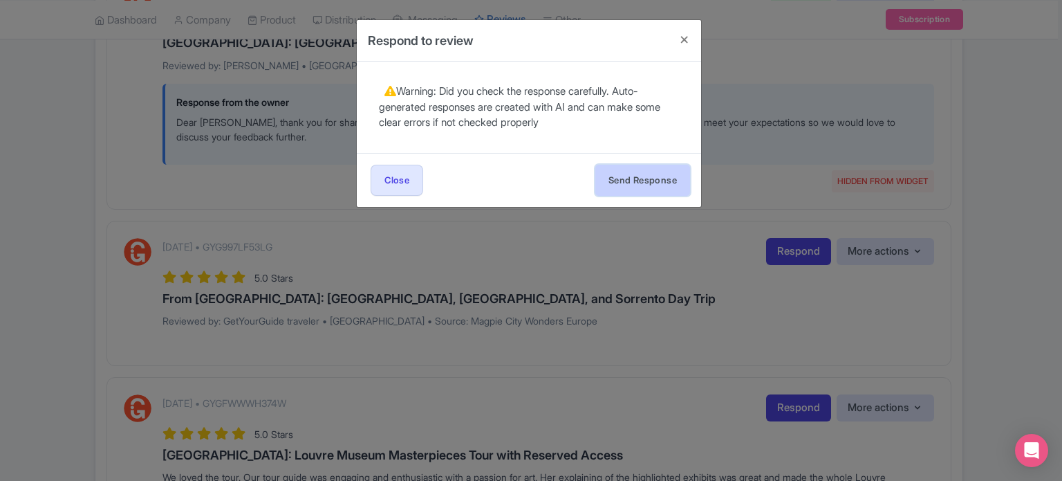
click at [650, 168] on button "Send Response" at bounding box center [642, 180] width 95 height 31
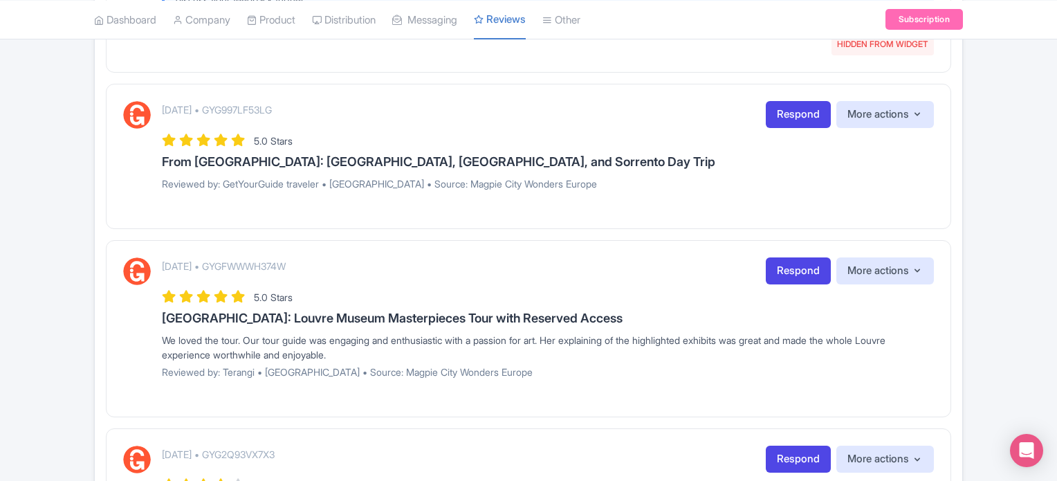
scroll to position [1314, 0]
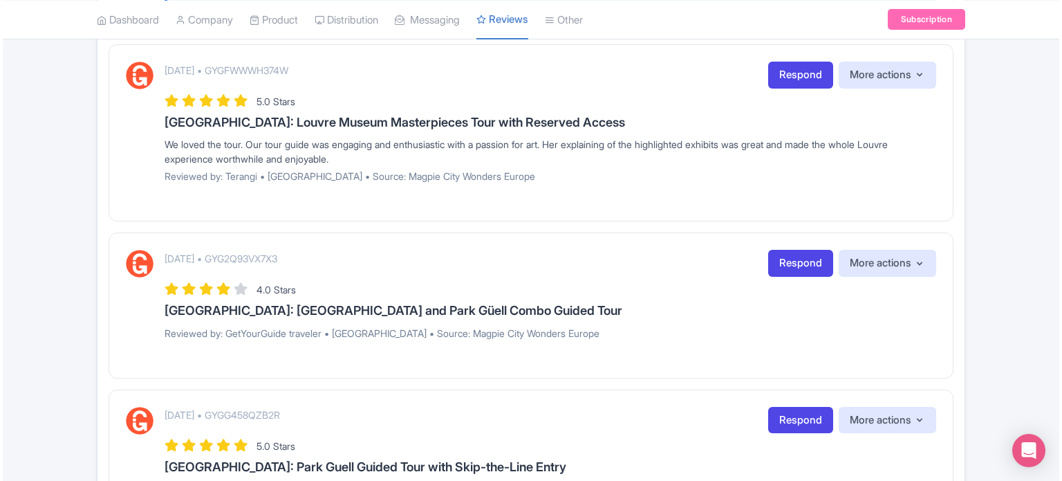
scroll to position [1521, 0]
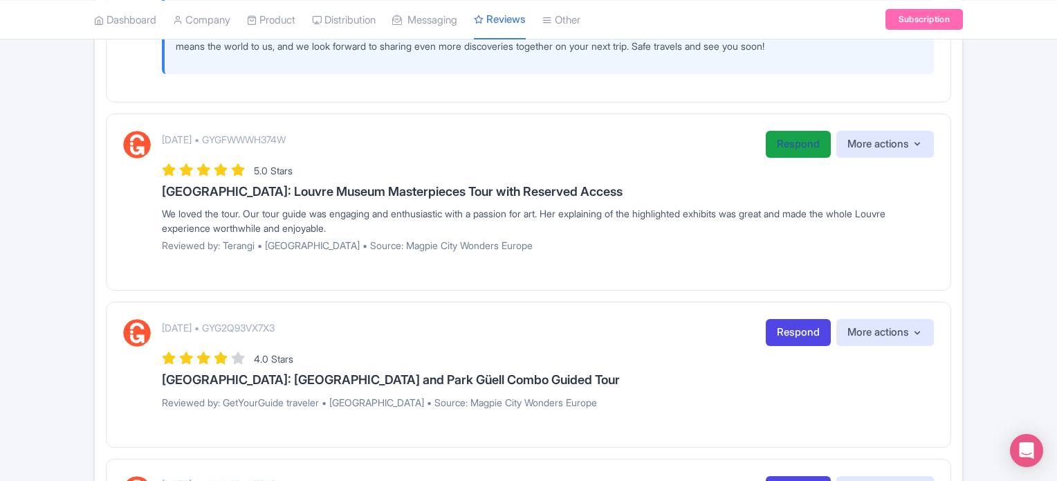
click at [810, 136] on link "Respond" at bounding box center [797, 144] width 65 height 27
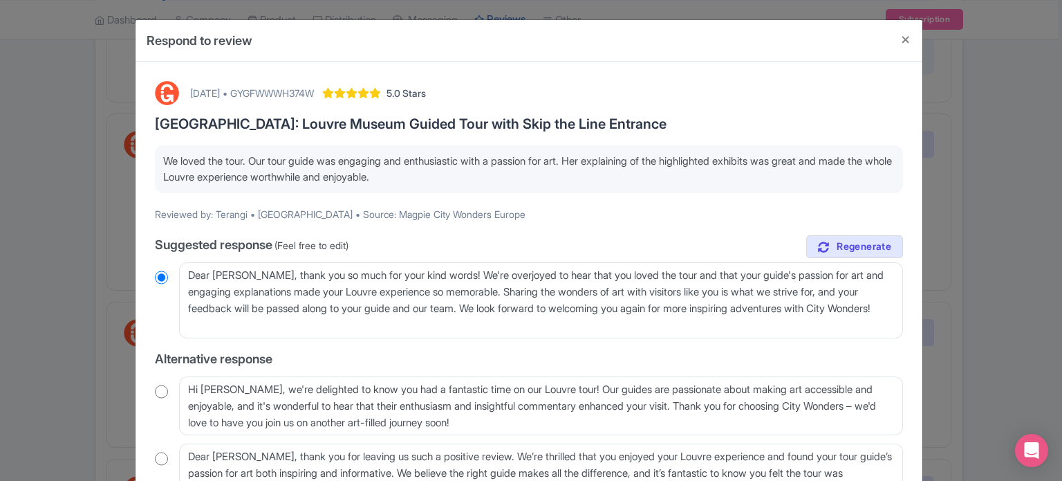
scroll to position [69, 0]
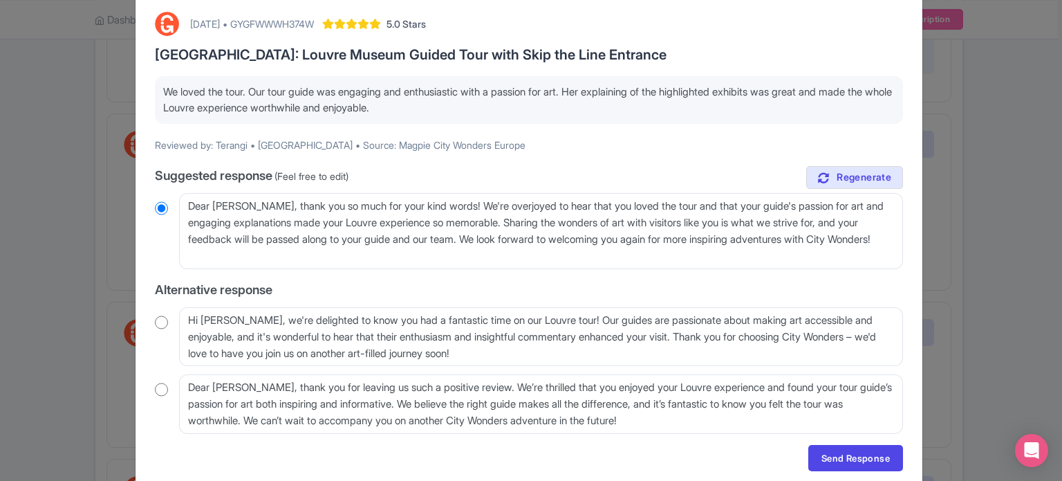
click at [162, 319] on input "radio" at bounding box center [161, 322] width 13 height 14
radio input "true"
click at [149, 319] on div "August 26, 2025 • GYGFWWWH374W 5.0 Stars Paris: Louvre Museum Guided Tour with …" at bounding box center [529, 241] width 765 height 476
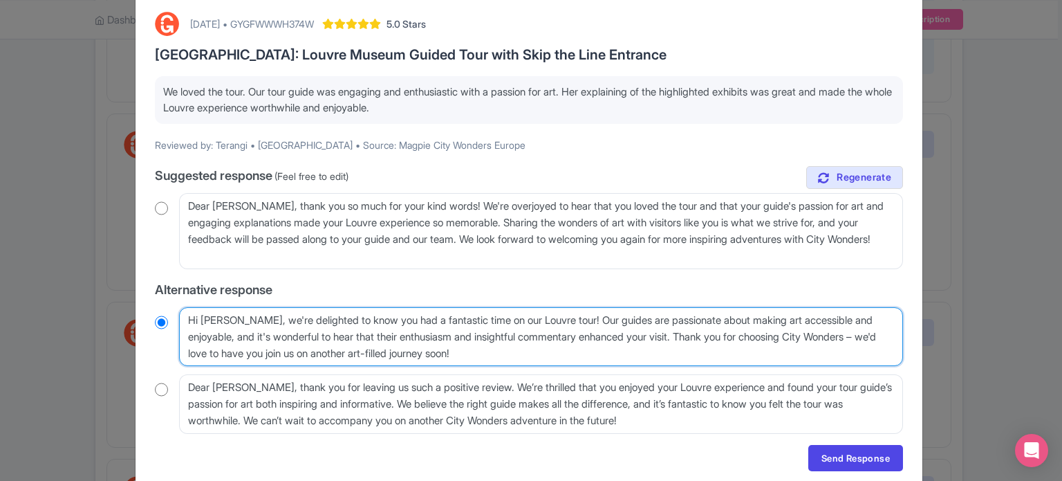
drag, startPoint x: 192, startPoint y: 353, endPoint x: 182, endPoint y: 354, distance: 9.8
click at [182, 354] on textarea "Hi Terangi, we're delighted to know you had a fantastic time on our Louvre tour…" at bounding box center [541, 336] width 724 height 59
type textarea "Hi Terangi, we're delighted to know you had a fantastic time on our Louvre tour…"
radio input "true"
type textarea "Hi Terangi, we're delighted to know you had a fantastic time on our Louvre tour…"
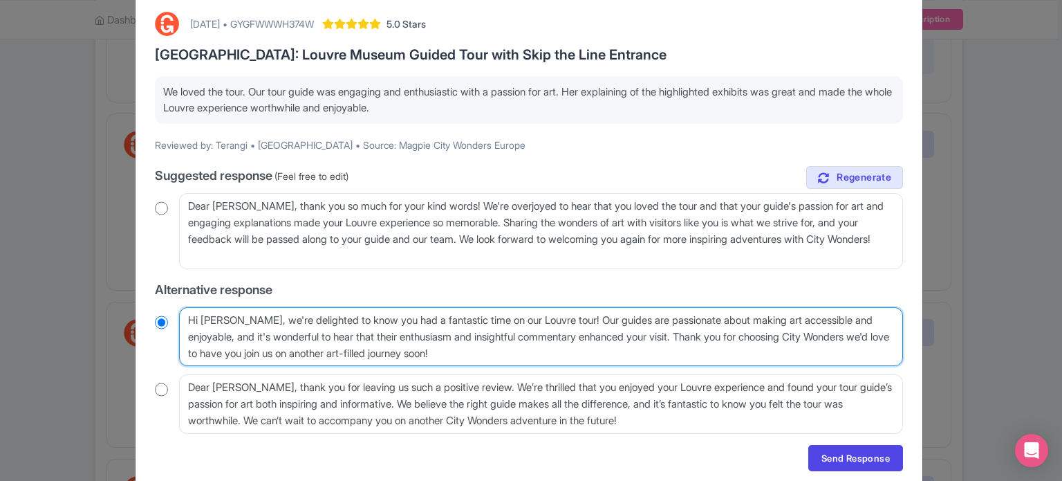
radio input "true"
type textarea "Hi [PERSON_NAME], we're delighted to know you had a fantastic time on our Louvr…"
radio input "true"
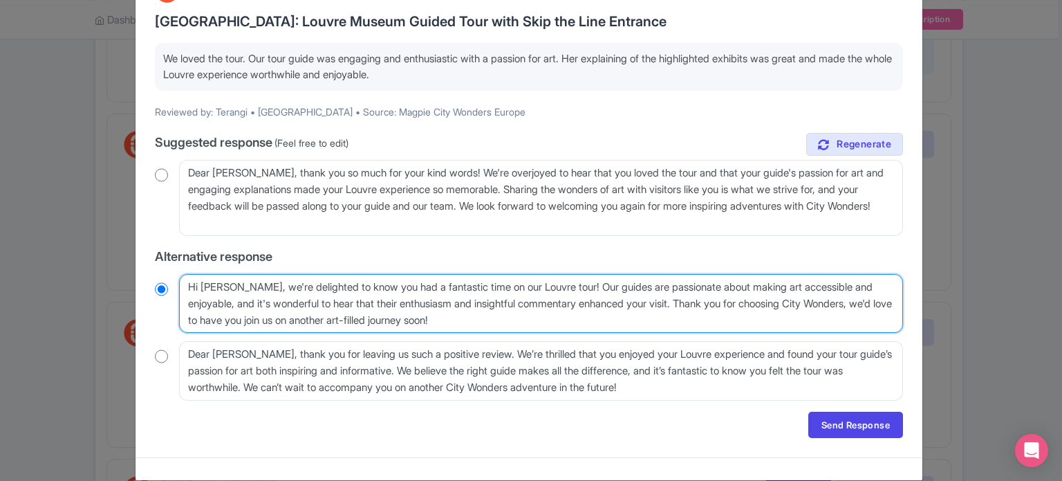
scroll to position [120, 0]
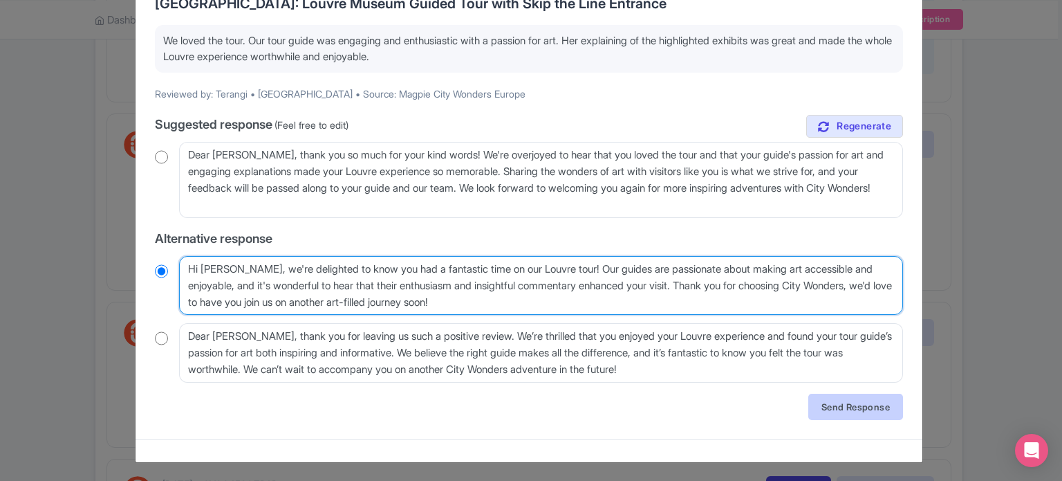
type textarea "Hi [PERSON_NAME], we're delighted to know you had a fantastic time on our Louvr…"
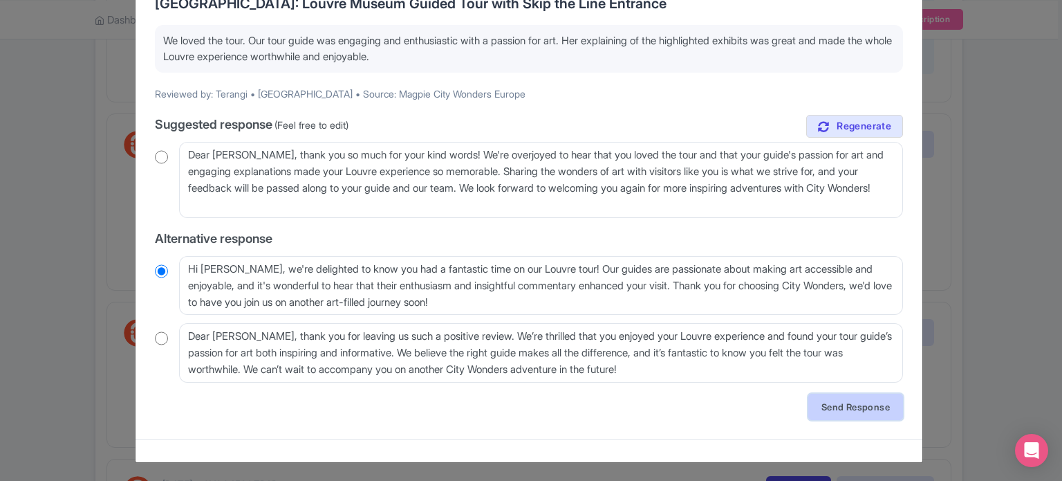
click at [848, 411] on link "Send Response" at bounding box center [855, 406] width 95 height 26
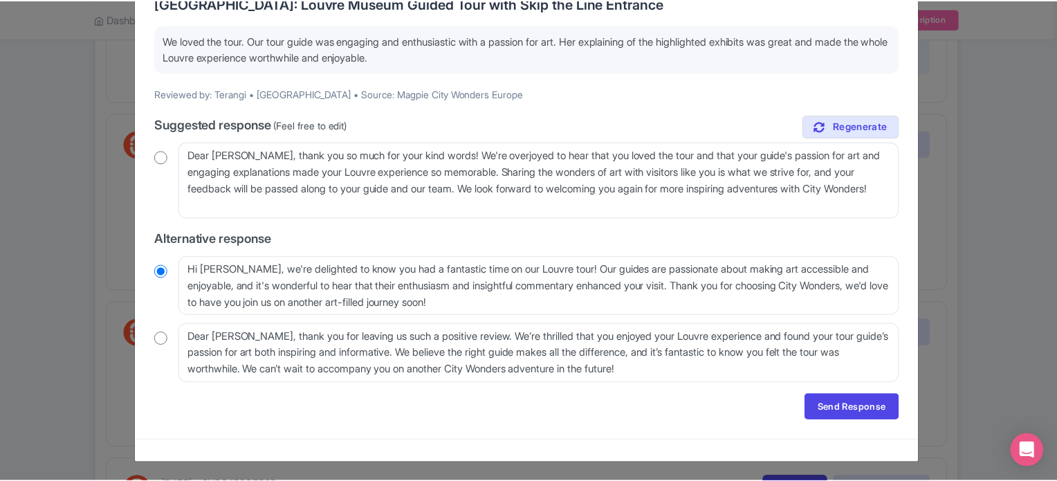
scroll to position [0, 0]
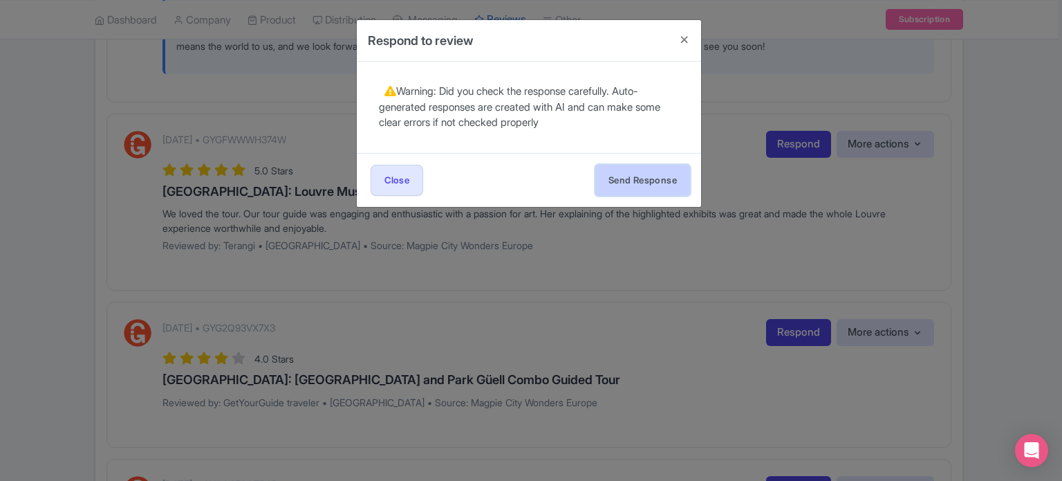
click at [641, 182] on button "Send Response" at bounding box center [642, 180] width 95 height 31
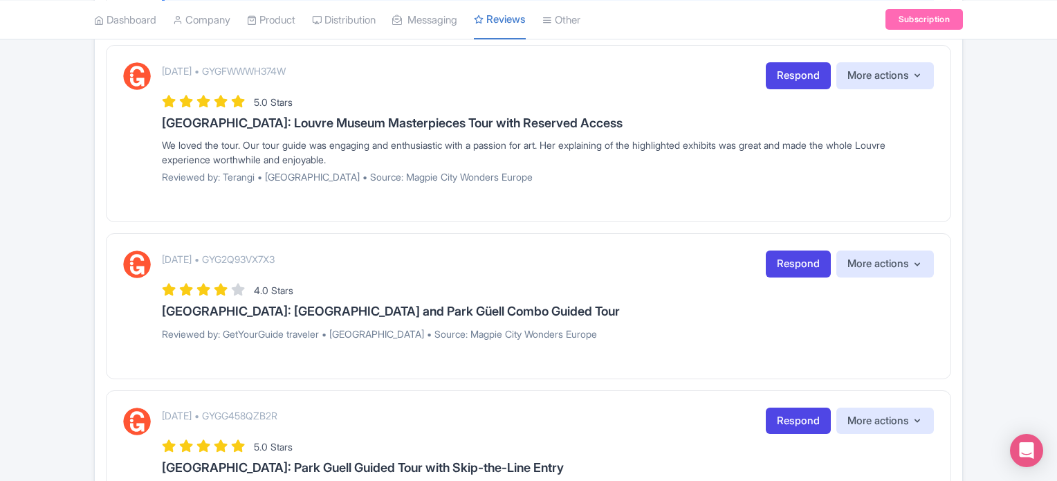
scroll to position [1590, 0]
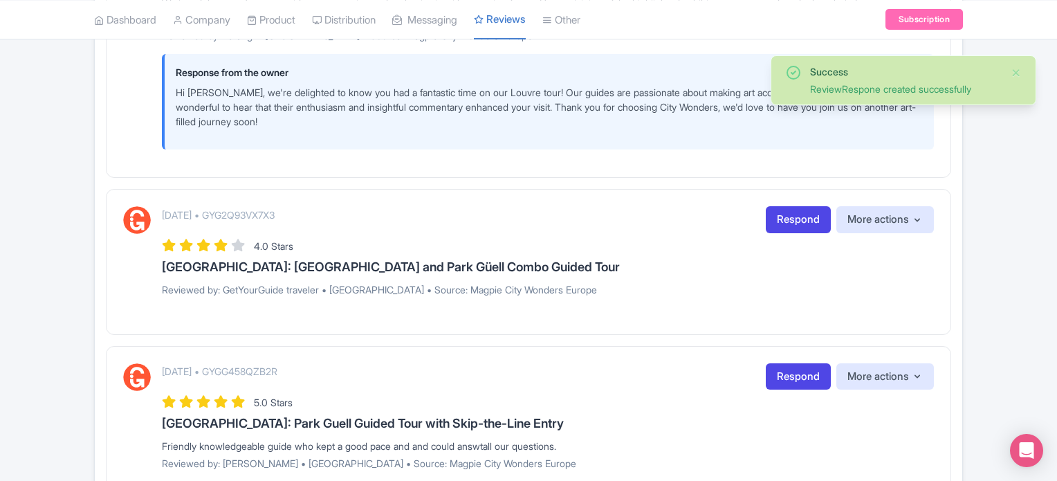
scroll to position [1729, 0]
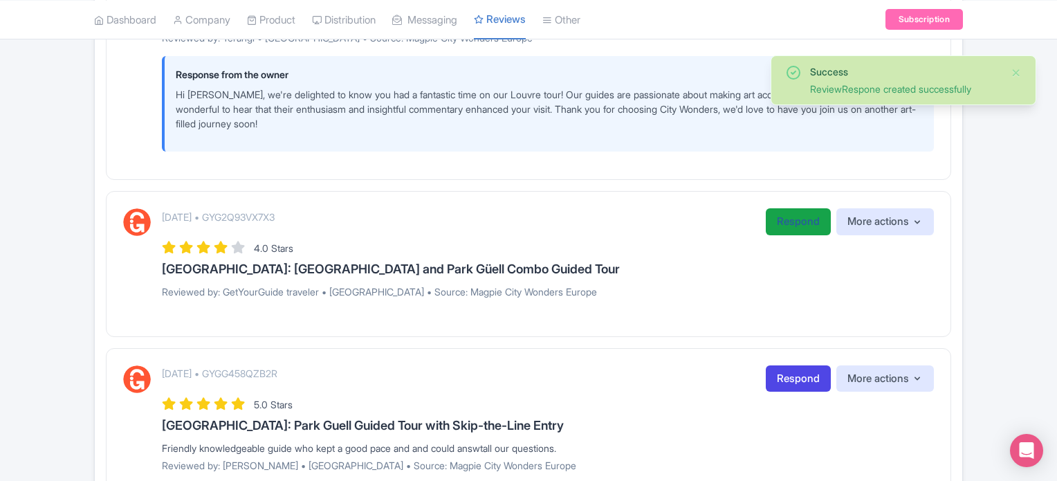
click at [772, 215] on link "Respond" at bounding box center [797, 221] width 65 height 27
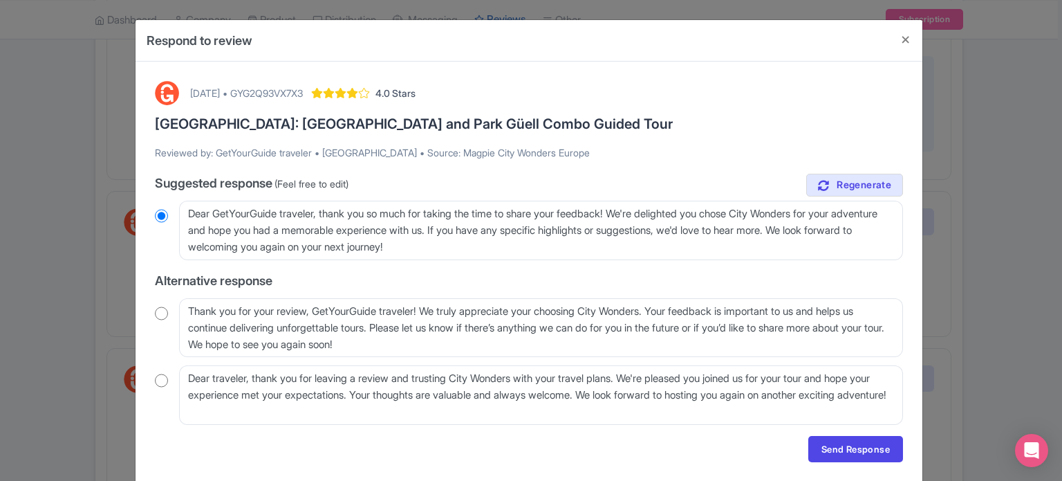
click at [157, 317] on input "radio" at bounding box center [161, 313] width 13 height 14
radio input "true"
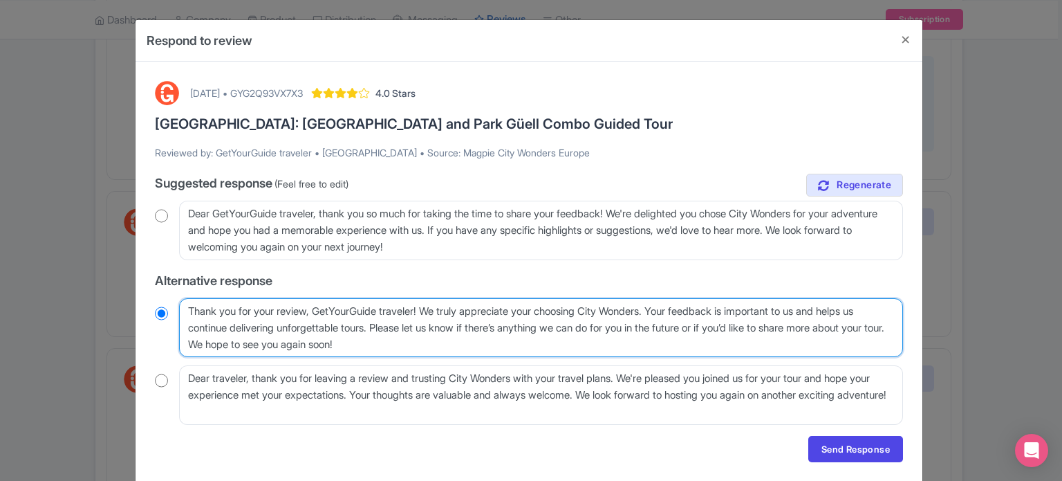
drag, startPoint x: 318, startPoint y: 309, endPoint x: 426, endPoint y: 309, distance: 107.9
click at [426, 309] on textarea "Thank you for your review, GetYourGuide traveler! We truly appreciate your choo…" at bounding box center [541, 327] width 724 height 59
type textarea "Thank you for your review, ! We truly appreciate your choosing City Wonders. Yo…"
radio input "true"
type textarea "Thank you for your review,! We truly appreciate your choosing City Wonders. You…"
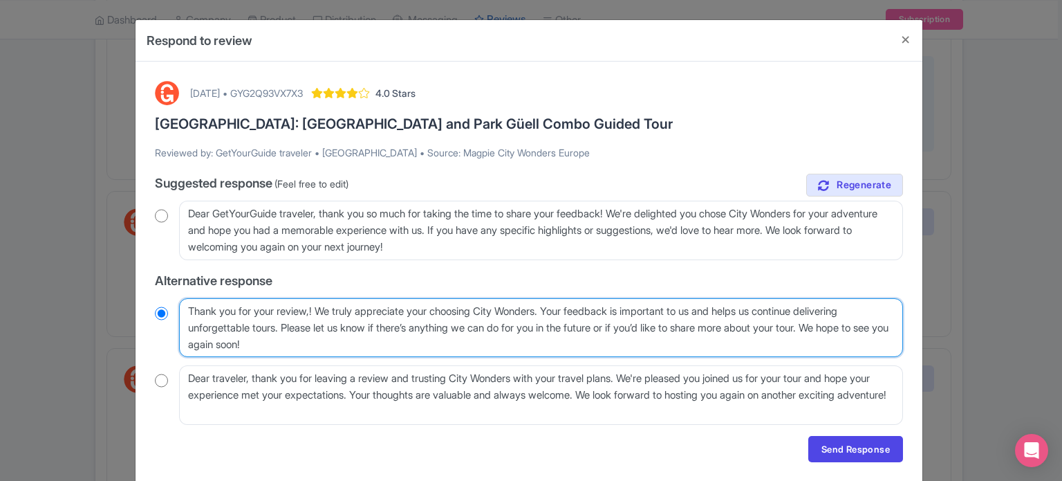
radio input "true"
type textarea "Thank you for your review! We truly appreciate your choosing City Wonders. Your…"
radio input "true"
drag, startPoint x: 561, startPoint y: 308, endPoint x: 324, endPoint y: 312, distance: 237.2
click at [324, 312] on textarea "Thank you for your review, GetYourGuide traveler! We truly appreciate your choo…" at bounding box center [541, 327] width 724 height 59
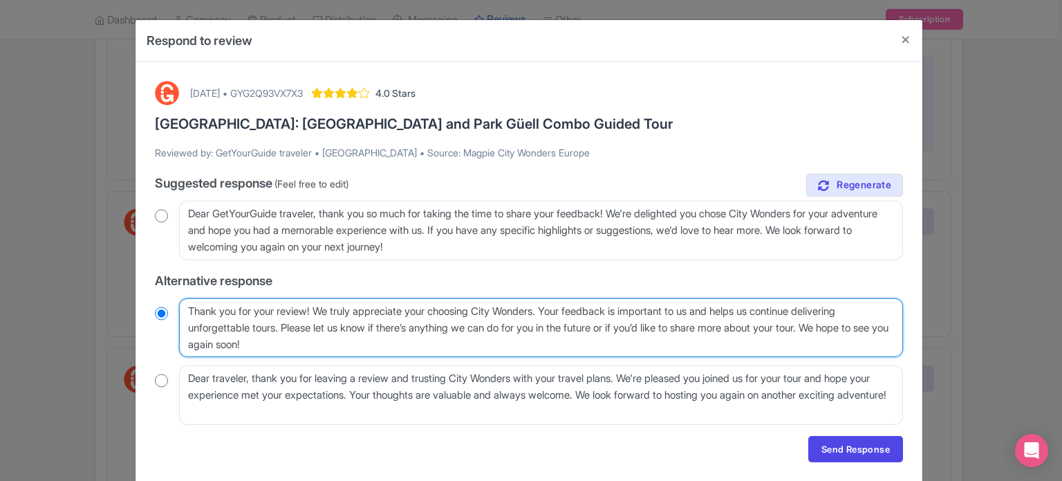
type textarea "Thank you for your review! Your feedback is important to us and helps us contin…"
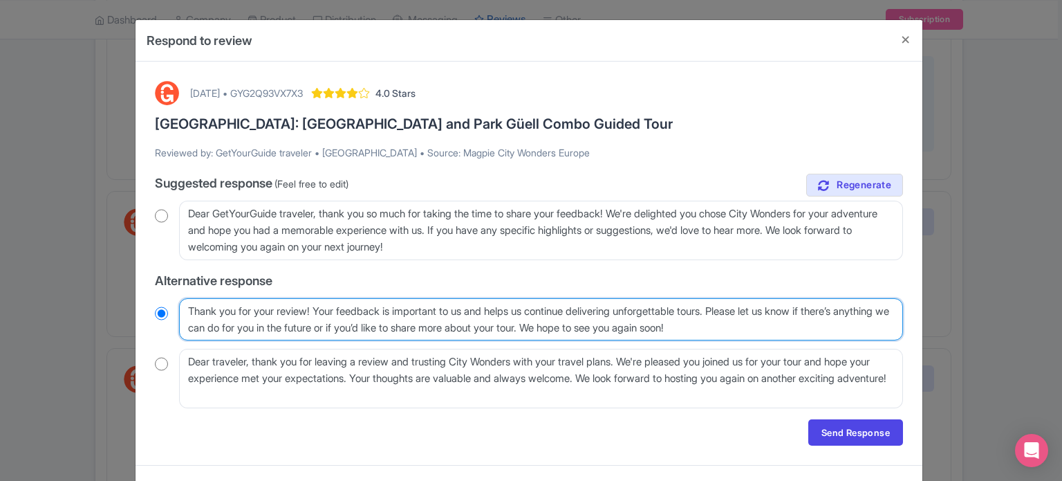
radio input "true"
type textarea "Thank you for your review! Your feedback is important to us and helps us contin…"
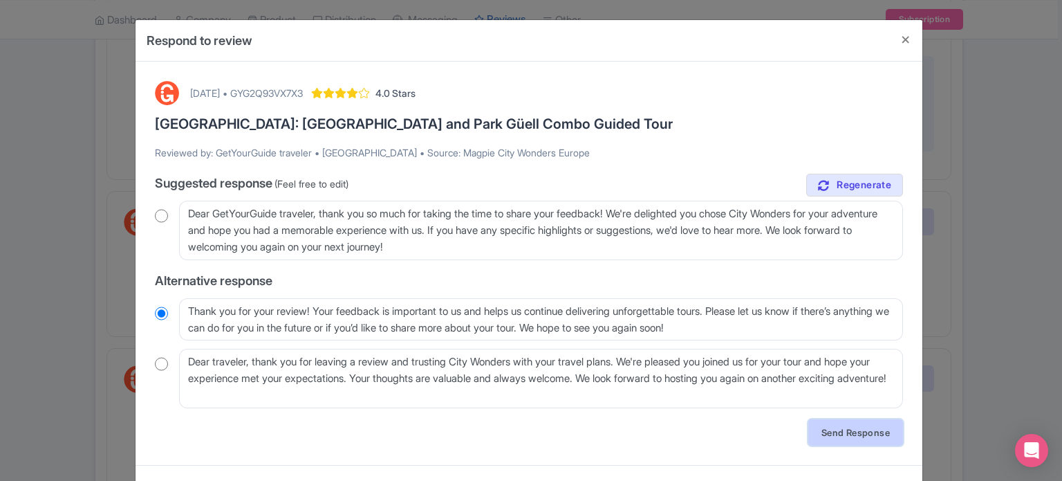
click at [838, 440] on link "Send Response" at bounding box center [855, 432] width 95 height 26
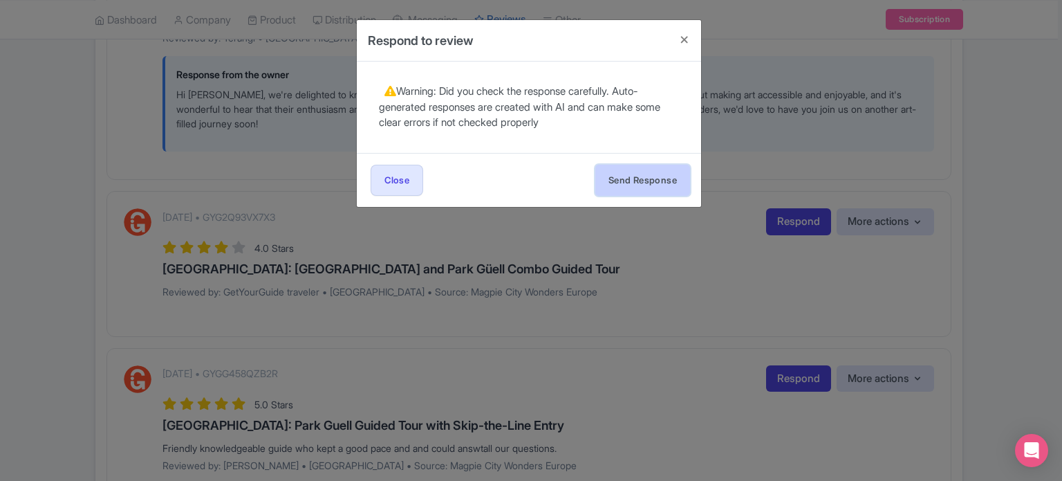
click at [650, 187] on button "Send Response" at bounding box center [642, 180] width 95 height 31
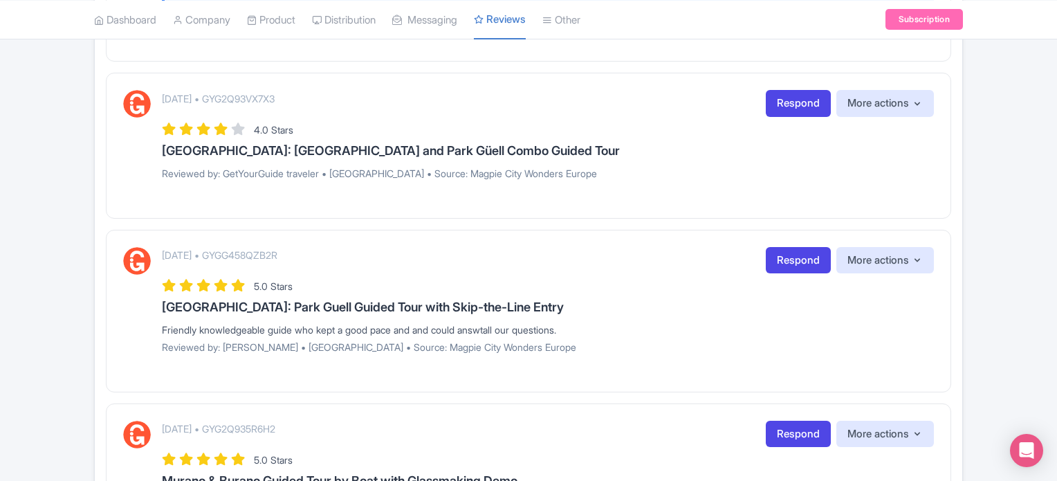
scroll to position [1855, 0]
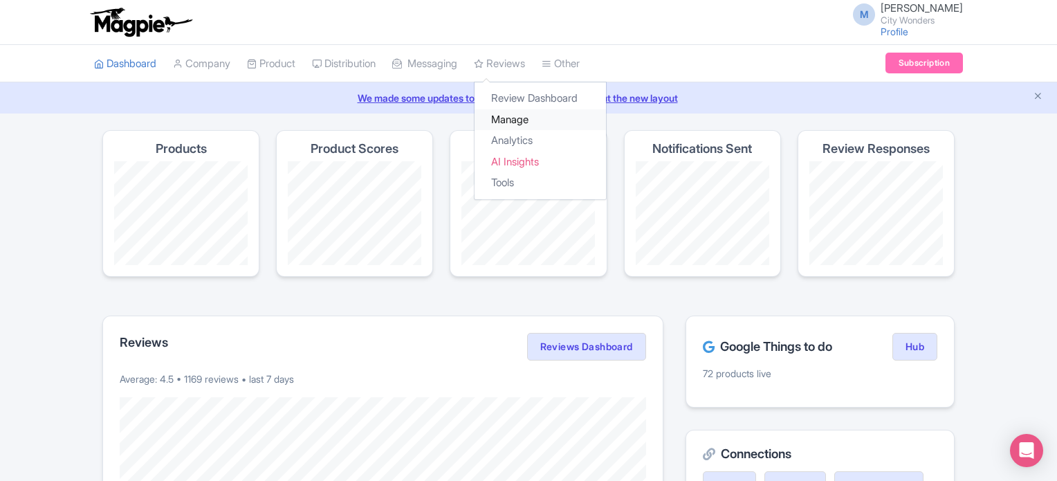
click at [528, 113] on link "Manage" at bounding box center [539, 119] width 131 height 21
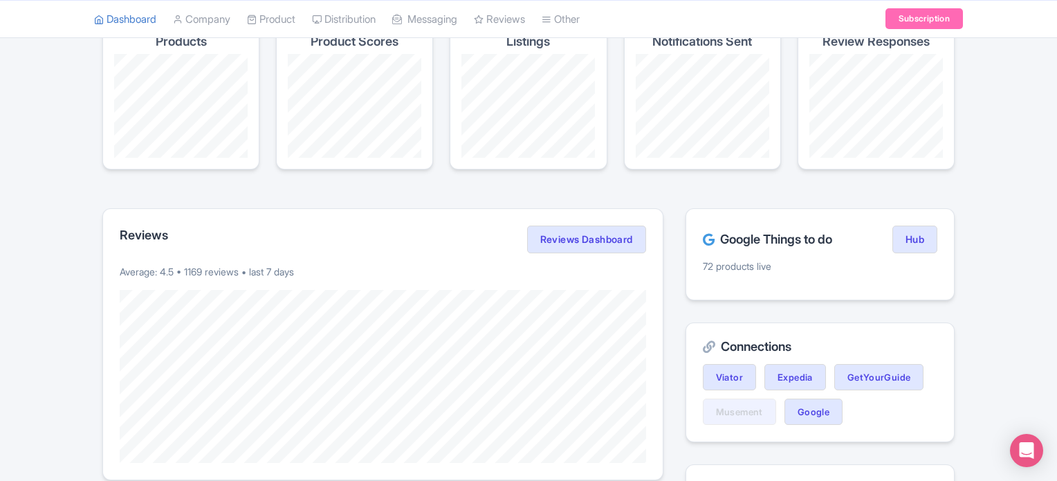
scroll to position [138, 0]
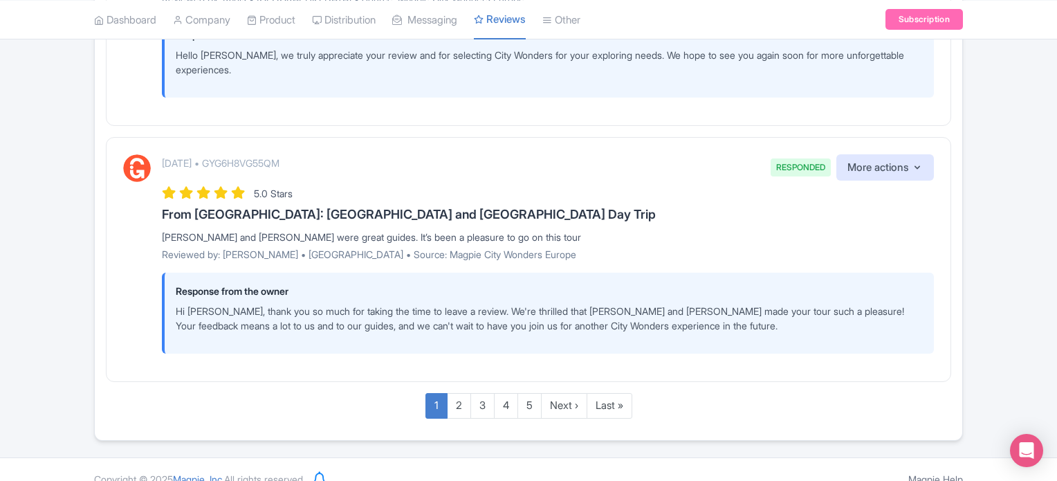
scroll to position [2453, 0]
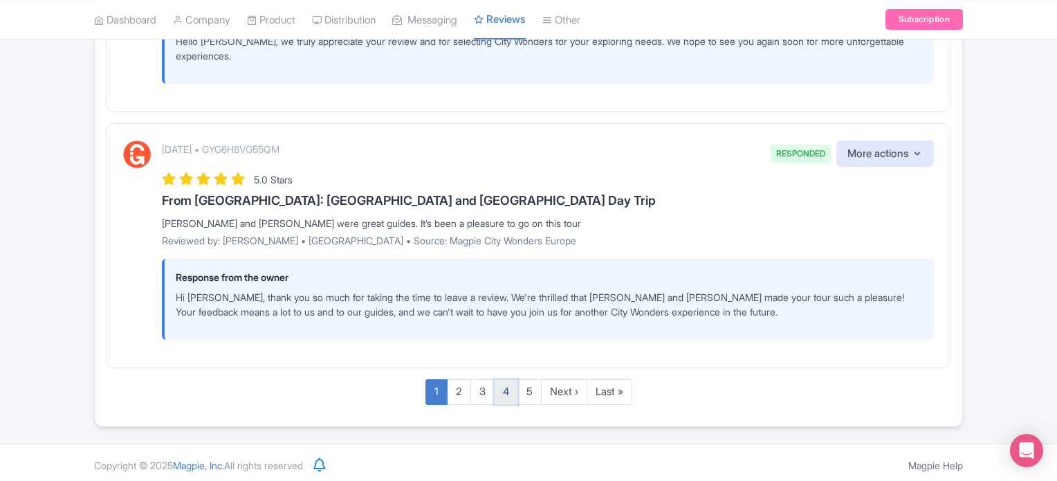
click at [501, 389] on link "4" at bounding box center [506, 392] width 24 height 26
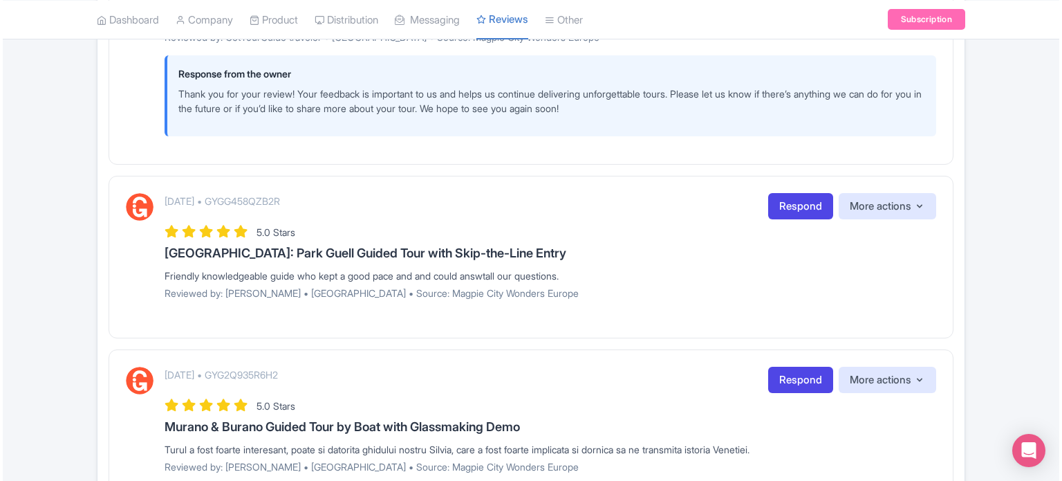
scroll to position [2007, 0]
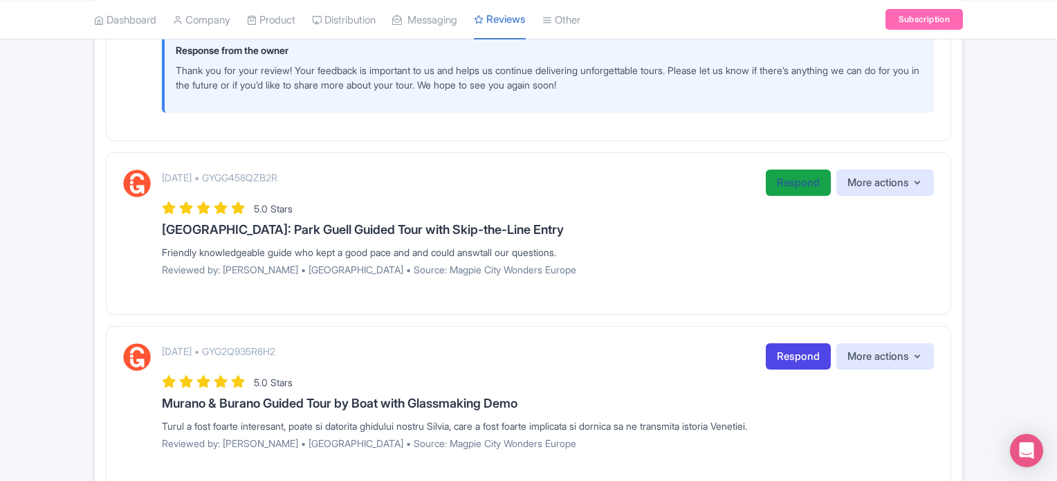
click at [797, 182] on link "Respond" at bounding box center [797, 182] width 65 height 27
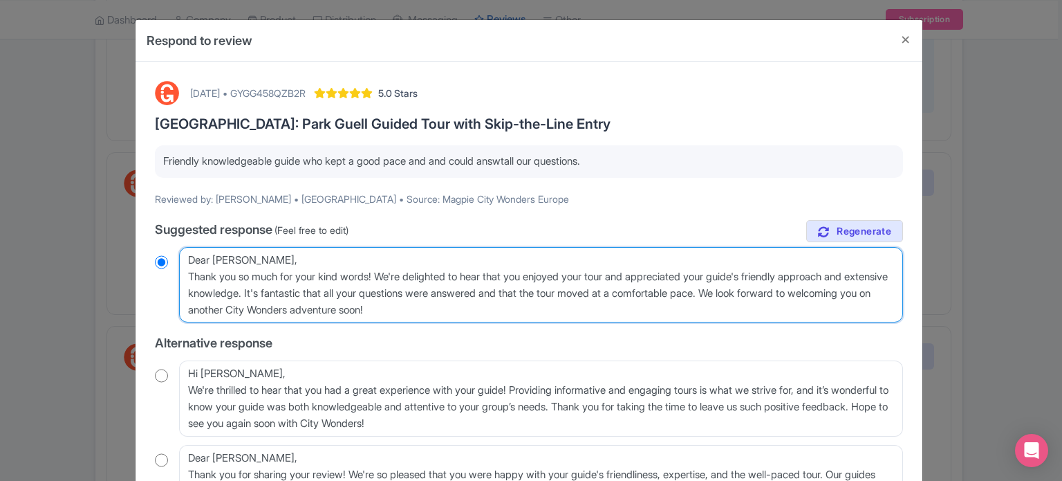
click at [189, 276] on textarea "Dear [PERSON_NAME], Thank you so much for your kind words! We're delighted to h…" at bounding box center [541, 285] width 724 height 76
type textarea "Dear [PERSON_NAME],Thank you so much for your kind words! We're delighted to he…"
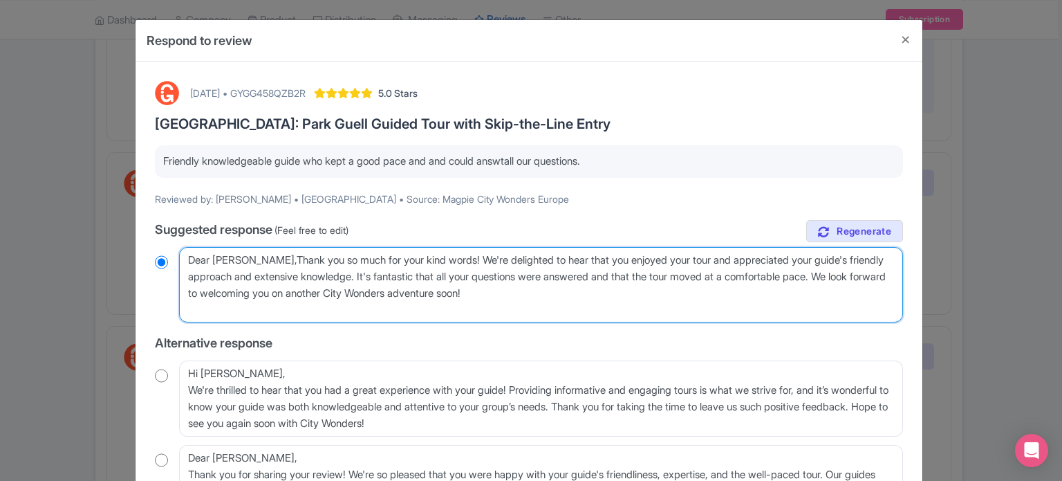
radio input "true"
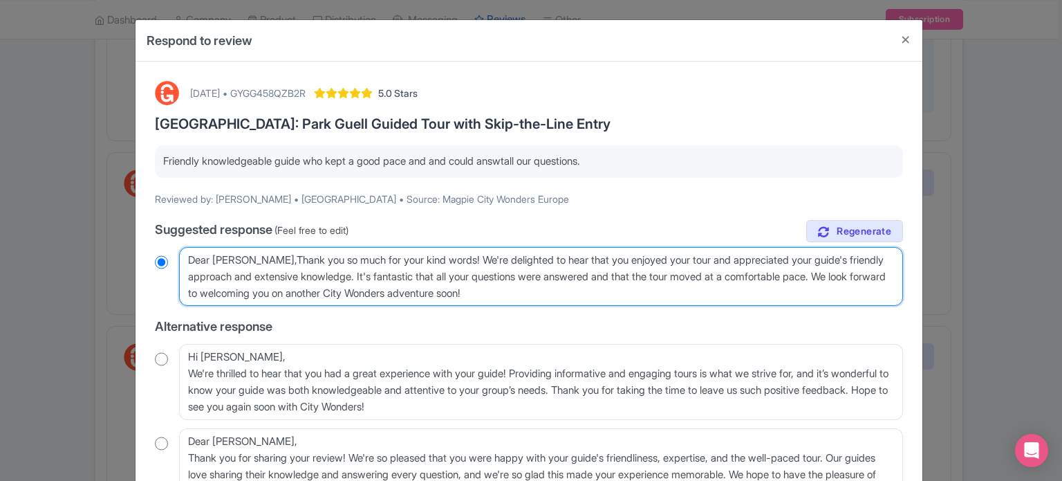
type textarea "Dear [PERSON_NAME], Thank you so much for your kind words! We're delighted to h…"
radio input "true"
type textarea "Dear [PERSON_NAME] you so much for your kind words! We're delighted to hear tha…"
radio input "true"
type textarea "Dear [PERSON_NAME], thank you so much for your kind words! We're delighted to h…"
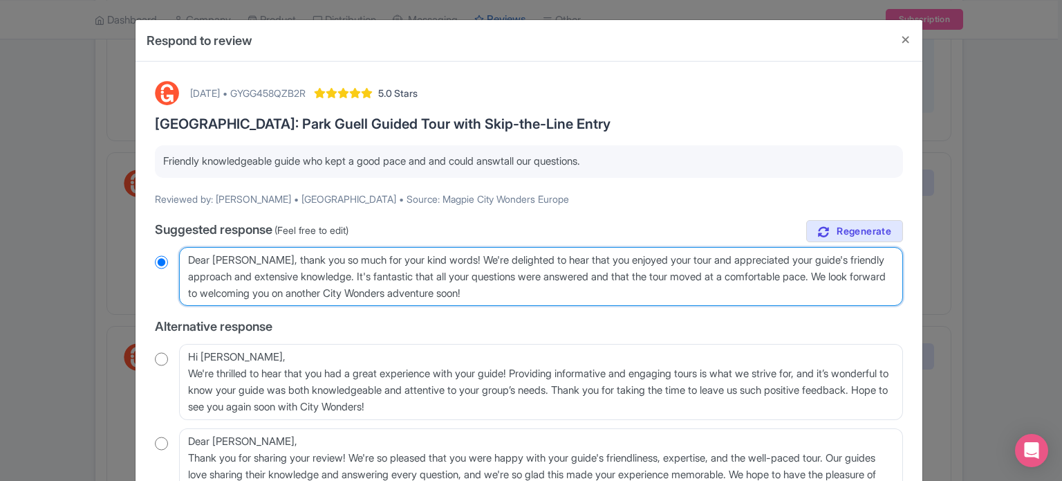
radio input "true"
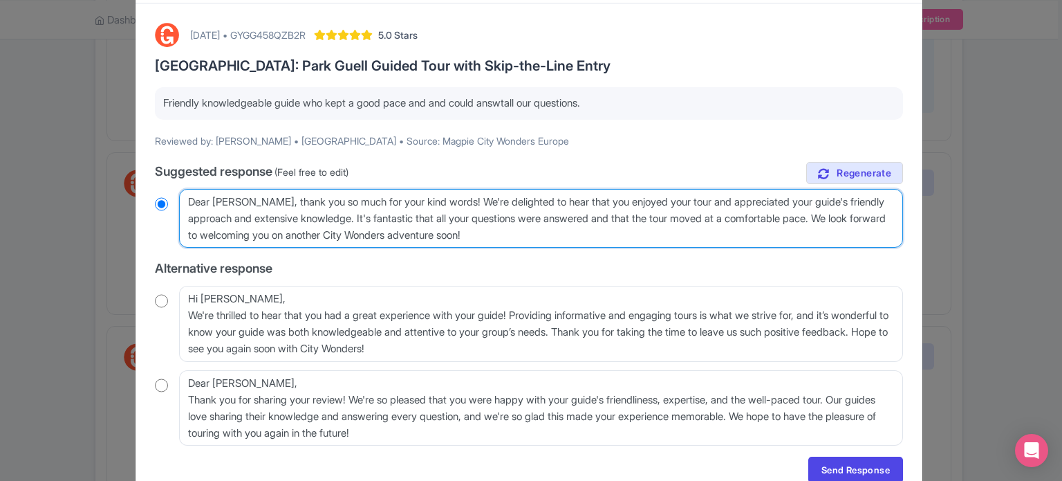
scroll to position [122, 0]
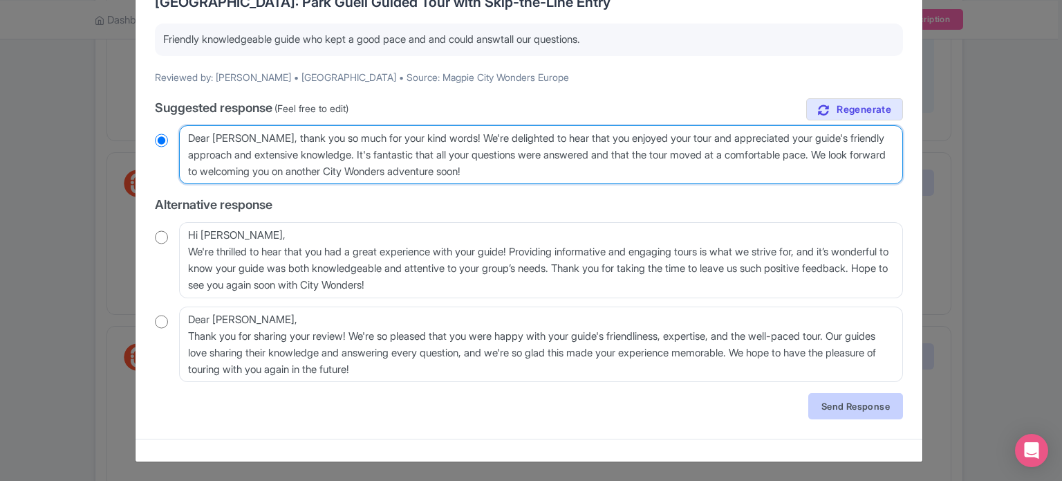
type textarea "Dear [PERSON_NAME], thank you so much for your kind words! We're delighted to h…"
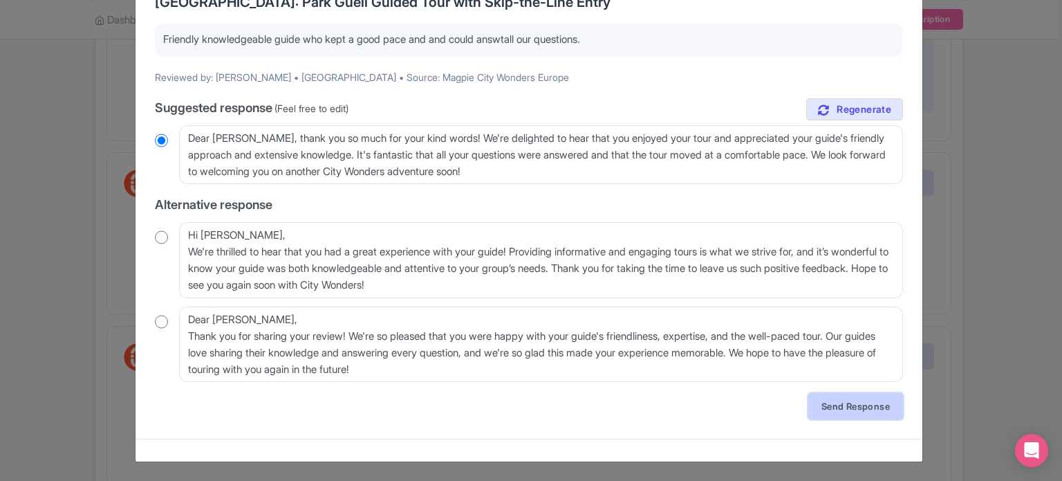
click at [828, 408] on link "Send Response" at bounding box center [855, 406] width 95 height 26
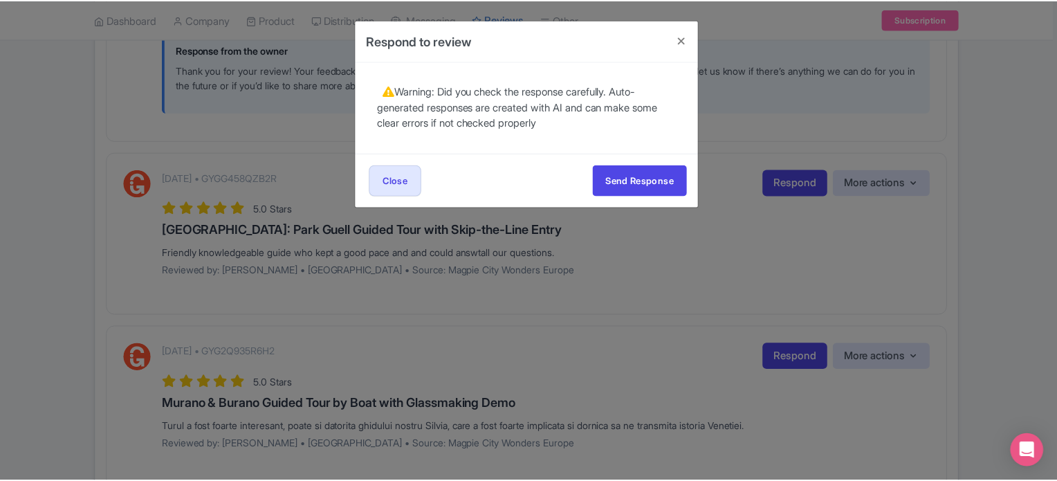
scroll to position [0, 0]
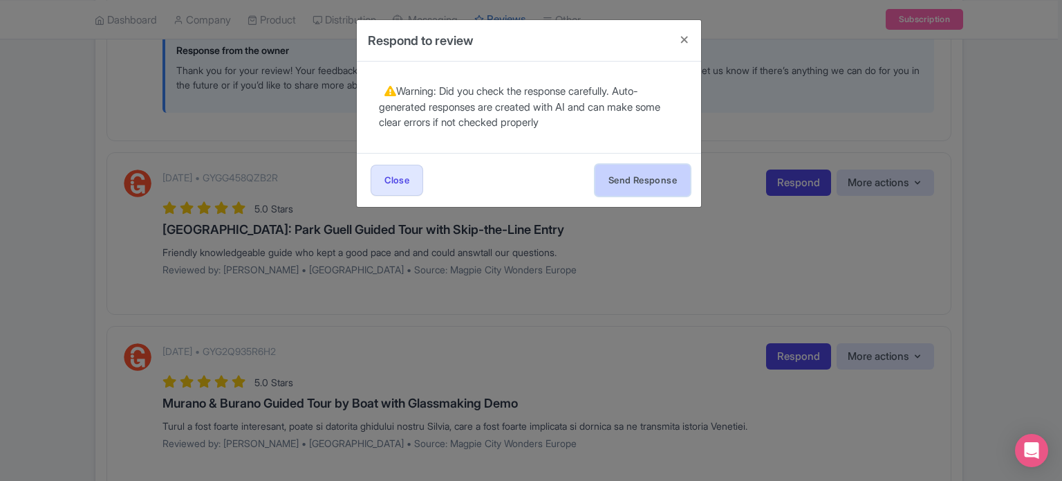
click at [637, 175] on button "Send Response" at bounding box center [642, 180] width 95 height 31
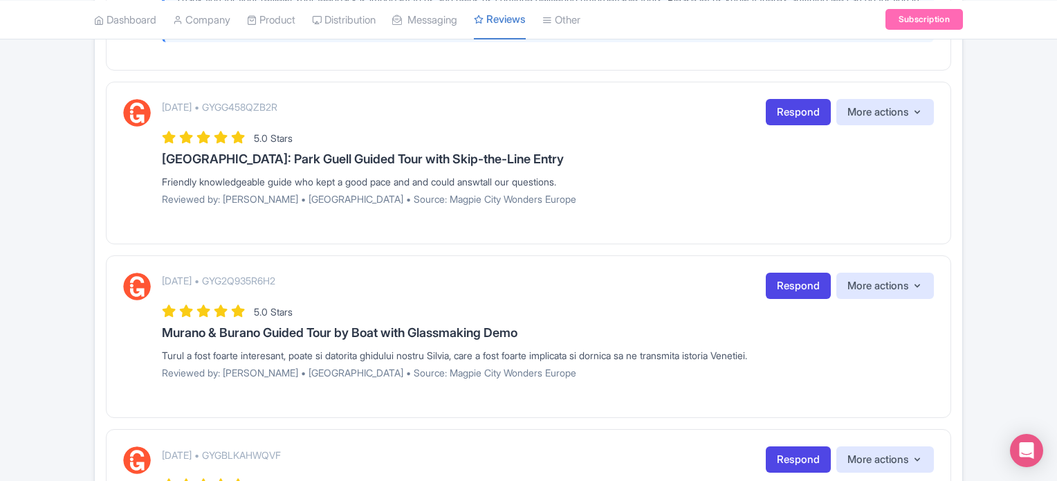
scroll to position [2076, 0]
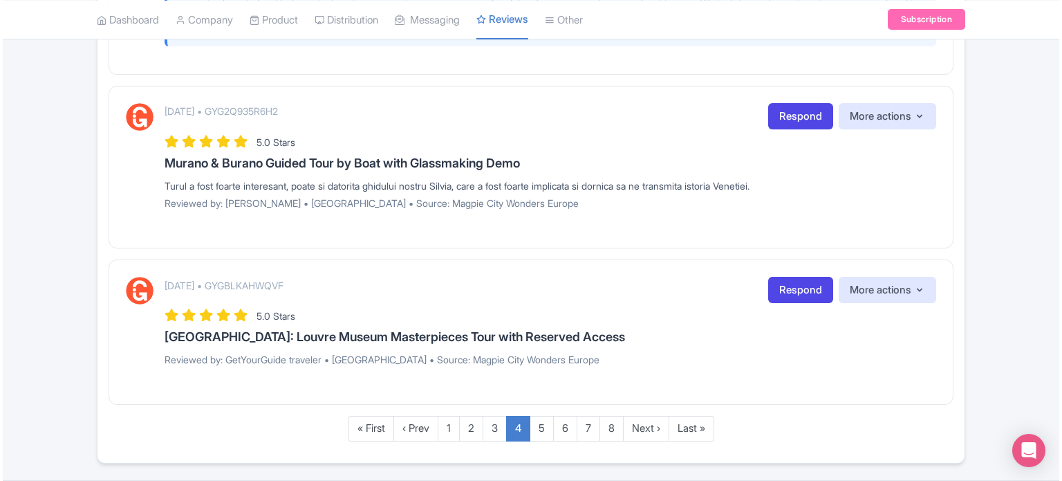
scroll to position [2351, 0]
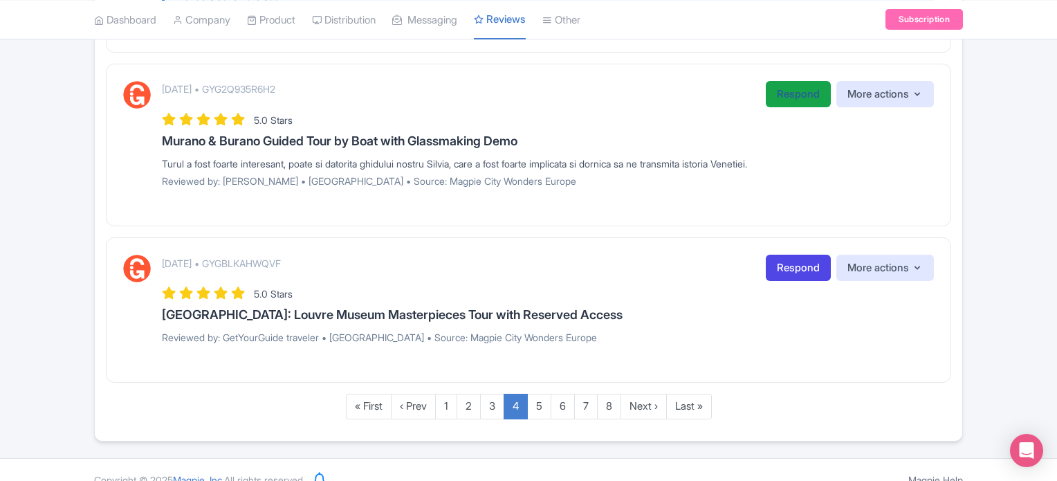
click at [774, 107] on link "Respond" at bounding box center [797, 94] width 65 height 27
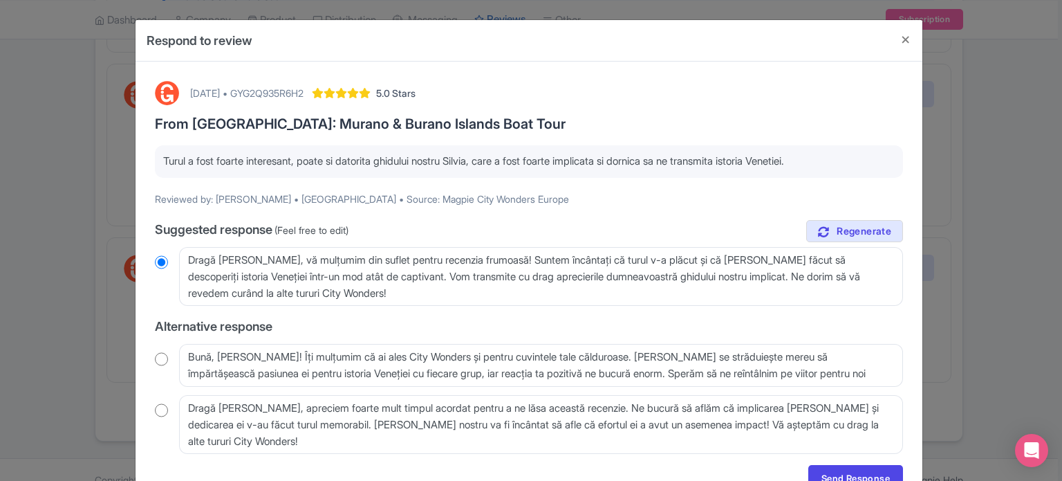
drag, startPoint x: 159, startPoint y: 159, endPoint x: 839, endPoint y: 167, distance: 679.8
click at [839, 167] on div "Turul a fost foarte interesant, poate si datorita ghidului nostru Silvia, care …" at bounding box center [529, 161] width 748 height 33
copy p "Turul a fost foarte interesant, poate si datorita ghidului nostru Silvia, care …"
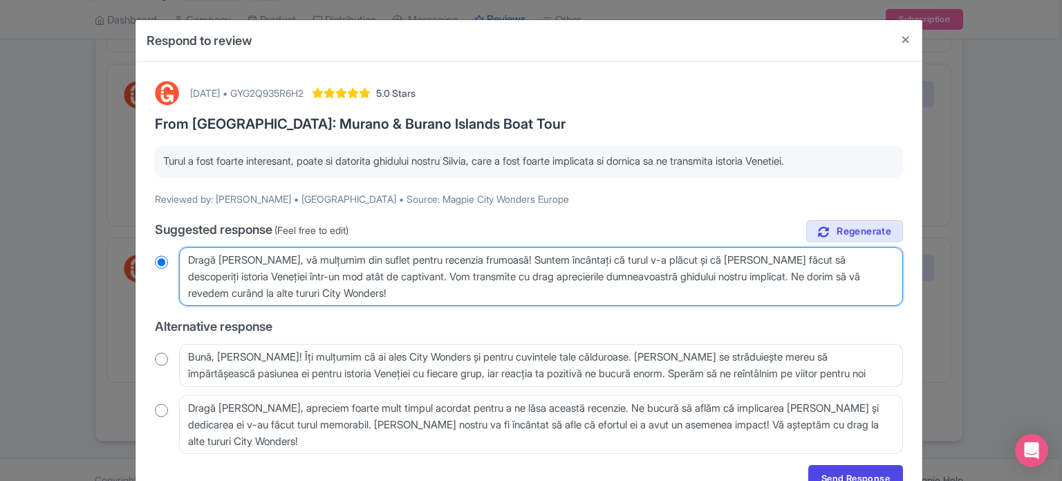
drag, startPoint x: 375, startPoint y: 293, endPoint x: 272, endPoint y: 228, distance: 122.0
click at [175, 251] on div "[PERSON_NAME], vă mulțumim din suflet pentru recenzia frumoasă! Suntem încântaț…" at bounding box center [529, 276] width 748 height 59
radio input "true"
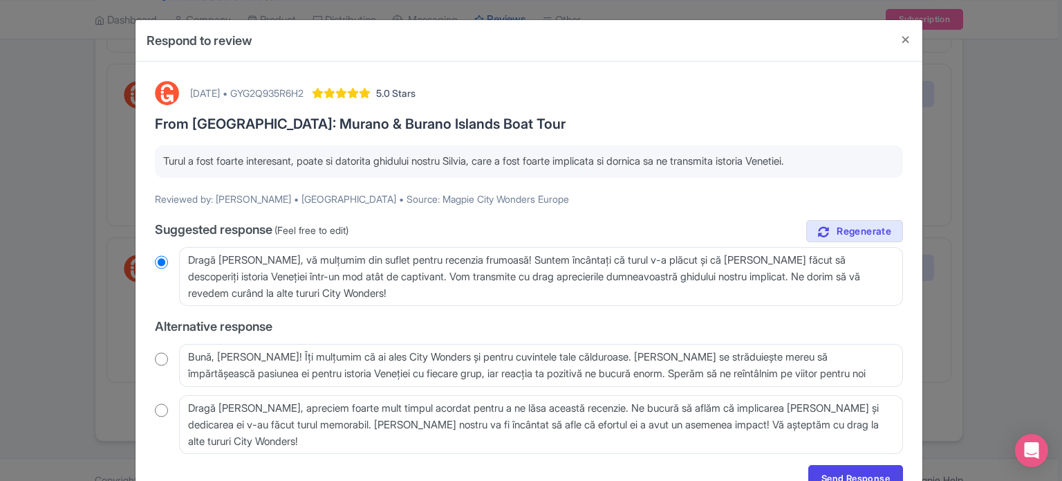
click at [562, 311] on div "true Suggested response (Feel free to edit) Dragă Adriana, vă mulțumim din sufl…" at bounding box center [529, 337] width 748 height 234
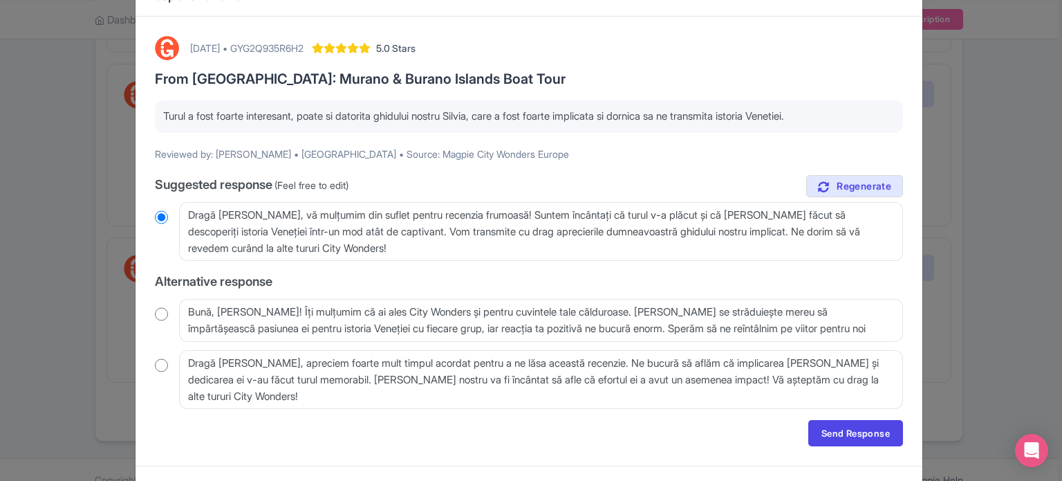
scroll to position [69, 0]
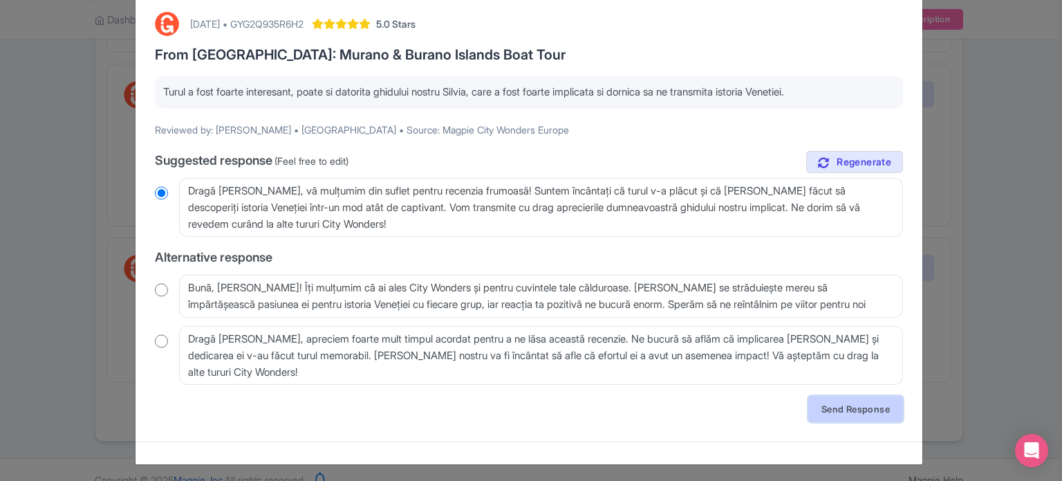
click at [851, 404] on link "Send Response" at bounding box center [855, 409] width 95 height 26
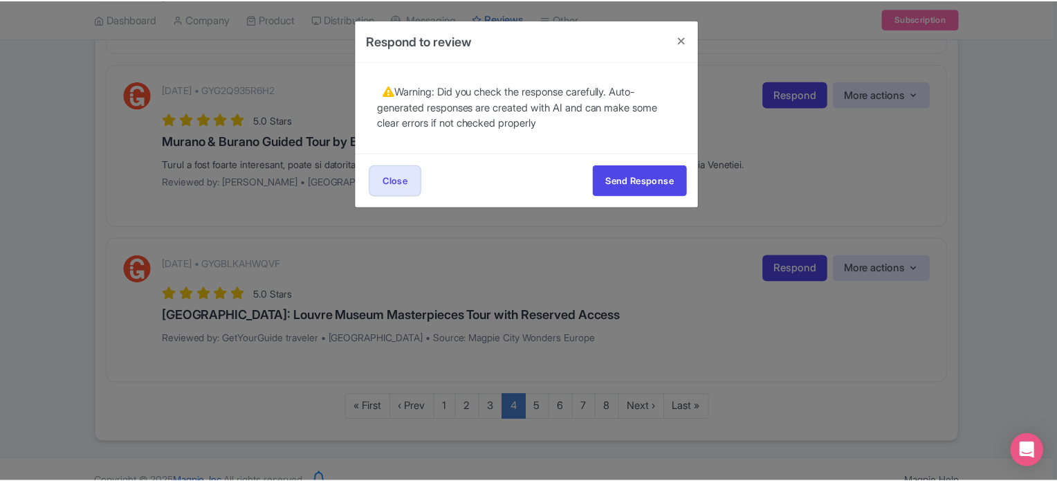
scroll to position [0, 0]
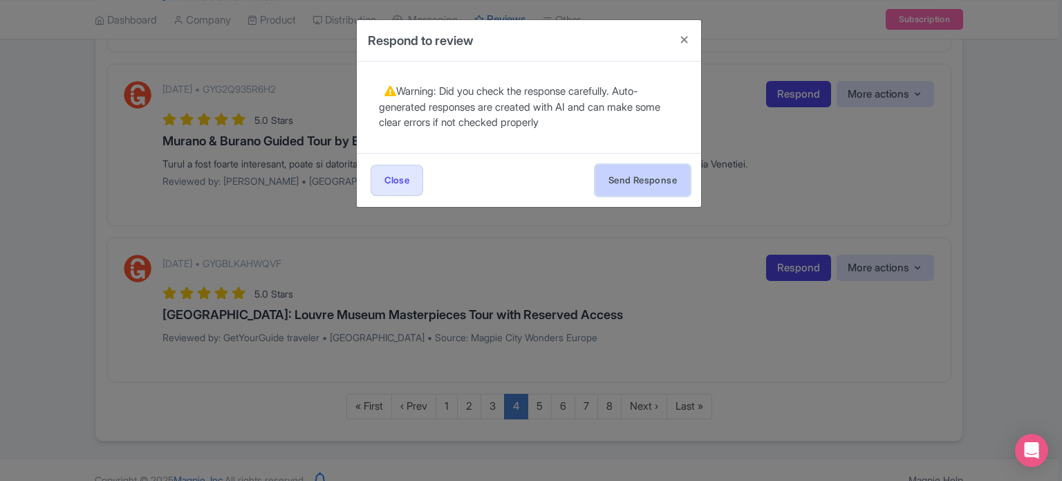
click at [624, 178] on button "Send Response" at bounding box center [642, 180] width 95 height 31
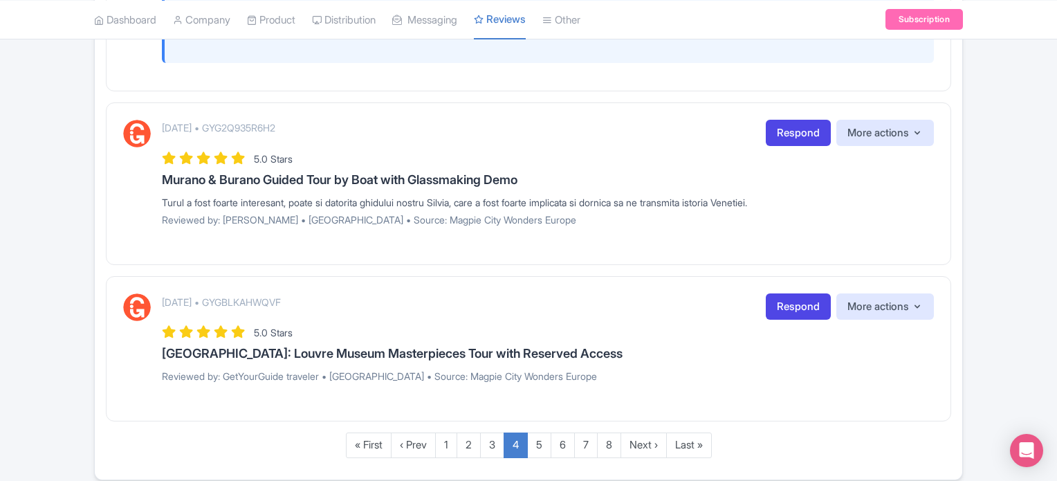
scroll to position [2282, 0]
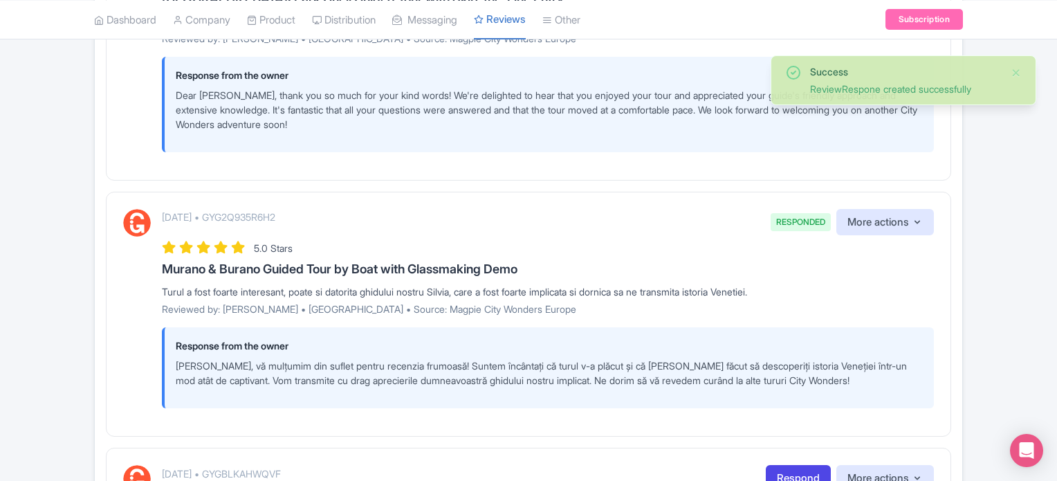
scroll to position [2420, 0]
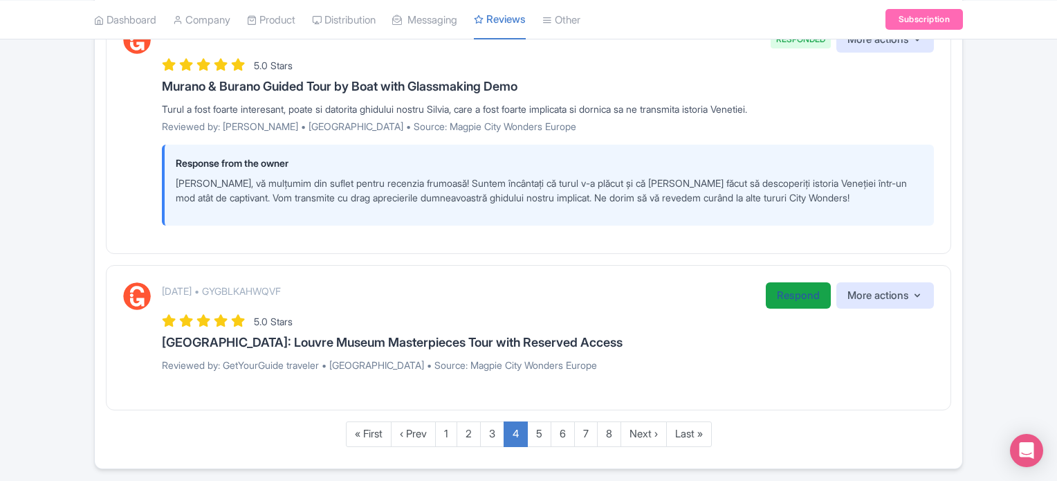
click at [785, 293] on link "Respond" at bounding box center [797, 295] width 65 height 27
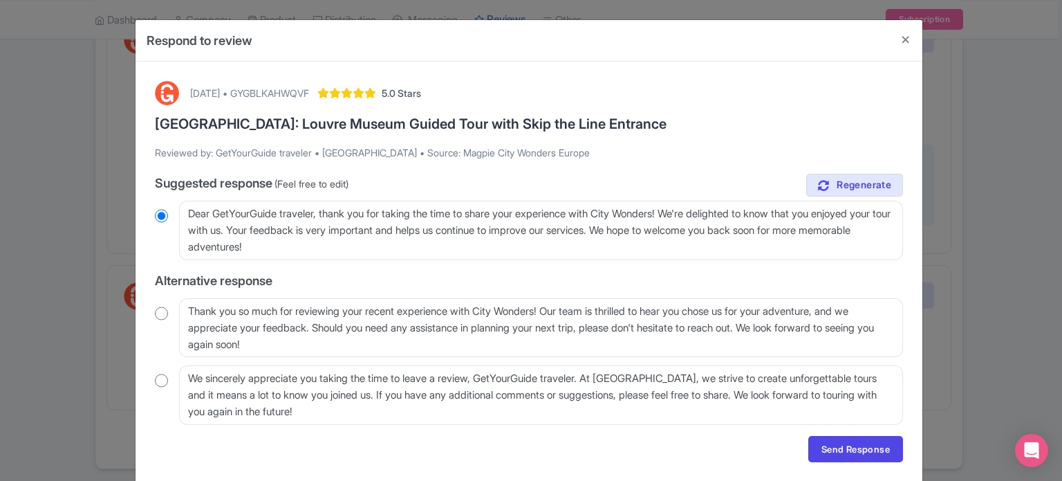
click at [151, 317] on div "[DATE] • GYGBLKAHWQVF 5.0 Stars [GEOGRAPHIC_DATA]: Louvre Museum Guided Tour wi…" at bounding box center [529, 272] width 765 height 398
click at [151, 311] on div "[DATE] • GYGBLKAHWQVF 5.0 Stars [GEOGRAPHIC_DATA]: Louvre Museum Guided Tour wi…" at bounding box center [529, 272] width 765 height 398
click at [159, 310] on input "radio" at bounding box center [161, 313] width 13 height 14
radio input "true"
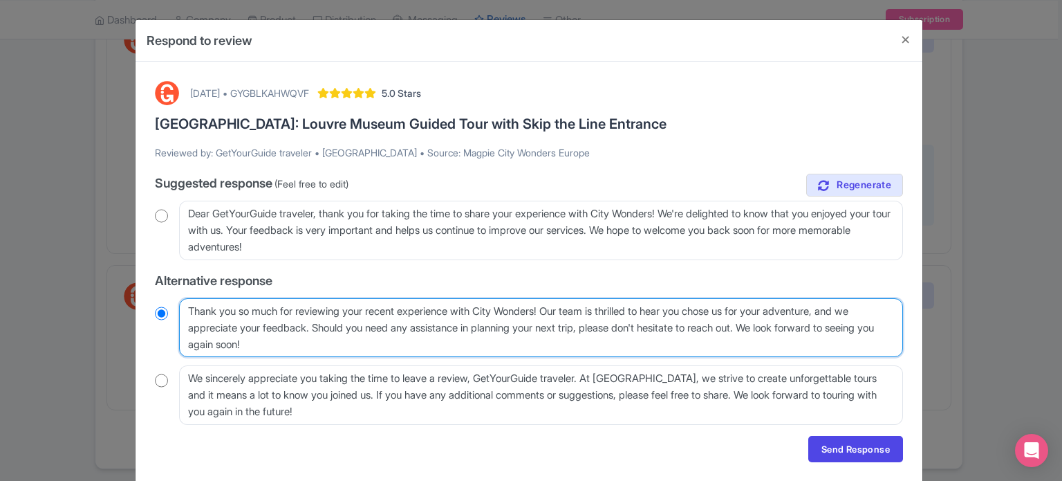
drag, startPoint x: 570, startPoint y: 310, endPoint x: 791, endPoint y: 323, distance: 221.7
click at [791, 323] on textarea "Thank you so much for reviewing your recent experience with City Wonders! Our t…" at bounding box center [541, 327] width 724 height 59
type textarea "Thank you so much for reviewing your recent experience with City Wonders! OWe l…"
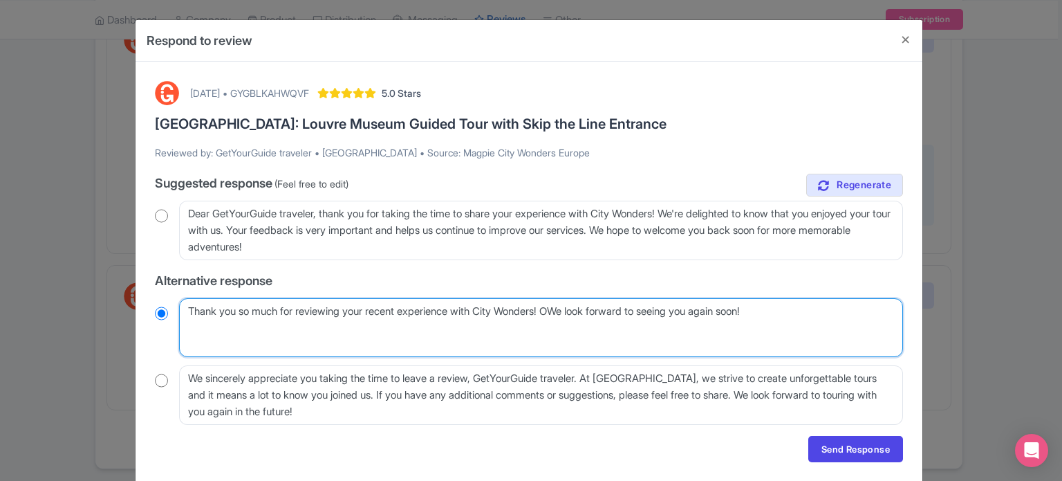
radio input "true"
type textarea "Thank you so much for reviewing your recent experience with City Wonders! We lo…"
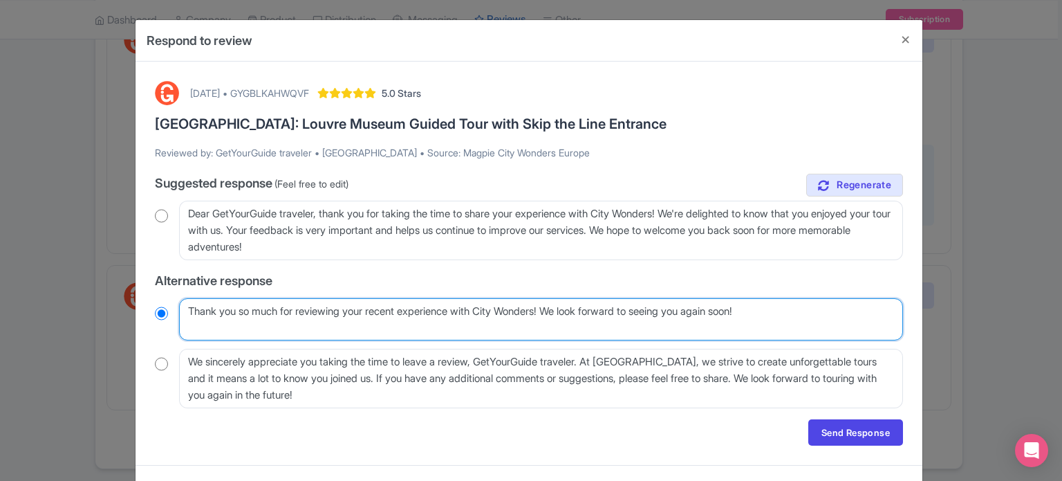
radio input "true"
type textarea "Thank you so much for reviewing your recent experience with City Wonders! We lo…"
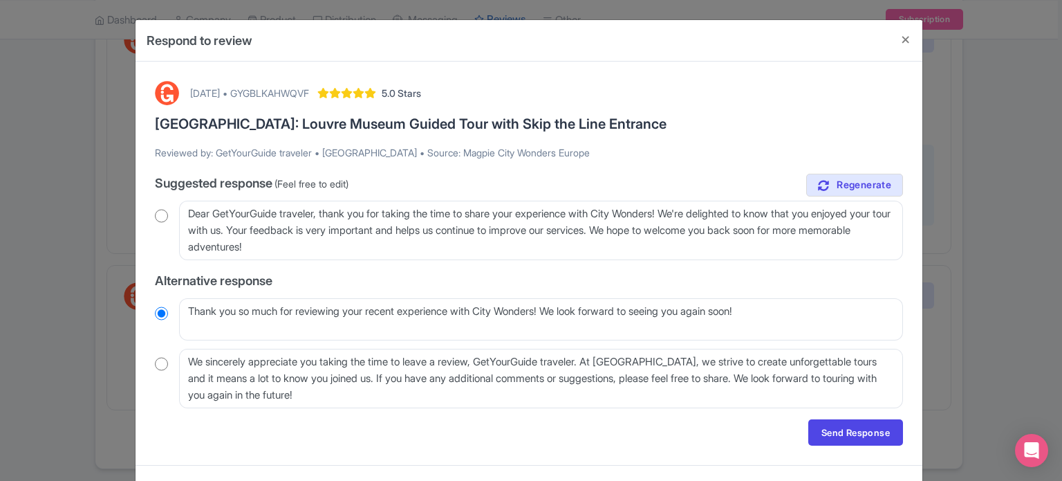
click at [857, 445] on div "[DATE] • GYGBLKAHWQVF 5.0 Stars [GEOGRAPHIC_DATA]: Louvre Museum Guided Tour wi…" at bounding box center [529, 263] width 765 height 381
click at [882, 436] on link "Send Response" at bounding box center [855, 432] width 95 height 26
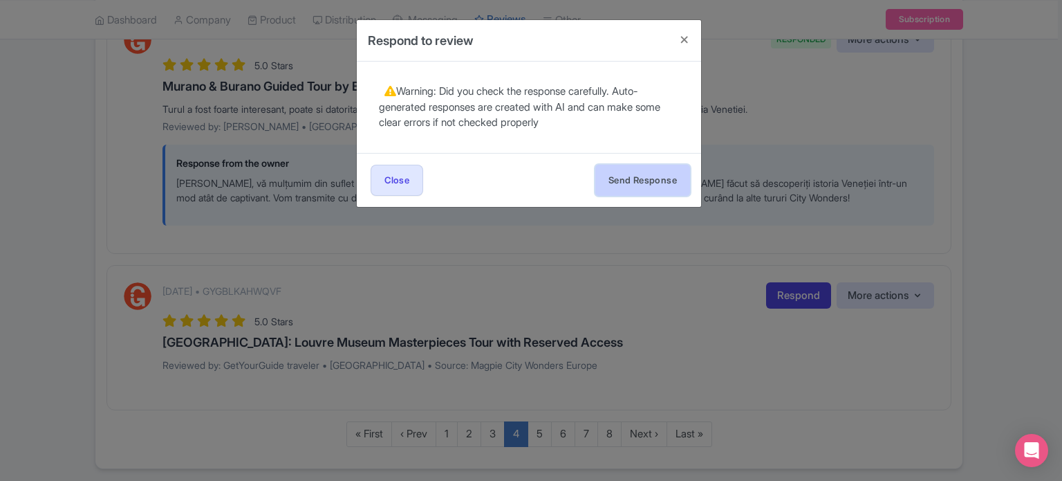
click at [666, 180] on button "Send Response" at bounding box center [642, 180] width 95 height 31
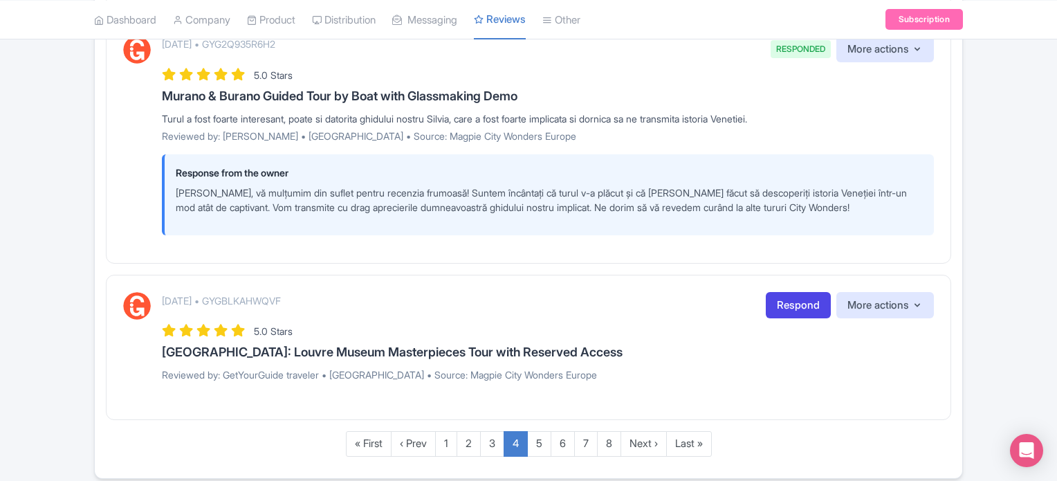
scroll to position [2462, 0]
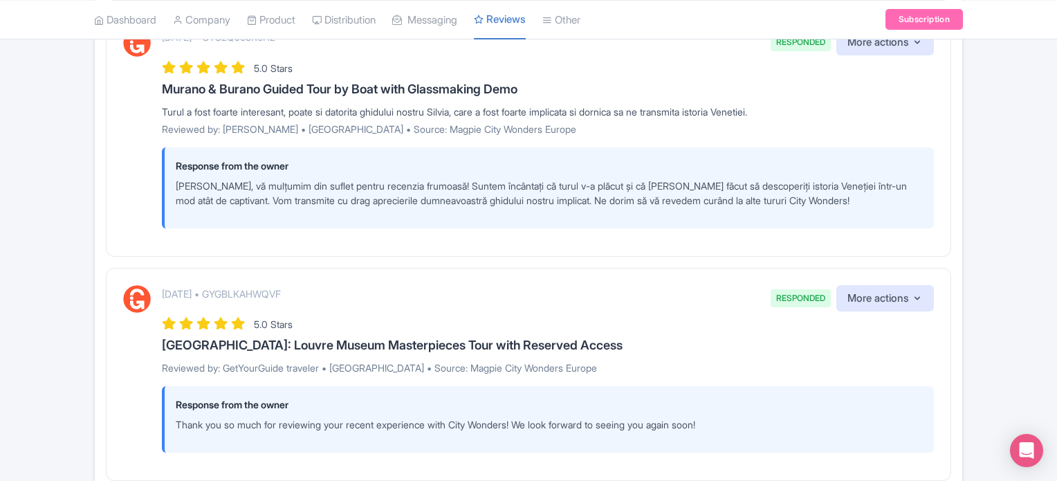
scroll to position [2530, 0]
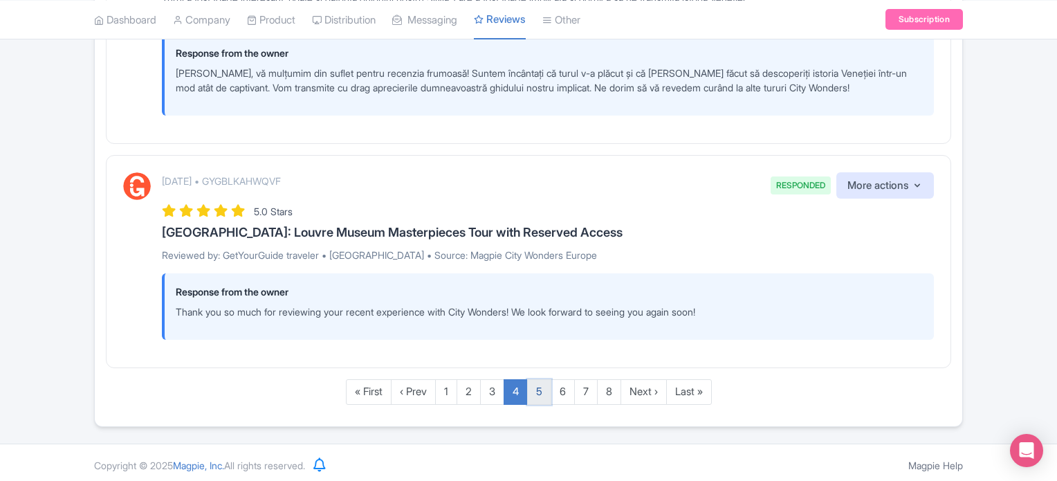
click at [539, 385] on link "5" at bounding box center [539, 392] width 24 height 26
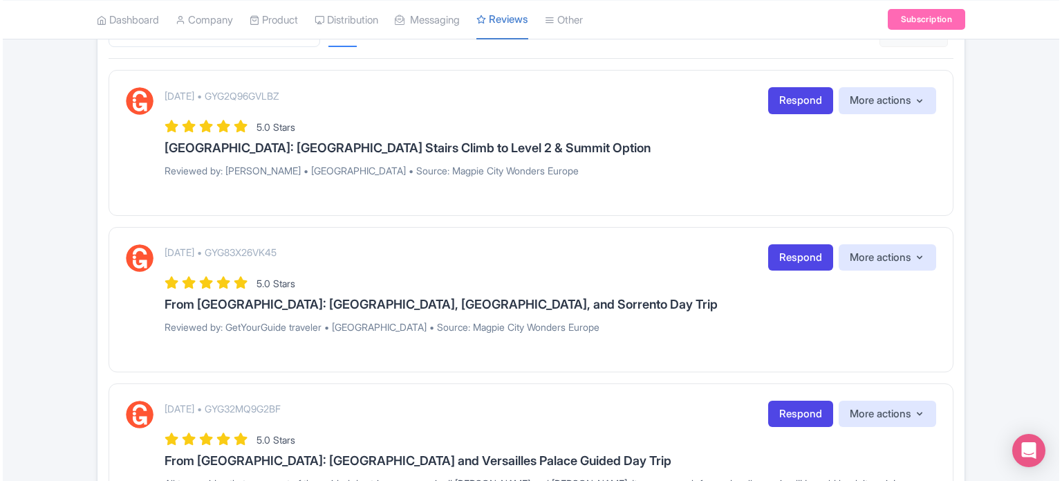
scroll to position [149, 0]
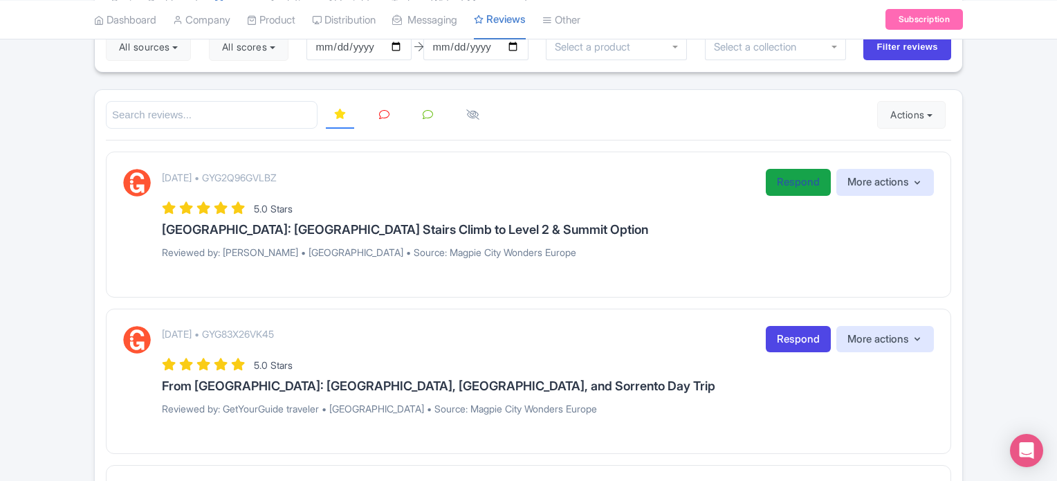
click at [807, 176] on link "Respond" at bounding box center [797, 182] width 65 height 27
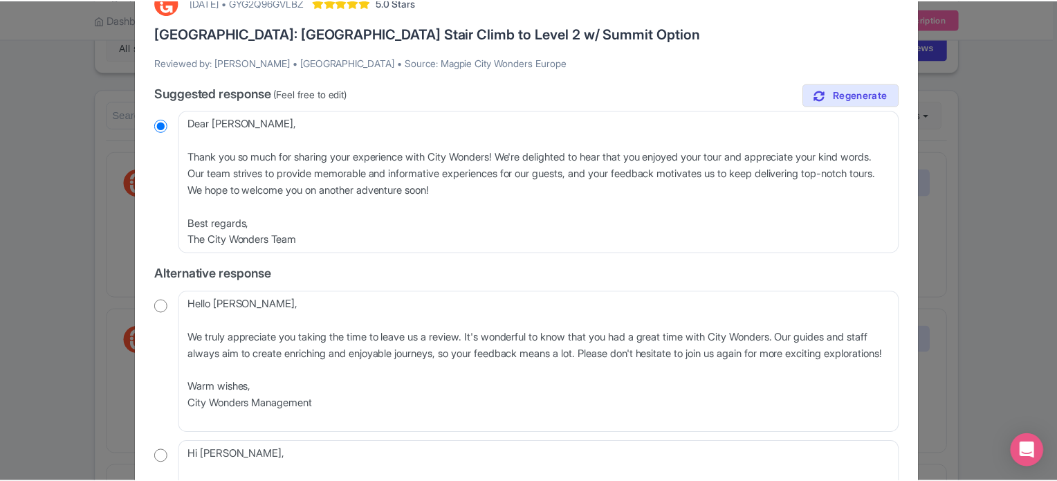
scroll to position [0, 0]
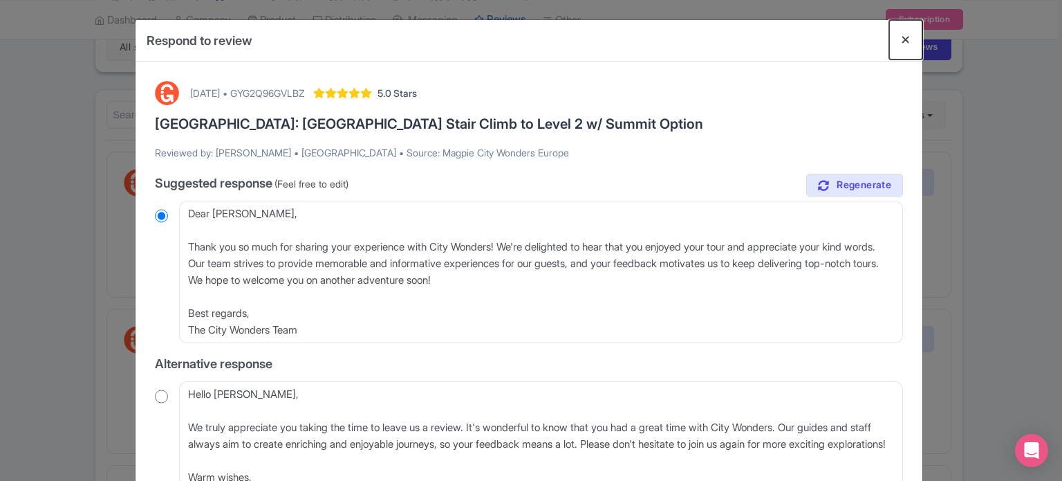
click at [900, 43] on button "Close" at bounding box center [905, 39] width 33 height 39
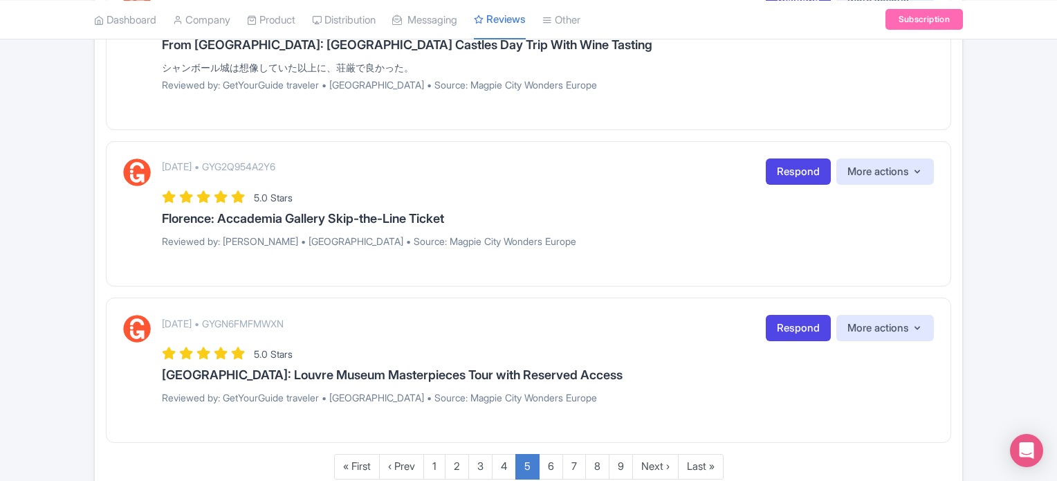
scroll to position [1601, 0]
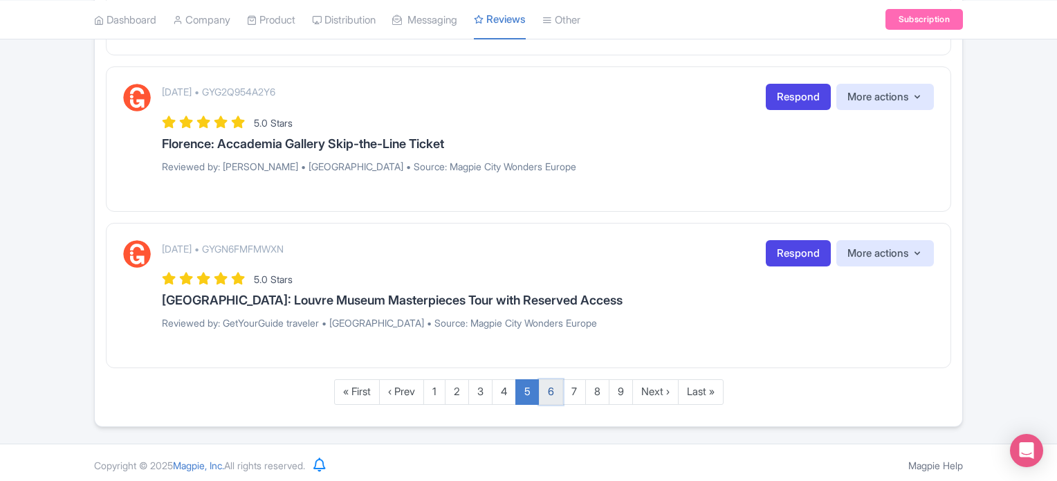
click at [559, 387] on link "6" at bounding box center [551, 392] width 24 height 26
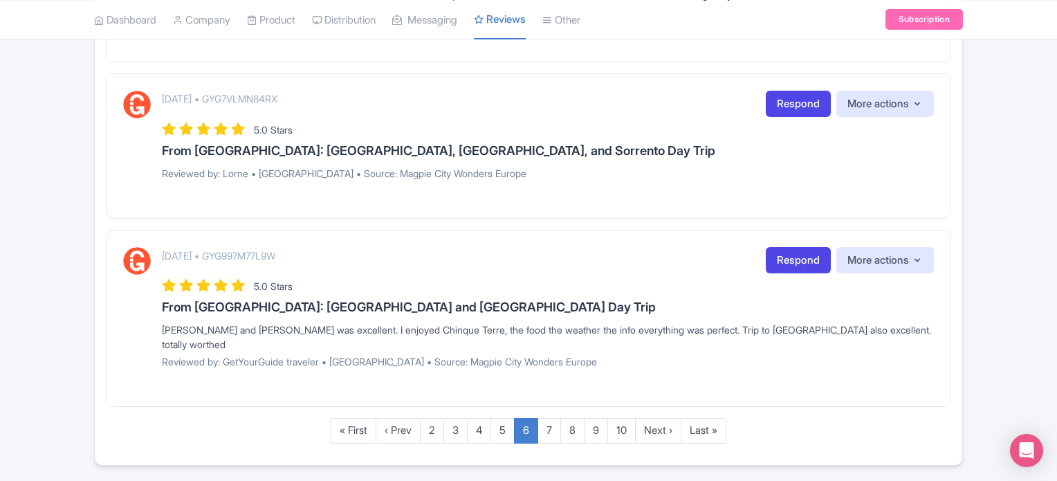
scroll to position [1659, 0]
